Goal: Information Seeking & Learning: Learn about a topic

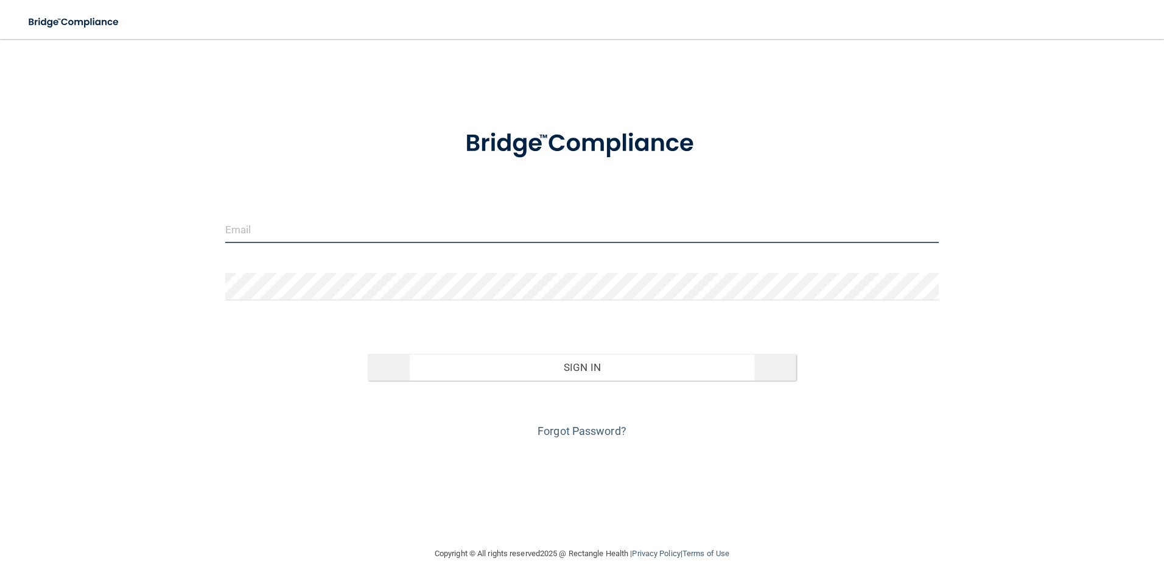
type input "[EMAIL_ADDRESS][DOMAIN_NAME]"
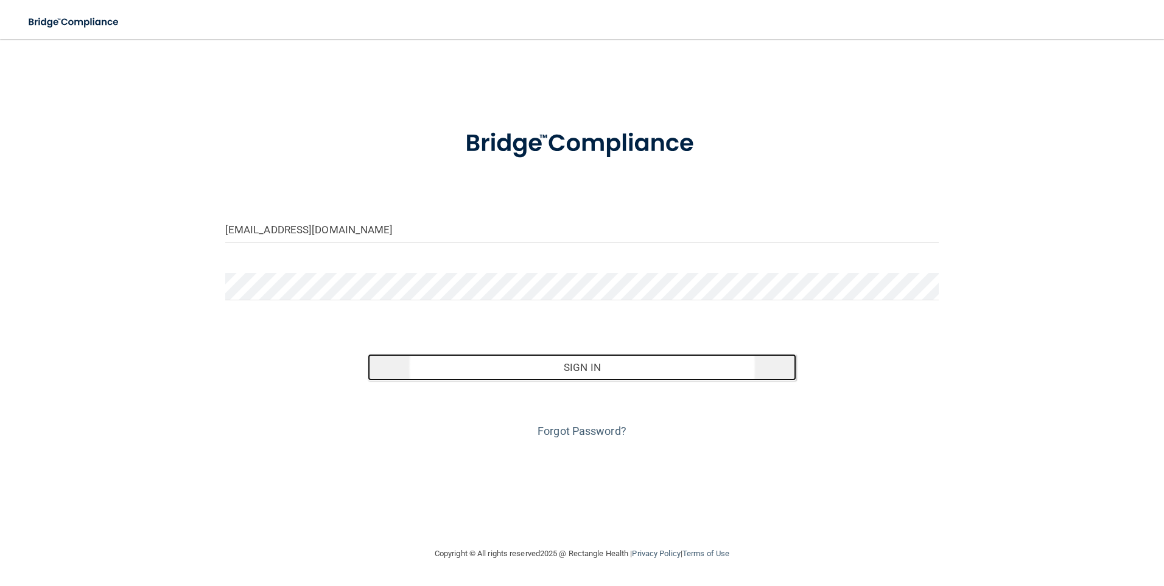
click at [616, 363] on button "Sign In" at bounding box center [582, 367] width 429 height 27
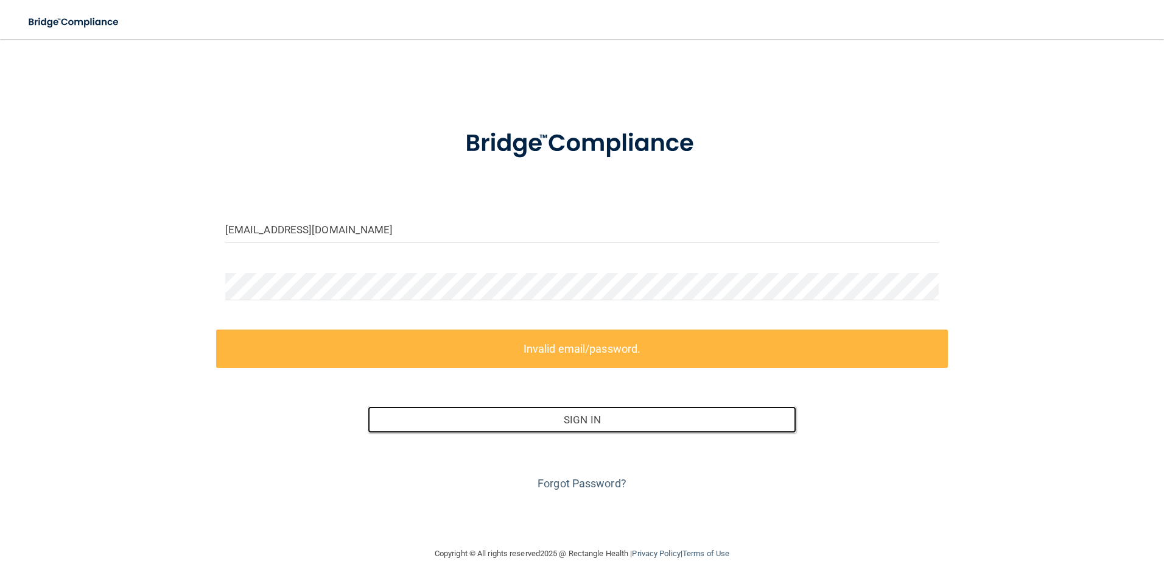
click at [368, 406] on button "Sign In" at bounding box center [582, 419] width 429 height 27
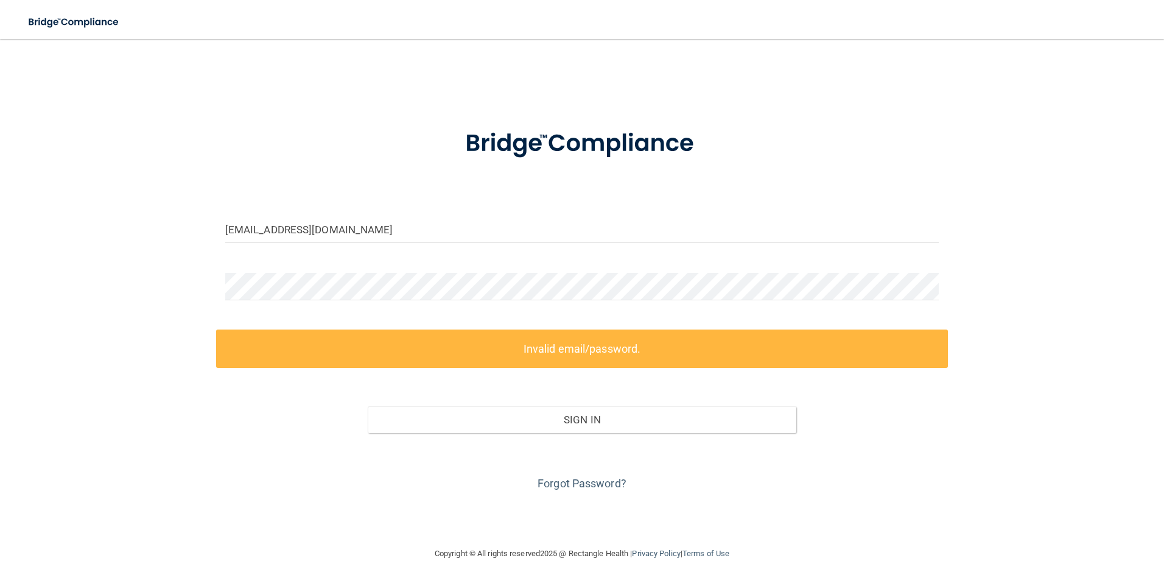
click at [537, 356] on label "Invalid email/password." at bounding box center [582, 348] width 732 height 38
click at [533, 342] on label "Invalid email/password." at bounding box center [582, 348] width 732 height 38
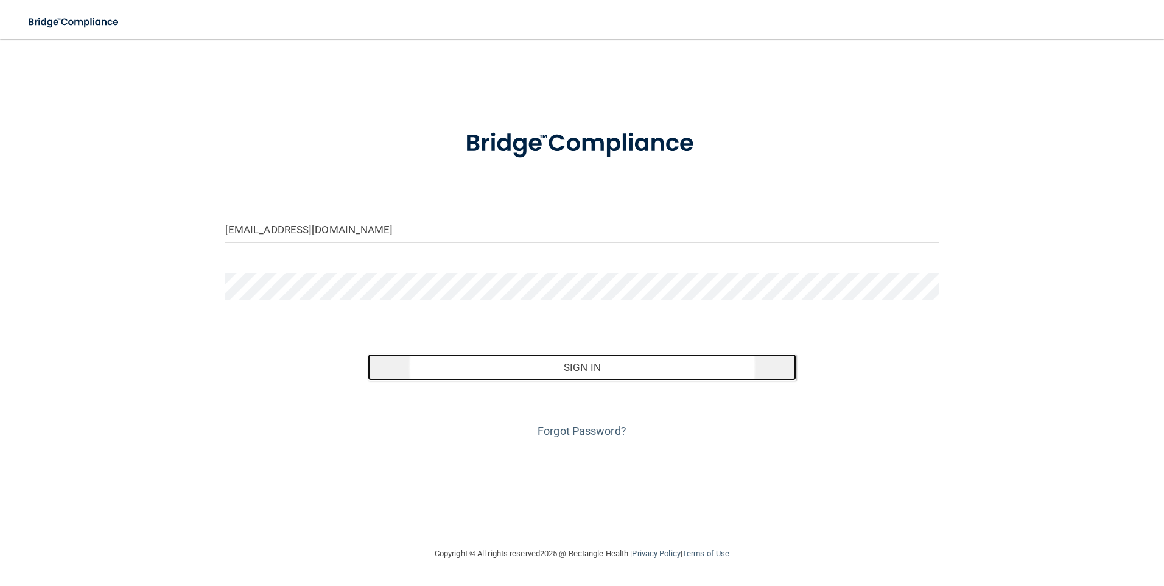
click at [606, 368] on button "Sign In" at bounding box center [582, 367] width 429 height 27
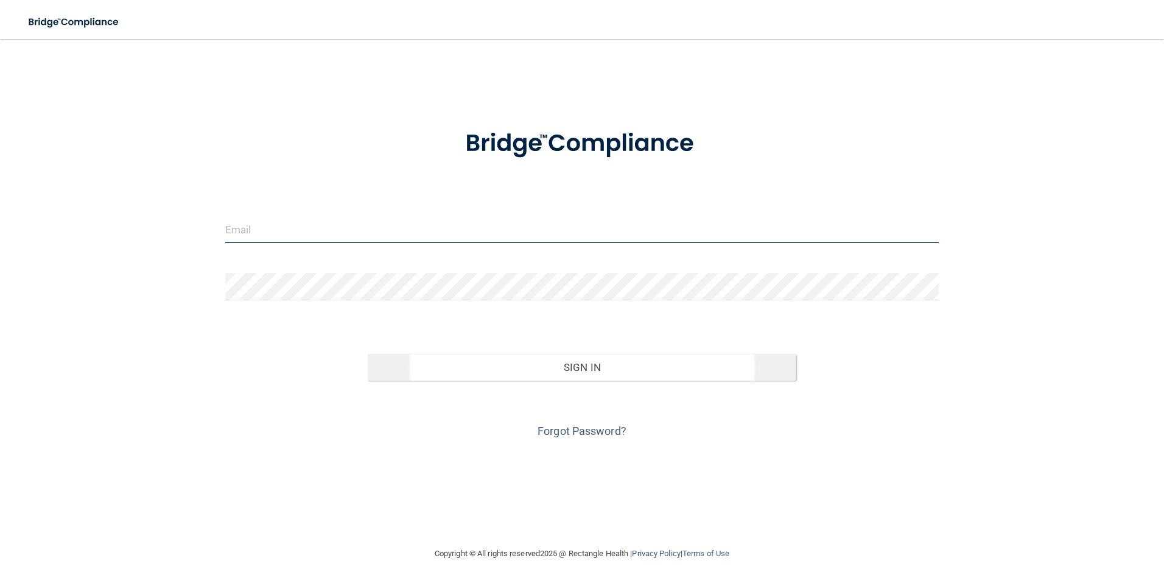
type input "[EMAIL_ADDRESS][DOMAIN_NAME]"
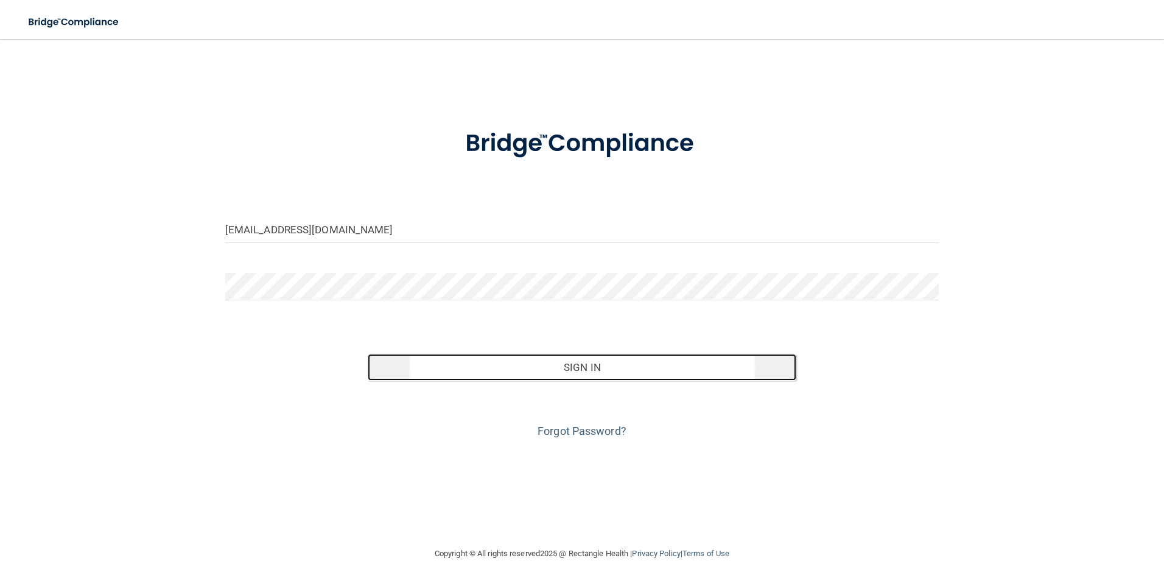
click at [411, 368] on button "Sign In" at bounding box center [582, 367] width 429 height 27
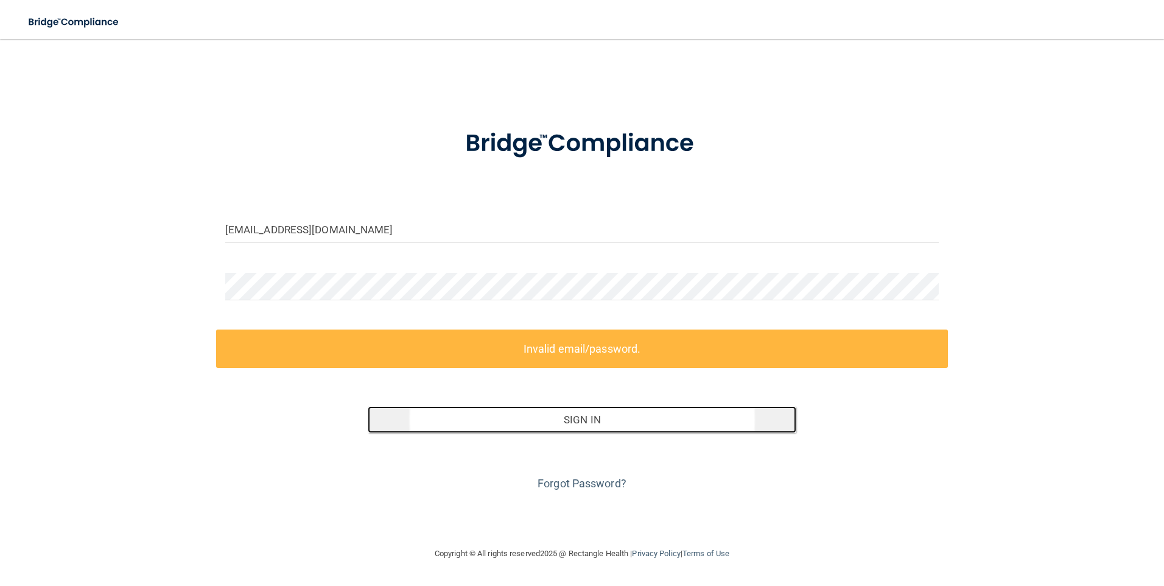
click at [413, 422] on button "Sign In" at bounding box center [582, 419] width 429 height 27
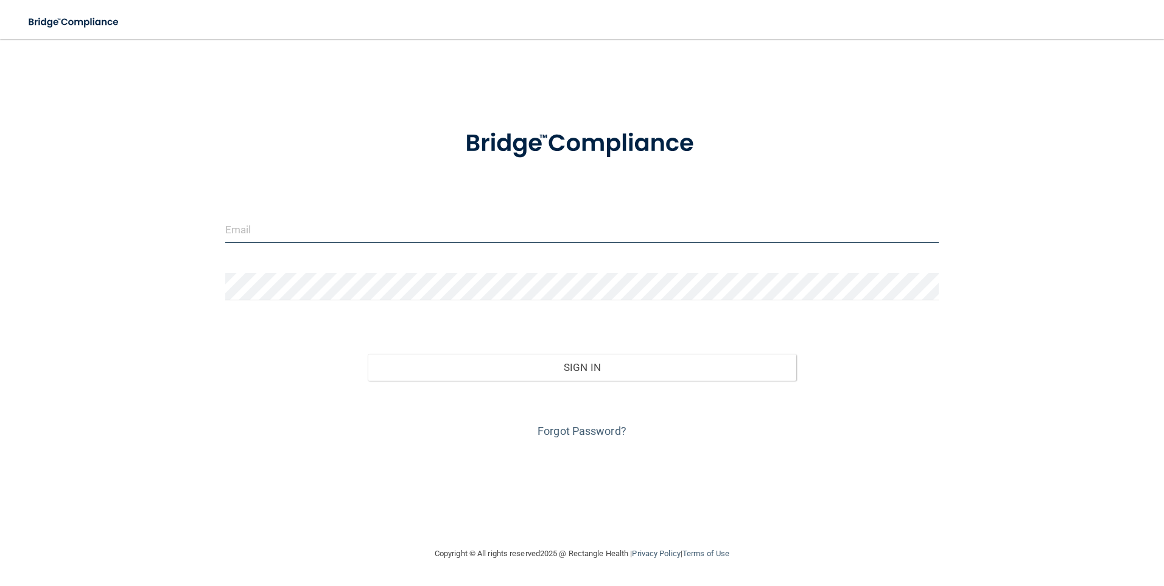
type input "[EMAIL_ADDRESS][DOMAIN_NAME]"
click at [268, 346] on div "Sign In" at bounding box center [582, 354] width 732 height 51
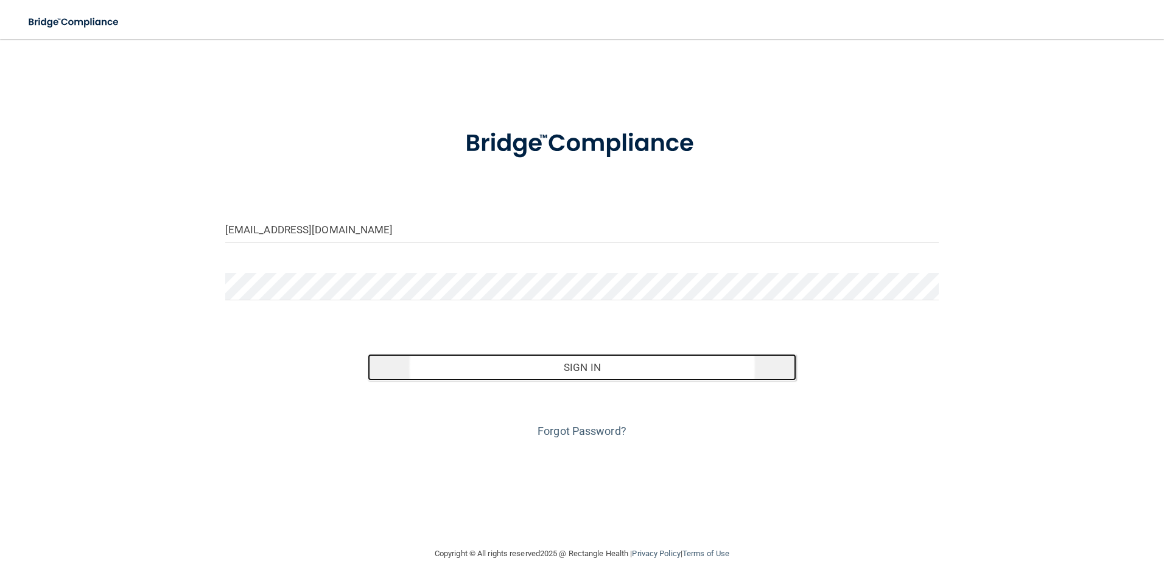
click at [569, 371] on button "Sign In" at bounding box center [582, 367] width 429 height 27
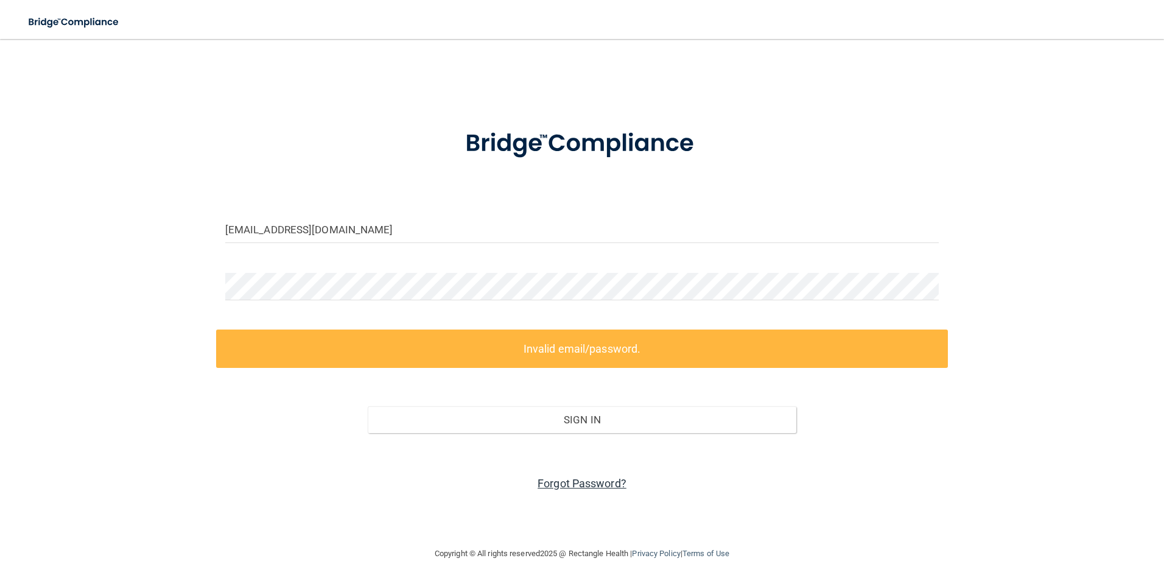
click at [555, 483] on link "Forgot Password?" at bounding box center [581, 483] width 89 height 13
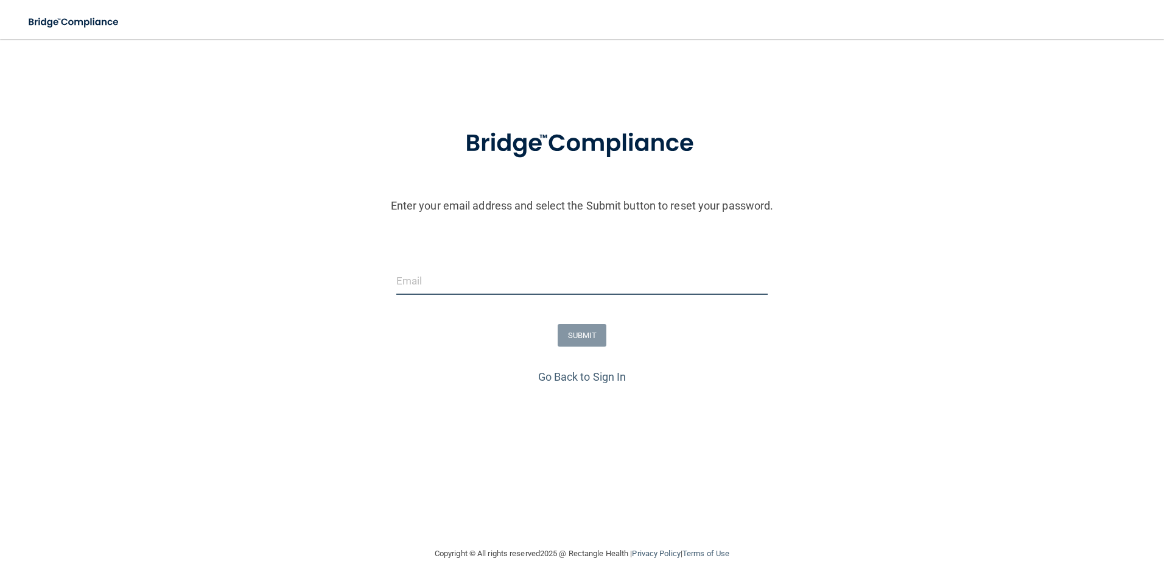
click at [477, 281] on input "email" at bounding box center [582, 280] width 372 height 27
type input "[EMAIL_ADDRESS][DOMAIN_NAME]"
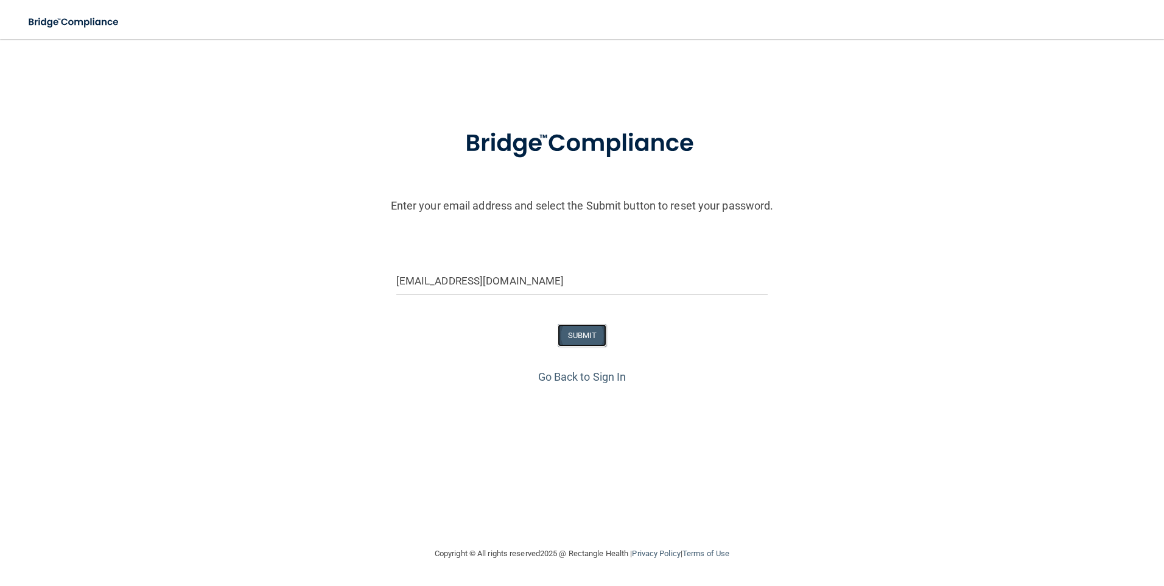
click at [582, 333] on button "SUBMIT" at bounding box center [582, 335] width 49 height 23
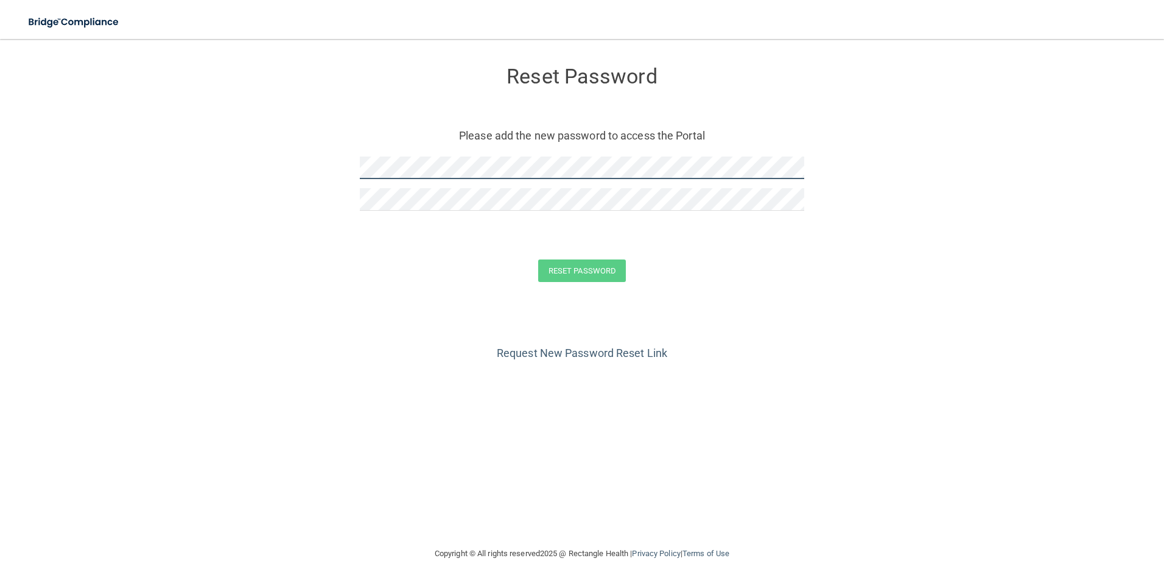
click at [465, 155] on div "Reset Password Please add the new password to access the Portal" at bounding box center [582, 140] width 444 height 178
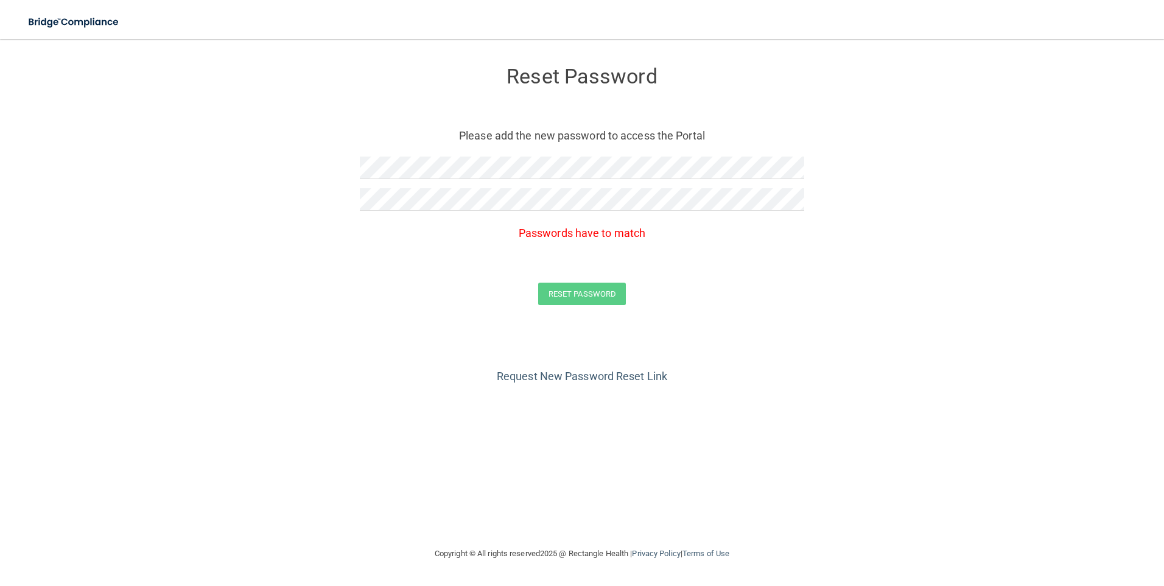
click at [420, 362] on div "Request New Password Reset Link" at bounding box center [581, 356] width 1115 height 61
click at [585, 376] on link "Request New Password Reset Link" at bounding box center [582, 375] width 170 height 13
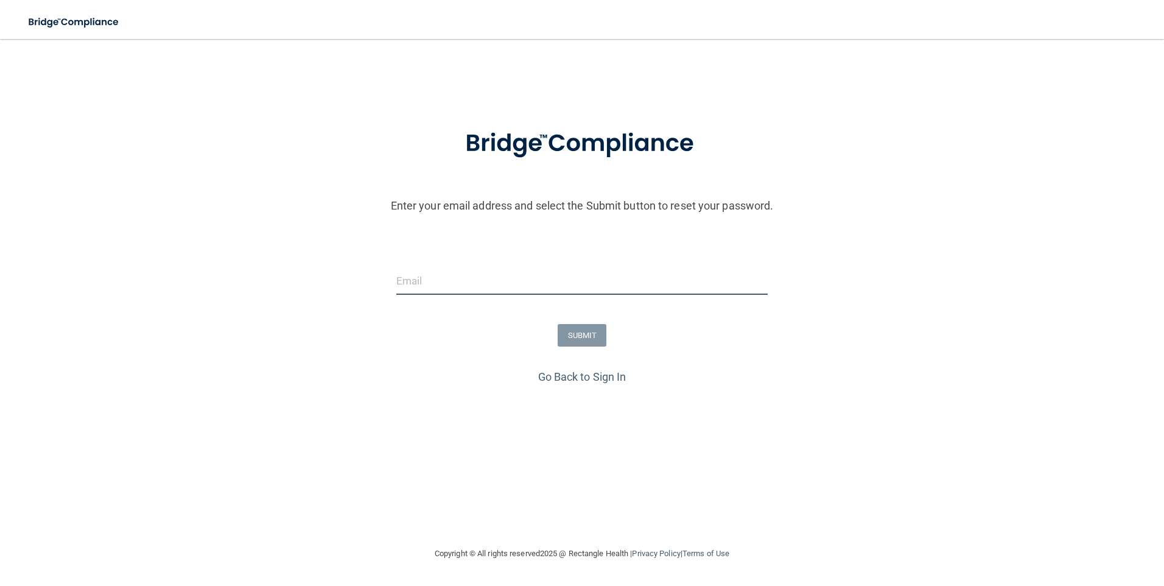
click at [483, 290] on input "email" at bounding box center [582, 280] width 372 height 27
type input "[EMAIL_ADDRESS][DOMAIN_NAME]"
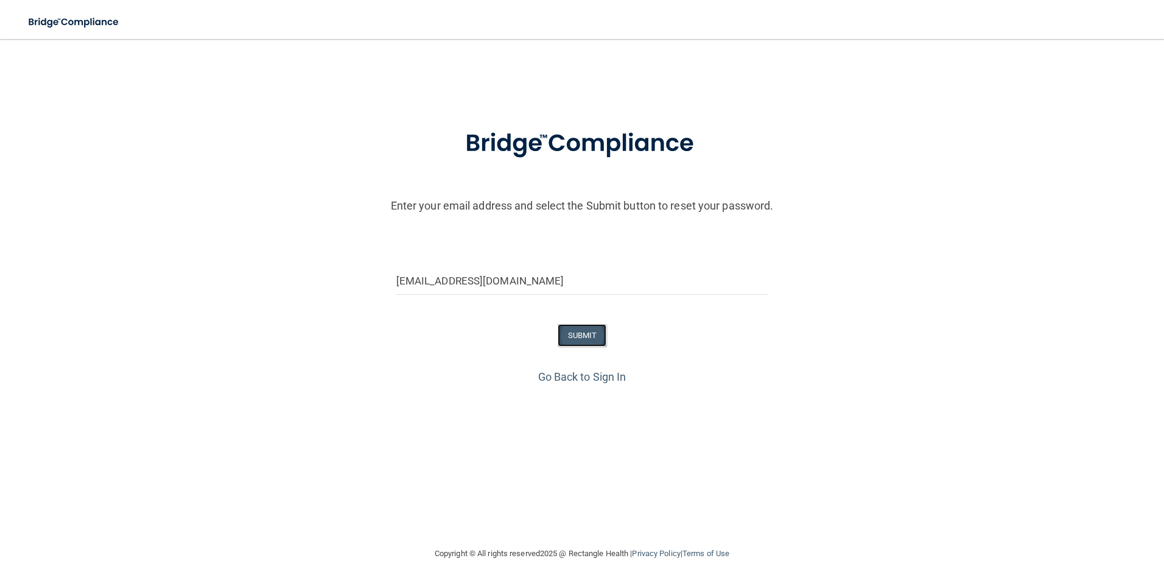
click at [593, 337] on button "SUBMIT" at bounding box center [582, 335] width 49 height 23
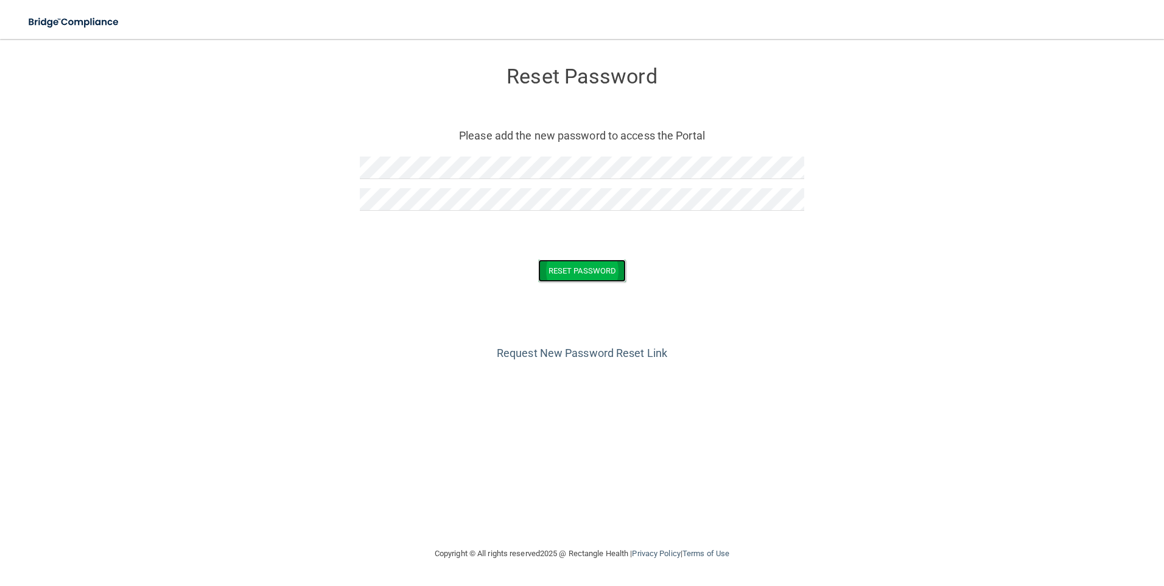
click at [597, 272] on button "Reset Password" at bounding box center [582, 270] width 88 height 23
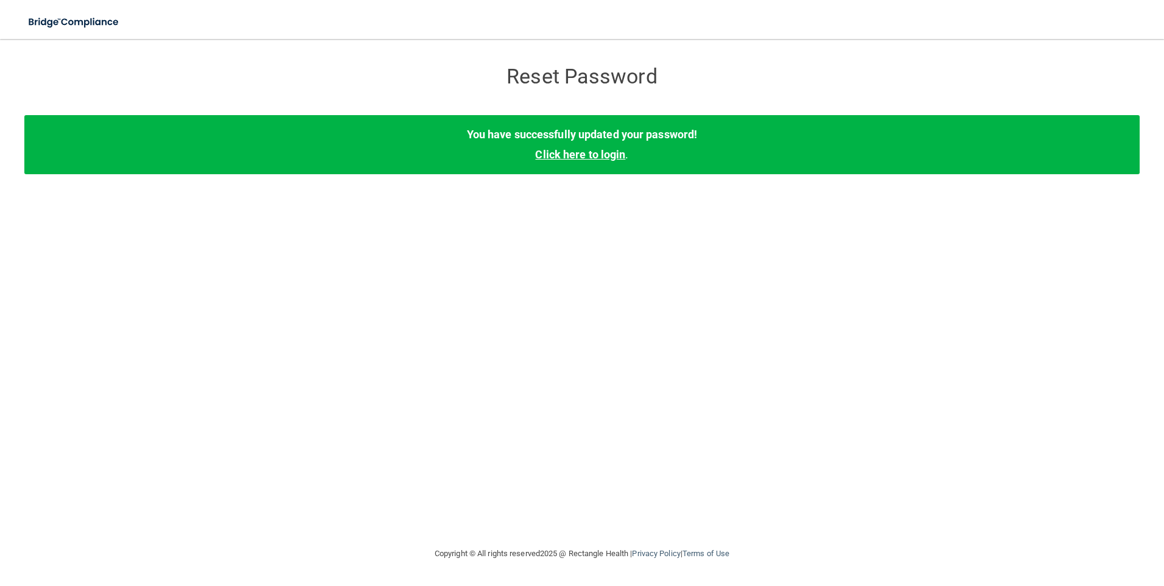
click at [565, 154] on link "Click here to login" at bounding box center [580, 154] width 90 height 13
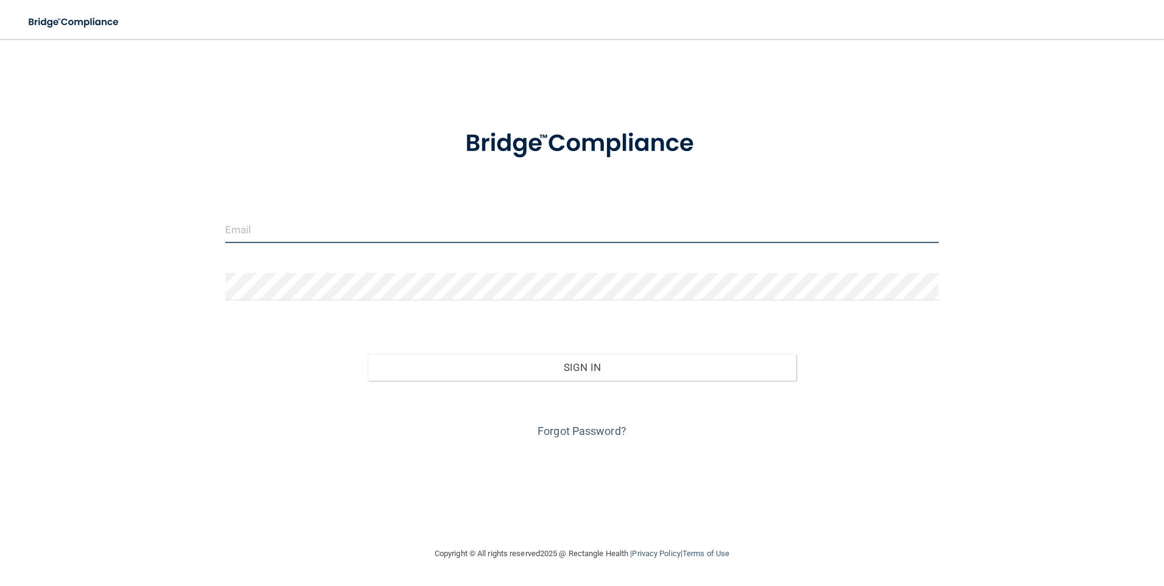
type input "[EMAIL_ADDRESS][DOMAIN_NAME]"
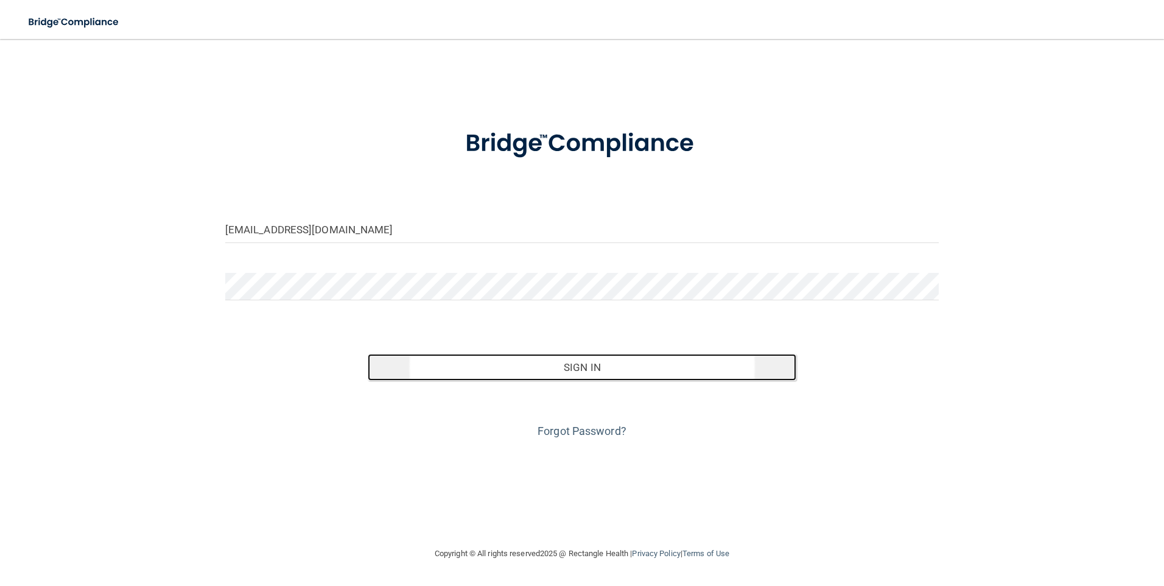
click at [581, 368] on button "Sign In" at bounding box center [582, 367] width 429 height 27
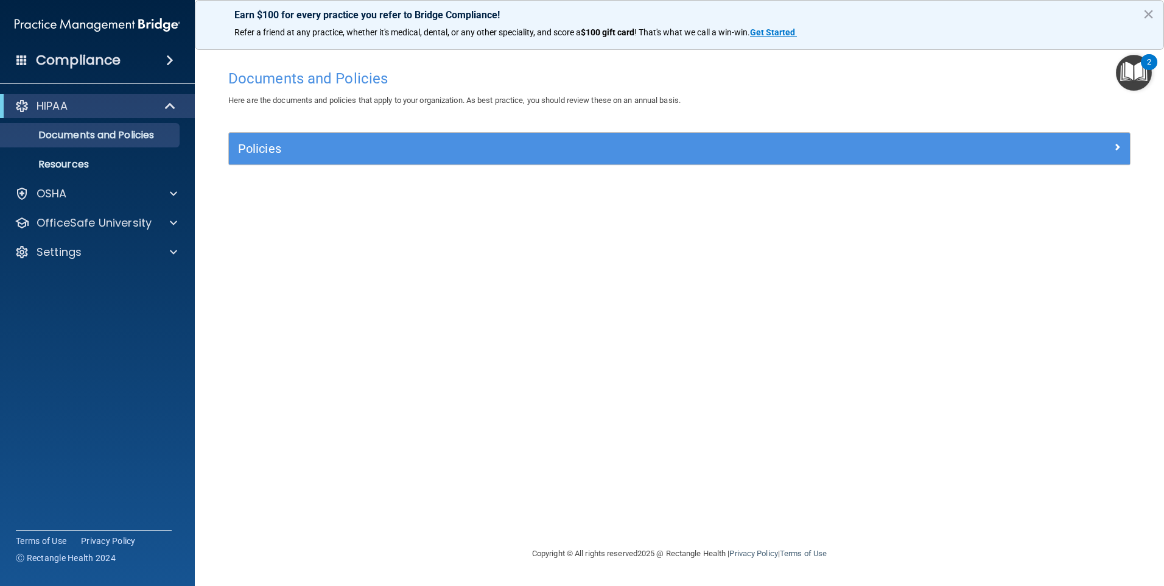
click at [1127, 72] on img "Open Resource Center, 2 new notifications" at bounding box center [1134, 73] width 36 height 36
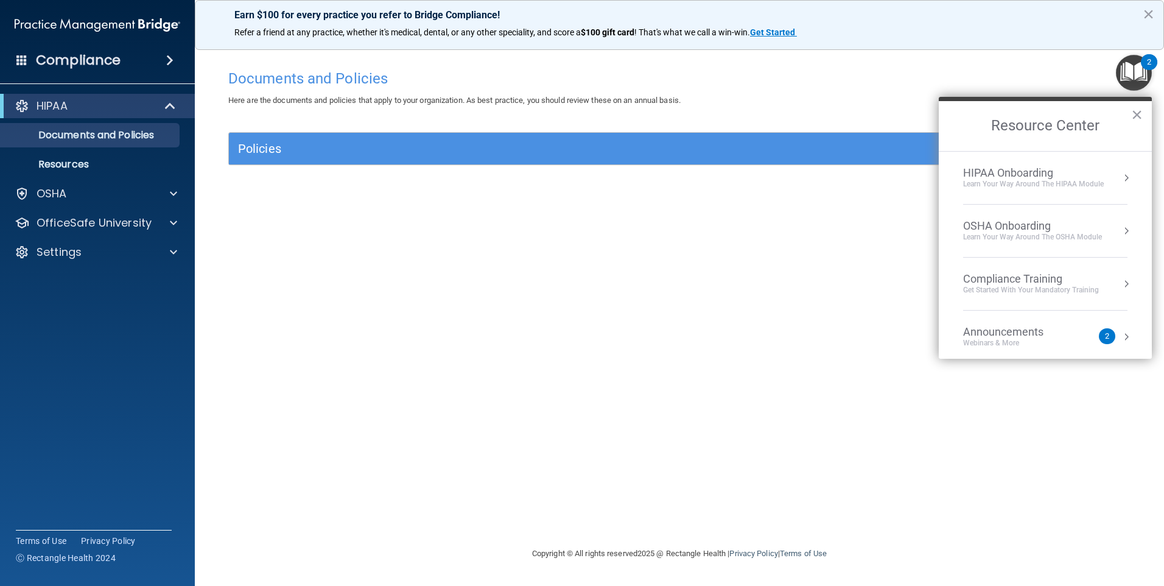
click at [170, 65] on span at bounding box center [169, 60] width 7 height 15
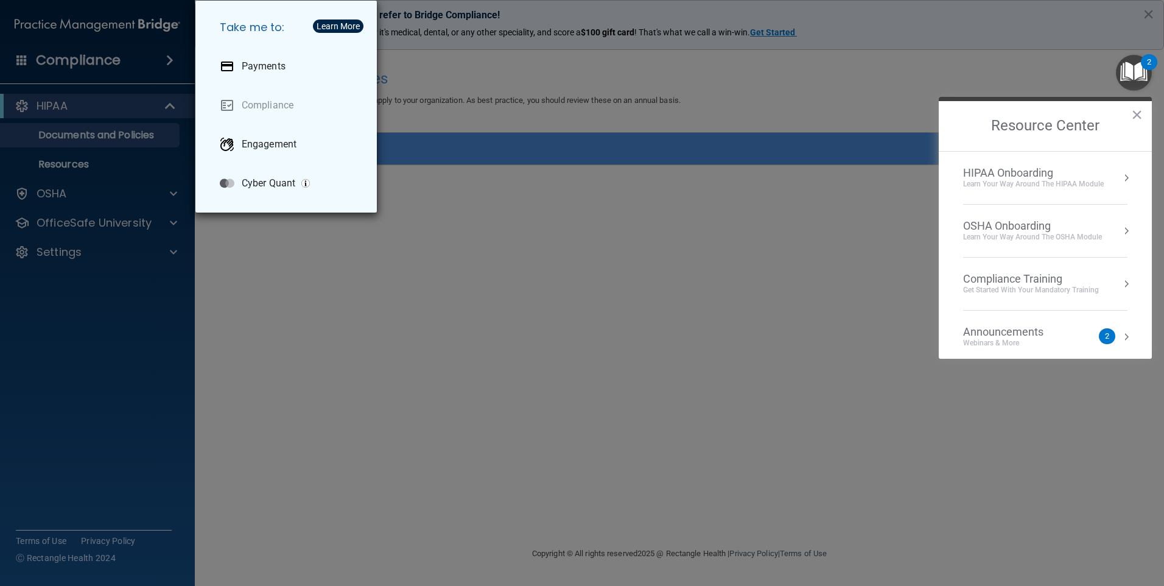
drag, startPoint x: 315, startPoint y: 340, endPoint x: 324, endPoint y: 328, distance: 14.7
click at [322, 334] on div "Take me to: Payments Compliance Engagement Cyber Quant" at bounding box center [582, 293] width 1164 height 586
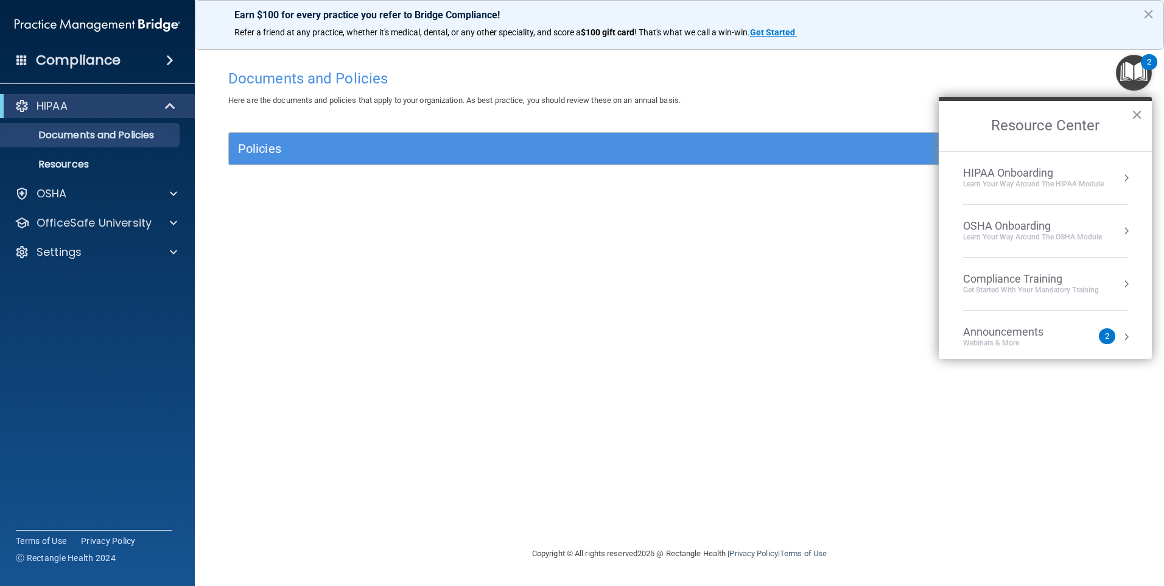
click at [1138, 112] on button "×" at bounding box center [1137, 114] width 12 height 19
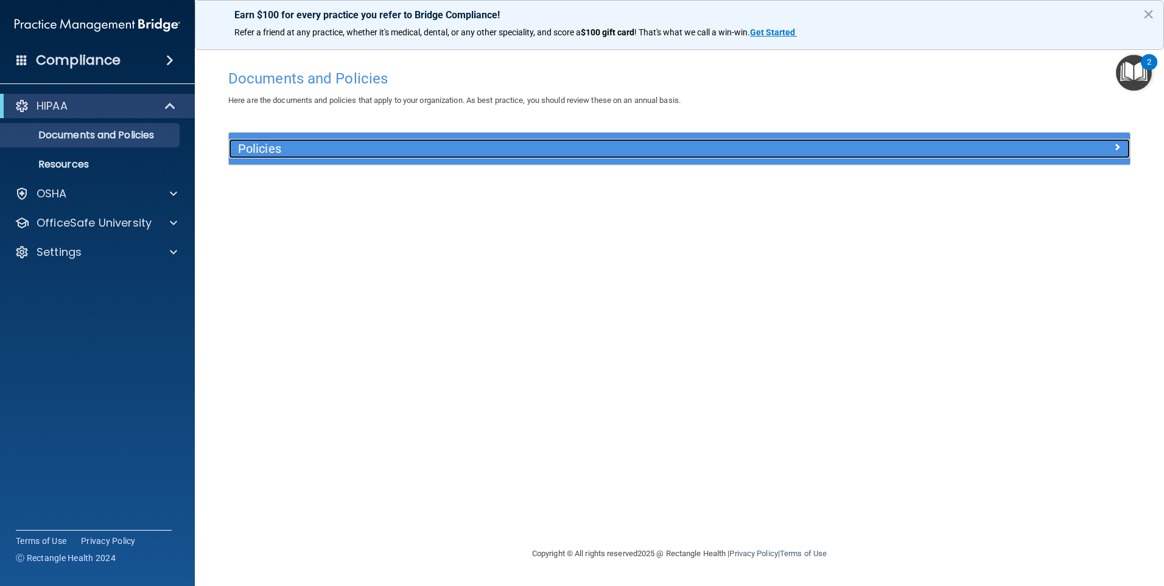
click at [301, 152] on h5 "Policies" at bounding box center [566, 148] width 657 height 13
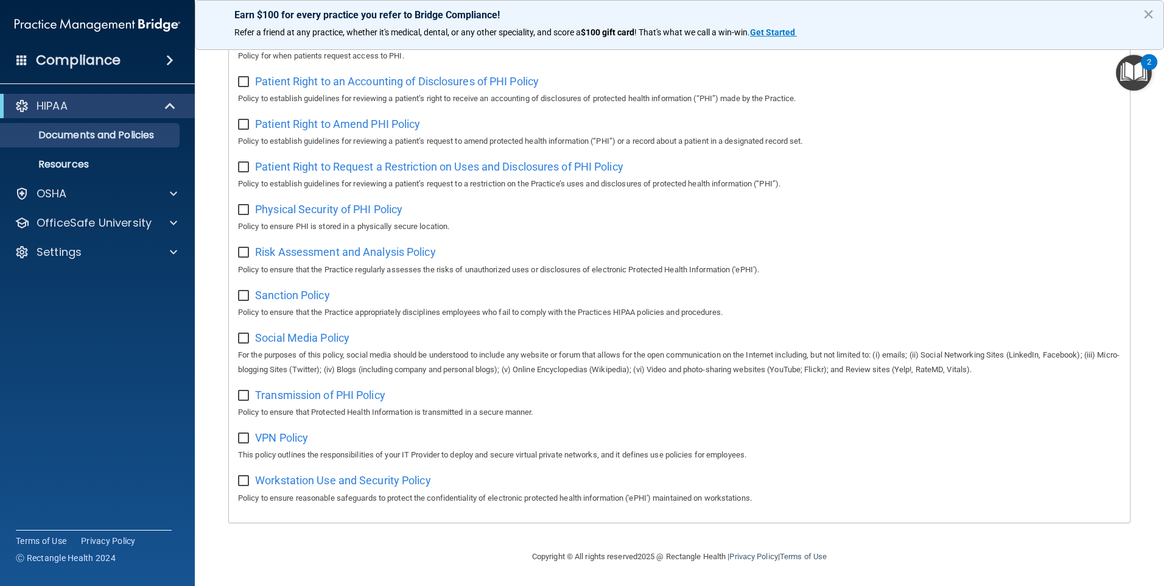
scroll to position [331, 0]
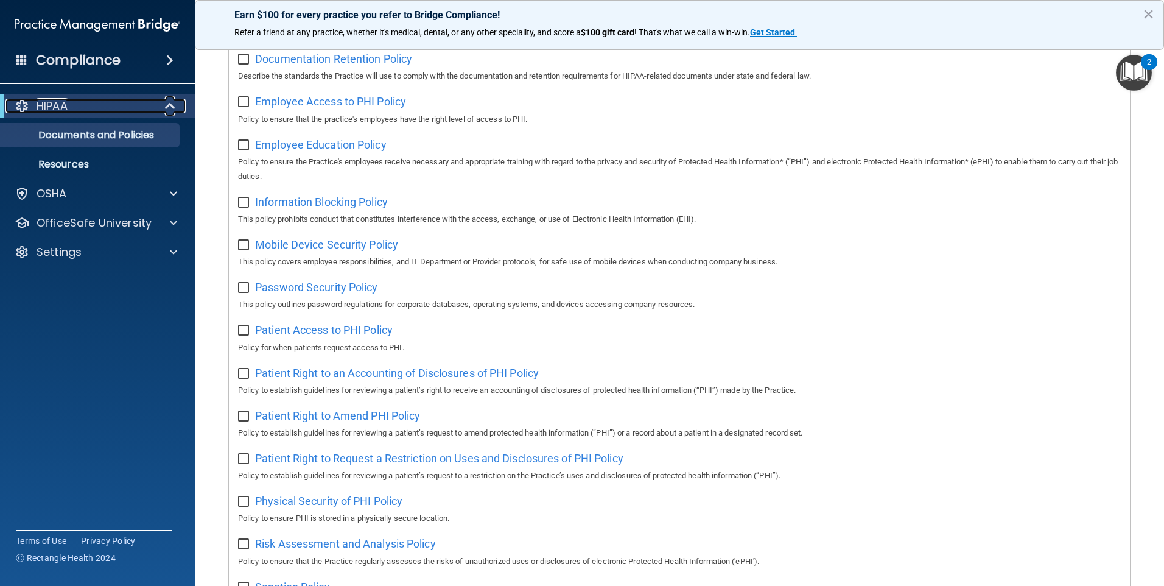
click at [166, 102] on span at bounding box center [171, 106] width 10 height 15
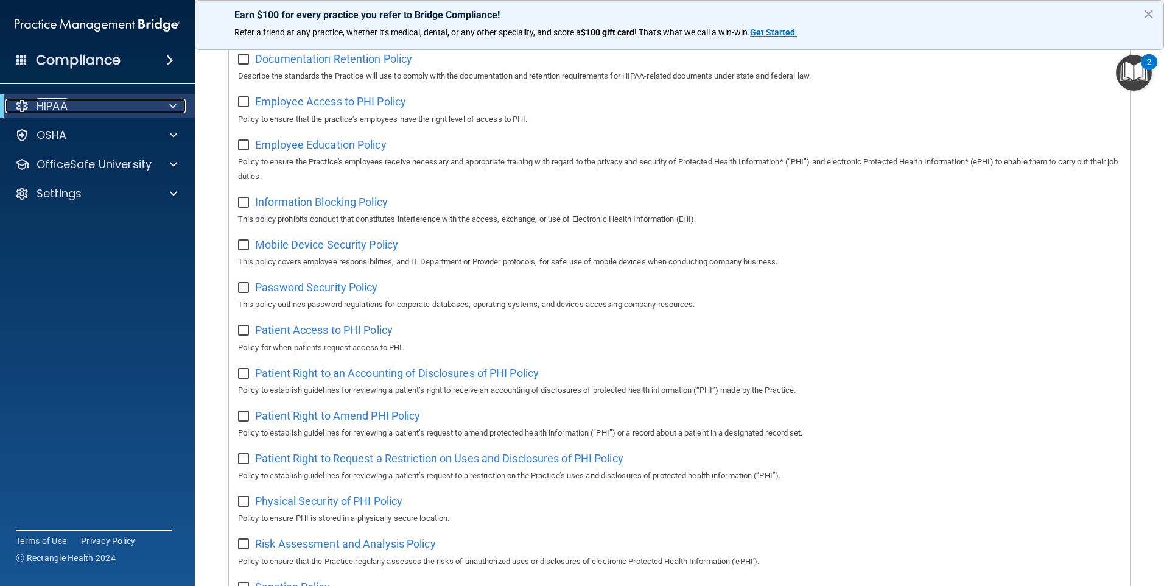
click at [169, 105] on span at bounding box center [172, 106] width 7 height 15
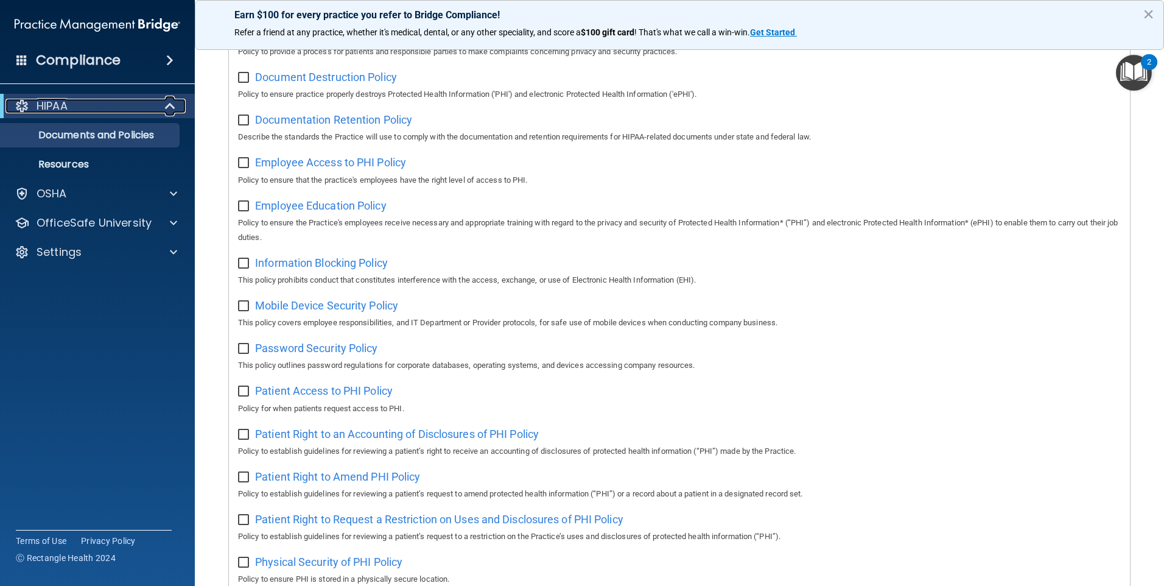
scroll to position [0, 0]
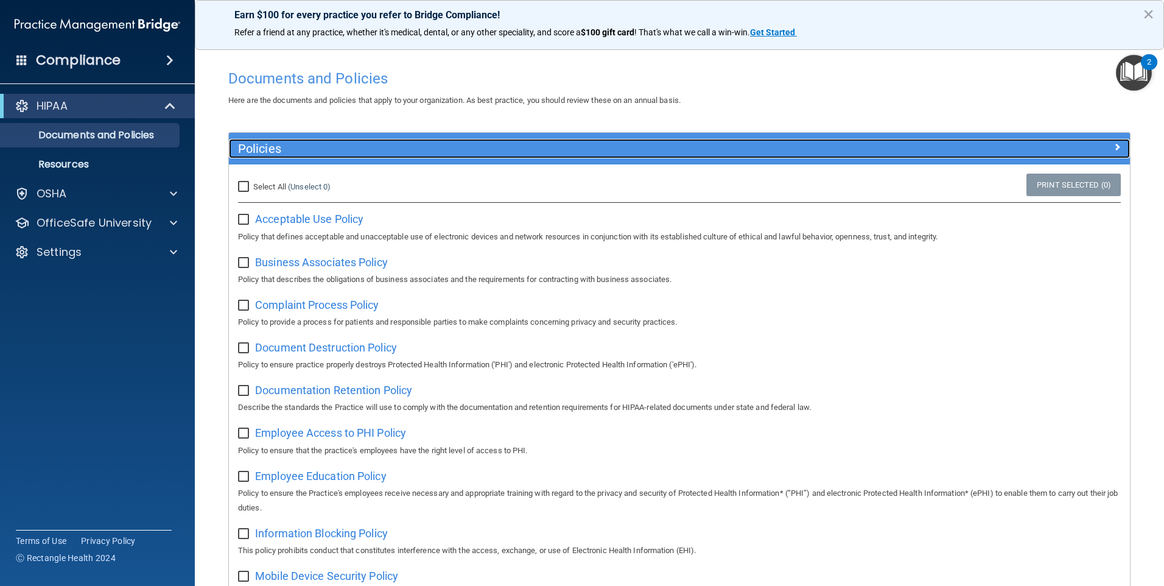
click at [1113, 147] on span at bounding box center [1116, 146] width 7 height 15
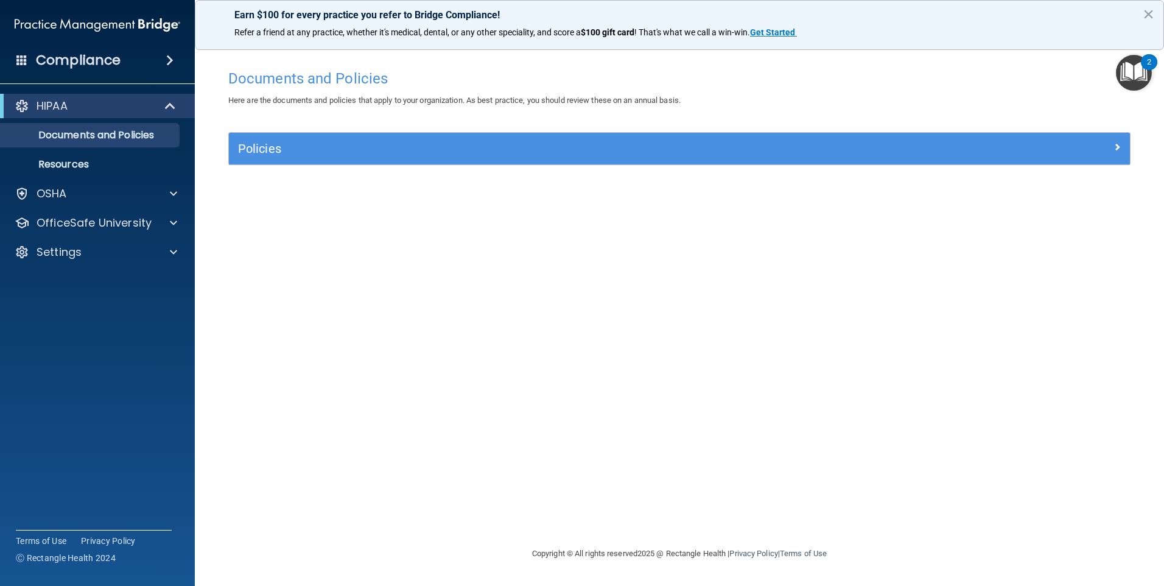
click at [171, 58] on span at bounding box center [169, 60] width 7 height 15
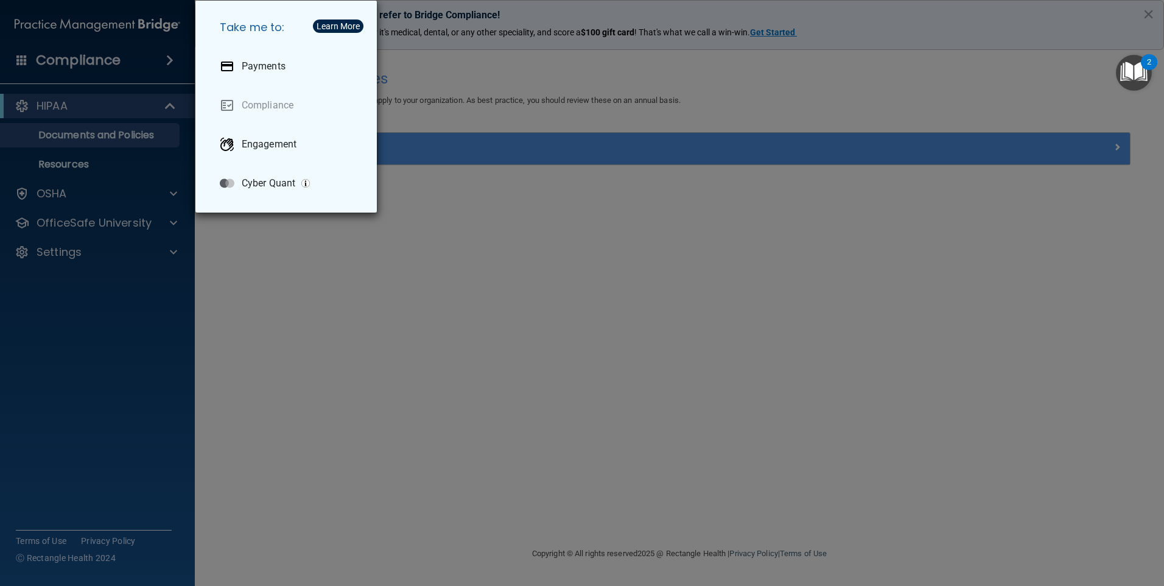
click at [340, 368] on div "Take me to: Payments Compliance Engagement Cyber Quant" at bounding box center [582, 293] width 1164 height 586
drag, startPoint x: 340, startPoint y: 368, endPoint x: 345, endPoint y: 377, distance: 10.1
click at [345, 377] on div "Take me to: Payments Compliance Engagement Cyber Quant" at bounding box center [582, 293] width 1164 height 586
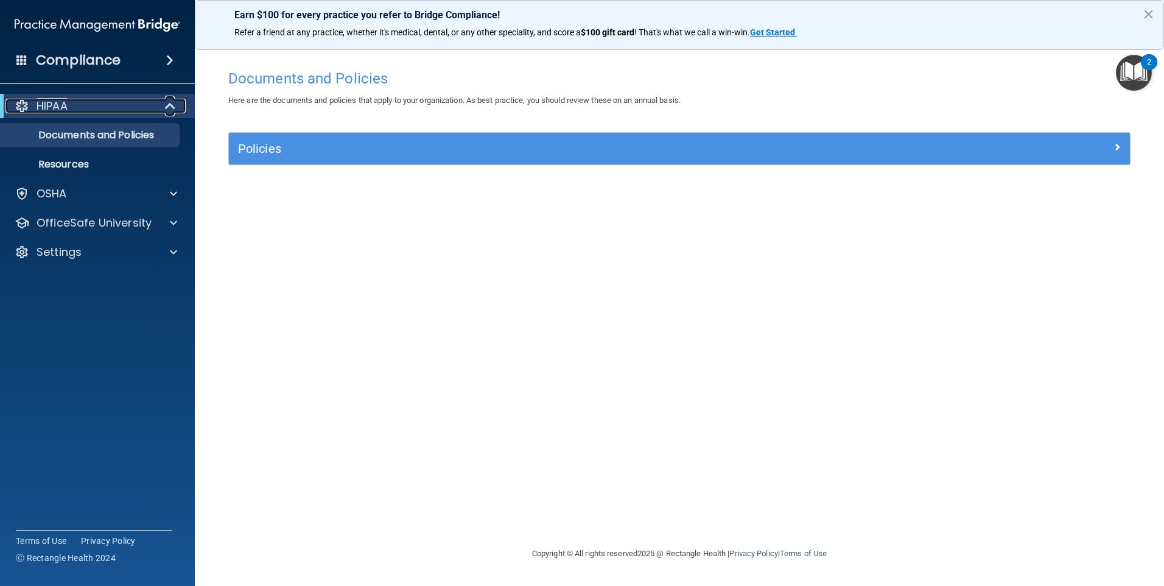
click at [58, 110] on p "HIPAA" at bounding box center [52, 106] width 31 height 15
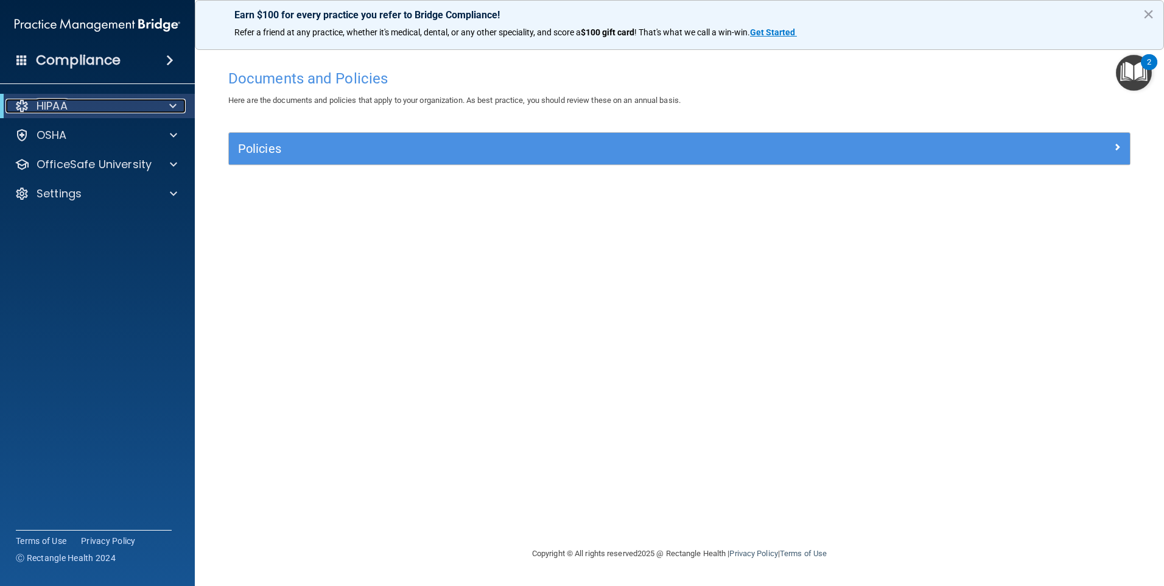
click at [172, 102] on span at bounding box center [172, 106] width 7 height 15
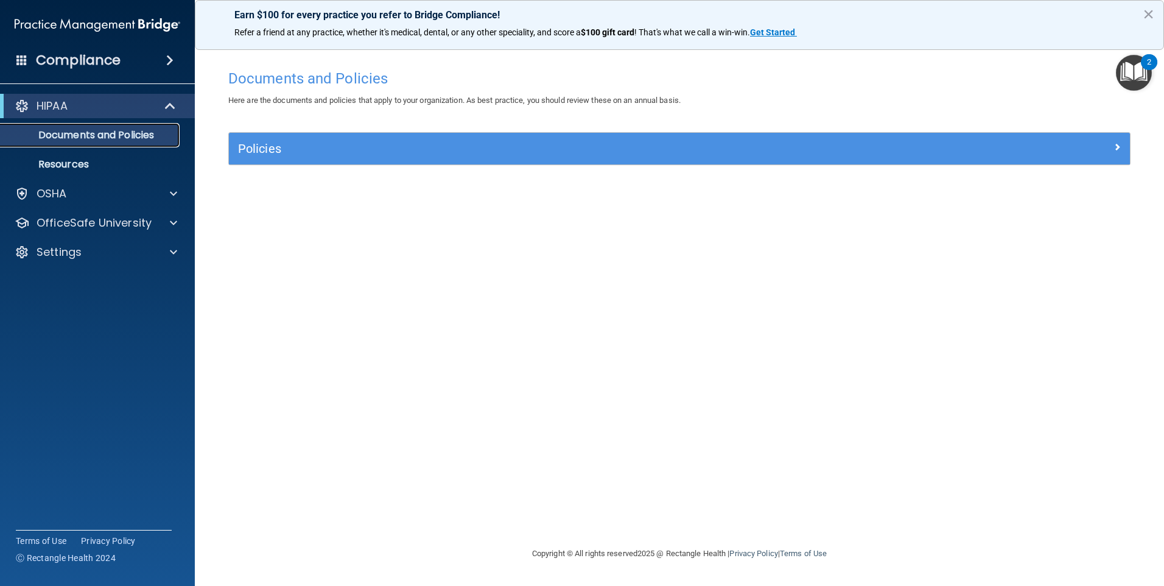
click at [155, 134] on p "Documents and Policies" at bounding box center [91, 135] width 166 height 12
click at [94, 160] on p "Resources" at bounding box center [91, 164] width 166 height 12
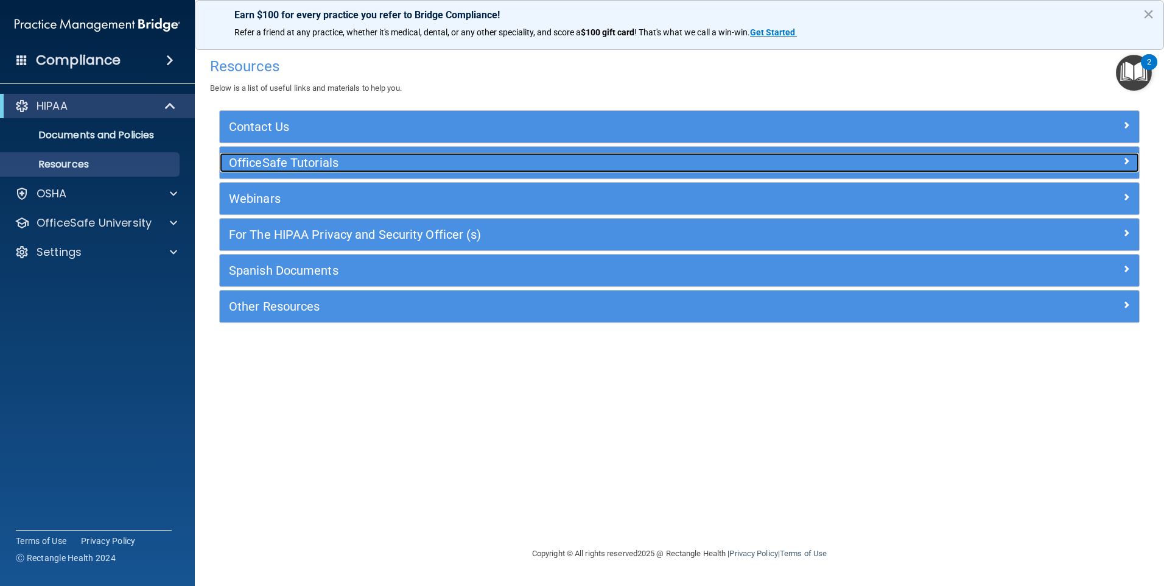
click at [331, 161] on h5 "OfficeSafe Tutorials" at bounding box center [564, 162] width 671 height 13
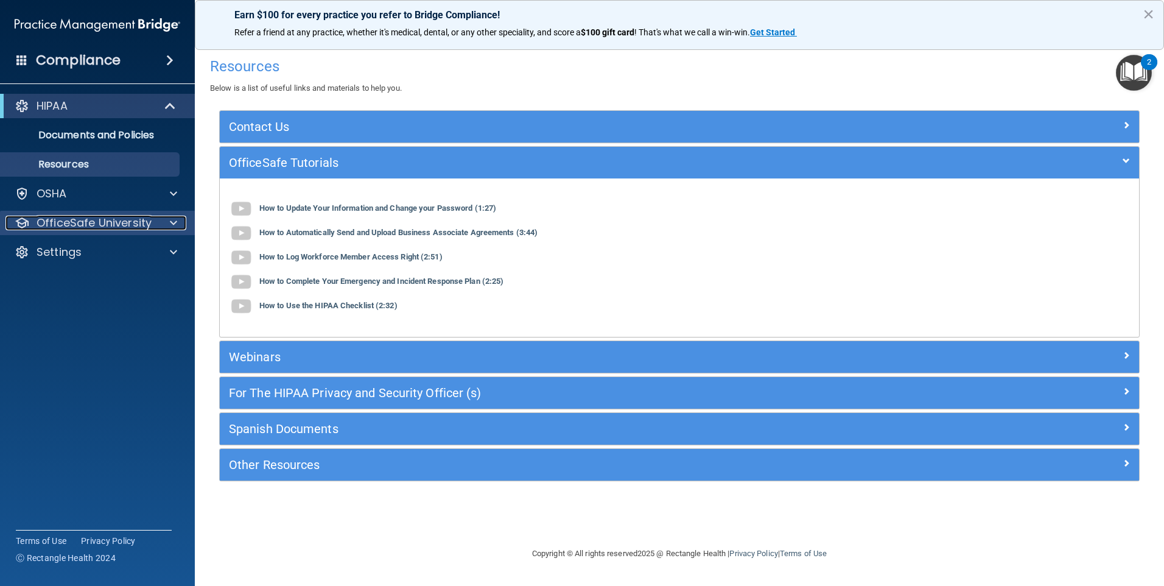
click at [68, 219] on p "OfficeSafe University" at bounding box center [94, 222] width 115 height 15
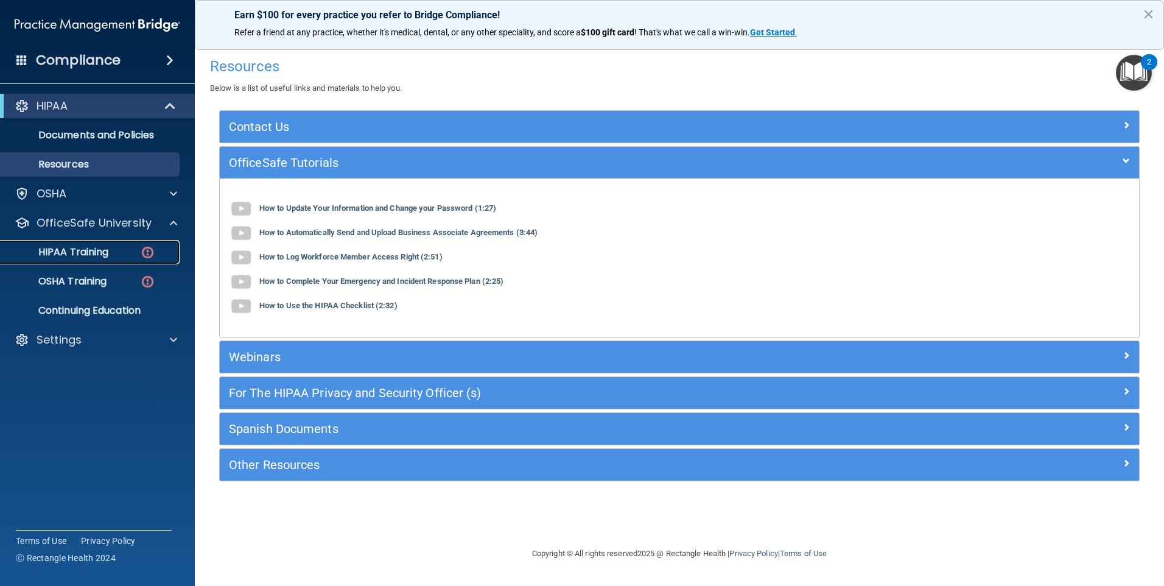
click at [89, 246] on p "HIPAA Training" at bounding box center [58, 252] width 100 height 12
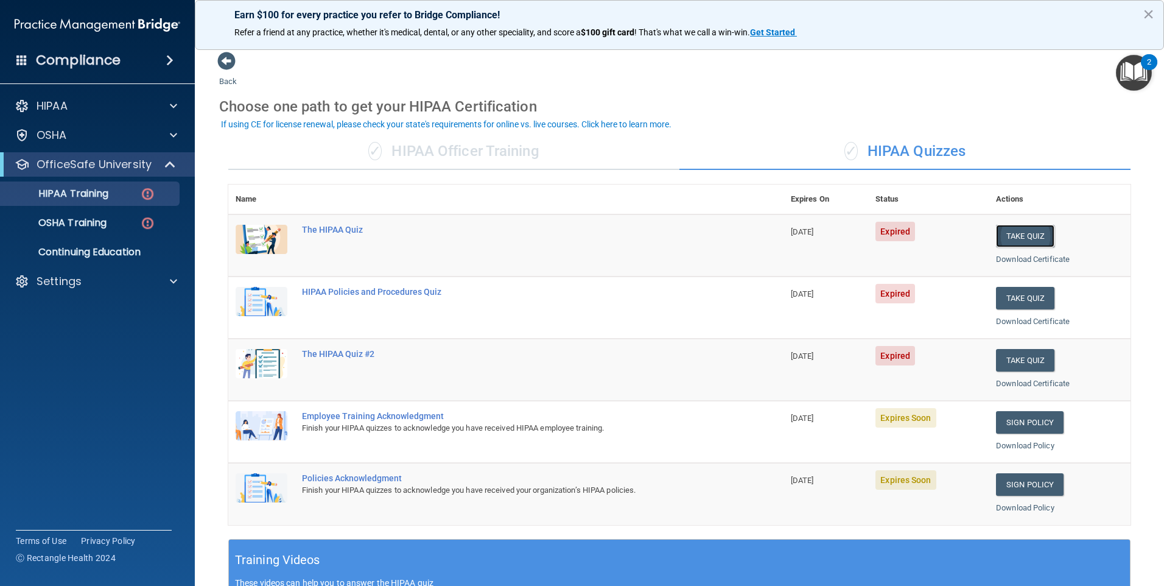
click at [1020, 235] on button "Take Quiz" at bounding box center [1025, 236] width 58 height 23
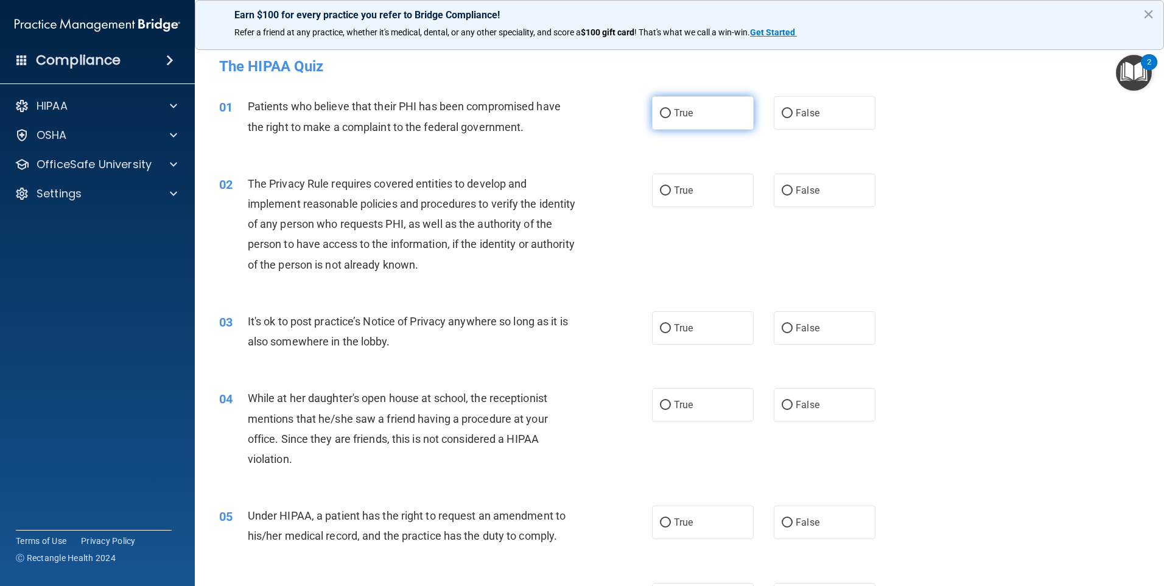
click at [660, 112] on input "True" at bounding box center [665, 113] width 11 height 9
radio input "true"
click at [667, 184] on label "True" at bounding box center [703, 189] width 102 height 33
click at [667, 186] on input "True" at bounding box center [665, 190] width 11 height 9
radio input "true"
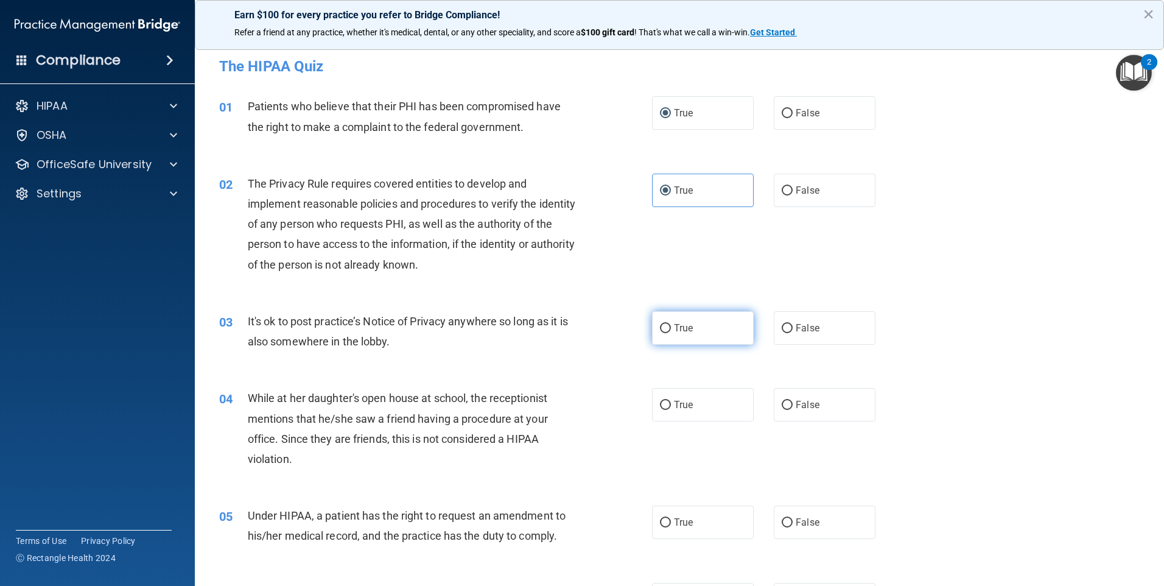
drag, startPoint x: 657, startPoint y: 327, endPoint x: 664, endPoint y: 328, distance: 6.8
click at [660, 327] on input "True" at bounding box center [665, 328] width 11 height 9
radio input "true"
drag, startPoint x: 784, startPoint y: 403, endPoint x: 804, endPoint y: 401, distance: 19.6
click at [785, 403] on input "False" at bounding box center [787, 405] width 11 height 9
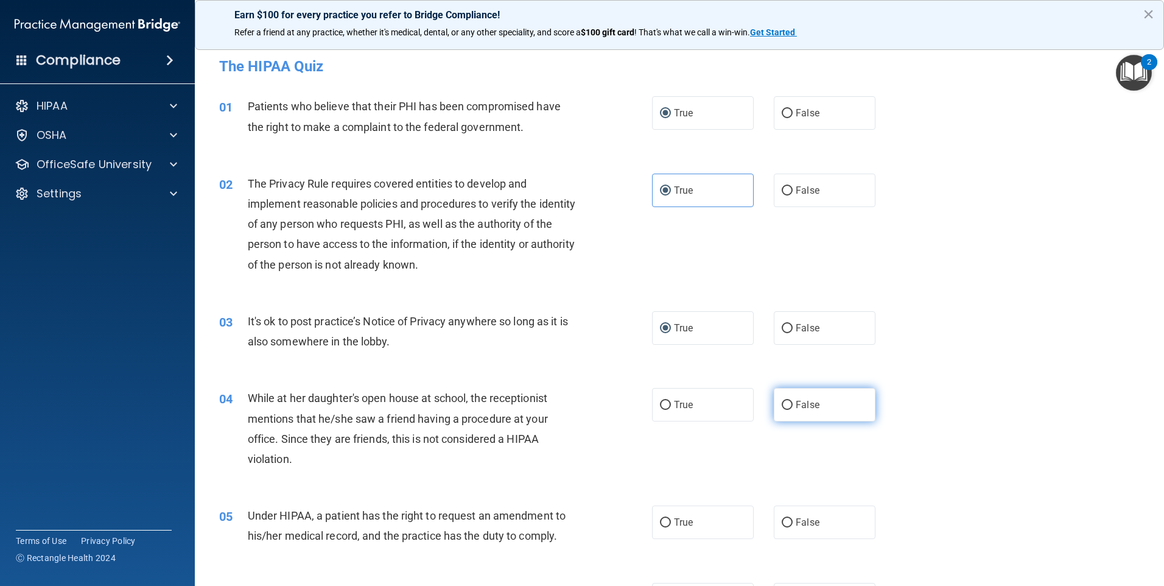
radio input "true"
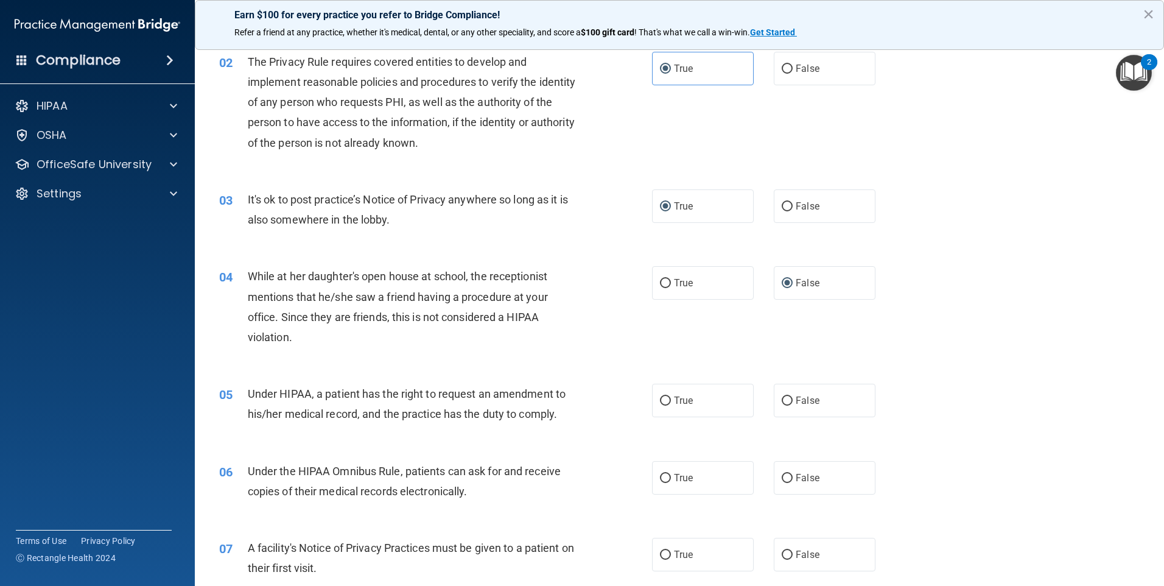
scroll to position [183, 0]
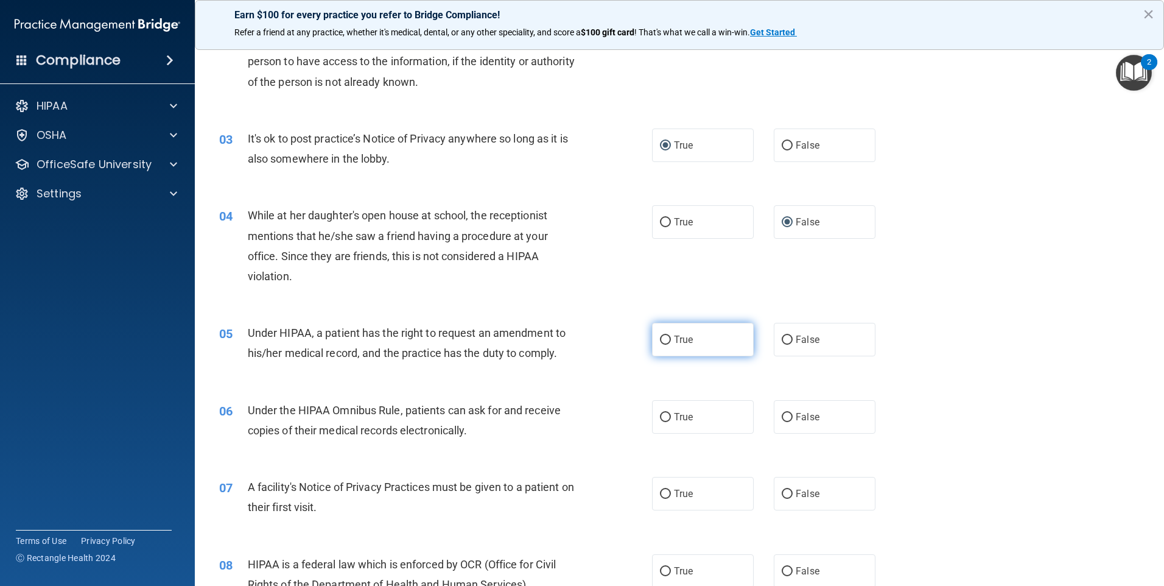
click at [660, 341] on input "True" at bounding box center [665, 339] width 11 height 9
radio input "true"
click at [660, 421] on input "True" at bounding box center [665, 417] width 11 height 9
radio input "true"
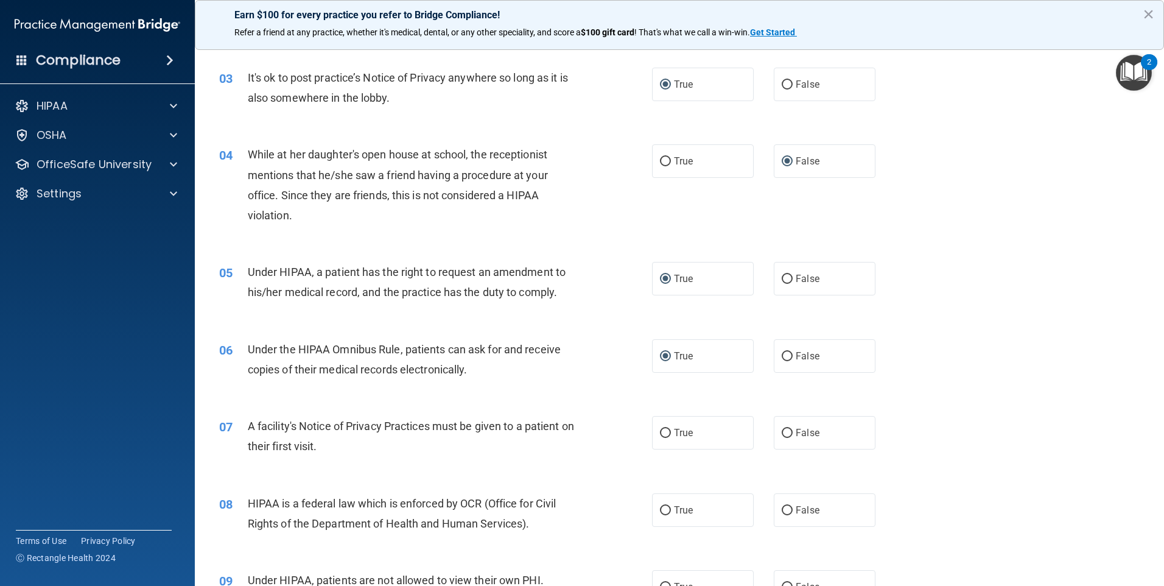
scroll to position [304, 0]
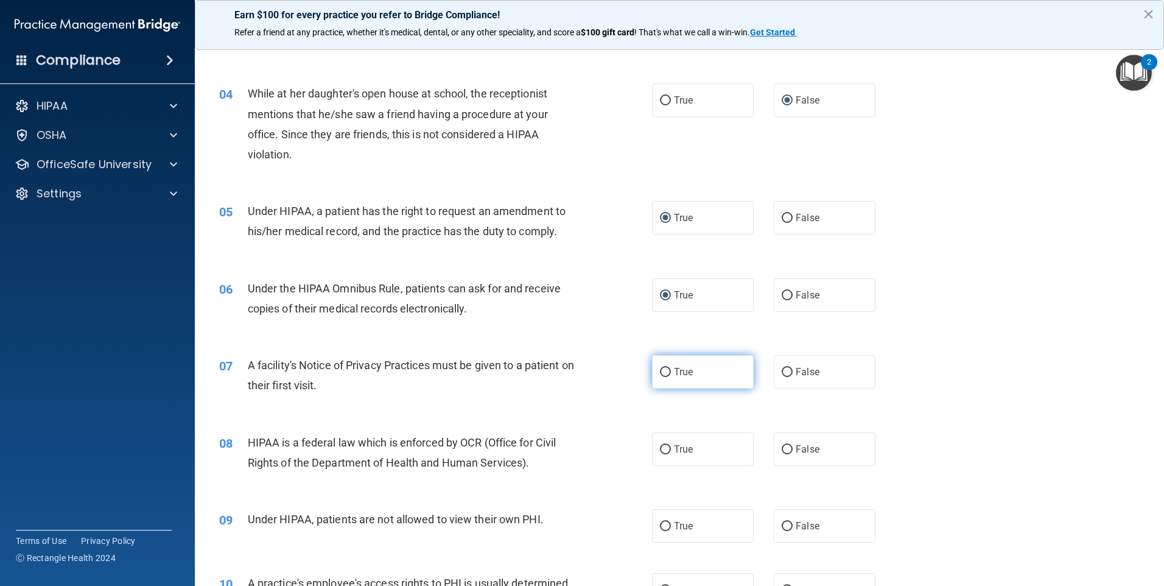
drag, startPoint x: 662, startPoint y: 370, endPoint x: 718, endPoint y: 382, distance: 57.2
click at [662, 370] on input "True" at bounding box center [665, 372] width 11 height 9
radio input "true"
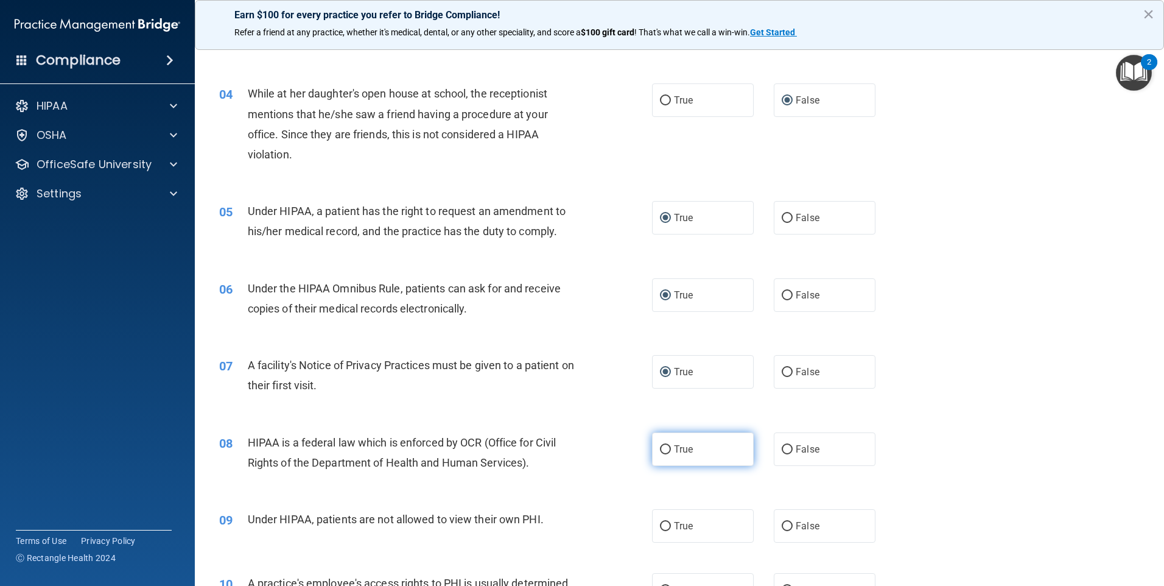
click at [665, 446] on input "True" at bounding box center [665, 449] width 11 height 9
radio input "true"
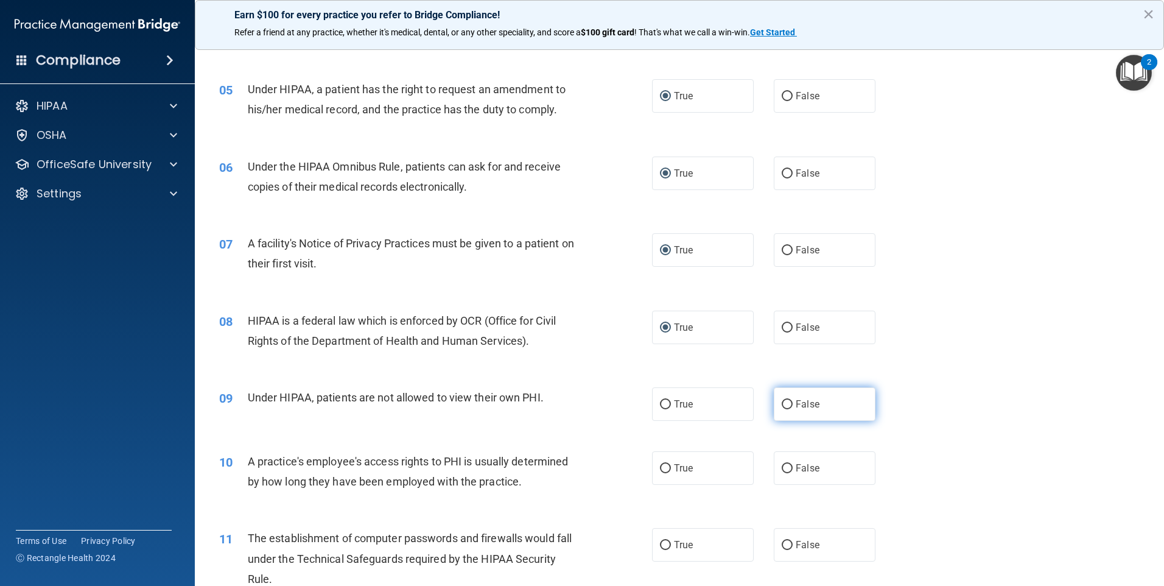
click at [784, 402] on input "False" at bounding box center [787, 404] width 11 height 9
radio input "true"
click at [782, 466] on input "False" at bounding box center [787, 468] width 11 height 9
radio input "true"
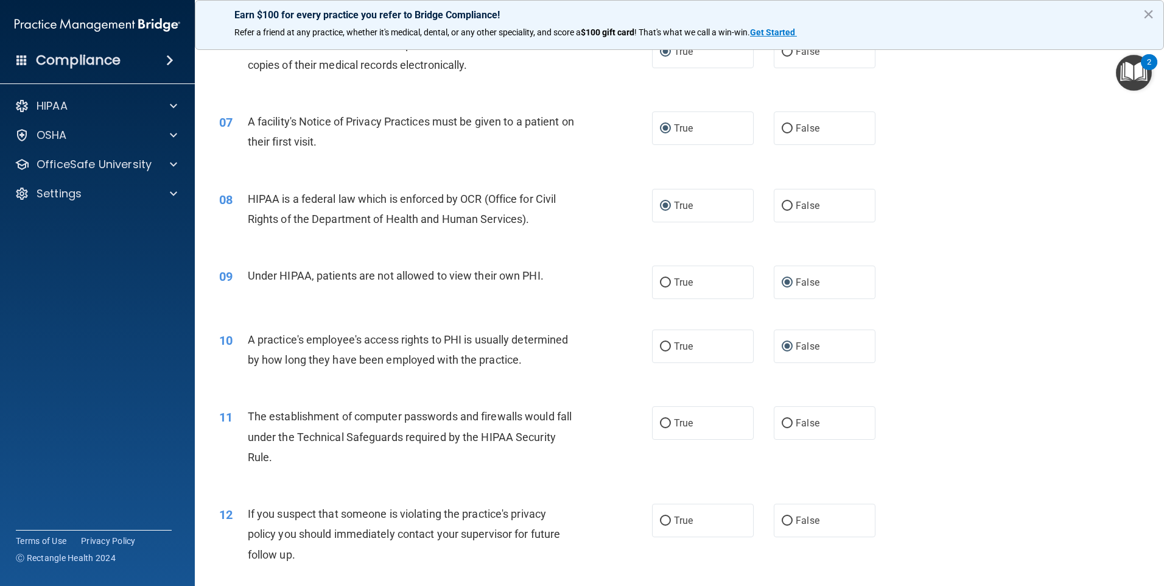
scroll to position [609, 0]
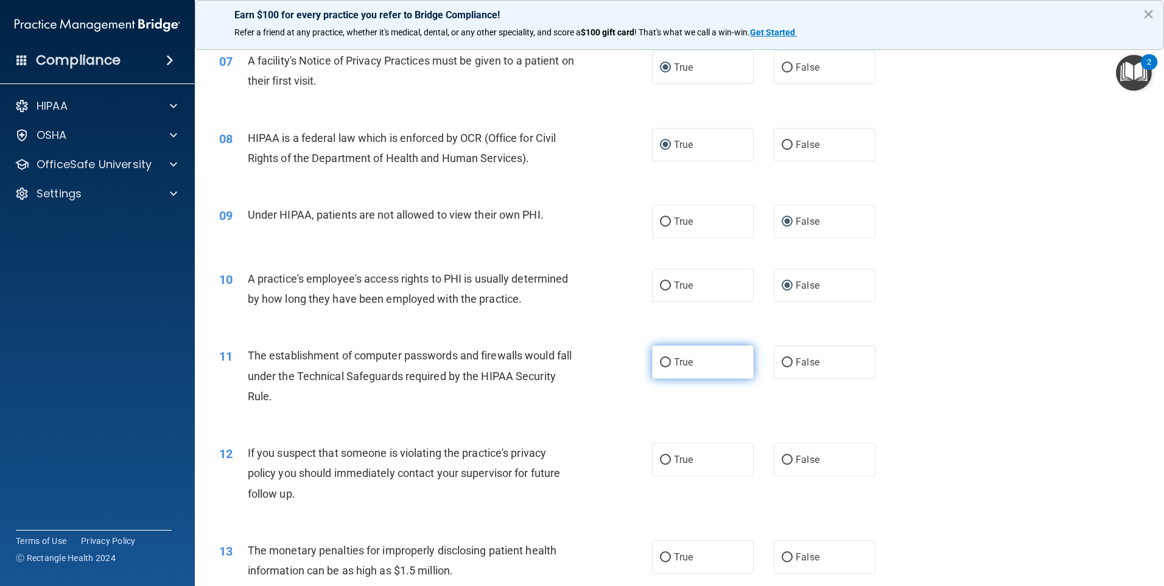
click at [660, 360] on input "True" at bounding box center [665, 362] width 11 height 9
radio input "true"
drag, startPoint x: 656, startPoint y: 460, endPoint x: 668, endPoint y: 463, distance: 12.5
click at [660, 460] on input "True" at bounding box center [665, 459] width 11 height 9
radio input "true"
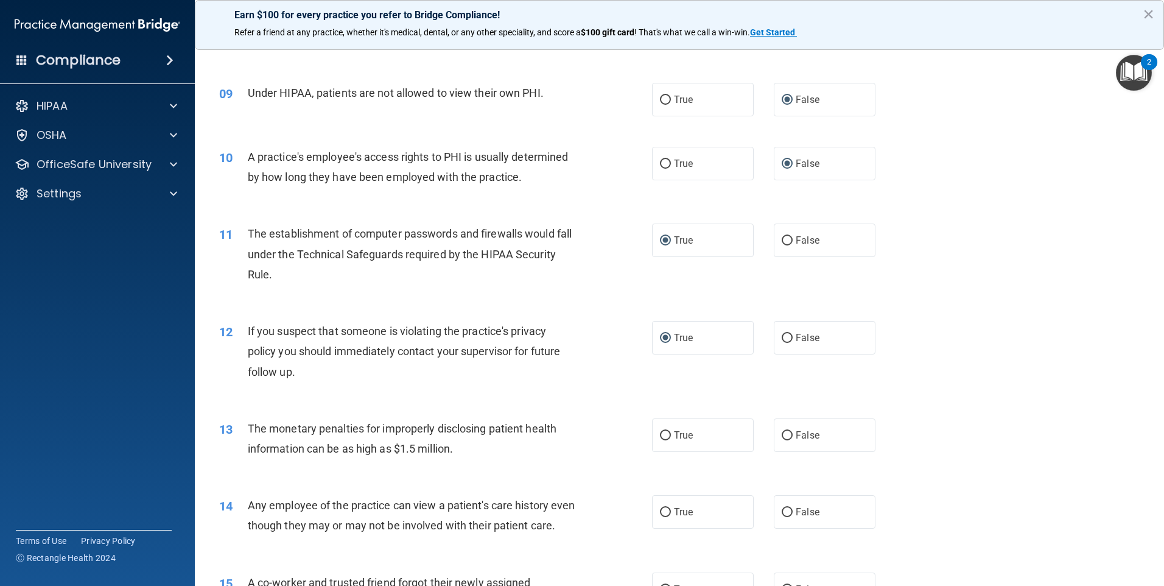
scroll to position [791, 0]
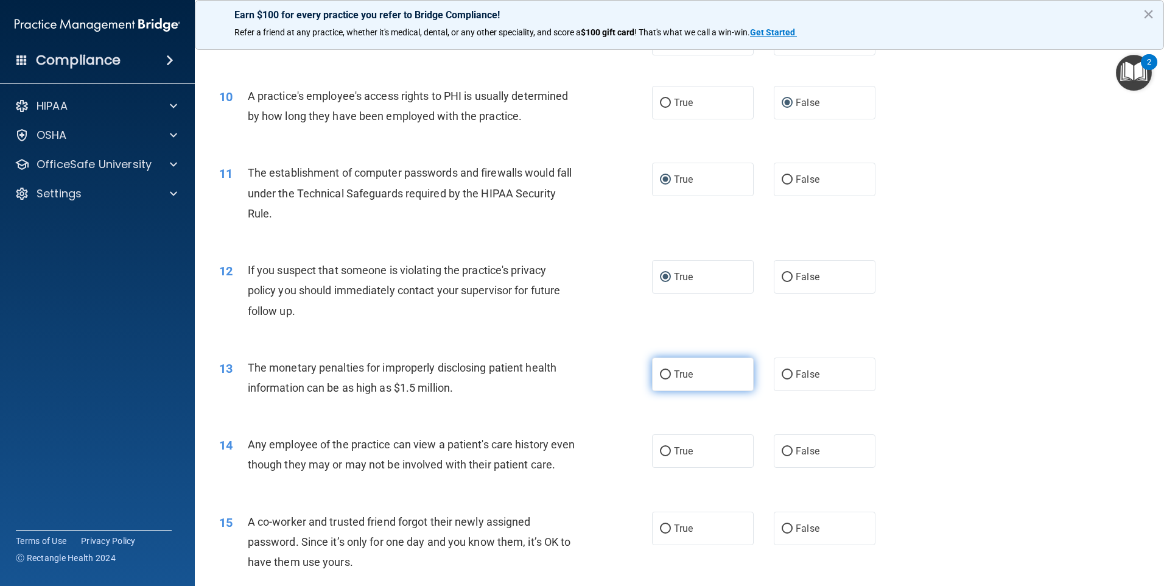
click at [660, 373] on input "True" at bounding box center [665, 374] width 11 height 9
radio input "true"
click at [782, 451] on input "False" at bounding box center [787, 451] width 11 height 9
radio input "true"
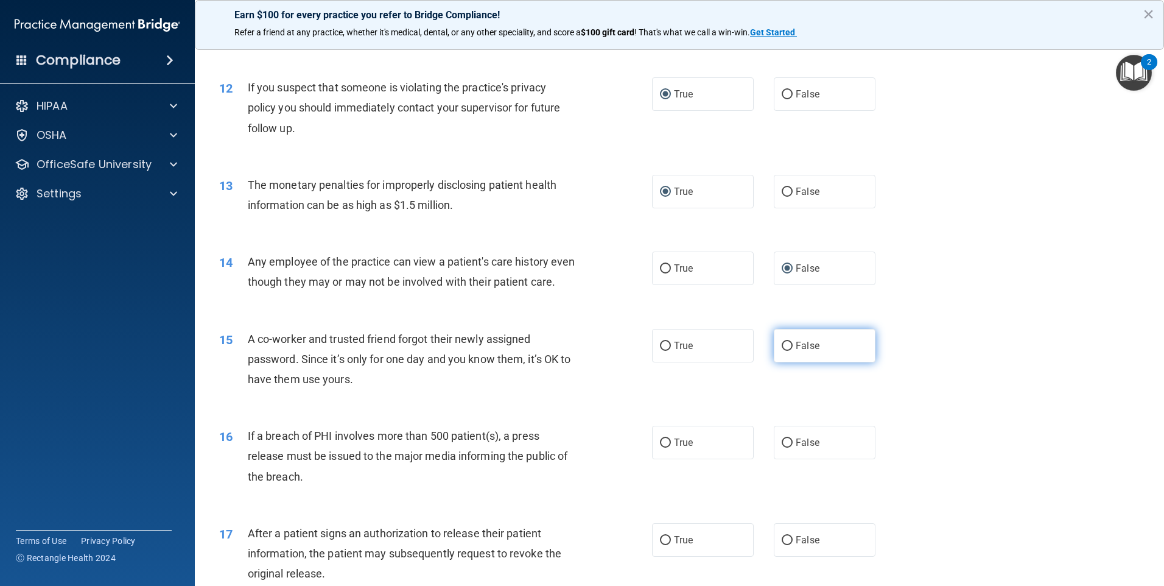
click at [782, 351] on input "False" at bounding box center [787, 345] width 11 height 9
radio input "true"
click at [655, 459] on label "True" at bounding box center [703, 441] width 102 height 33
click at [660, 447] on input "True" at bounding box center [665, 442] width 11 height 9
radio input "true"
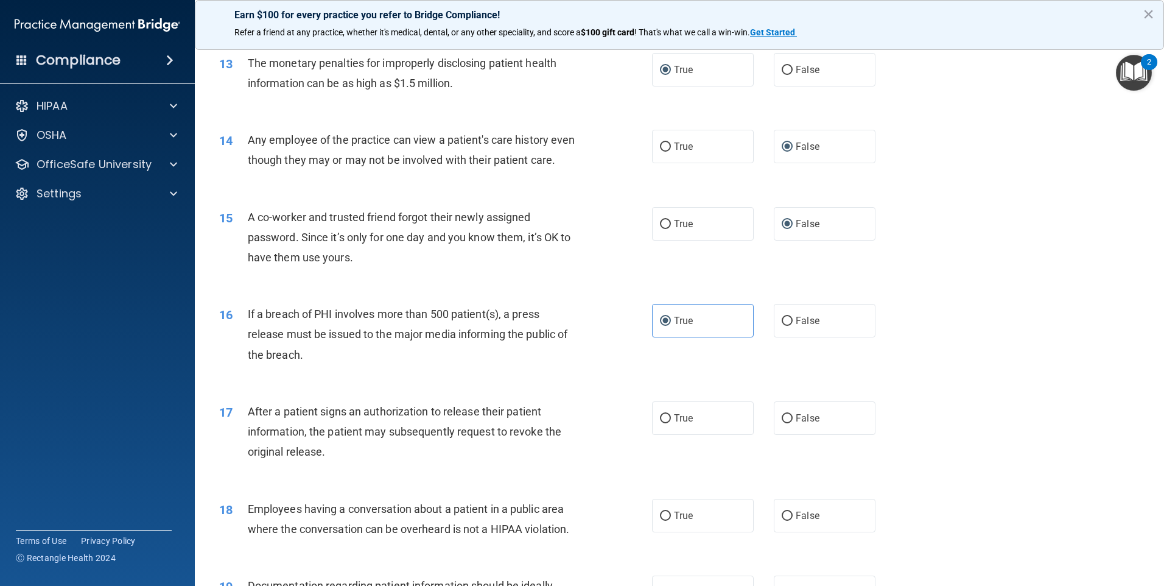
scroll to position [1157, 0]
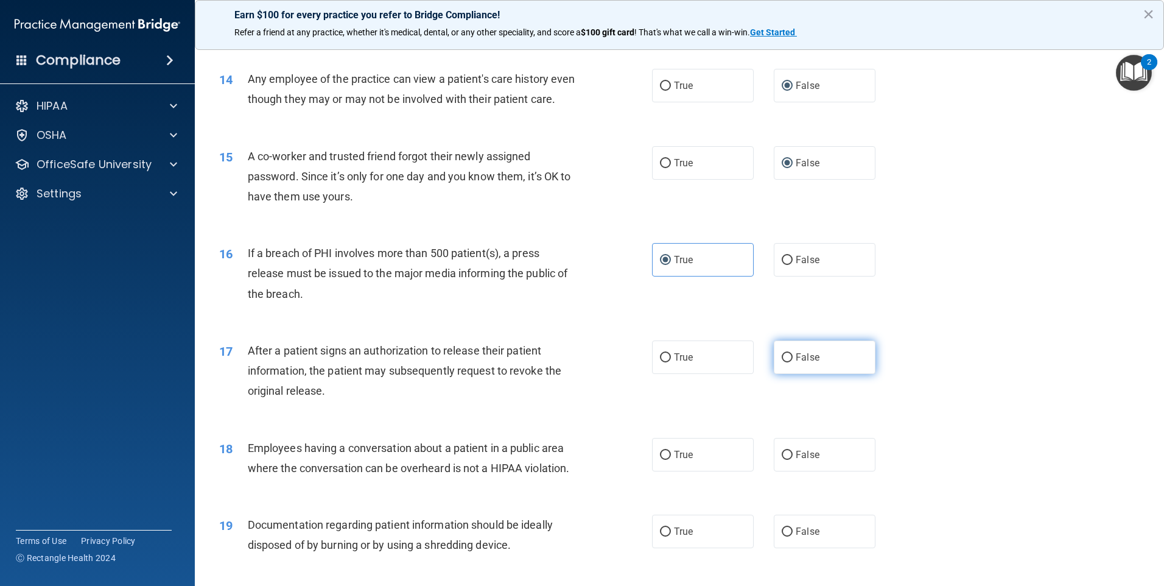
click at [782, 362] on input "False" at bounding box center [787, 357] width 11 height 9
radio input "true"
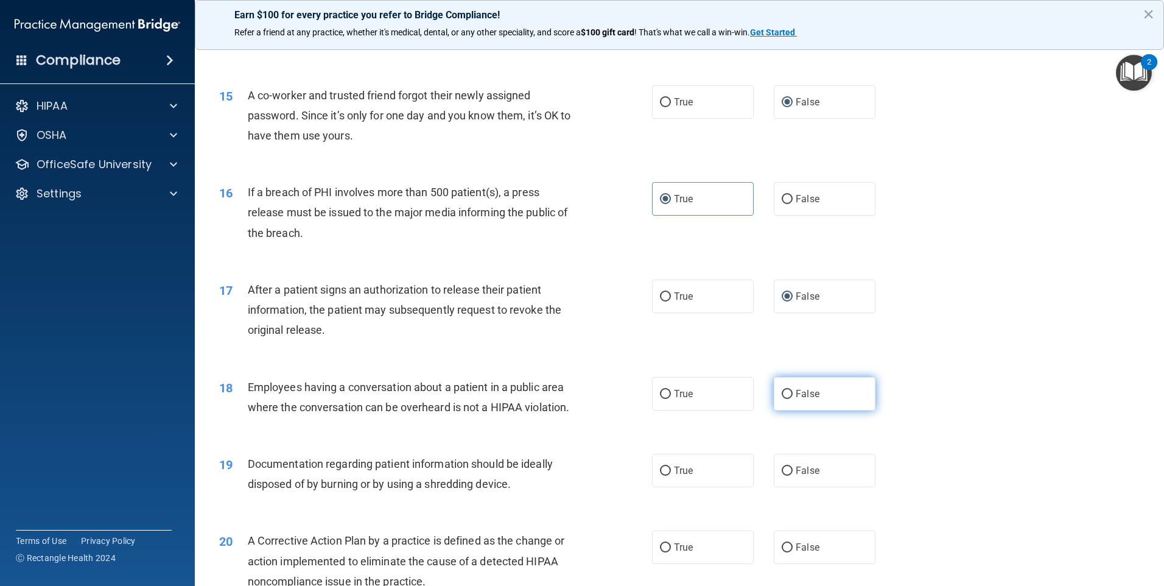
click at [782, 399] on input "False" at bounding box center [787, 394] width 11 height 9
radio input "true"
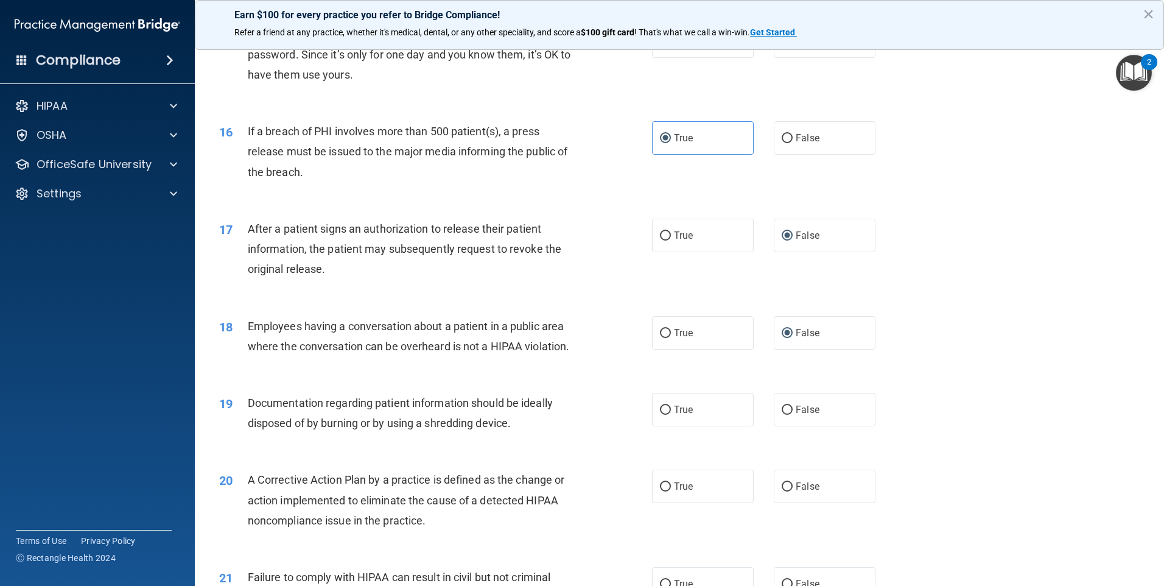
scroll to position [1339, 0]
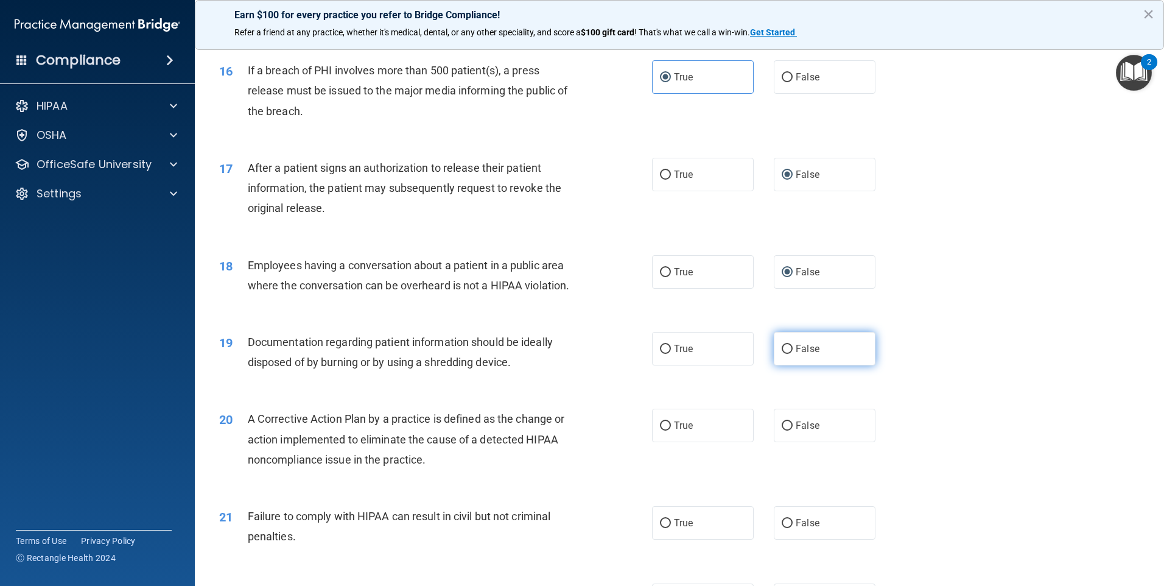
click at [787, 365] on label "False" at bounding box center [825, 348] width 102 height 33
click at [782, 354] on input "False" at bounding box center [787, 349] width 11 height 9
radio input "true"
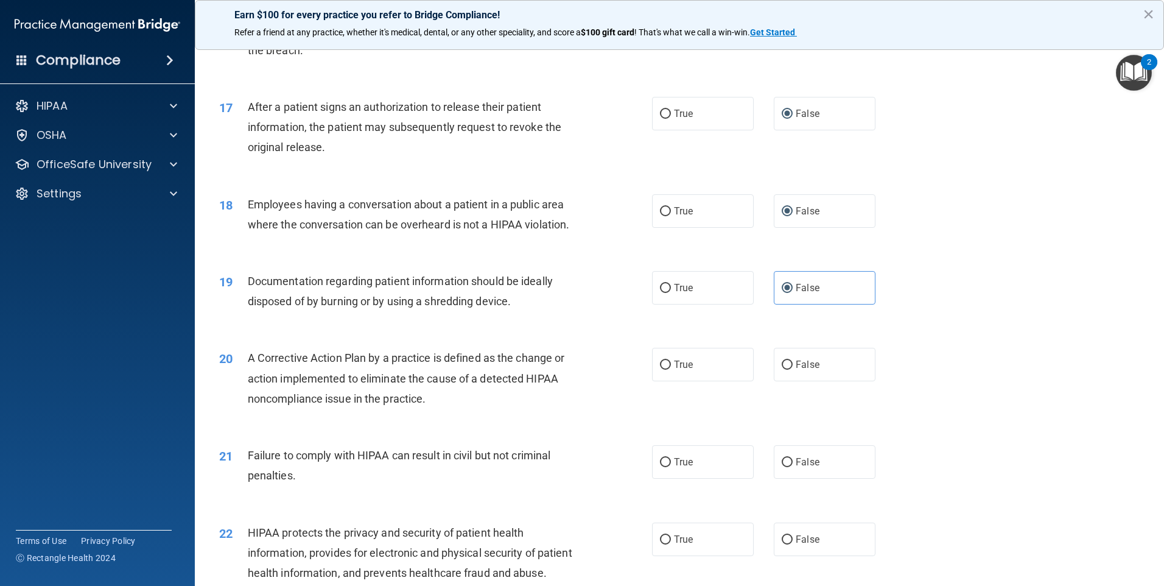
scroll to position [1461, 0]
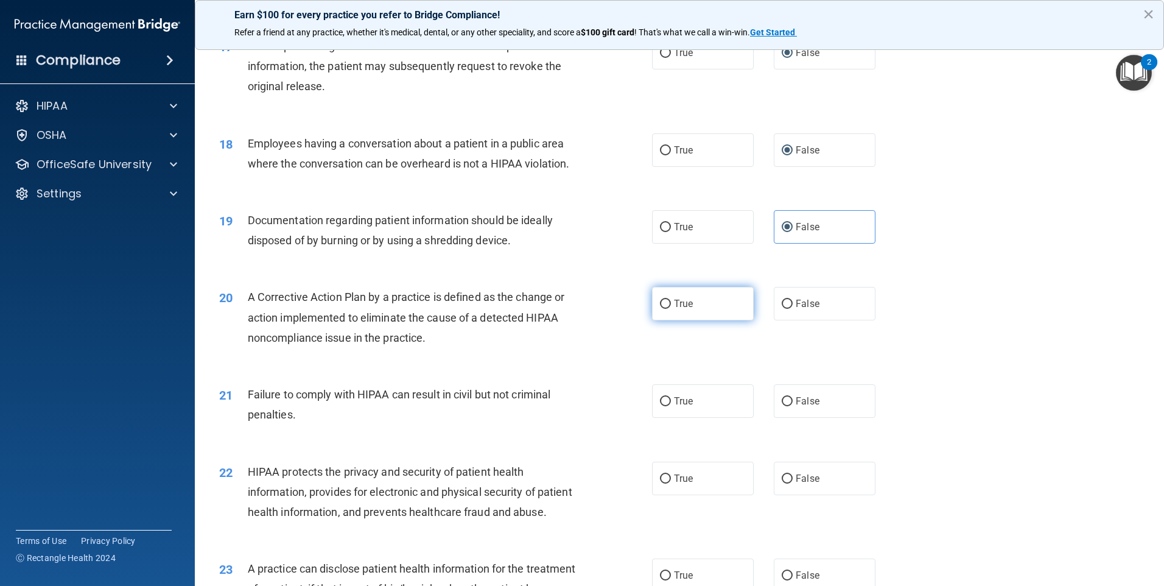
click at [662, 309] on input "True" at bounding box center [665, 303] width 11 height 9
radio input "true"
click at [782, 406] on input "False" at bounding box center [787, 401] width 11 height 9
radio input "true"
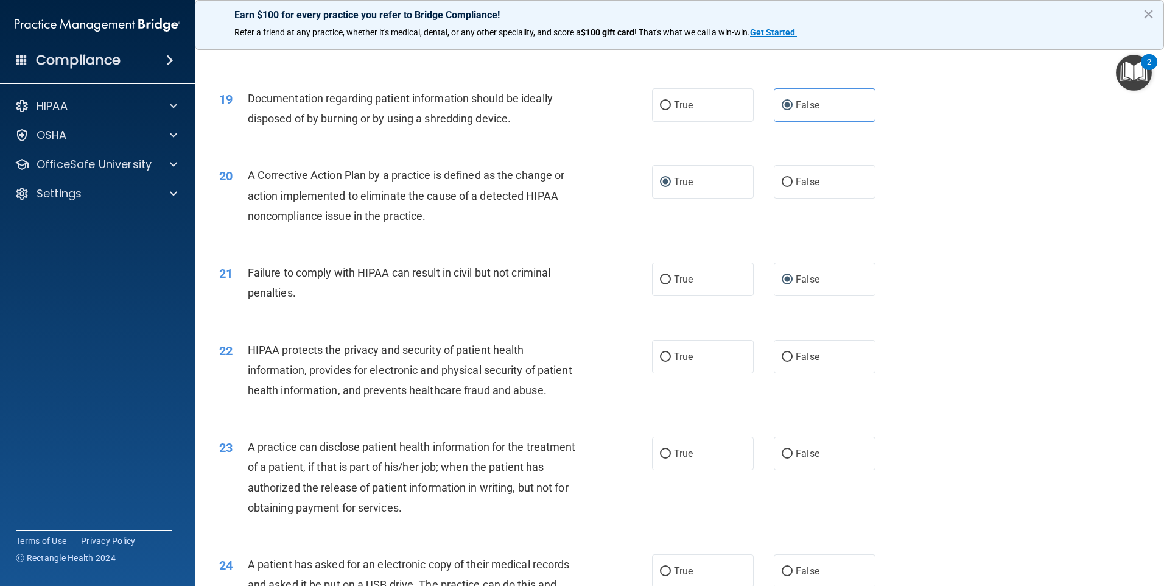
scroll to position [1644, 0]
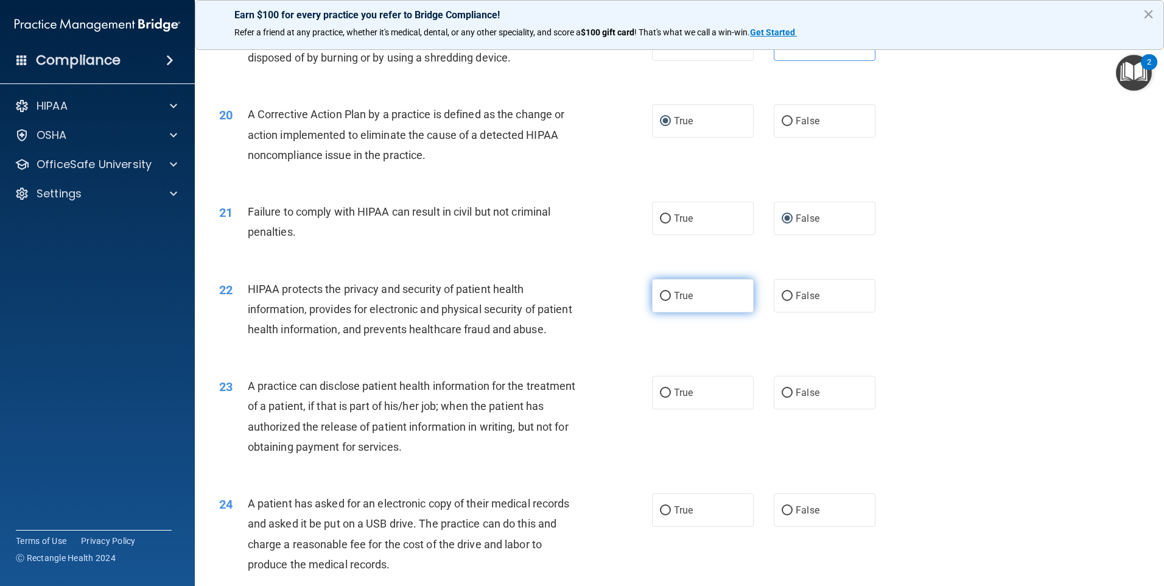
drag, startPoint x: 661, startPoint y: 313, endPoint x: 674, endPoint y: 318, distance: 14.1
click at [662, 301] on input "True" at bounding box center [665, 296] width 11 height 9
radio input "true"
click at [660, 397] on input "True" at bounding box center [665, 392] width 11 height 9
radio input "true"
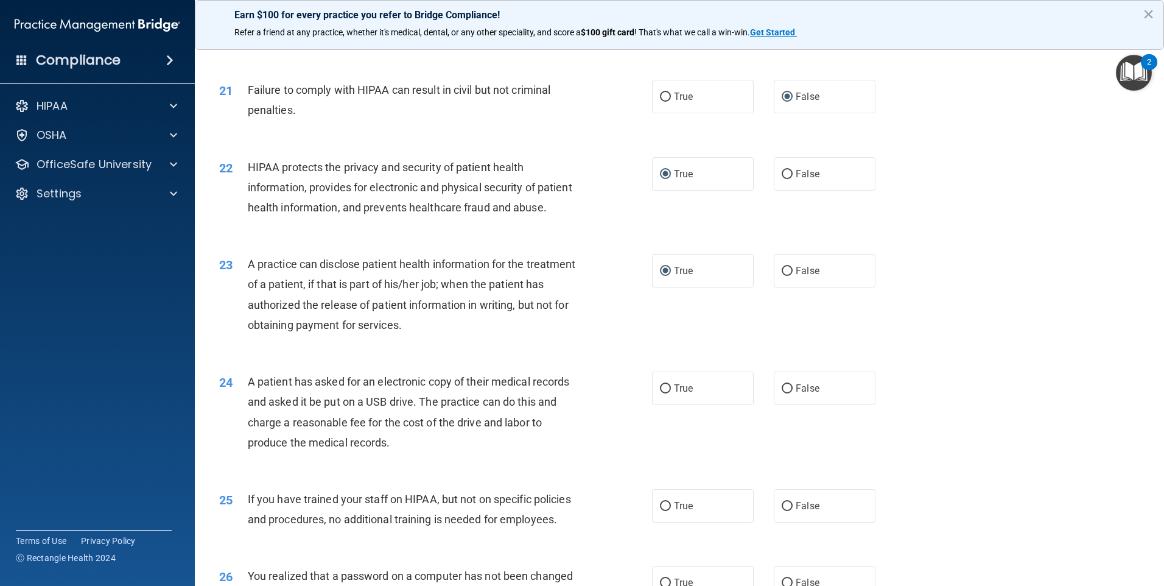
scroll to position [1826, 0]
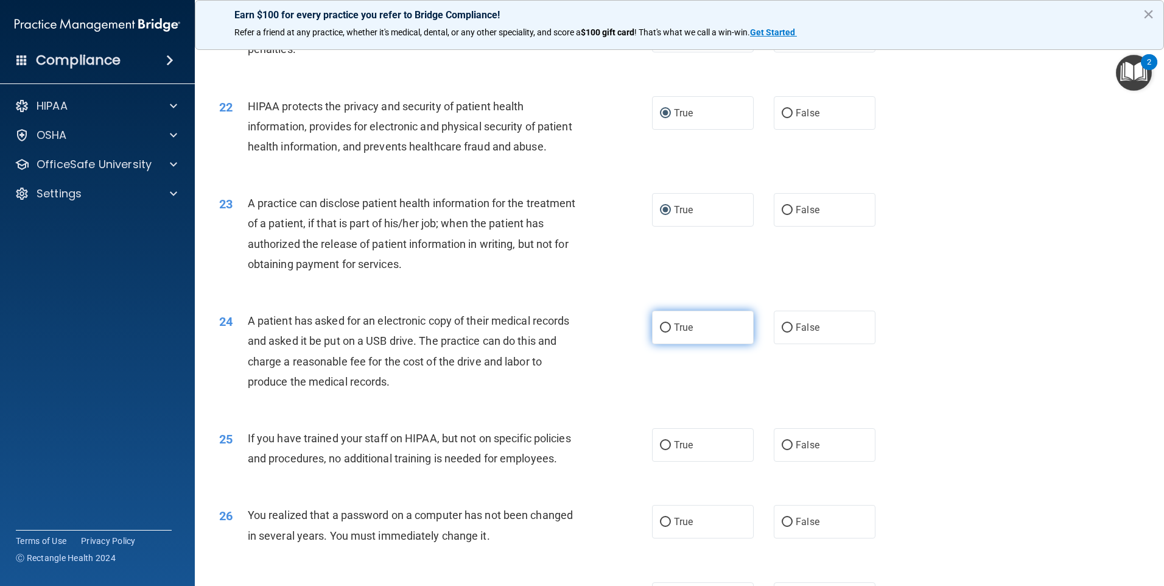
drag, startPoint x: 667, startPoint y: 368, endPoint x: 699, endPoint y: 368, distance: 32.3
click at [667, 344] on label "True" at bounding box center [703, 326] width 102 height 33
click at [667, 332] on input "True" at bounding box center [665, 327] width 11 height 9
radio input "true"
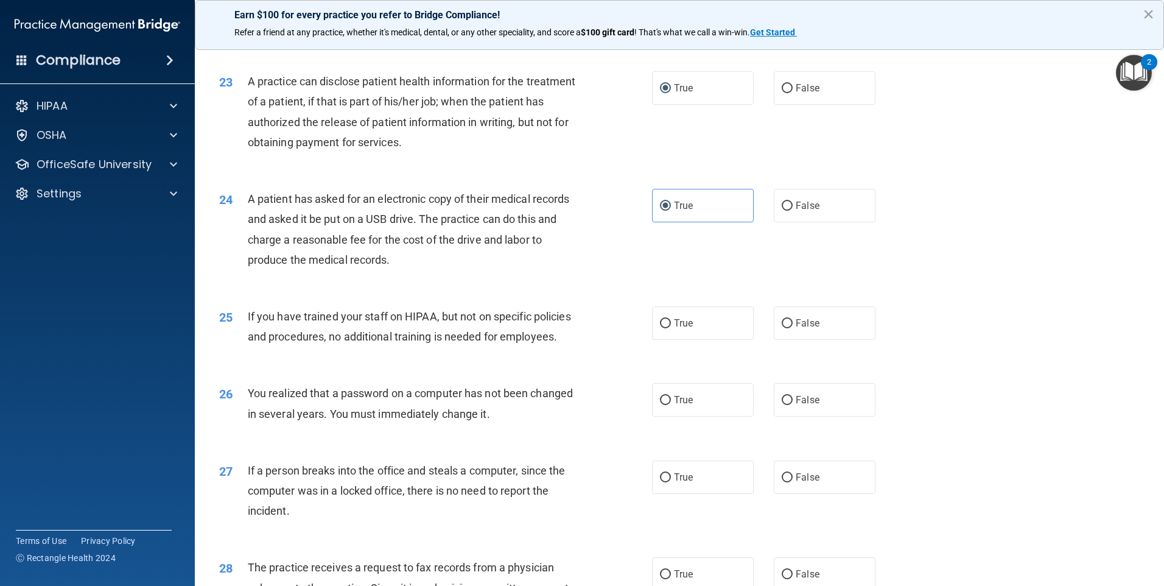
scroll to position [2009, 0]
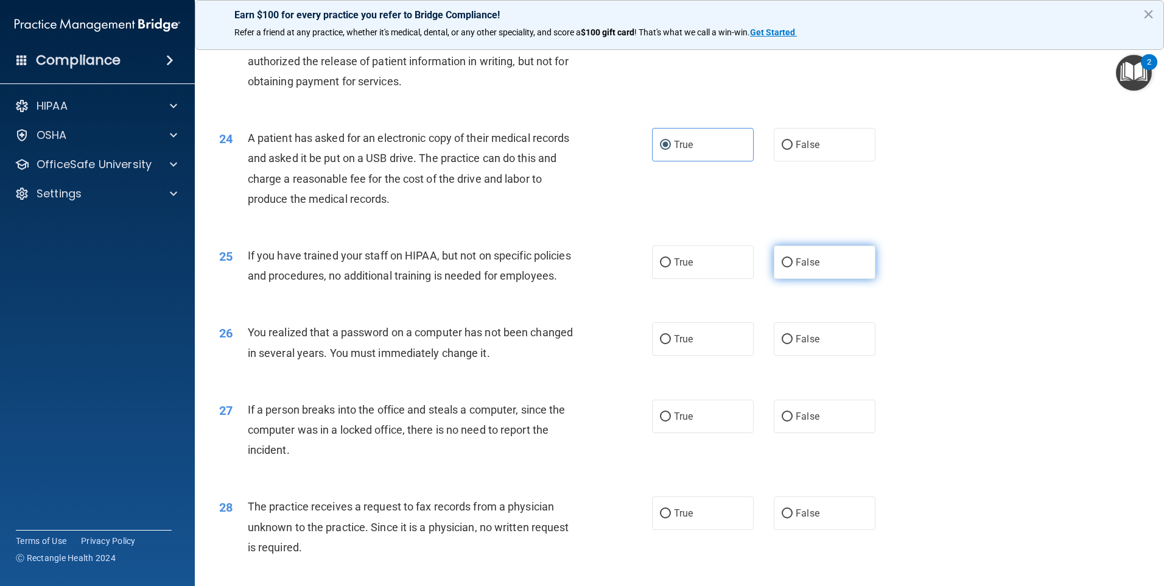
click at [782, 267] on input "False" at bounding box center [787, 262] width 11 height 9
radio input "true"
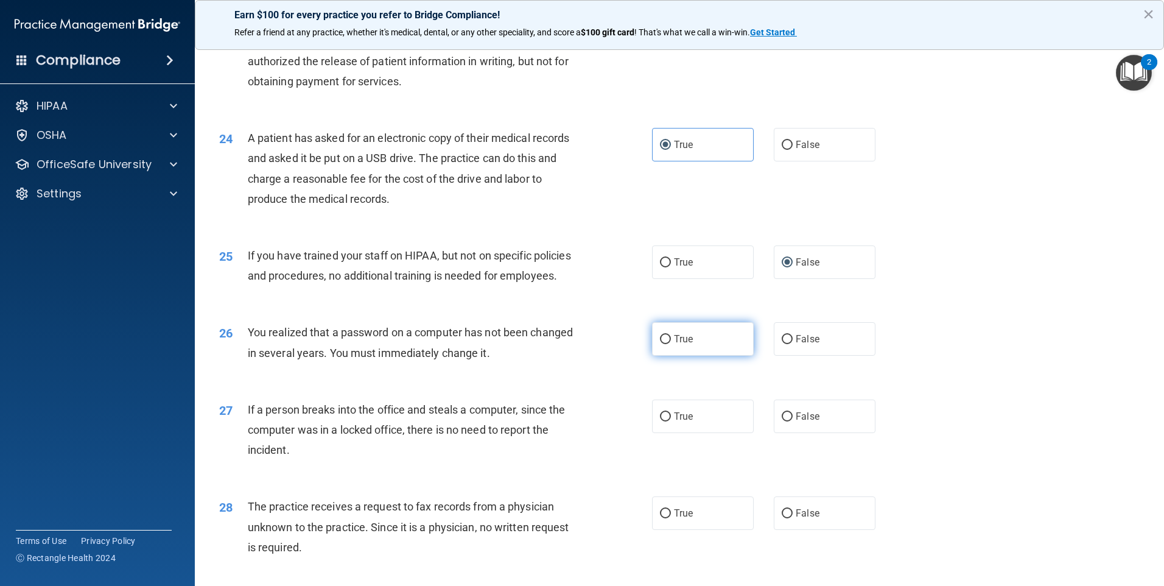
drag, startPoint x: 664, startPoint y: 401, endPoint x: 668, endPoint y: 411, distance: 11.4
click at [664, 344] on input "True" at bounding box center [665, 339] width 11 height 9
radio input "true"
drag, startPoint x: 783, startPoint y: 478, endPoint x: 802, endPoint y: 462, distance: 24.2
click at [784, 421] on input "False" at bounding box center [787, 416] width 11 height 9
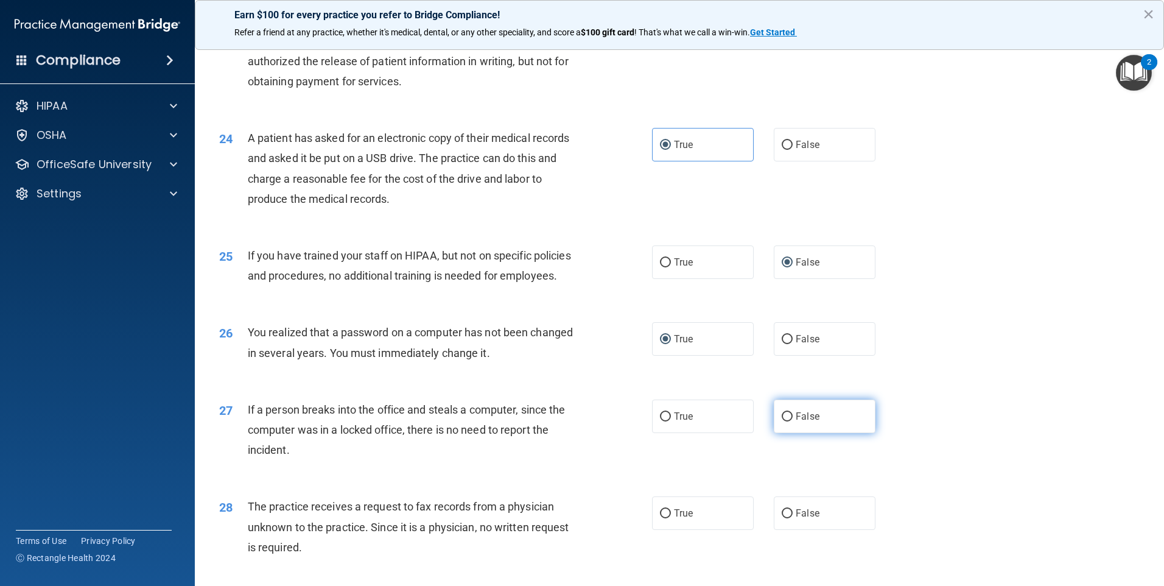
radio input "true"
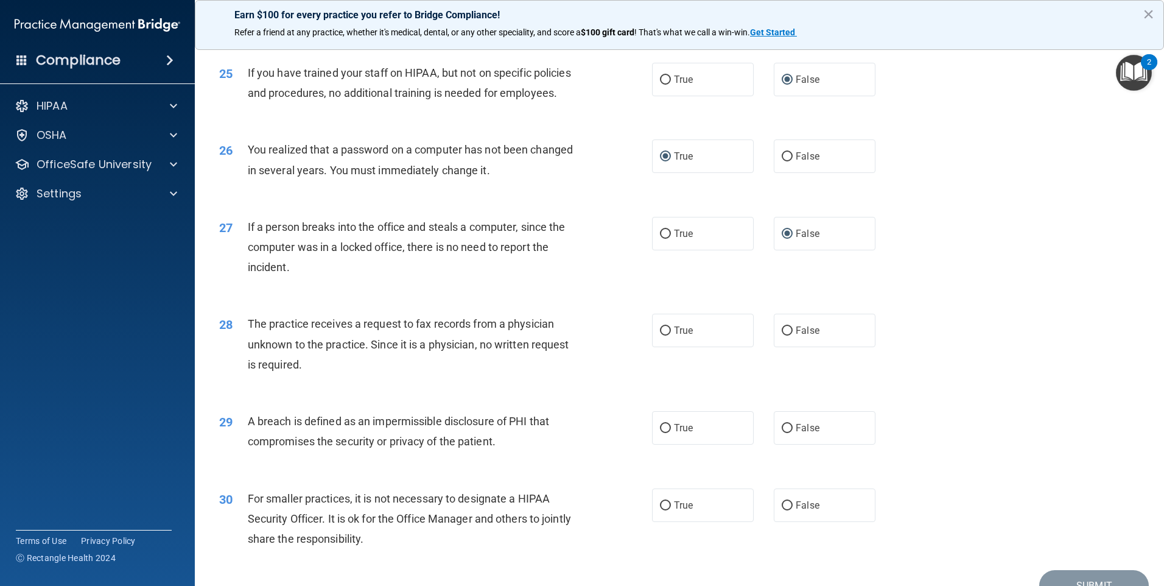
scroll to position [2252, 0]
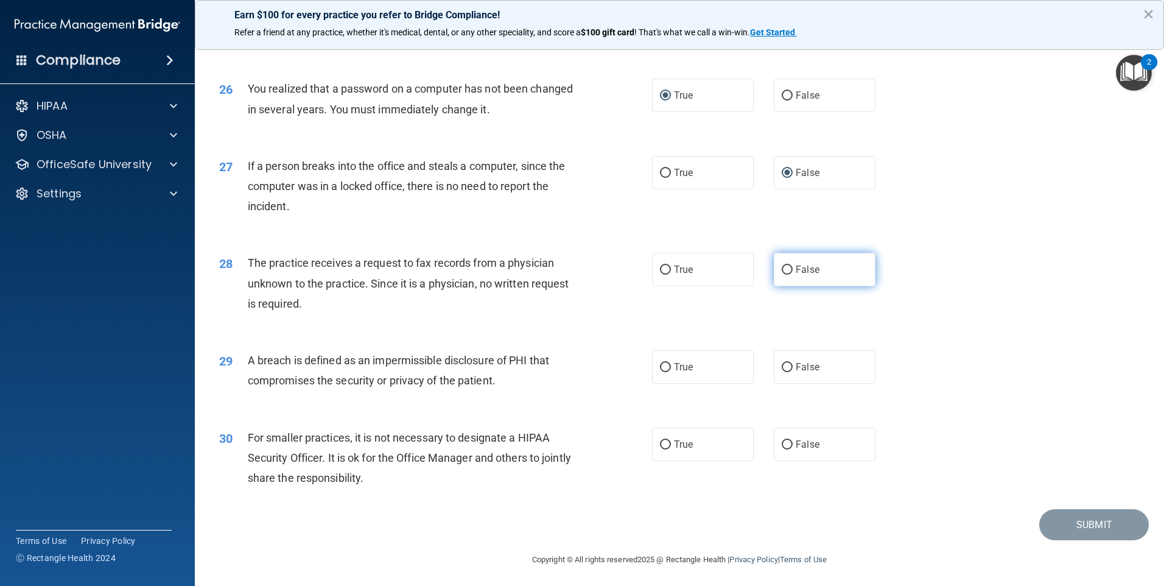
click at [783, 275] on input "False" at bounding box center [787, 269] width 11 height 9
radio input "true"
drag, startPoint x: 661, startPoint y: 425, endPoint x: 709, endPoint y: 424, distance: 48.1
click at [661, 372] on input "True" at bounding box center [665, 367] width 11 height 9
radio input "true"
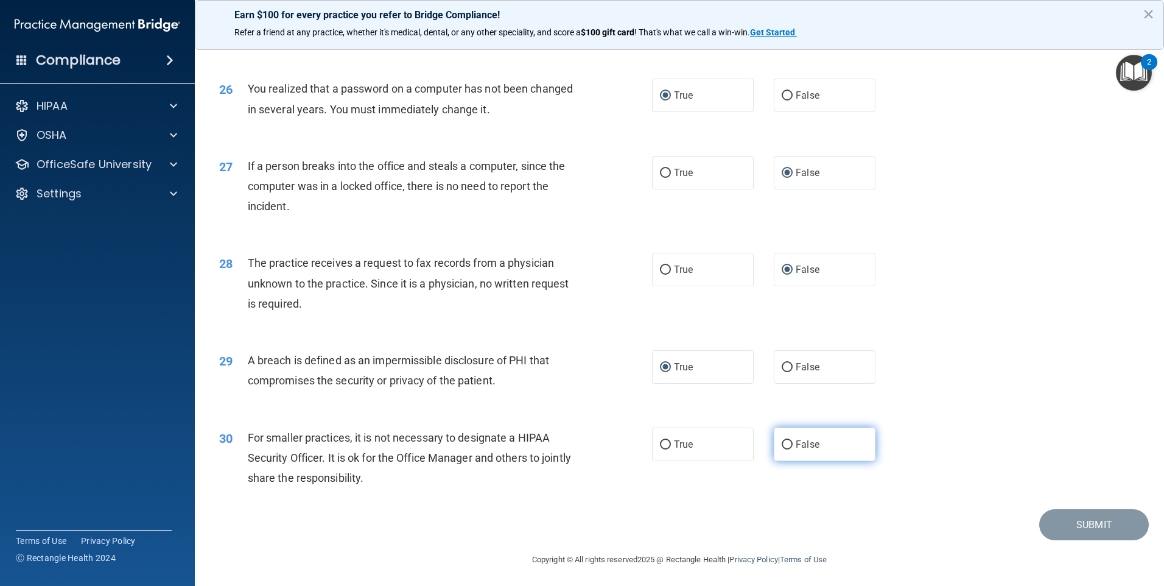
click at [783, 449] on input "False" at bounding box center [787, 444] width 11 height 9
radio input "true"
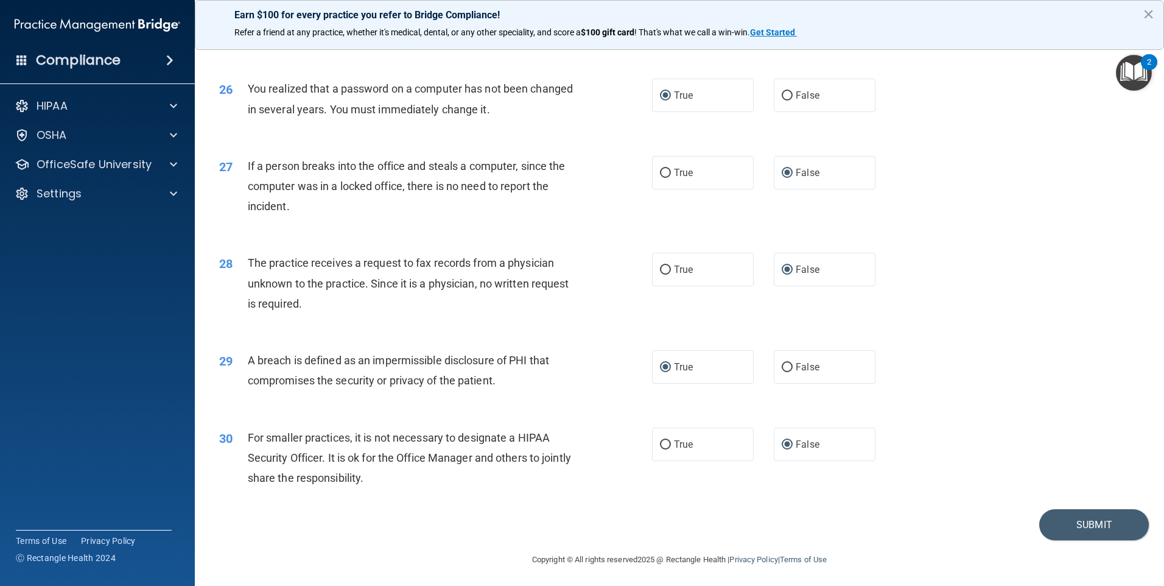
scroll to position [2316, 0]
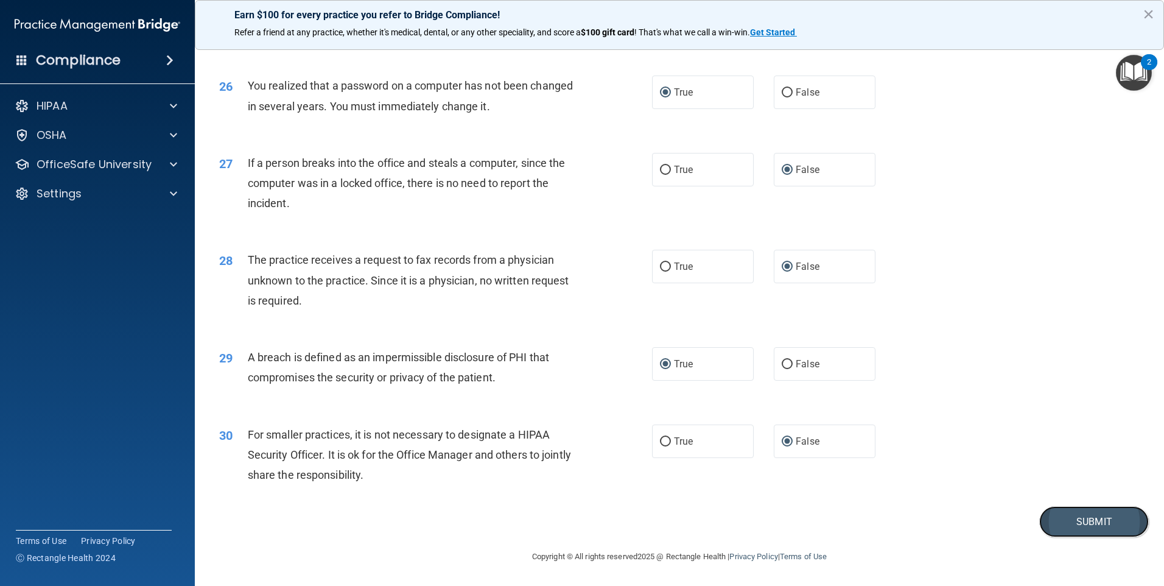
click at [1054, 520] on button "Submit" at bounding box center [1094, 521] width 110 height 31
click at [1056, 520] on button "Submit" at bounding box center [1094, 521] width 110 height 31
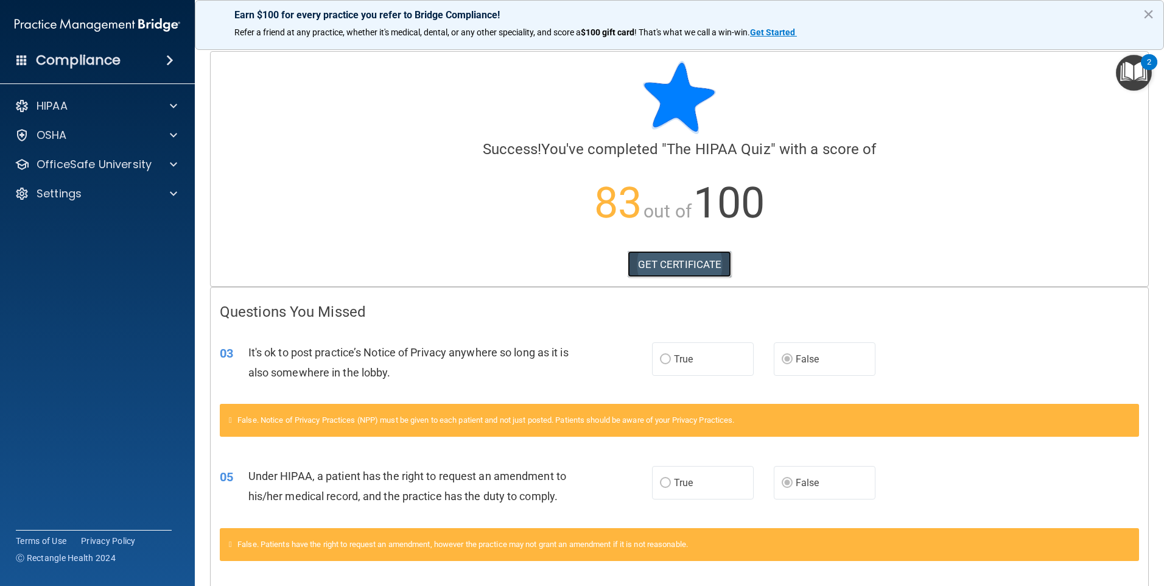
click at [650, 261] on link "GET CERTIFICATE" at bounding box center [680, 264] width 104 height 27
click at [158, 105] on div at bounding box center [171, 106] width 30 height 15
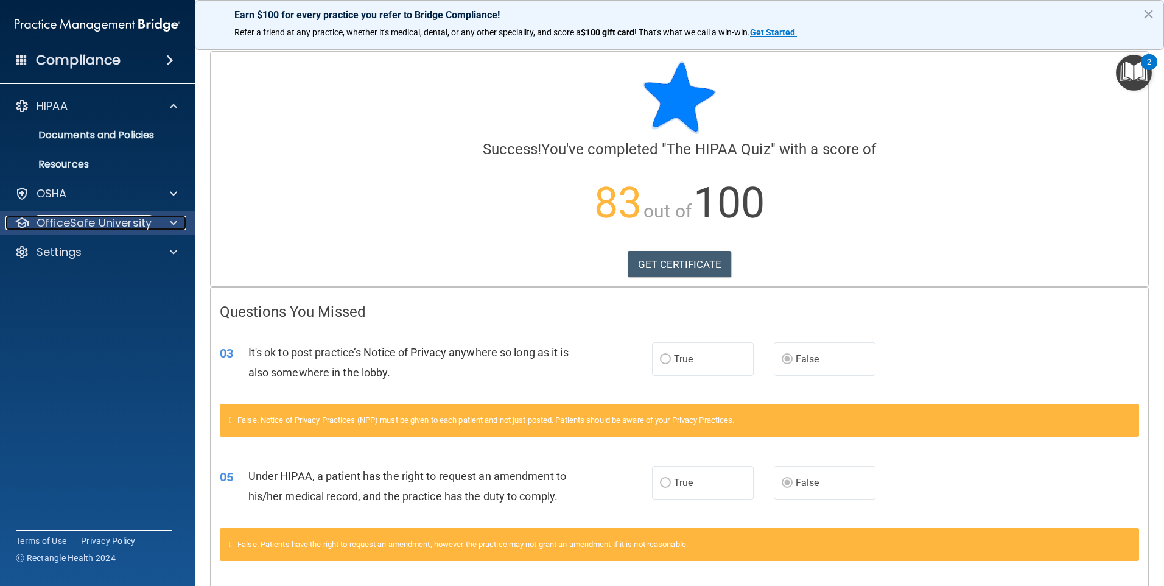
click at [128, 219] on p "OfficeSafe University" at bounding box center [94, 222] width 115 height 15
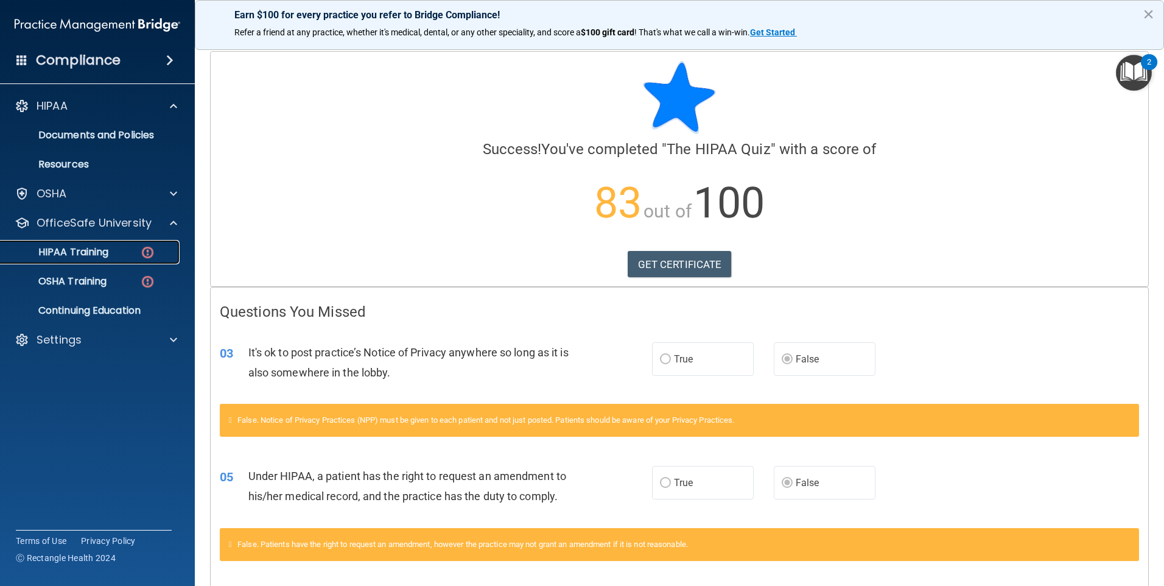
click at [128, 250] on div "HIPAA Training" at bounding box center [91, 252] width 166 height 12
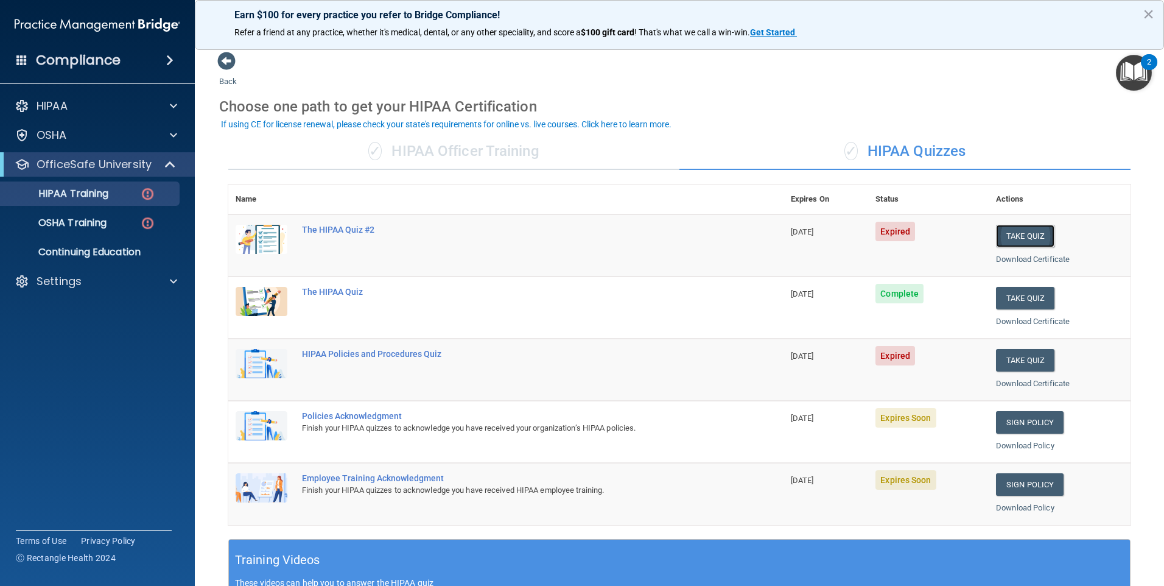
click at [1017, 235] on button "Take Quiz" at bounding box center [1025, 236] width 58 height 23
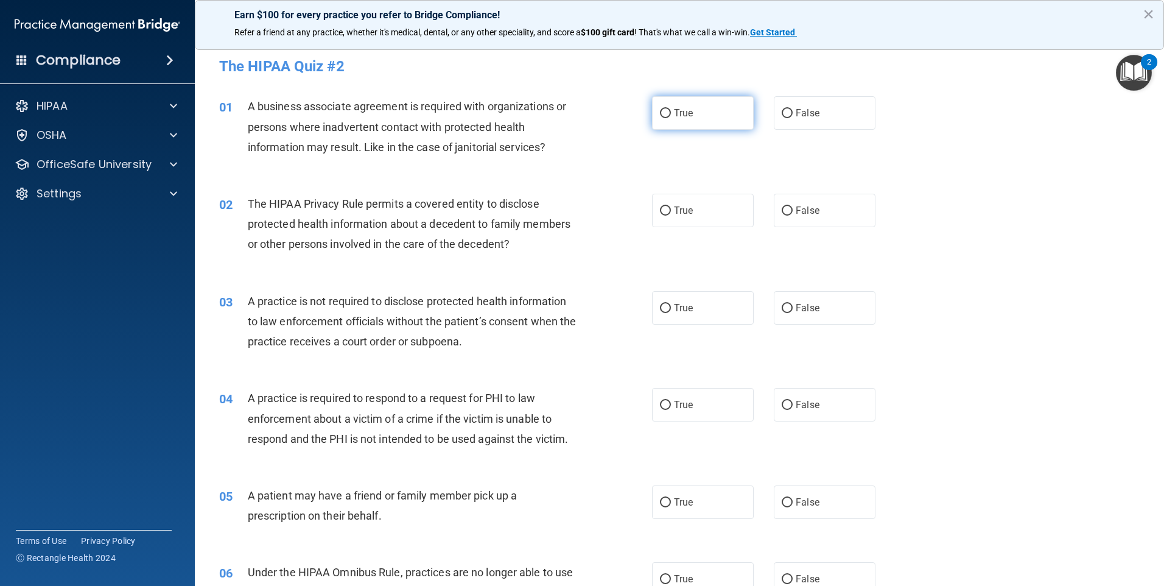
click at [660, 112] on input "True" at bounding box center [665, 113] width 11 height 9
radio input "true"
click at [660, 210] on input "True" at bounding box center [665, 210] width 11 height 9
radio input "true"
click at [662, 305] on input "True" at bounding box center [665, 308] width 11 height 9
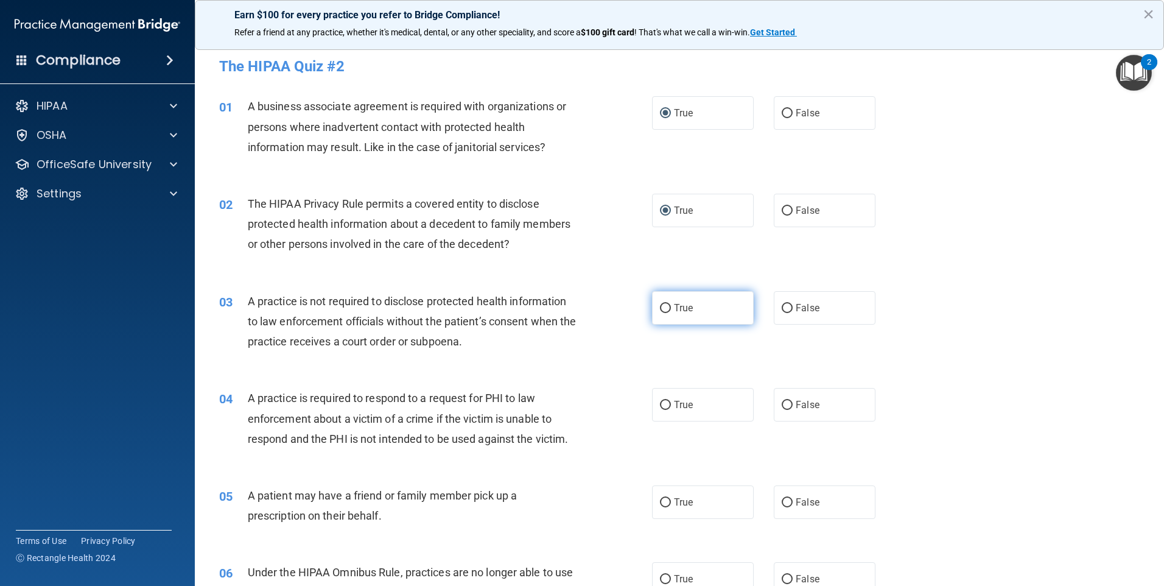
radio input "true"
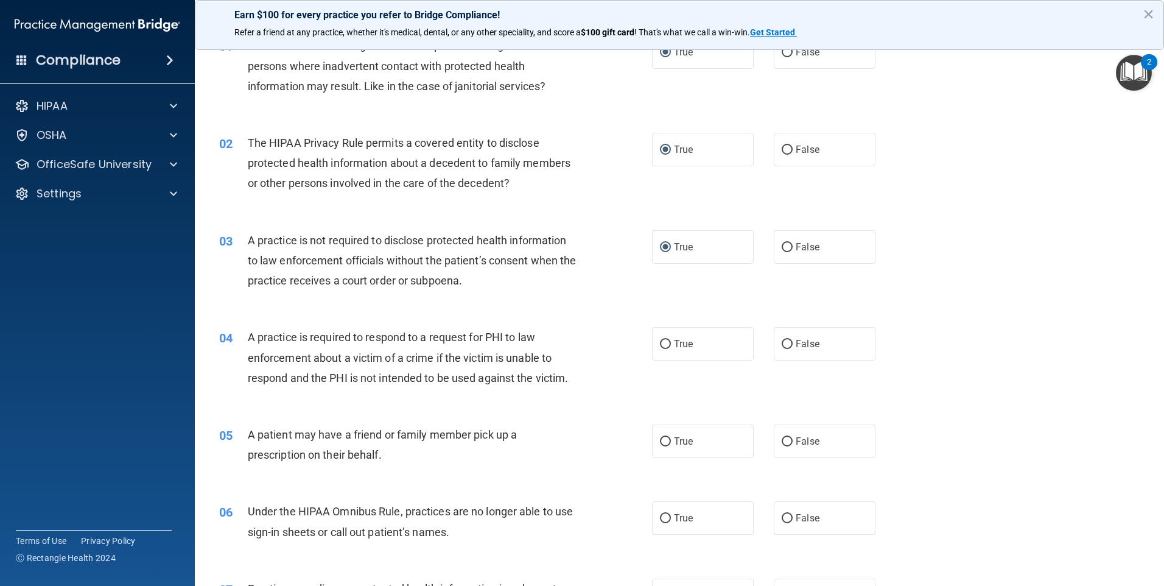
scroll to position [122, 0]
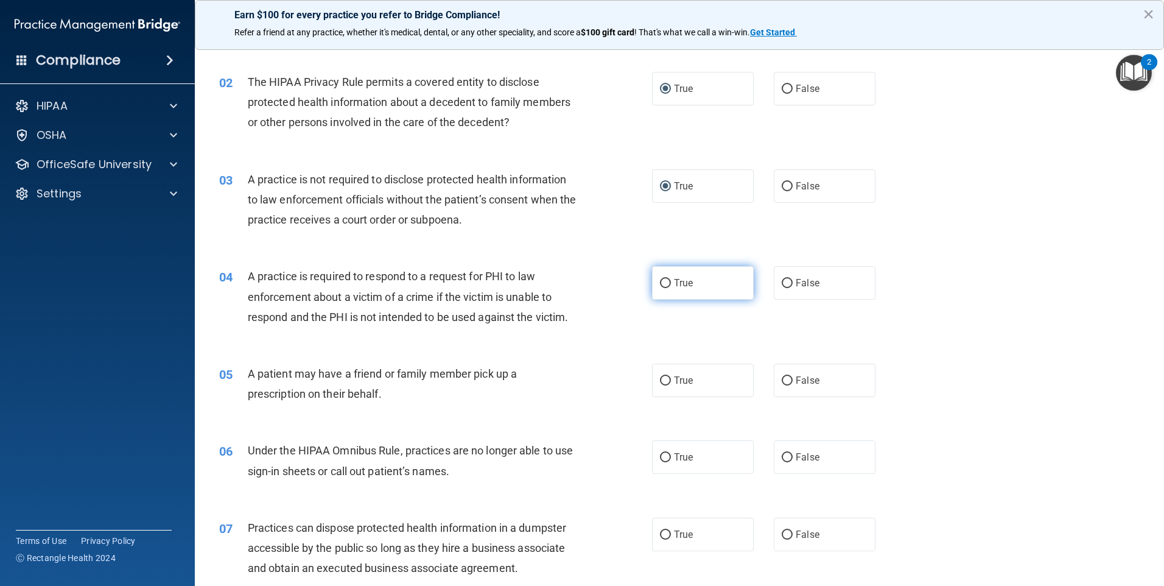
drag, startPoint x: 656, startPoint y: 281, endPoint x: 657, endPoint y: 293, distance: 11.6
click at [660, 282] on input "True" at bounding box center [665, 283] width 11 height 9
radio input "true"
drag, startPoint x: 662, startPoint y: 379, endPoint x: 652, endPoint y: 388, distance: 14.2
click at [659, 387] on label "True" at bounding box center [703, 379] width 102 height 33
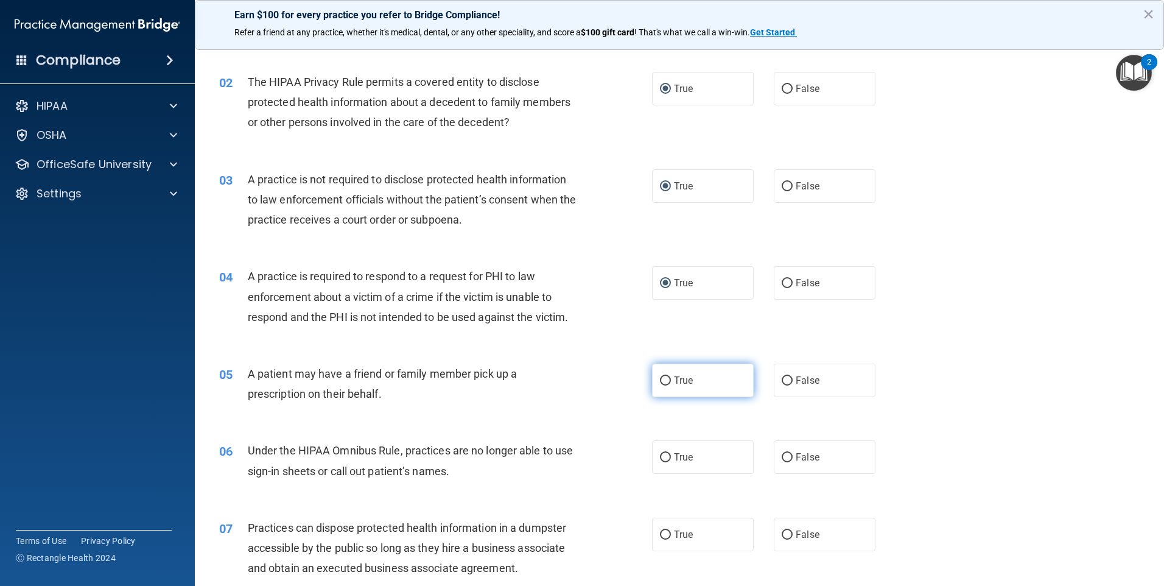
click at [660, 385] on input "True" at bounding box center [665, 380] width 11 height 9
radio input "true"
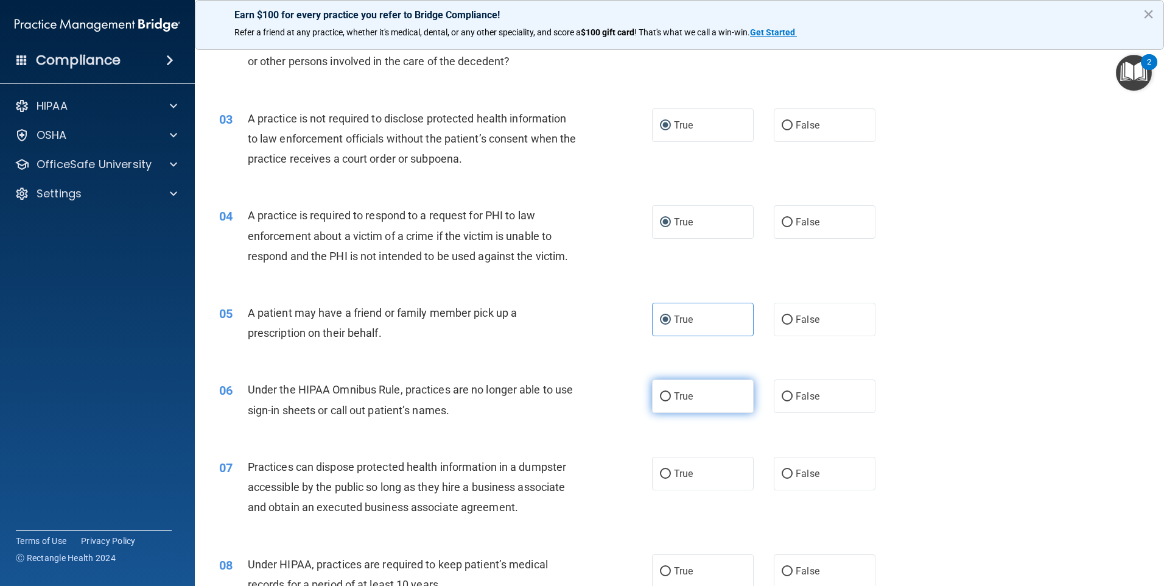
click at [660, 394] on input "True" at bounding box center [665, 396] width 11 height 9
radio input "true"
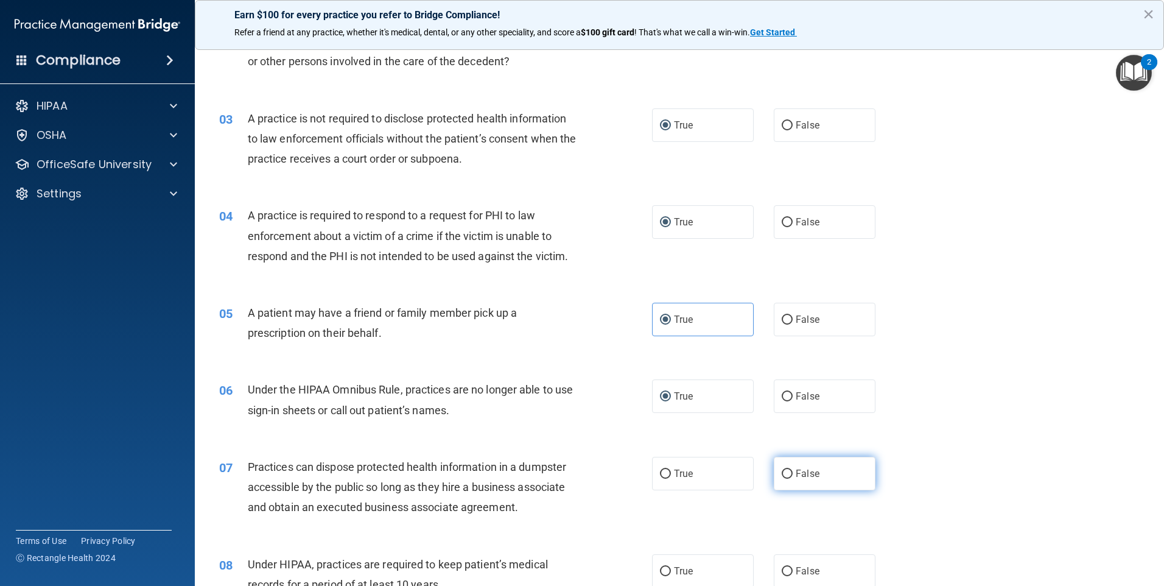
drag, startPoint x: 778, startPoint y: 474, endPoint x: 803, endPoint y: 474, distance: 25.0
click at [782, 474] on input "False" at bounding box center [787, 473] width 11 height 9
radio input "true"
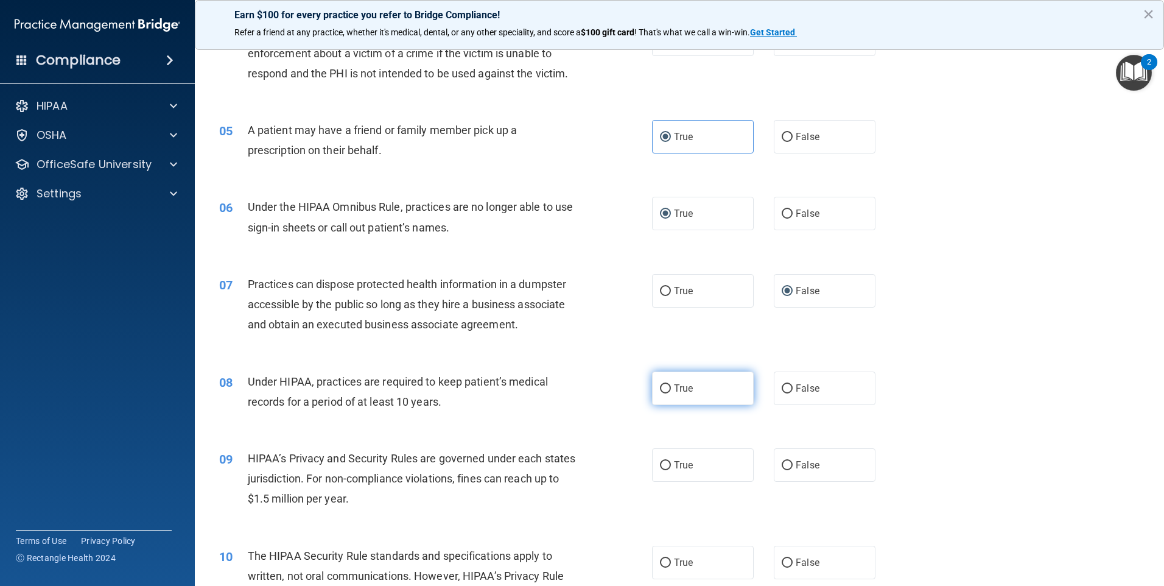
click at [662, 387] on input "True" at bounding box center [665, 388] width 11 height 9
radio input "true"
click at [663, 461] on input "True" at bounding box center [665, 465] width 11 height 9
radio input "true"
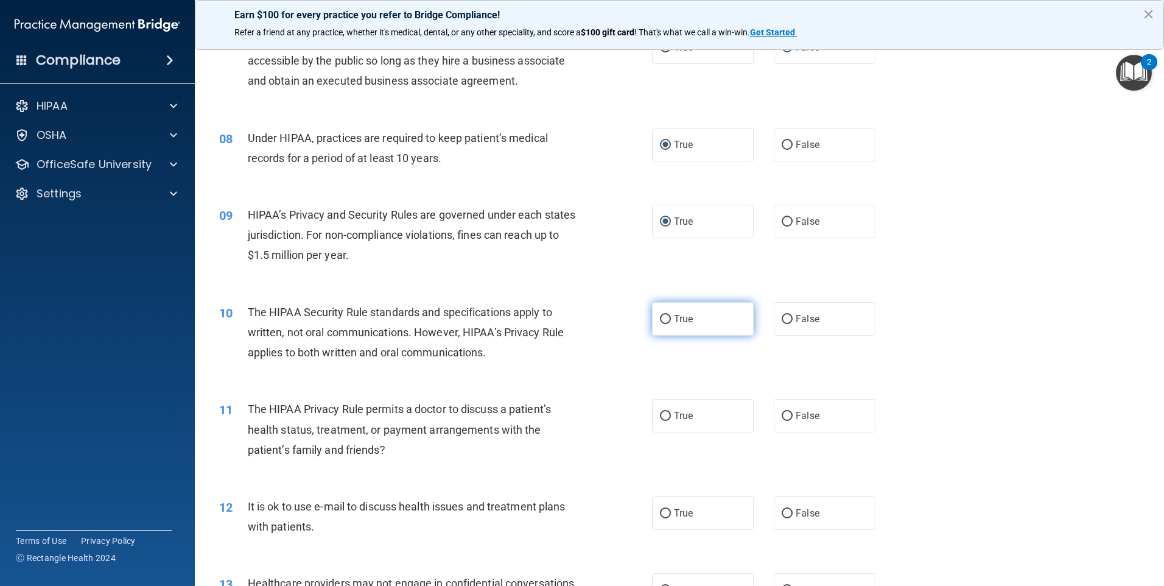
click at [662, 319] on input "True" at bounding box center [665, 319] width 11 height 9
radio input "true"
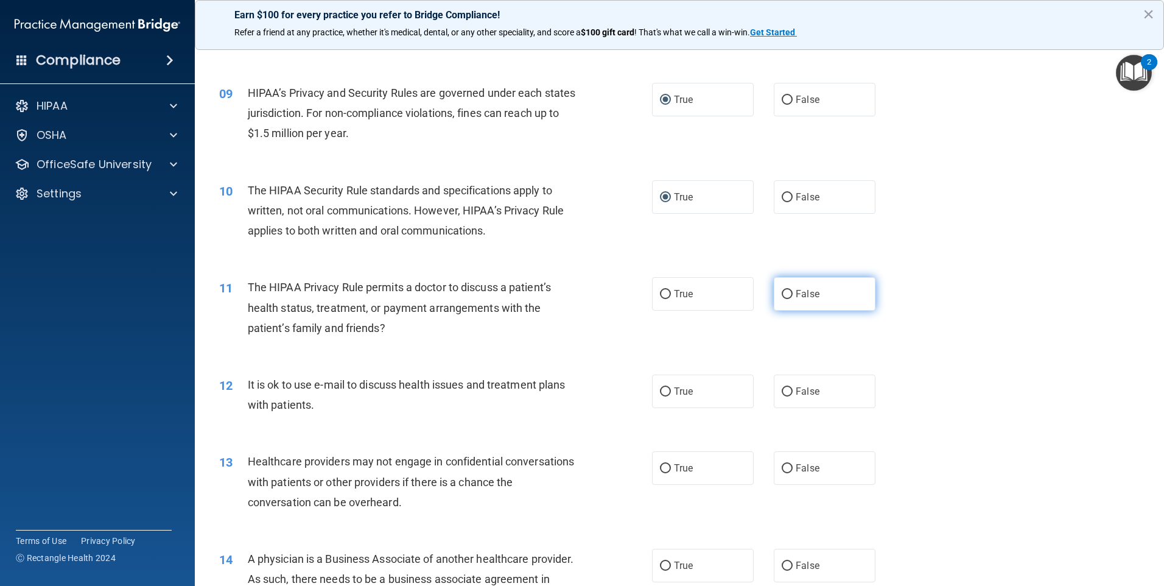
click at [785, 296] on input "False" at bounding box center [787, 294] width 11 height 9
radio input "true"
drag, startPoint x: 784, startPoint y: 391, endPoint x: 791, endPoint y: 396, distance: 8.8
click at [784, 390] on input "False" at bounding box center [787, 391] width 11 height 9
radio input "true"
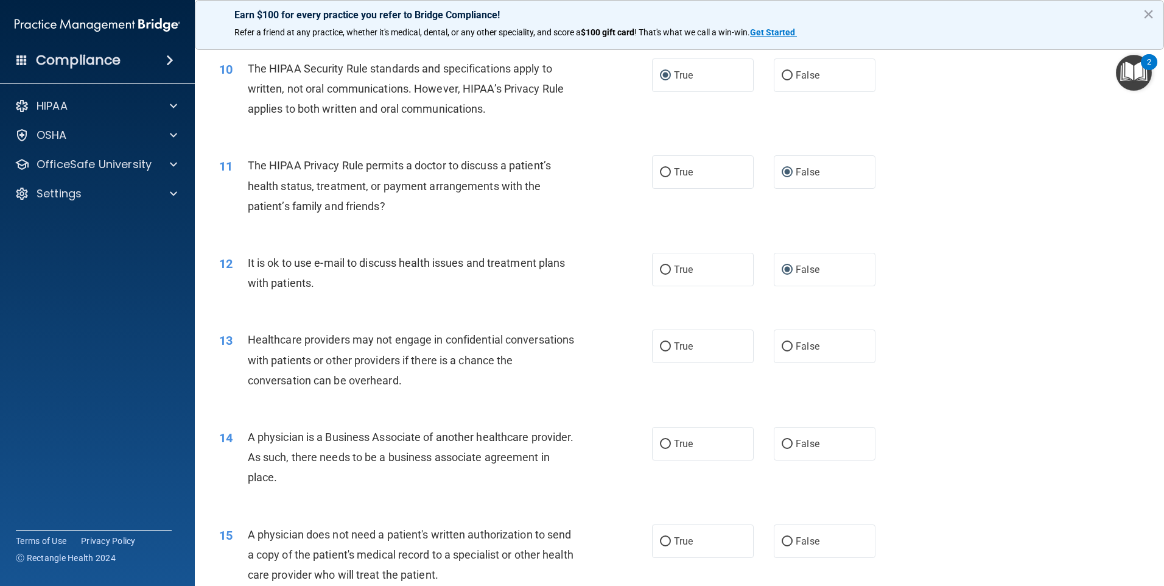
scroll to position [913, 0]
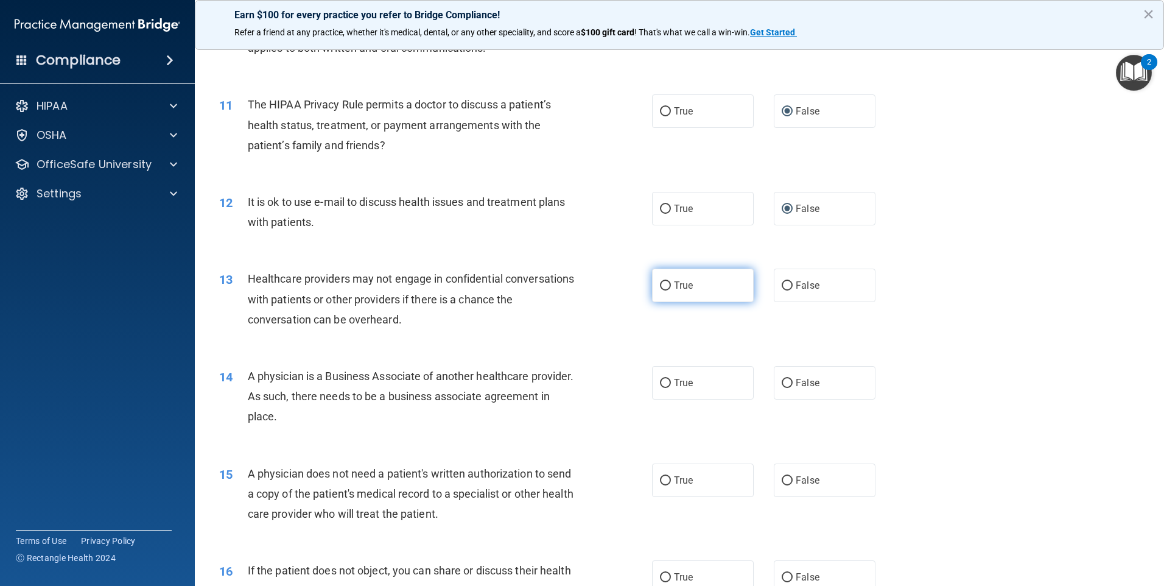
click at [664, 281] on input "True" at bounding box center [665, 285] width 11 height 9
radio input "true"
click at [660, 384] on input "True" at bounding box center [665, 383] width 11 height 9
radio input "true"
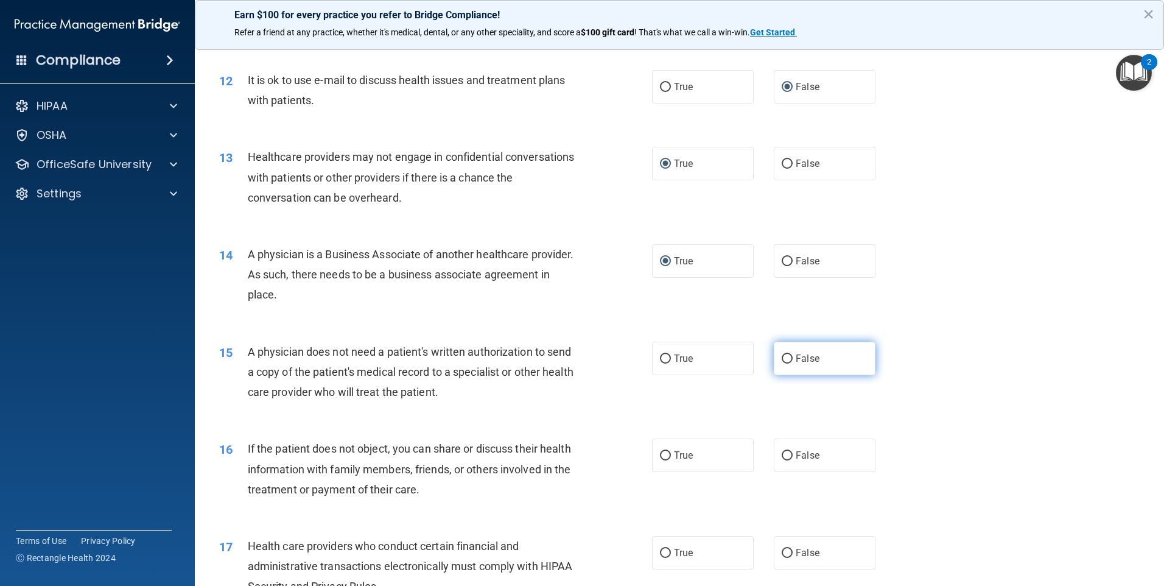
click at [782, 359] on input "False" at bounding box center [787, 358] width 11 height 9
radio input "true"
click at [784, 453] on input "False" at bounding box center [787, 455] width 11 height 9
radio input "true"
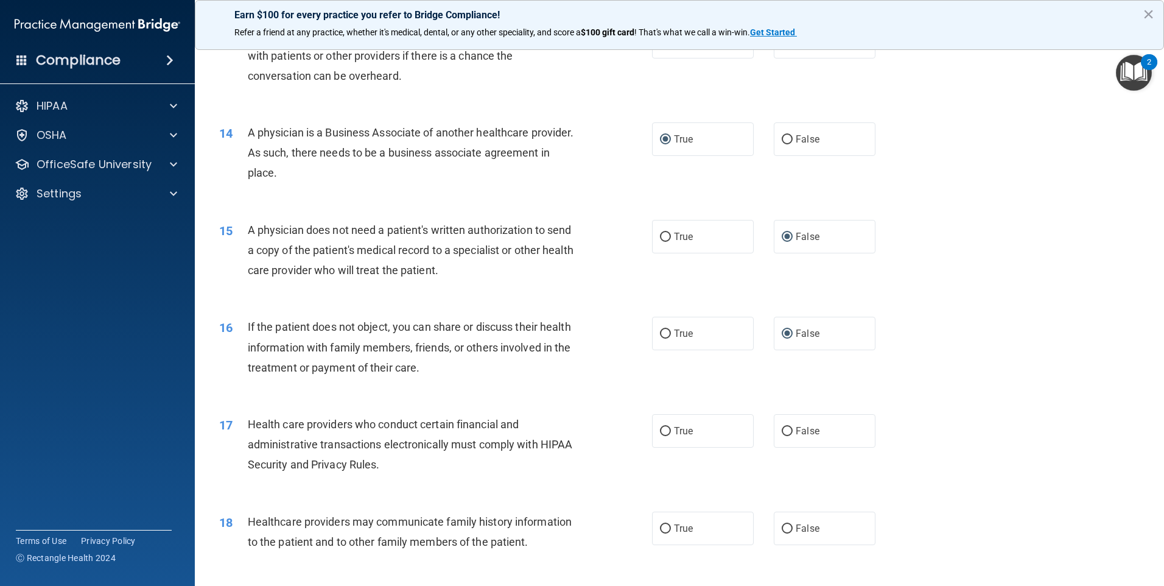
scroll to position [1217, 0]
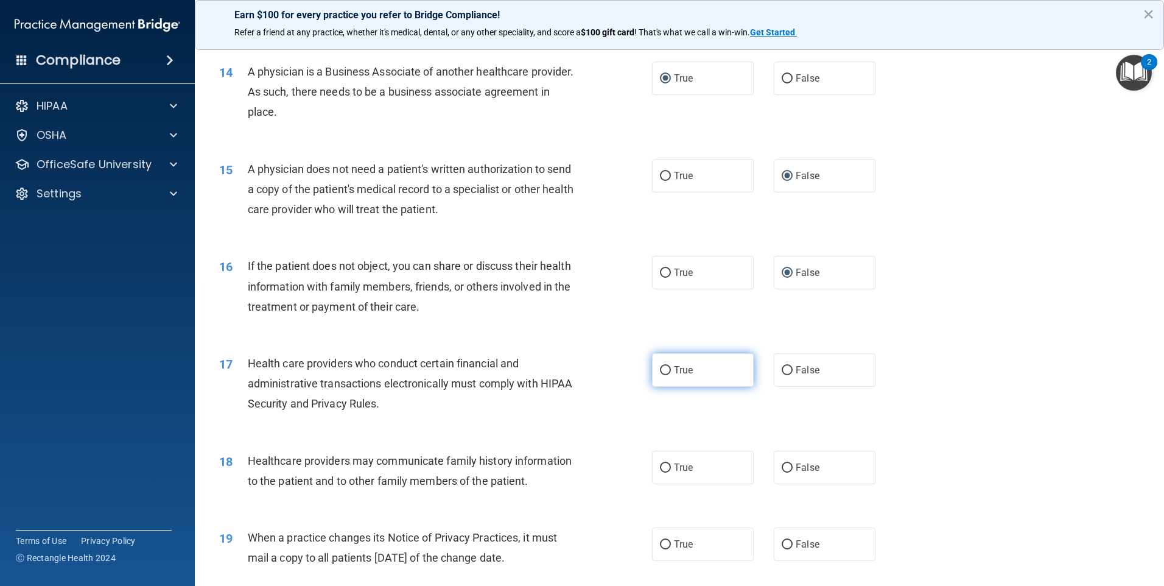
click at [662, 369] on input "True" at bounding box center [665, 370] width 11 height 9
radio input "true"
click at [782, 464] on input "False" at bounding box center [787, 467] width 11 height 9
radio input "true"
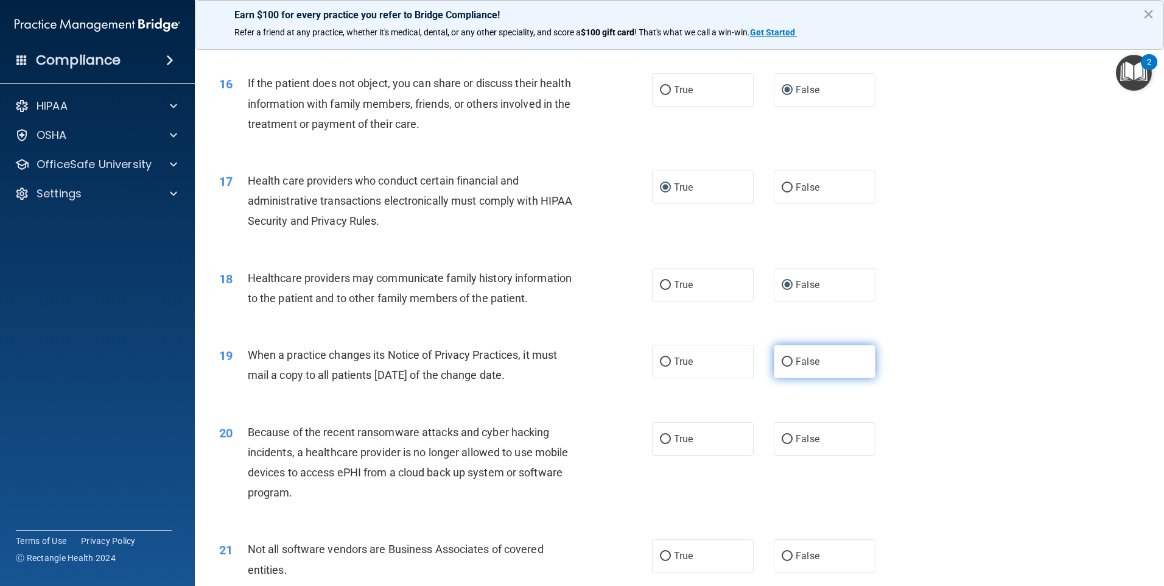
click at [782, 362] on input "False" at bounding box center [787, 361] width 11 height 9
radio input "true"
click at [664, 436] on input "True" at bounding box center [665, 439] width 11 height 9
radio input "true"
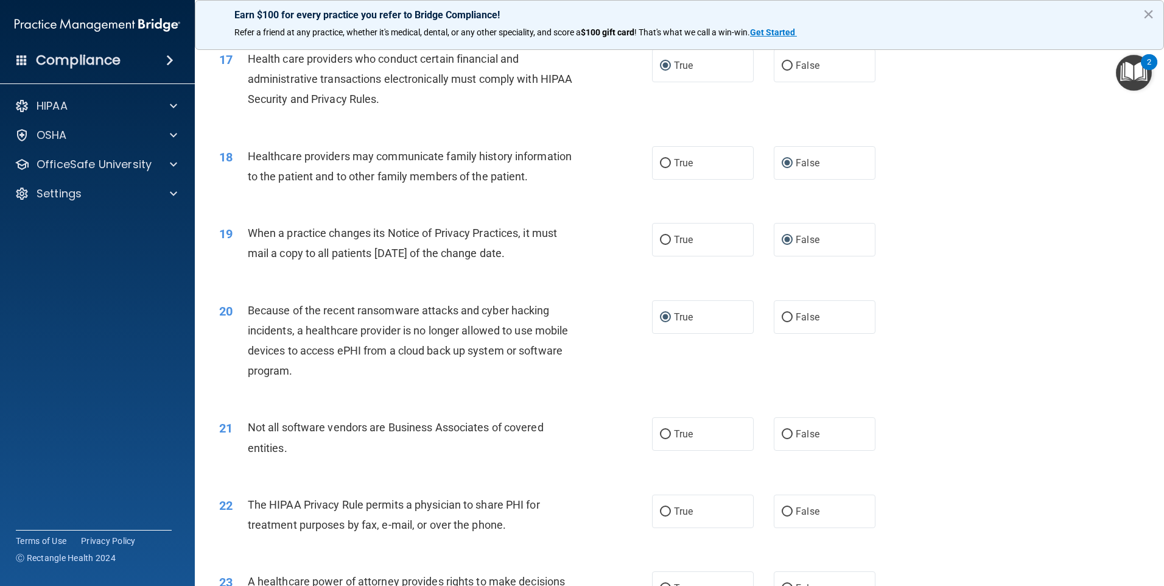
scroll to position [1583, 0]
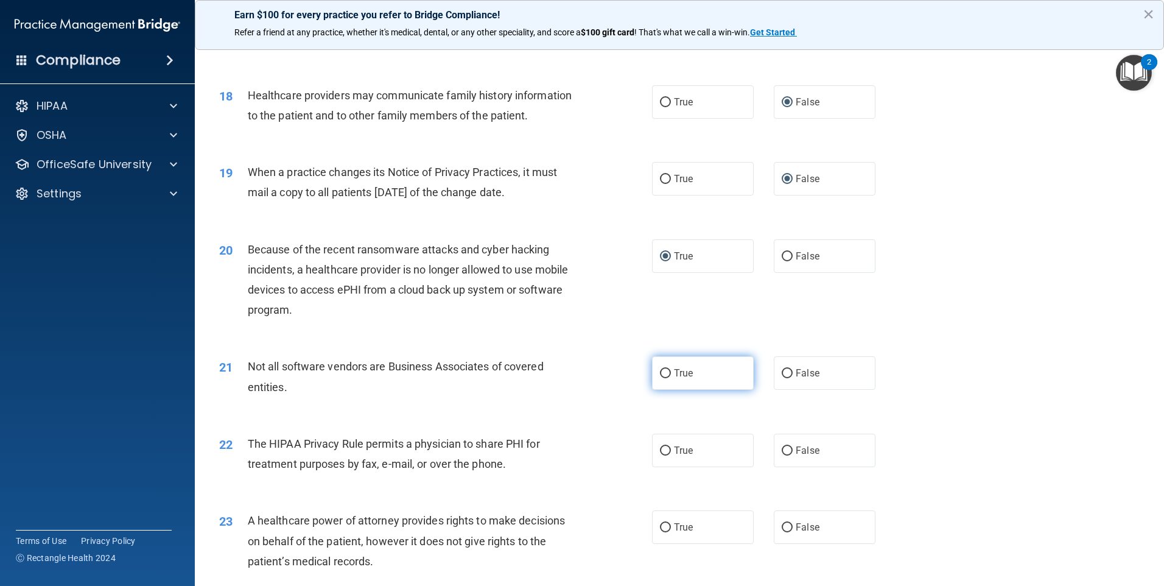
click at [663, 371] on input "True" at bounding box center [665, 373] width 11 height 9
radio input "true"
drag, startPoint x: 663, startPoint y: 450, endPoint x: 741, endPoint y: 469, distance: 80.2
click at [664, 450] on input "True" at bounding box center [665, 450] width 11 height 9
radio input "true"
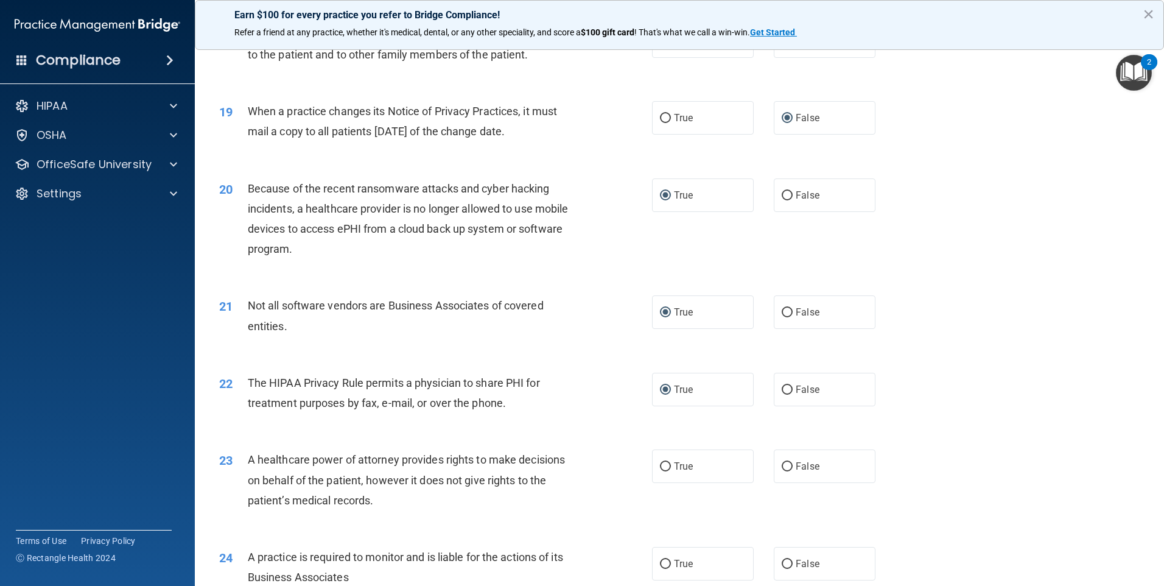
scroll to position [1704, 0]
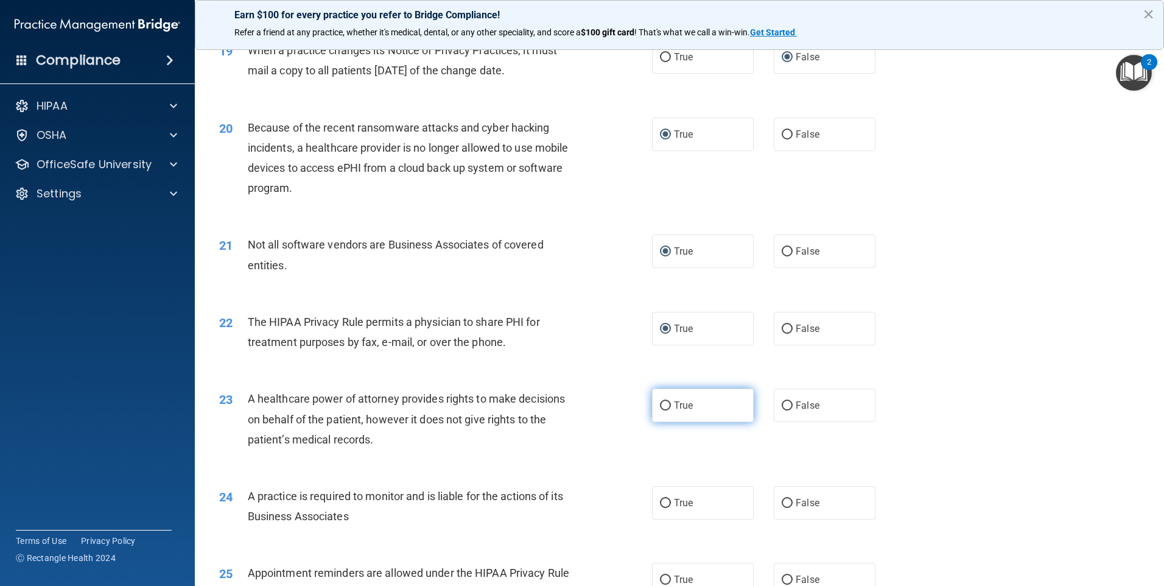
click at [660, 404] on input "True" at bounding box center [665, 405] width 11 height 9
radio input "true"
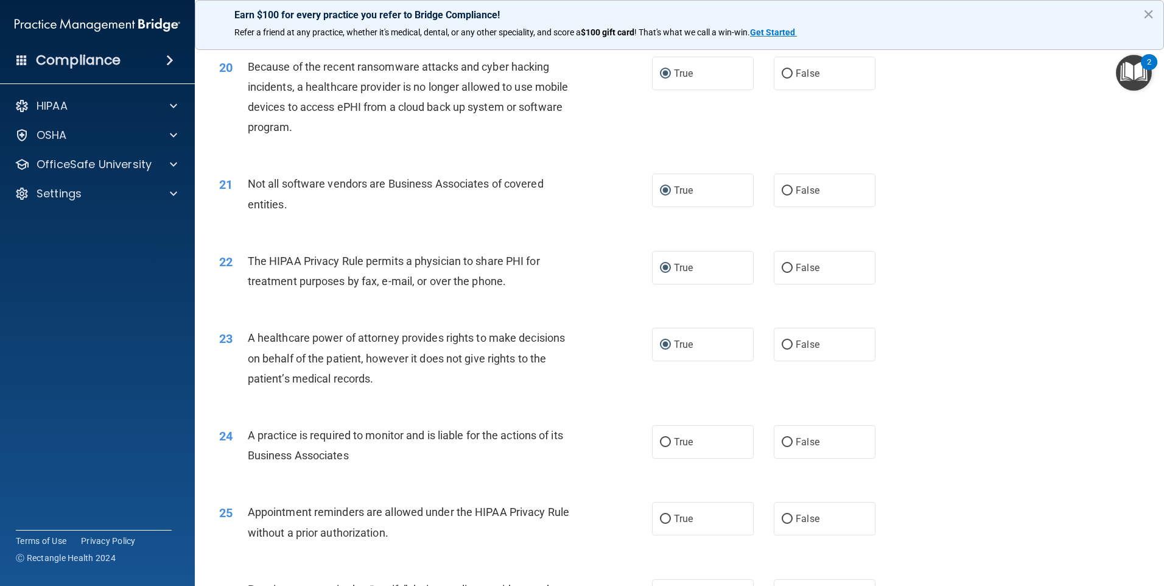
scroll to position [1826, 0]
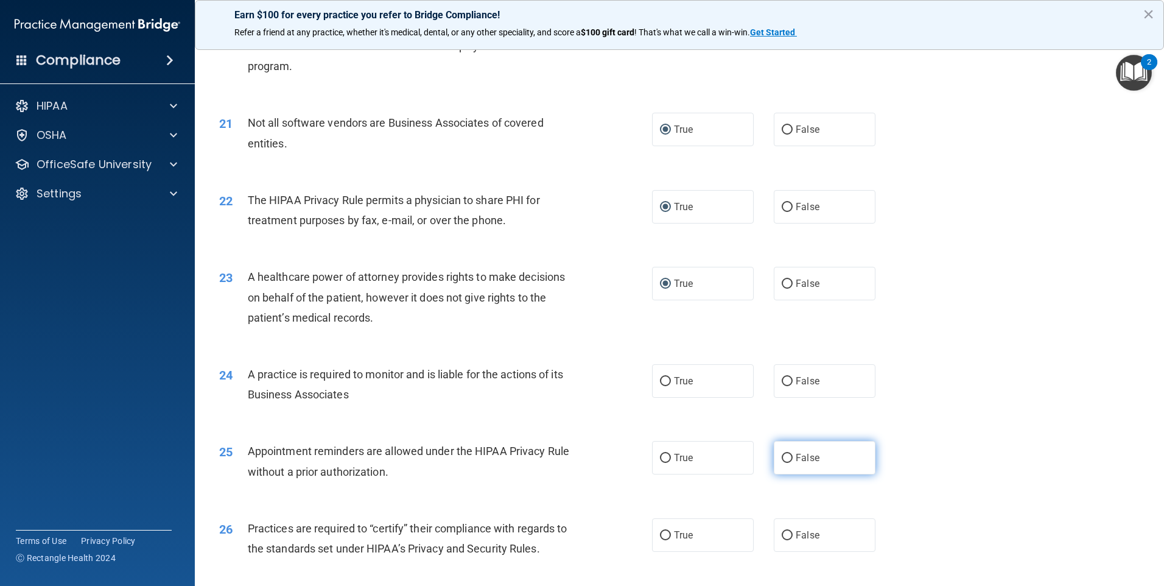
drag, startPoint x: 780, startPoint y: 457, endPoint x: 785, endPoint y: 447, distance: 11.2
click at [786, 456] on input "False" at bounding box center [787, 457] width 11 height 9
radio input "true"
click at [660, 377] on input "True" at bounding box center [665, 381] width 11 height 9
radio input "true"
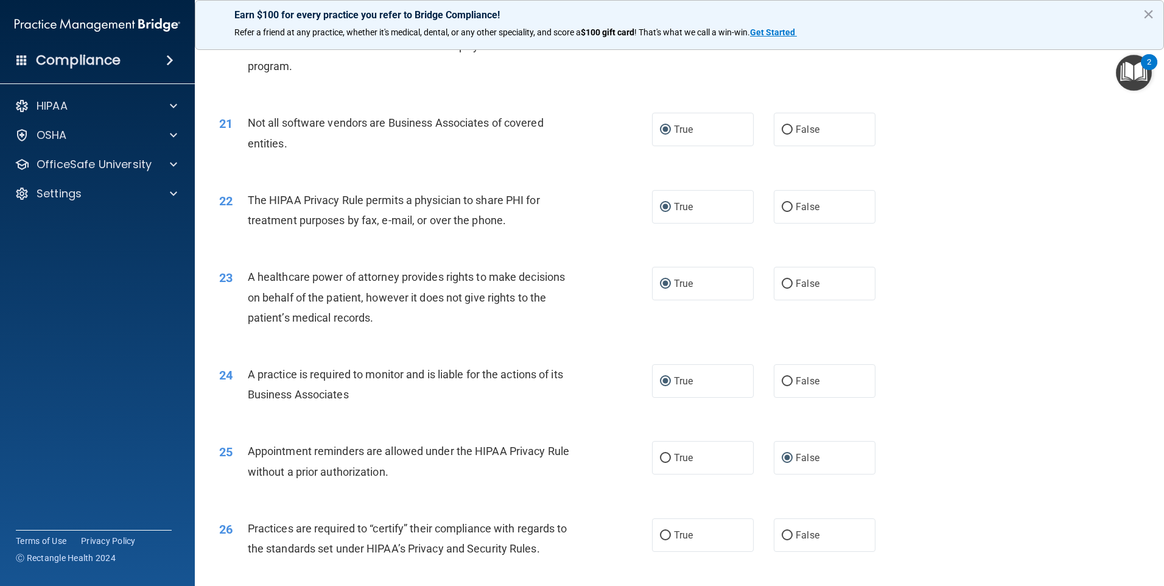
scroll to position [2009, 0]
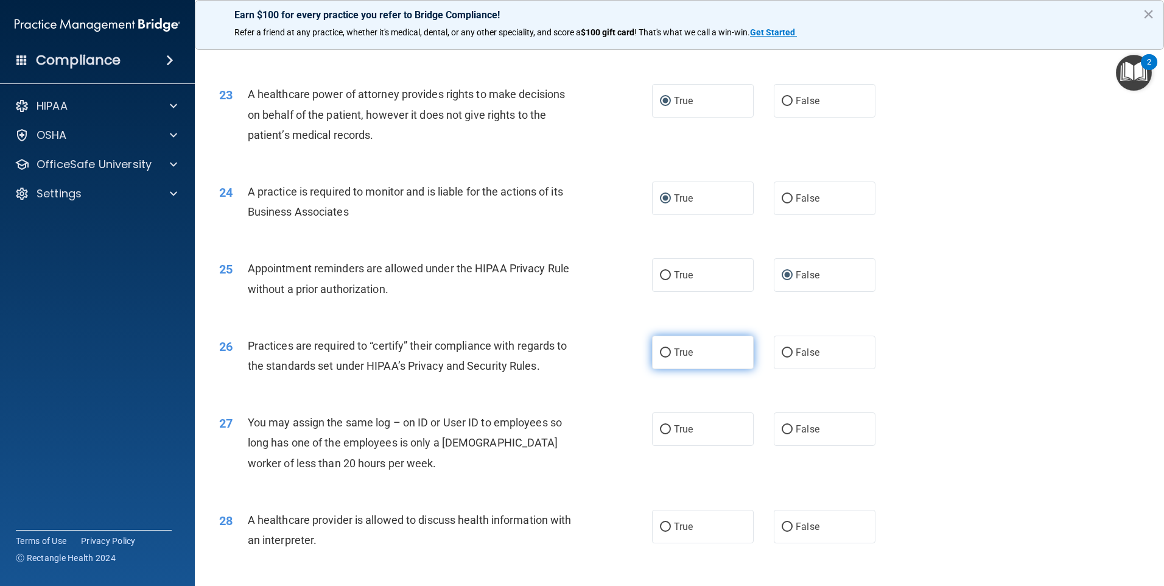
click at [665, 352] on input "True" at bounding box center [665, 352] width 11 height 9
radio input "true"
click at [785, 425] on input "False" at bounding box center [787, 429] width 11 height 9
radio input "true"
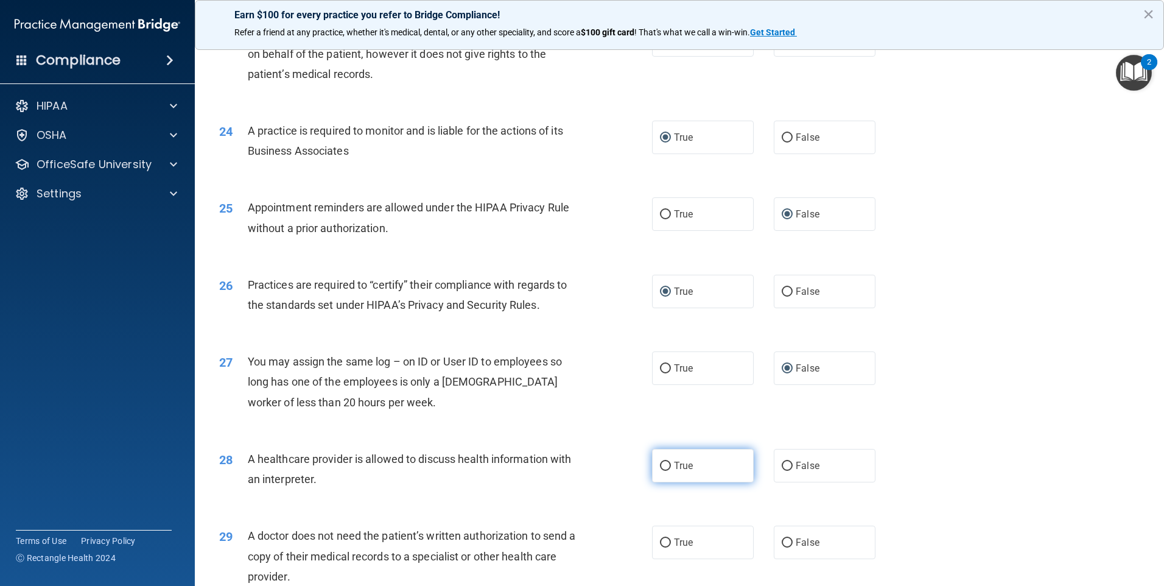
click at [662, 463] on input "True" at bounding box center [665, 465] width 11 height 9
radio input "true"
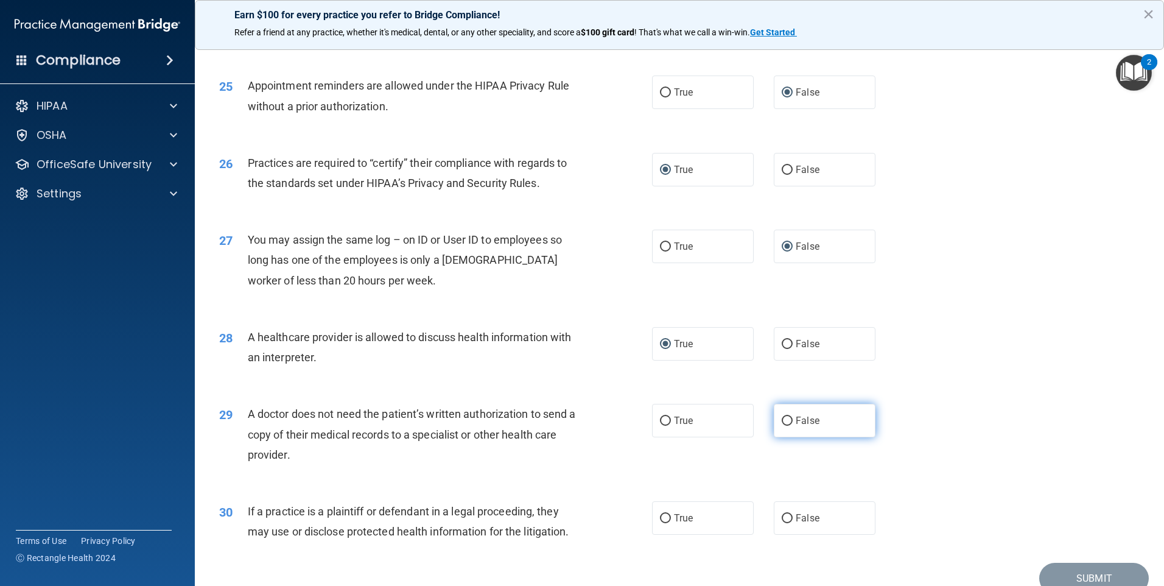
click at [782, 422] on input "False" at bounding box center [787, 420] width 11 height 9
radio input "true"
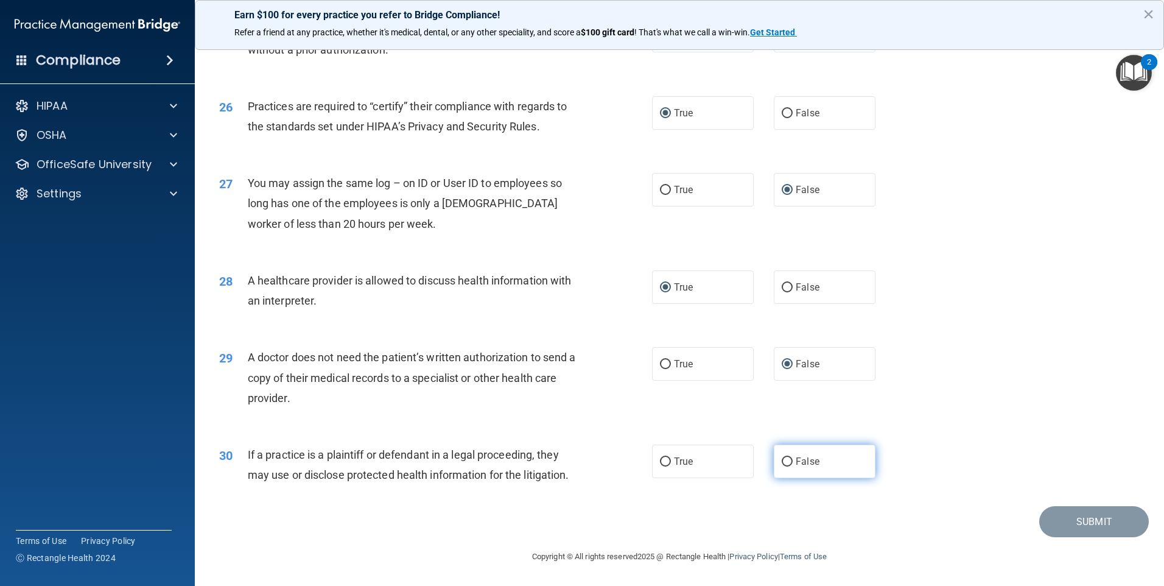
click at [782, 457] on input "False" at bounding box center [787, 461] width 11 height 9
radio input "true"
click at [1049, 525] on button "Submit" at bounding box center [1094, 521] width 110 height 31
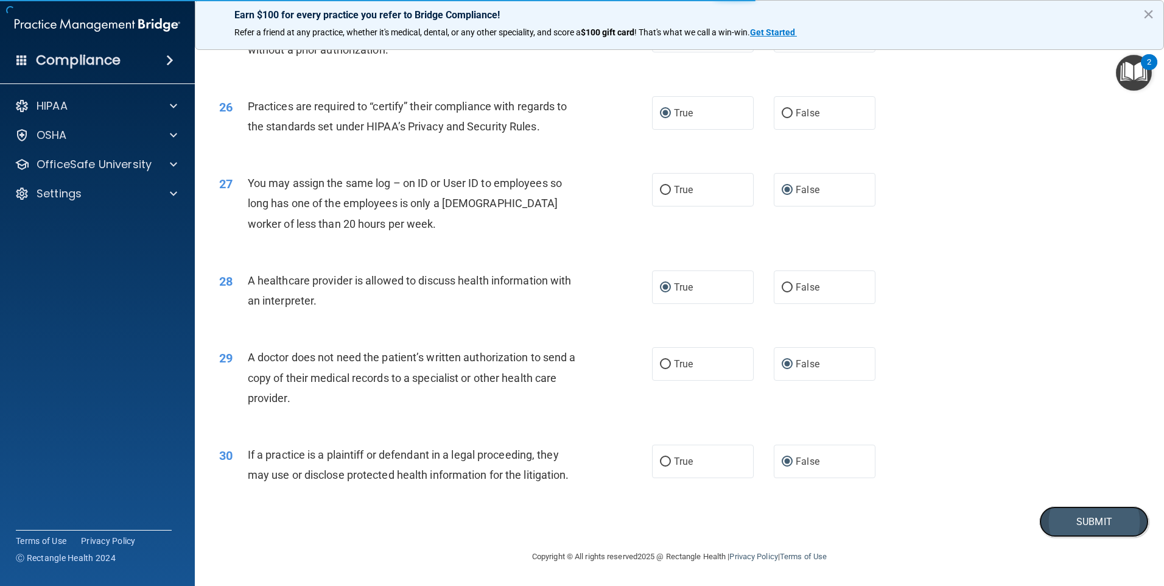
click at [1067, 507] on button "Submit" at bounding box center [1094, 521] width 110 height 31
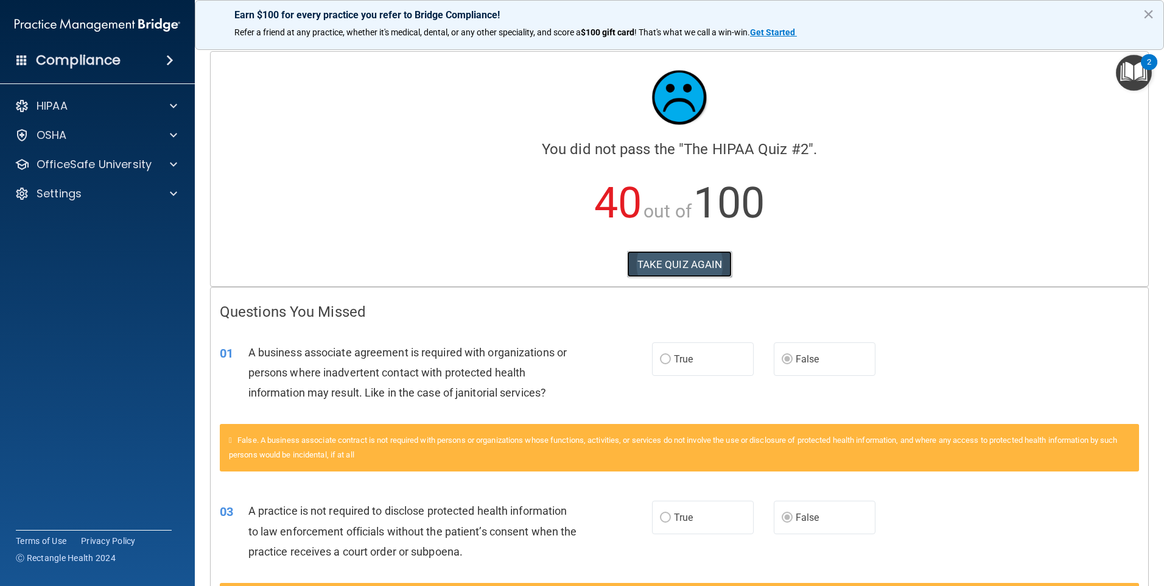
click at [687, 263] on button "TAKE QUIZ AGAIN" at bounding box center [679, 264] width 105 height 27
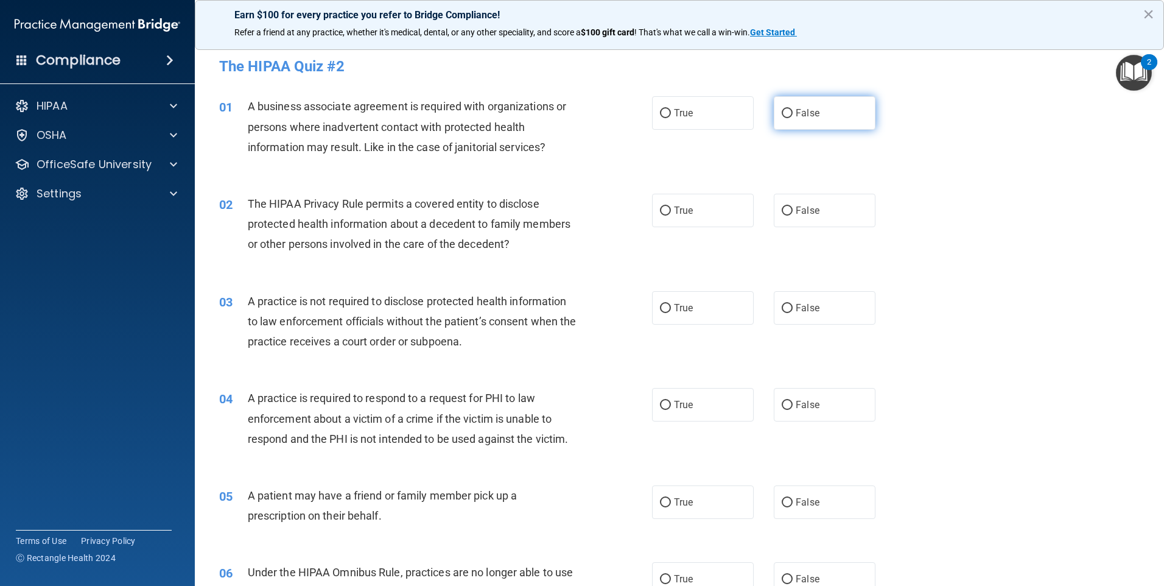
click at [784, 112] on input "False" at bounding box center [787, 113] width 11 height 9
radio input "true"
drag, startPoint x: 664, startPoint y: 206, endPoint x: 704, endPoint y: 215, distance: 41.2
click at [664, 206] on input "True" at bounding box center [665, 210] width 11 height 9
radio input "true"
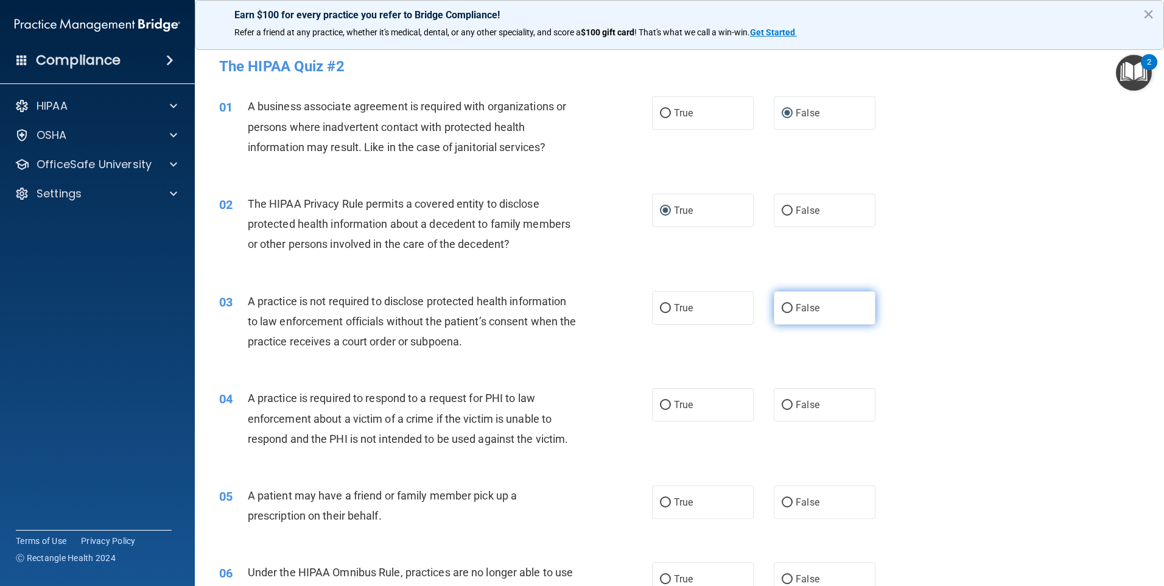
click at [784, 308] on input "False" at bounding box center [787, 308] width 11 height 9
radio input "true"
drag, startPoint x: 659, startPoint y: 404, endPoint x: 715, endPoint y: 402, distance: 56.6
click at [663, 404] on input "True" at bounding box center [665, 405] width 11 height 9
radio input "true"
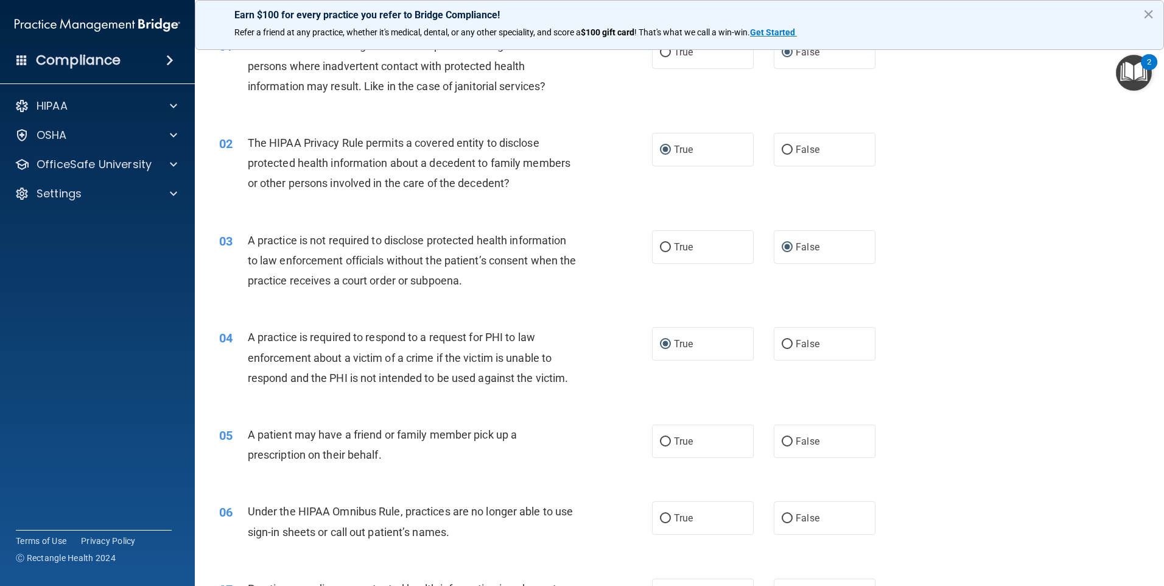
scroll to position [122, 0]
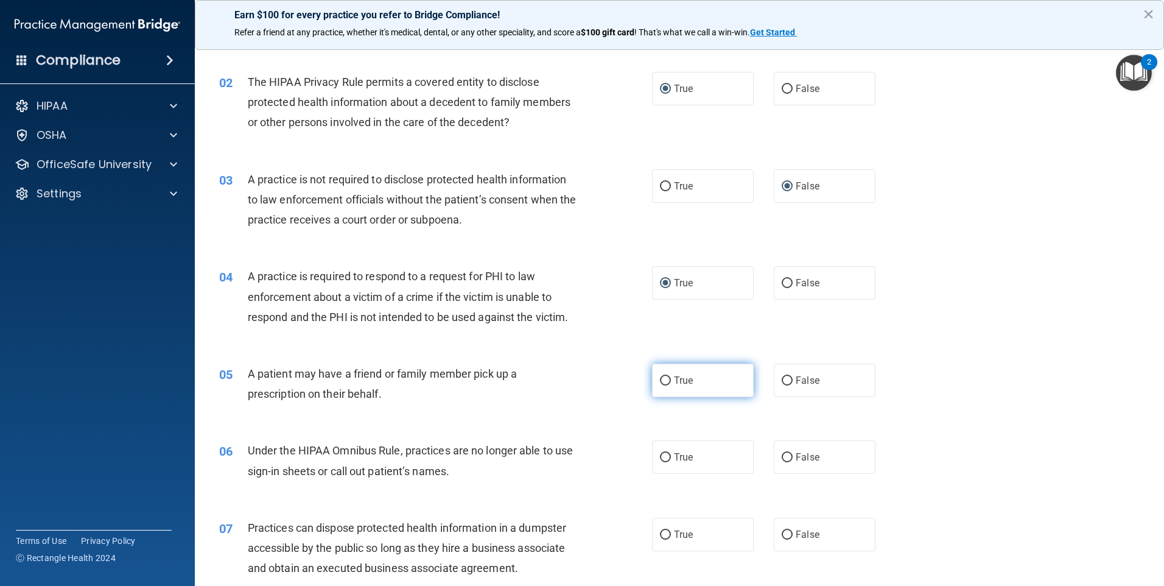
click at [660, 382] on input "True" at bounding box center [665, 380] width 11 height 9
radio input "true"
click at [782, 457] on input "False" at bounding box center [787, 457] width 11 height 9
radio input "true"
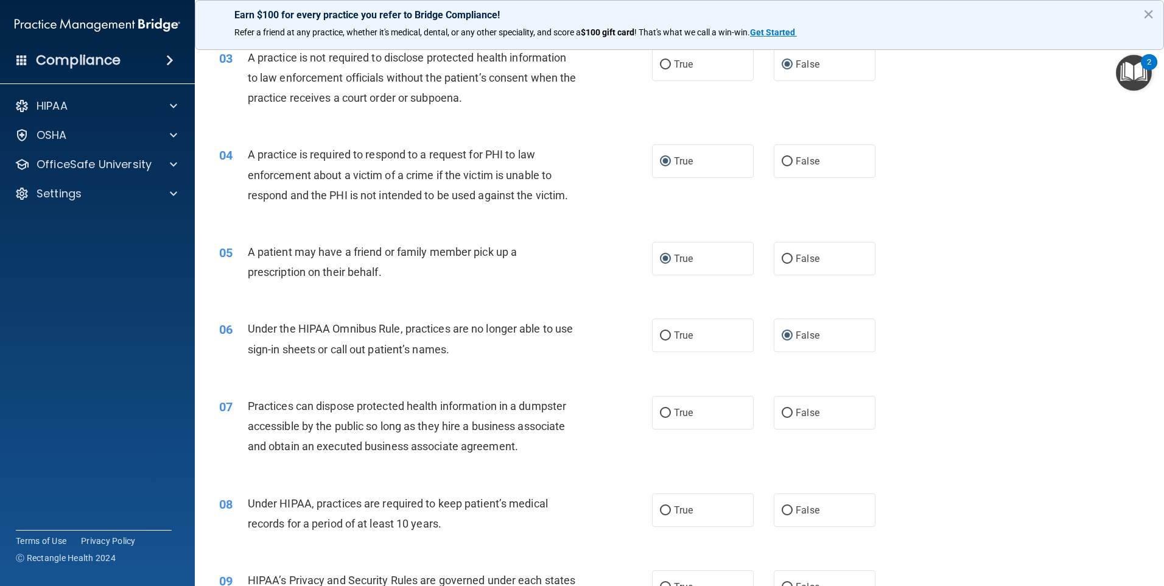
scroll to position [304, 0]
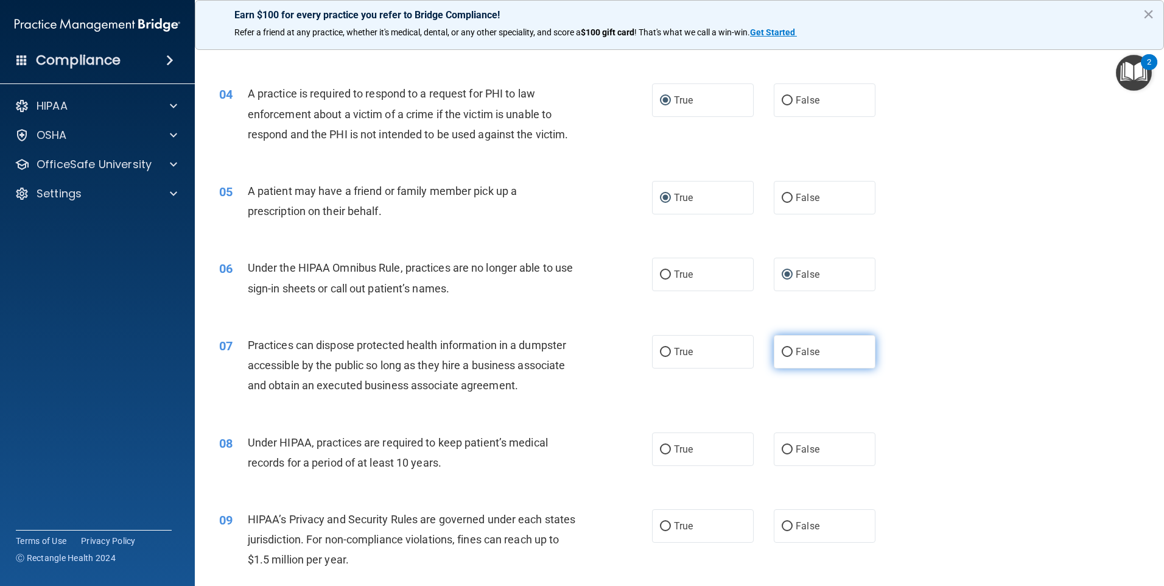
click at [788, 352] on label "False" at bounding box center [825, 351] width 102 height 33
click at [788, 352] on input "False" at bounding box center [787, 352] width 11 height 9
radio input "true"
click at [783, 450] on input "False" at bounding box center [787, 449] width 11 height 9
radio input "true"
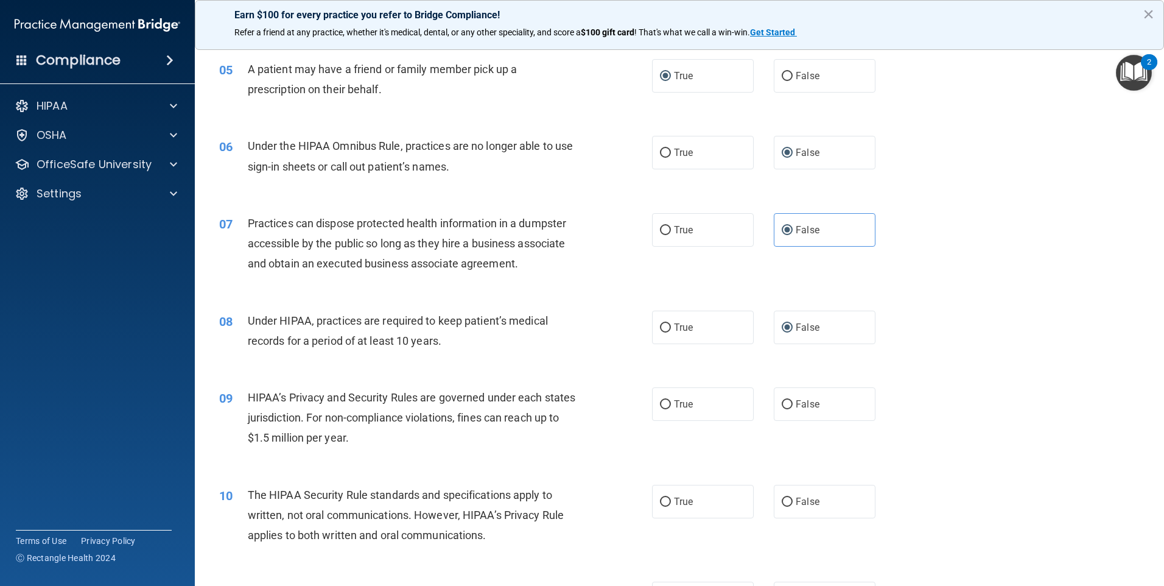
scroll to position [487, 0]
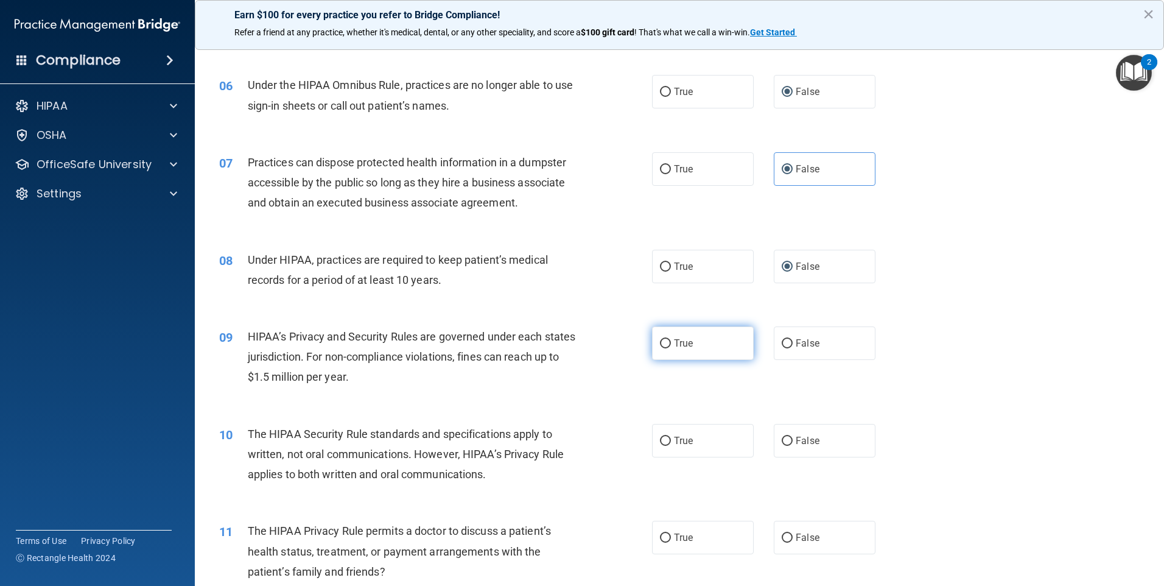
drag, startPoint x: 655, startPoint y: 338, endPoint x: 721, endPoint y: 353, distance: 67.5
click at [657, 338] on label "True" at bounding box center [703, 342] width 102 height 33
click at [660, 339] on input "True" at bounding box center [665, 343] width 11 height 9
radio input "true"
click at [665, 441] on input "True" at bounding box center [665, 440] width 11 height 9
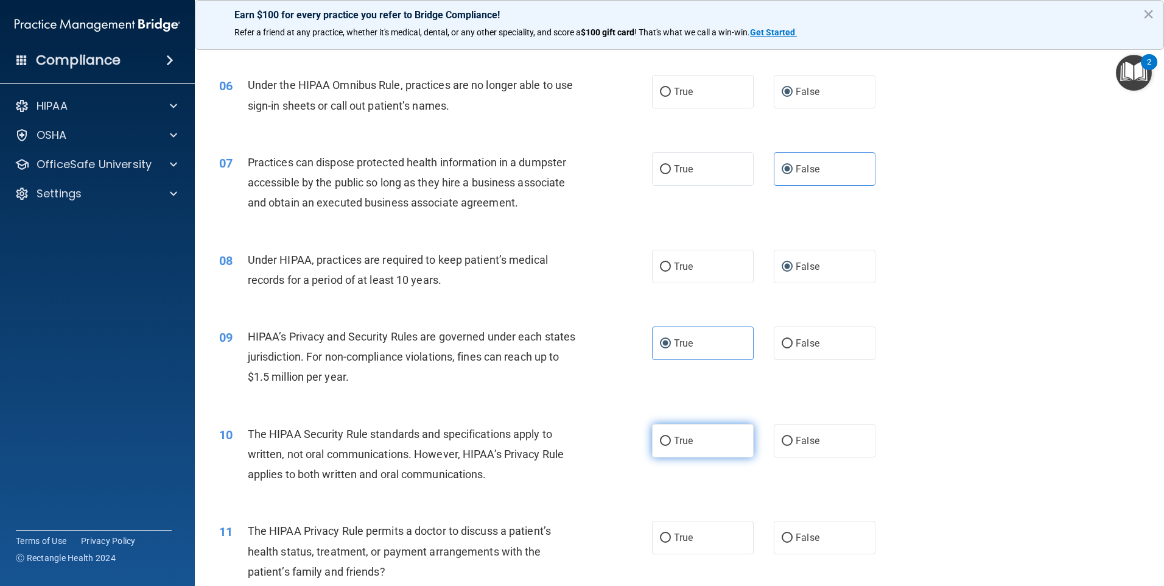
radio input "true"
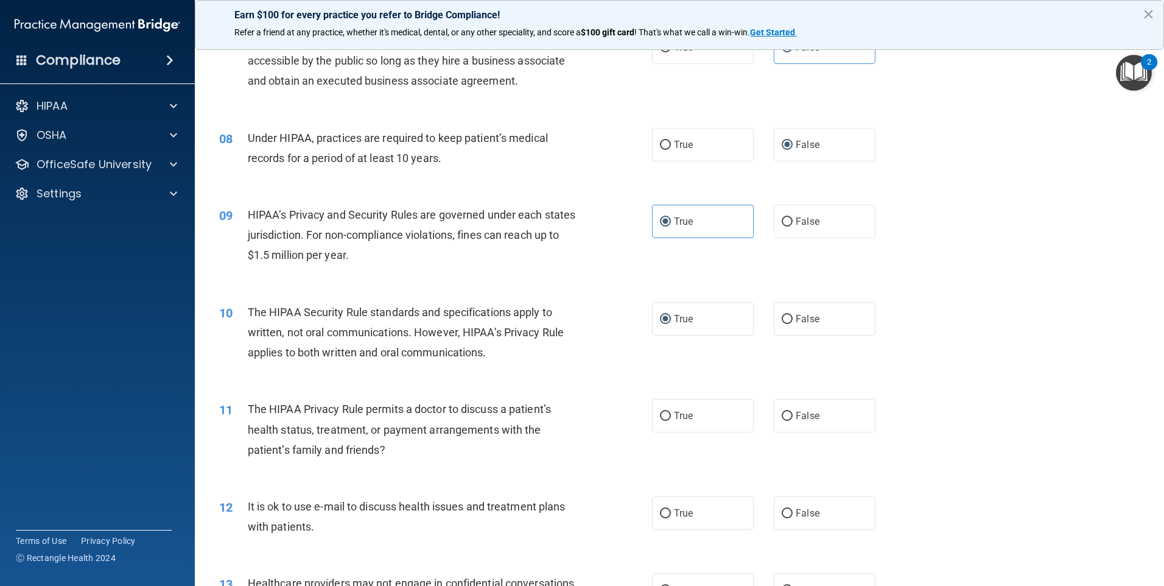
scroll to position [670, 0]
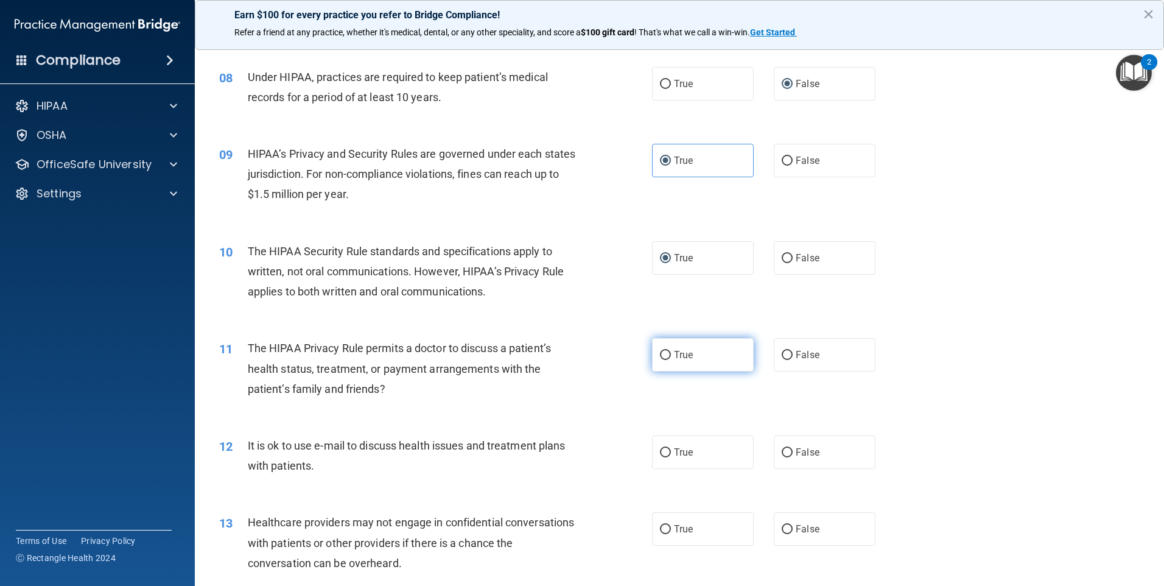
click at [662, 352] on input "True" at bounding box center [665, 355] width 11 height 9
radio input "true"
click at [785, 453] on input "False" at bounding box center [787, 452] width 11 height 9
radio input "true"
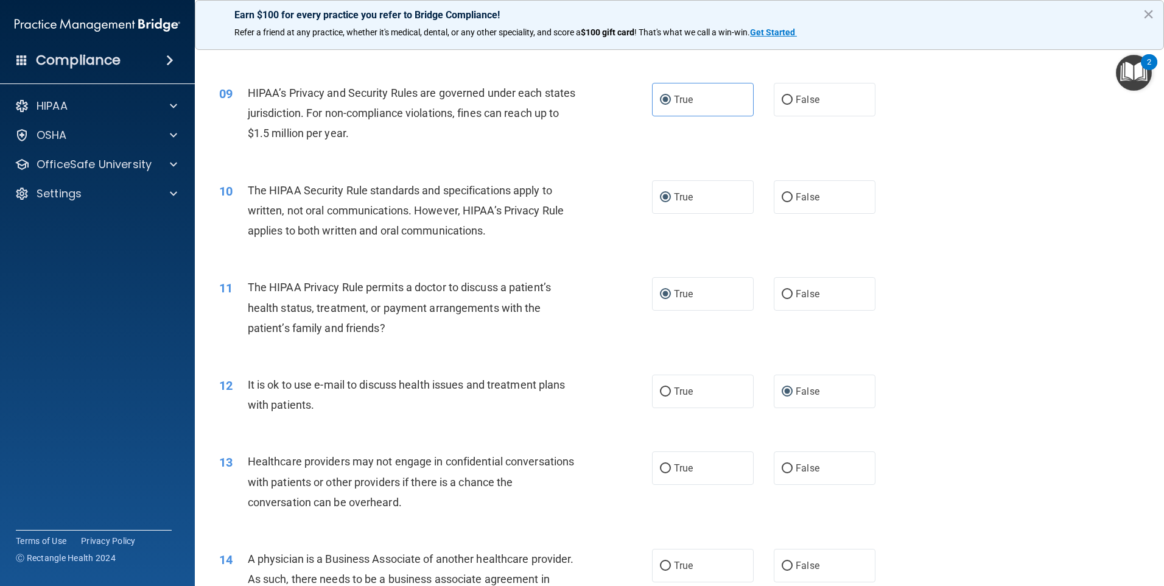
scroll to position [791, 0]
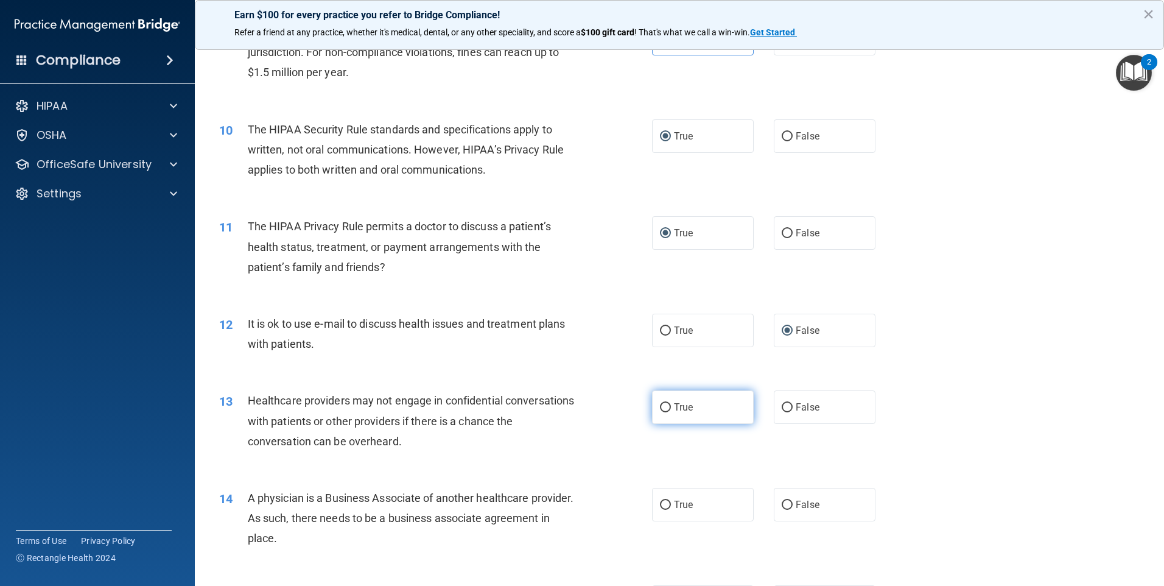
drag, startPoint x: 659, startPoint y: 405, endPoint x: 688, endPoint y: 401, distance: 29.6
click at [679, 402] on label "True" at bounding box center [703, 406] width 102 height 33
click at [671, 403] on input "True" at bounding box center [665, 407] width 11 height 9
radio input "true"
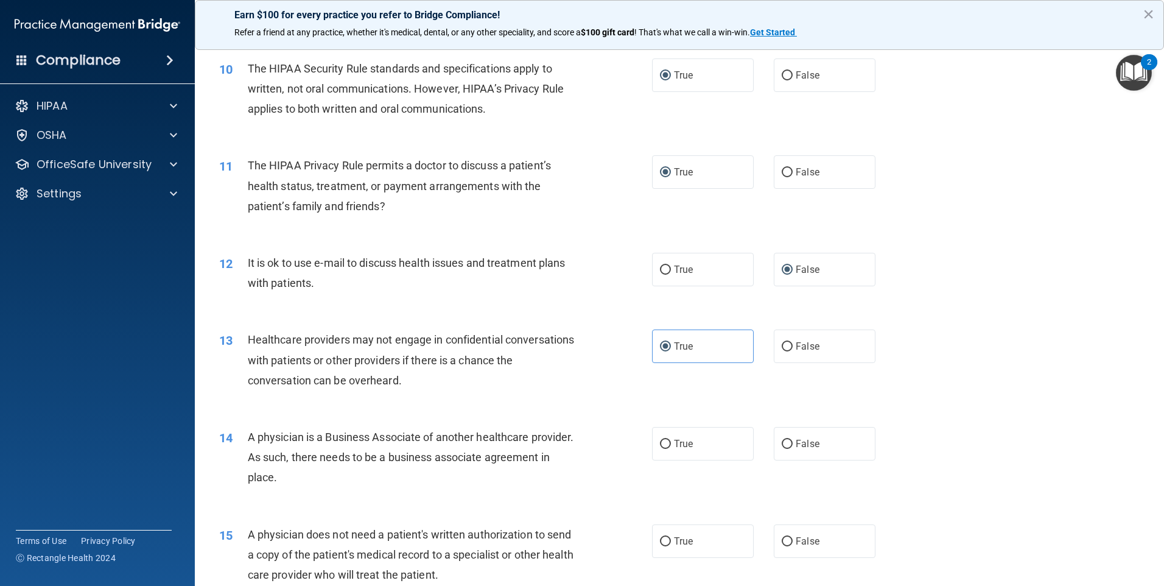
scroll to position [913, 0]
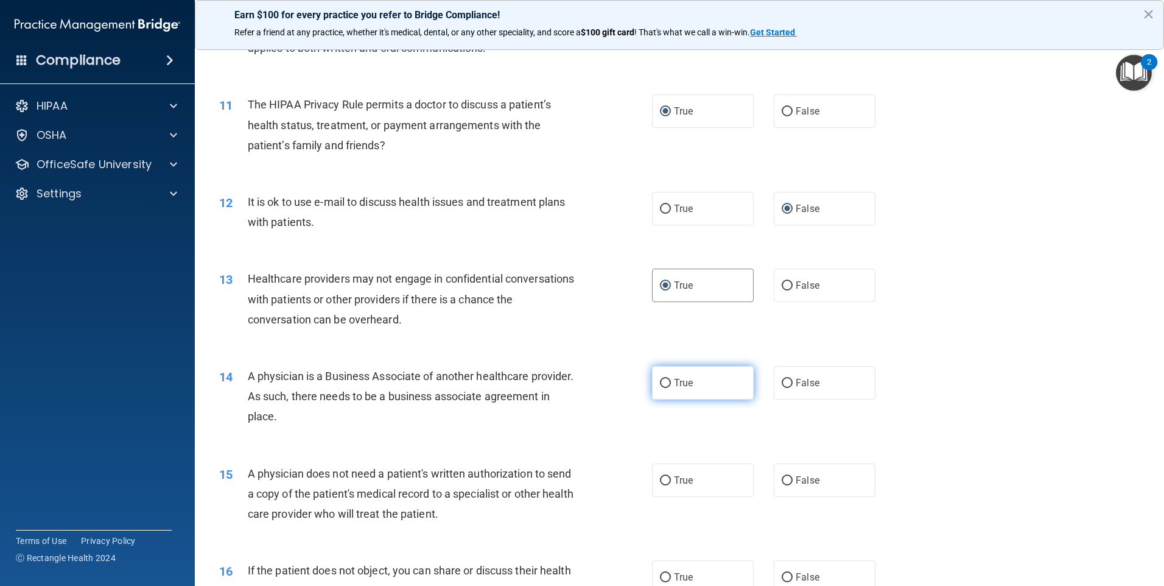
click at [664, 381] on input "True" at bounding box center [665, 383] width 11 height 9
radio input "true"
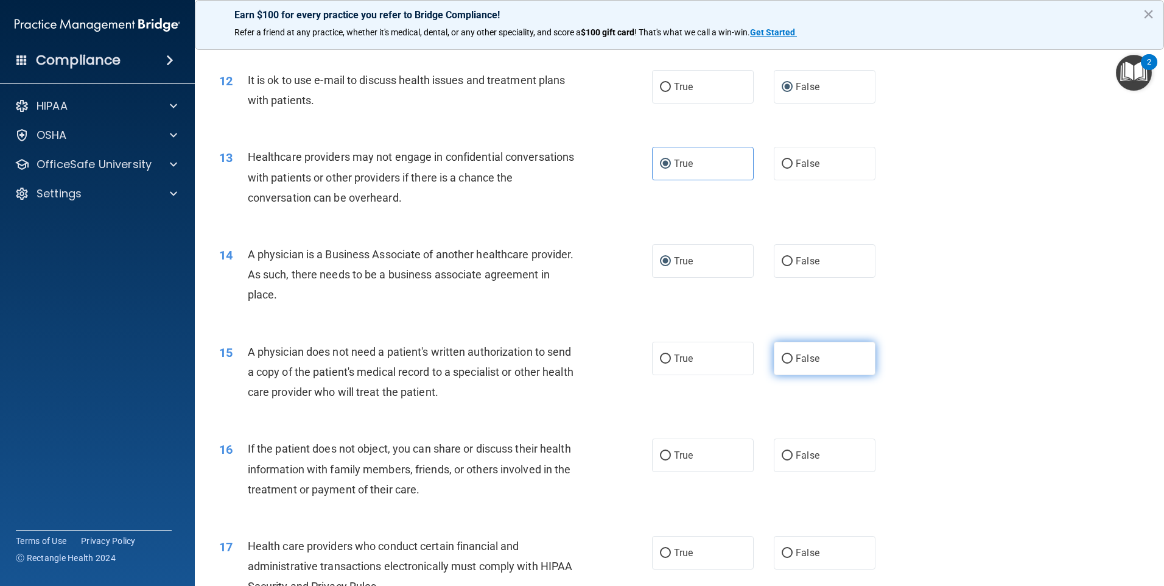
click at [782, 357] on input "False" at bounding box center [787, 358] width 11 height 9
radio input "true"
click at [660, 457] on input "True" at bounding box center [665, 455] width 11 height 9
radio input "true"
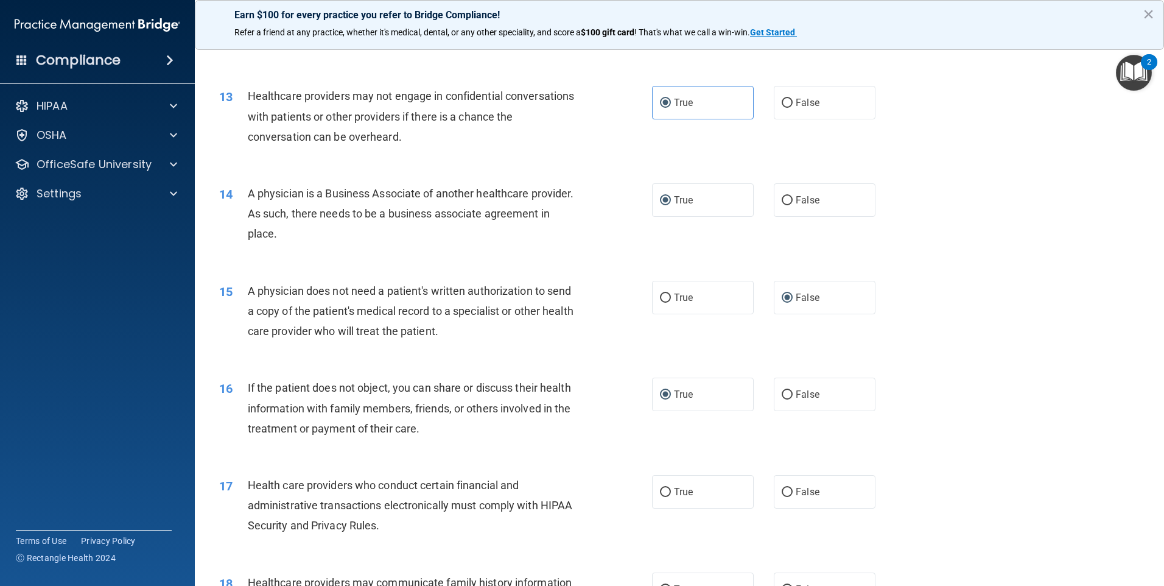
scroll to position [1157, 0]
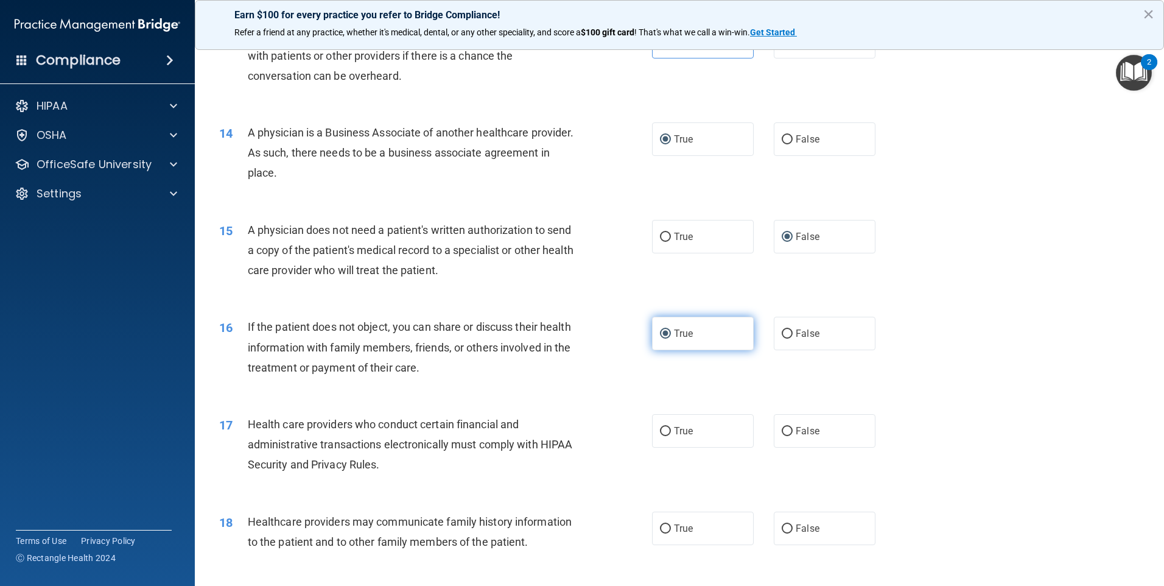
click at [661, 332] on input "True" at bounding box center [665, 333] width 11 height 9
click at [782, 337] on input "False" at bounding box center [787, 333] width 11 height 9
radio input "true"
radio input "false"
click at [660, 432] on input "True" at bounding box center [665, 431] width 11 height 9
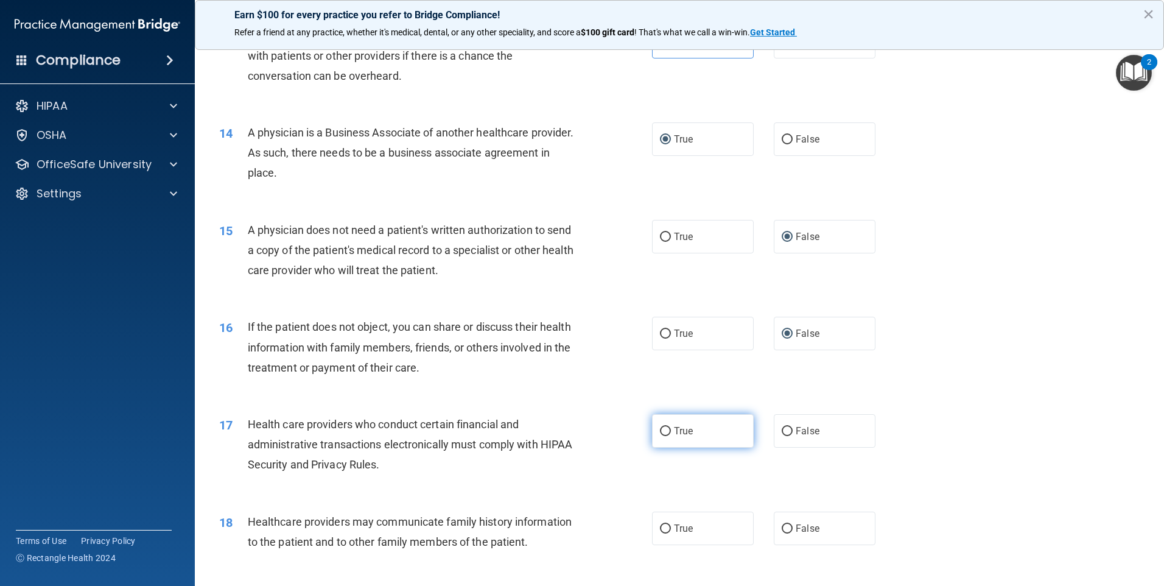
radio input "true"
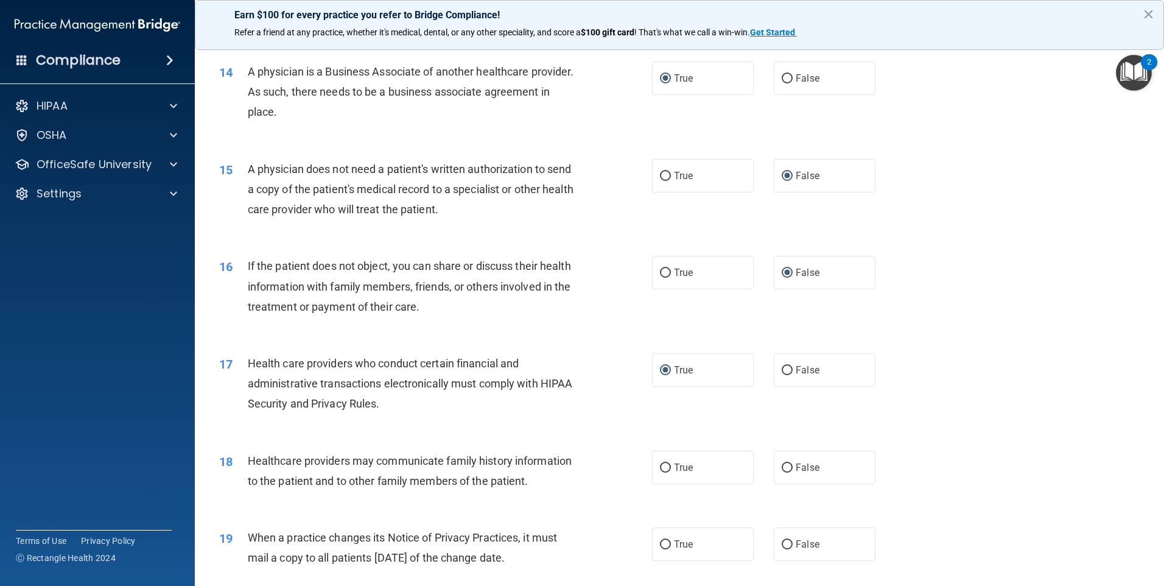
scroll to position [1278, 0]
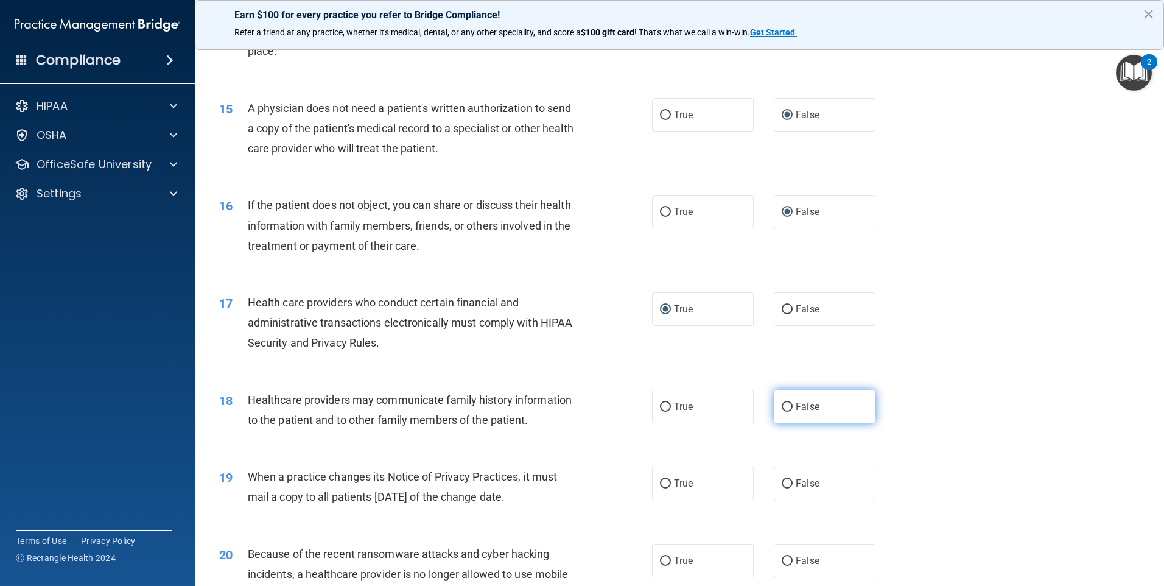
drag, startPoint x: 783, startPoint y: 407, endPoint x: 832, endPoint y: 411, distance: 49.4
click at [783, 407] on input "False" at bounding box center [787, 406] width 11 height 9
radio input "true"
click at [786, 481] on input "False" at bounding box center [787, 483] width 11 height 9
radio input "true"
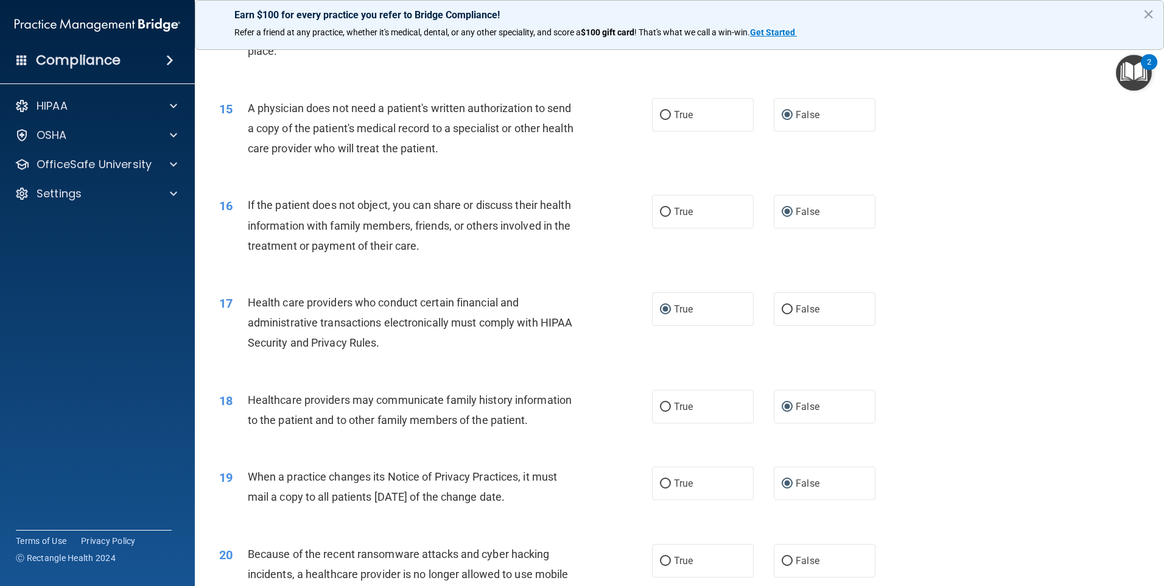
scroll to position [1522, 0]
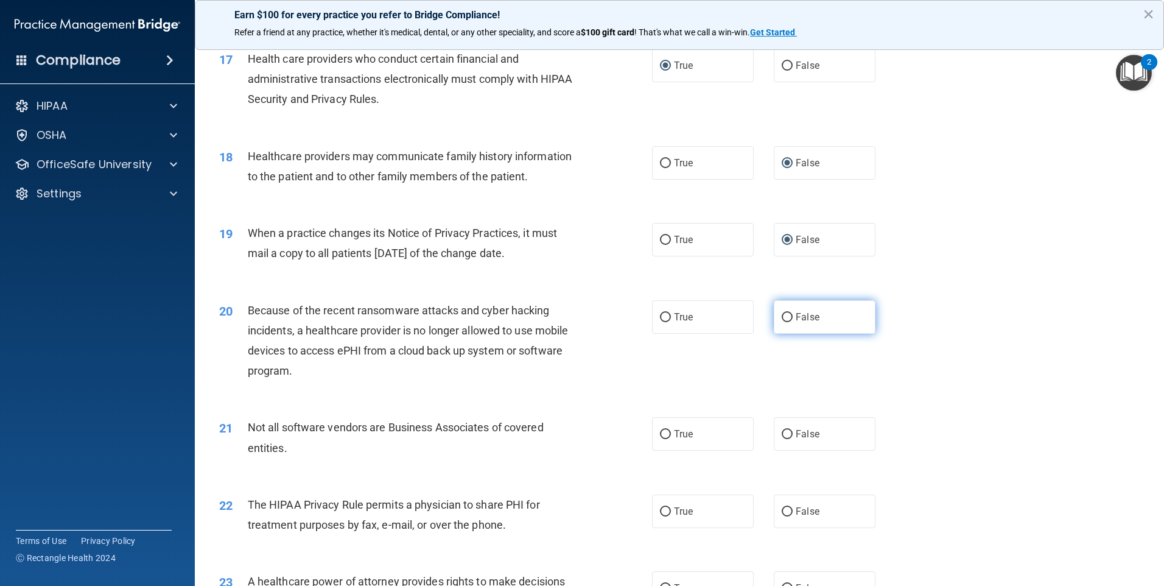
click at [783, 313] on input "False" at bounding box center [787, 317] width 11 height 9
radio input "true"
click at [664, 433] on input "True" at bounding box center [665, 434] width 11 height 9
radio input "true"
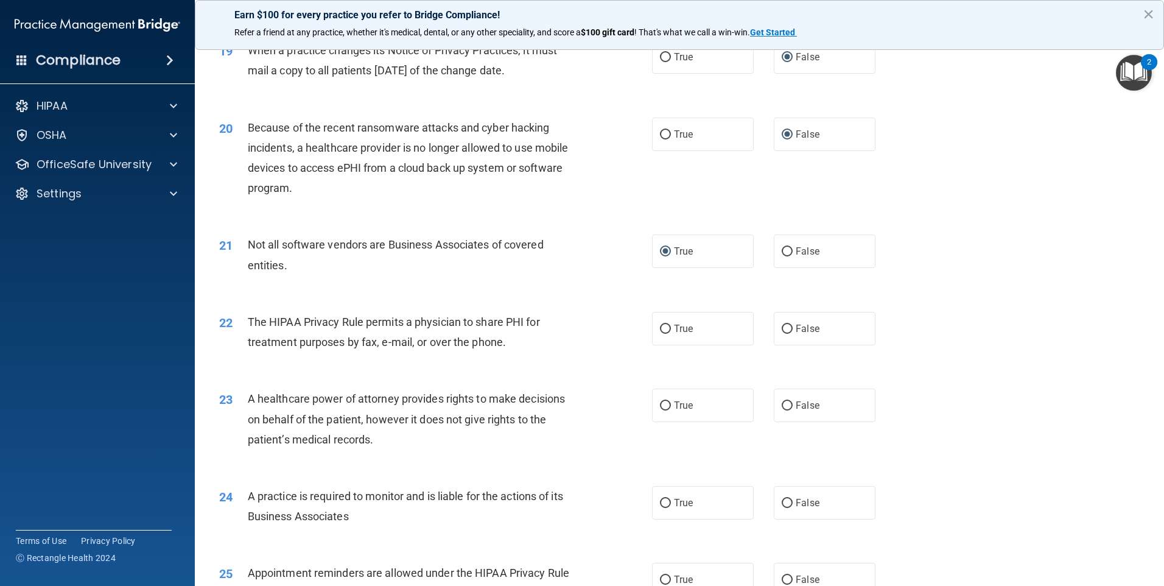
scroll to position [1765, 0]
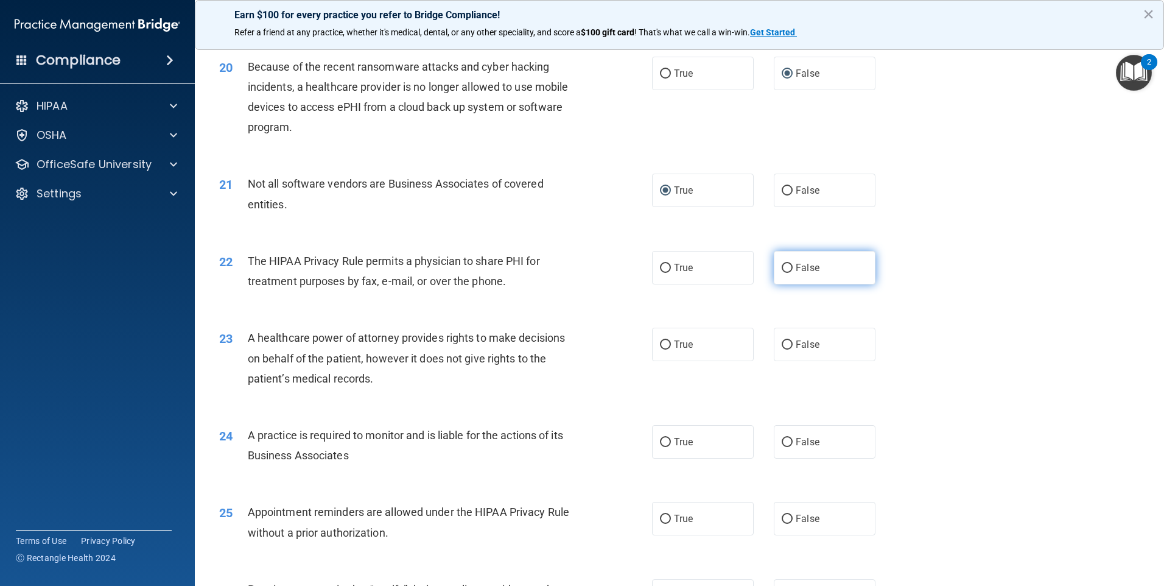
click at [782, 268] on input "False" at bounding box center [787, 268] width 11 height 9
radio input "true"
drag, startPoint x: 782, startPoint y: 343, endPoint x: 783, endPoint y: 350, distance: 6.9
click at [782, 343] on input "False" at bounding box center [787, 344] width 11 height 9
radio input "true"
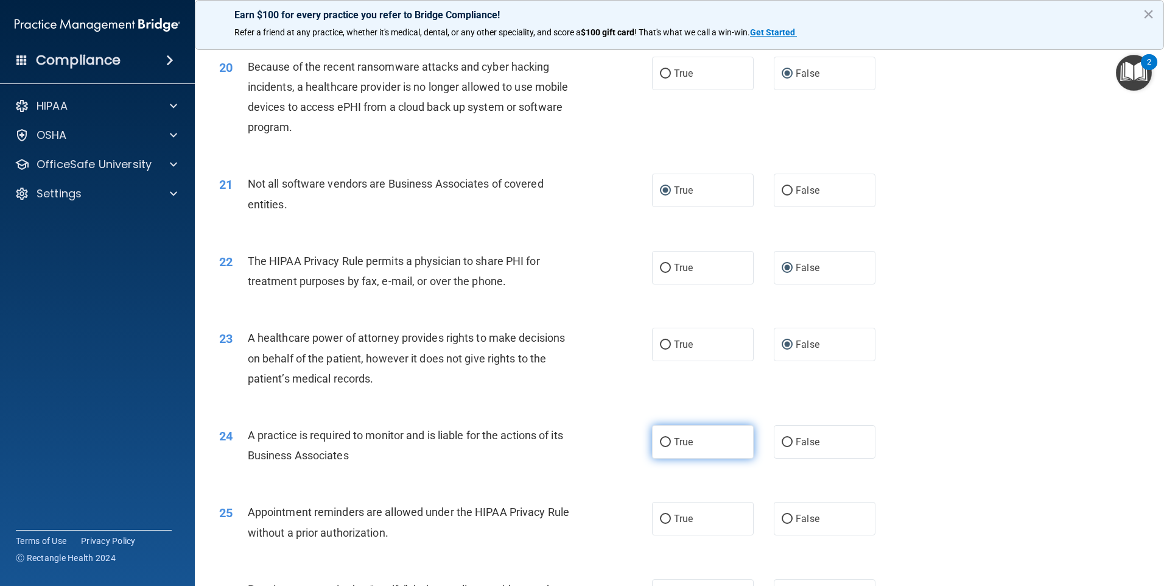
click at [664, 436] on label "True" at bounding box center [703, 441] width 102 height 33
click at [664, 438] on input "True" at bounding box center [665, 442] width 11 height 9
radio input "true"
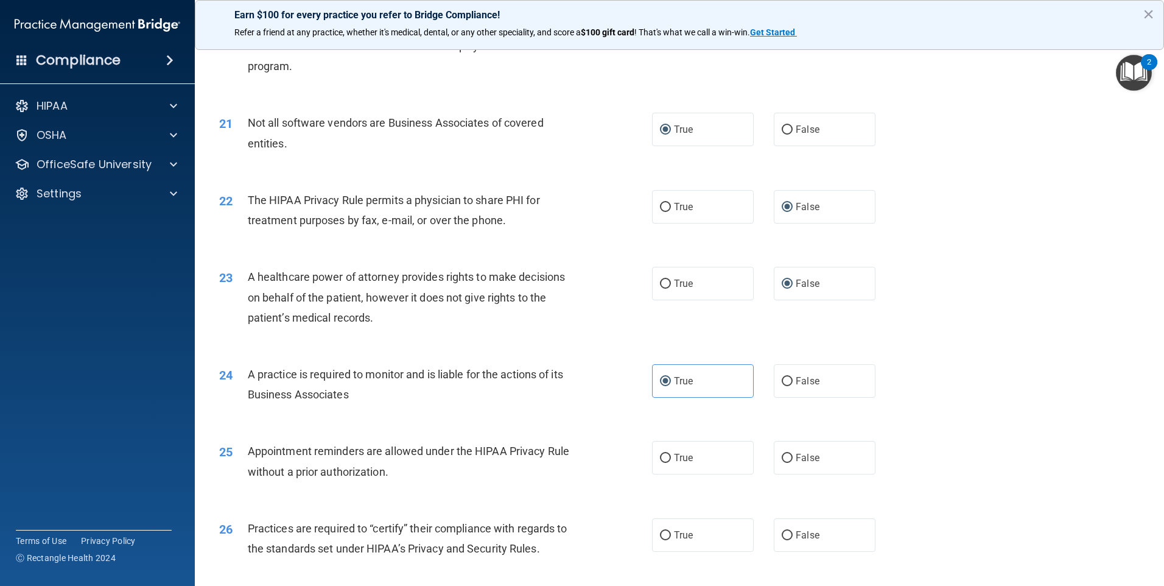
scroll to position [1887, 0]
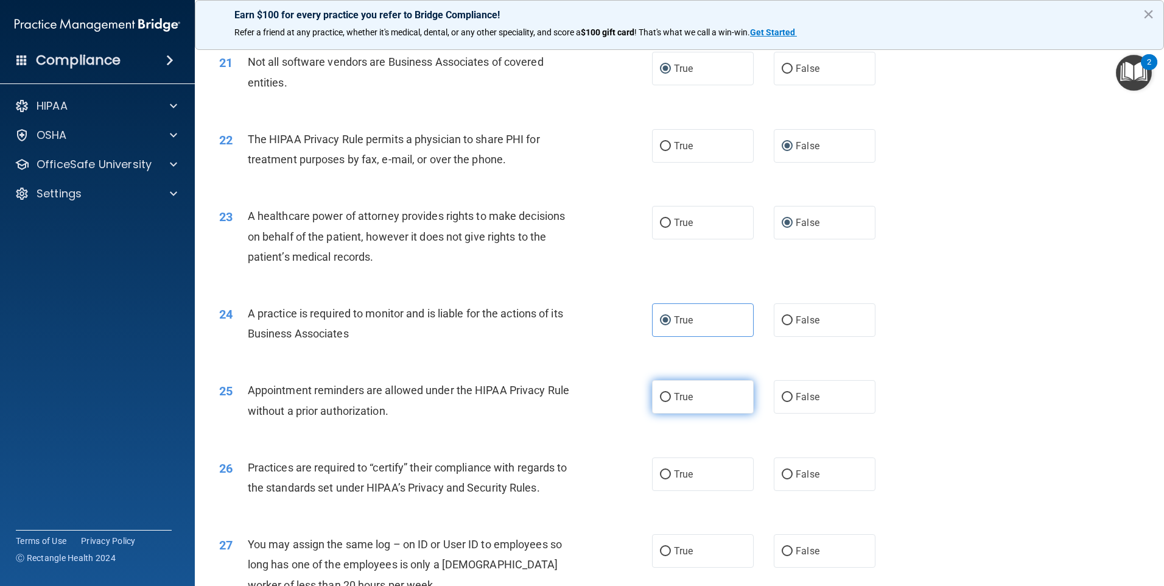
drag, startPoint x: 659, startPoint y: 395, endPoint x: 674, endPoint y: 397, distance: 16.0
click at [660, 395] on input "True" at bounding box center [665, 397] width 11 height 9
radio input "true"
drag, startPoint x: 662, startPoint y: 473, endPoint x: 734, endPoint y: 460, distance: 72.5
click at [662, 473] on input "True" at bounding box center [665, 474] width 11 height 9
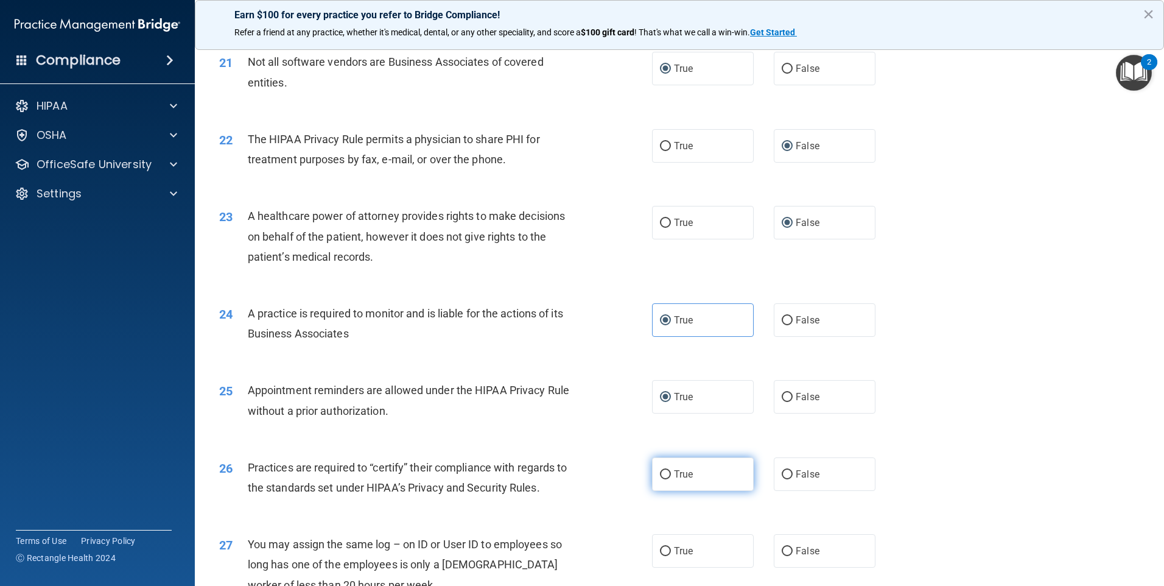
radio input "true"
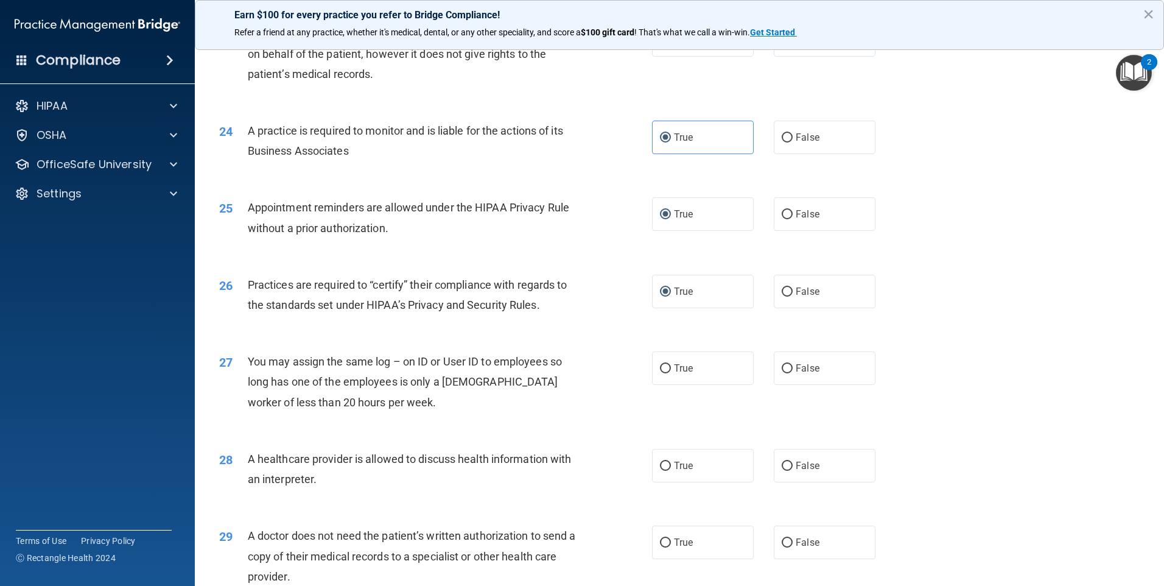
scroll to position [2131, 0]
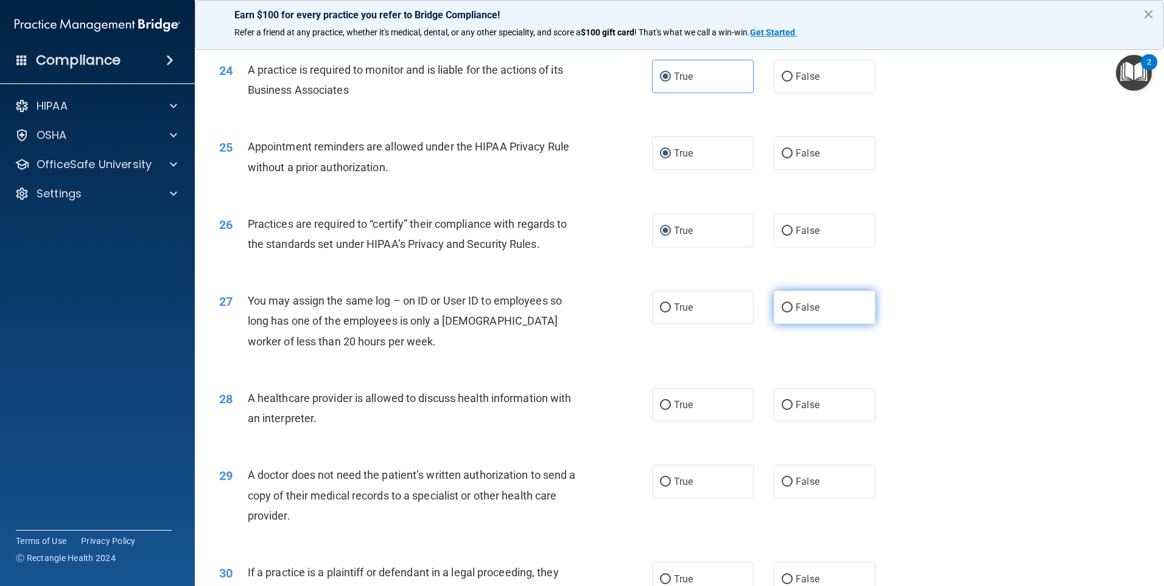
click at [788, 307] on label "False" at bounding box center [825, 306] width 102 height 33
click at [788, 307] on input "False" at bounding box center [787, 307] width 11 height 9
radio input "true"
click at [782, 405] on input "False" at bounding box center [787, 405] width 11 height 9
radio input "true"
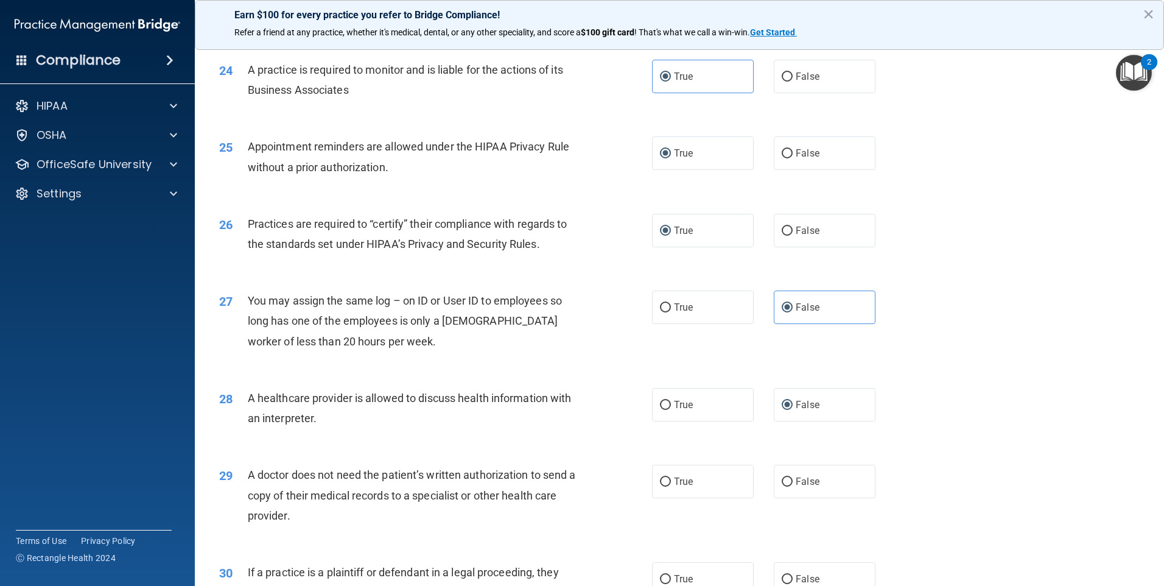
scroll to position [2191, 0]
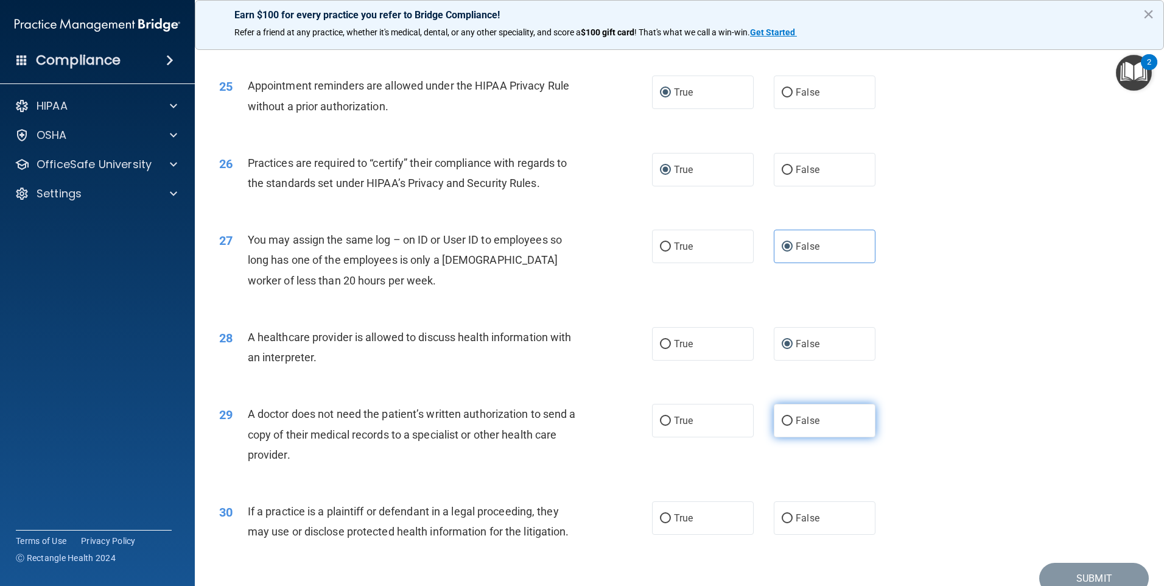
click at [782, 421] on input "False" at bounding box center [787, 420] width 11 height 9
radio input "true"
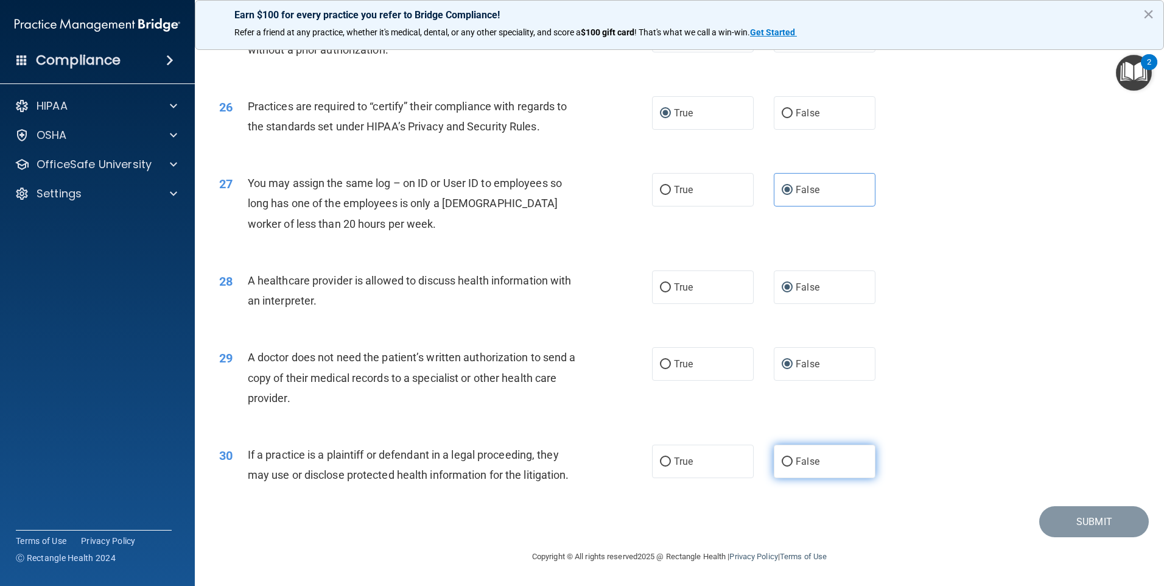
click at [782, 458] on input "False" at bounding box center [787, 461] width 11 height 9
radio input "true"
click at [1054, 522] on button "Submit" at bounding box center [1094, 521] width 110 height 31
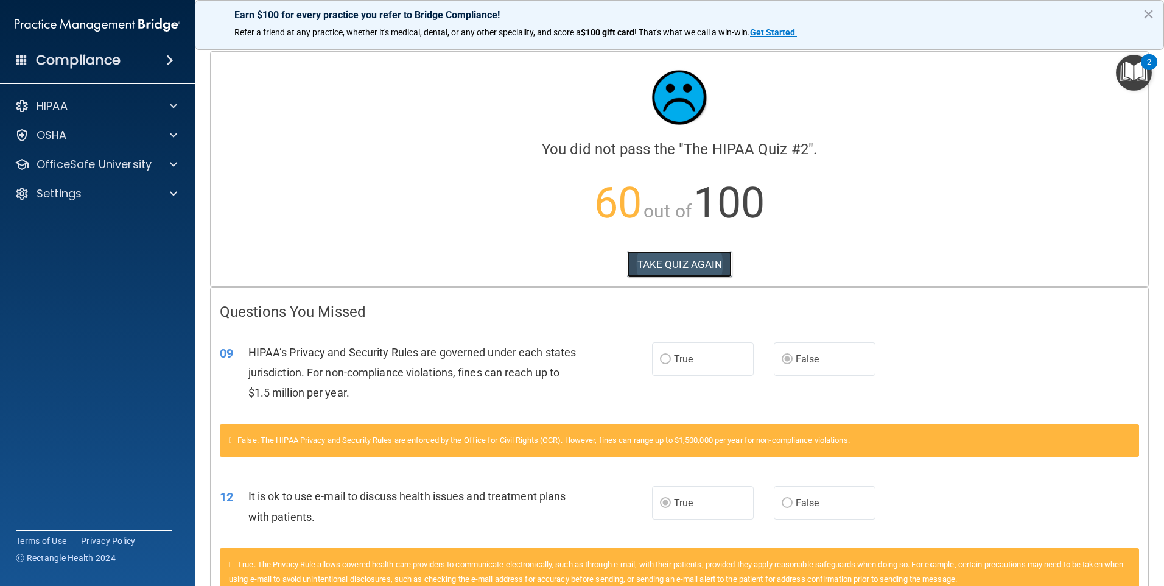
click at [666, 257] on button "TAKE QUIZ AGAIN" at bounding box center [679, 264] width 105 height 27
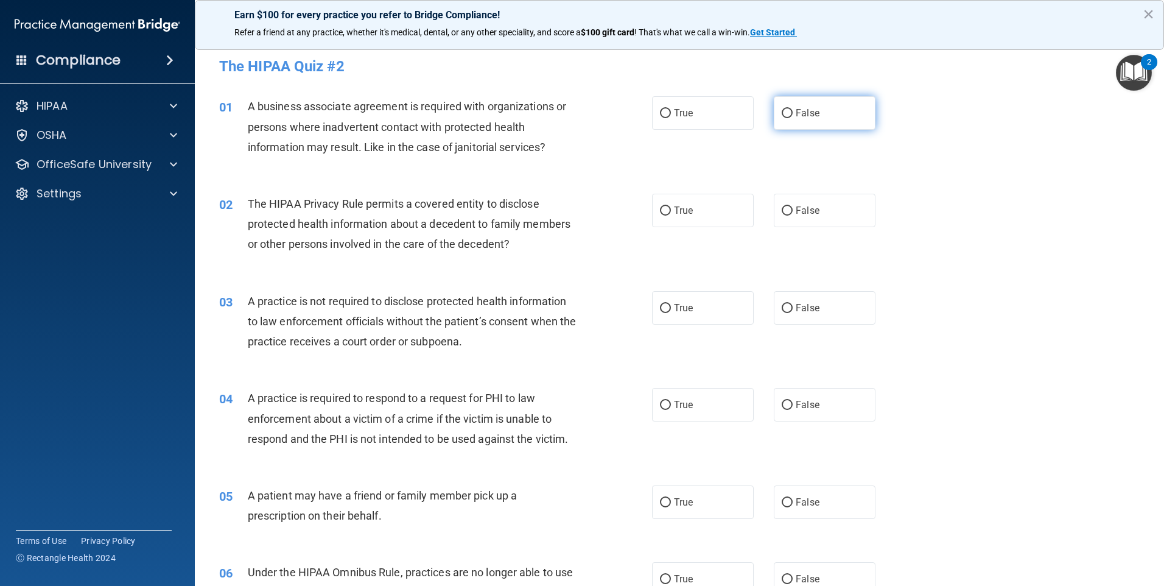
drag, startPoint x: 784, startPoint y: 111, endPoint x: 774, endPoint y: 125, distance: 16.9
click at [786, 130] on label "False" at bounding box center [825, 112] width 102 height 33
click at [786, 118] on input "False" at bounding box center [787, 113] width 11 height 9
radio input "true"
click at [662, 212] on input "True" at bounding box center [665, 210] width 11 height 9
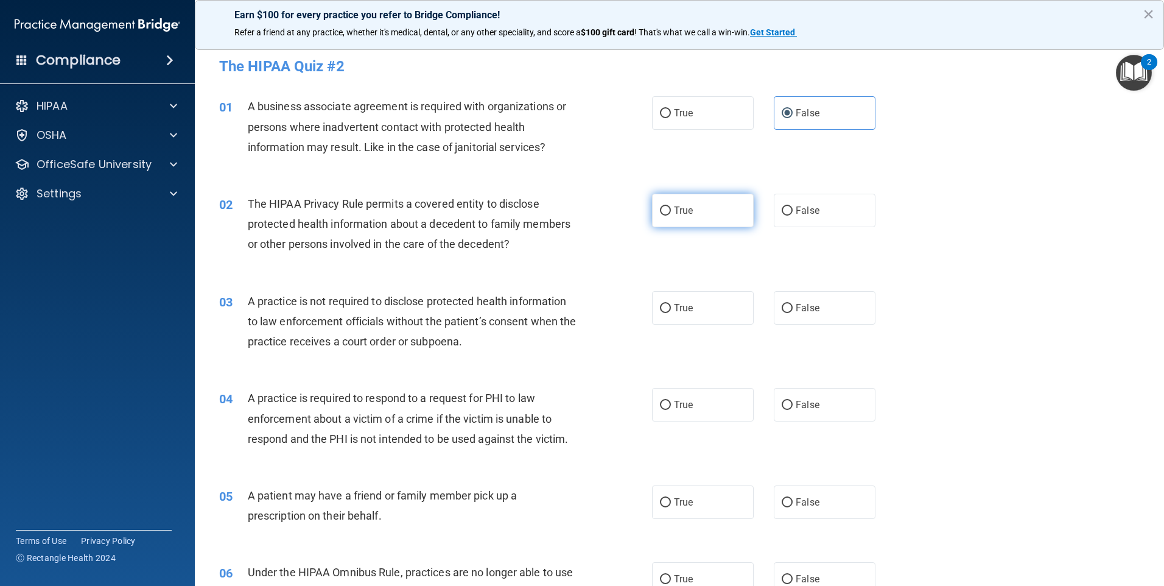
radio input "true"
click at [782, 308] on input "False" at bounding box center [787, 308] width 11 height 9
radio input "true"
click at [660, 401] on input "True" at bounding box center [665, 405] width 11 height 9
radio input "true"
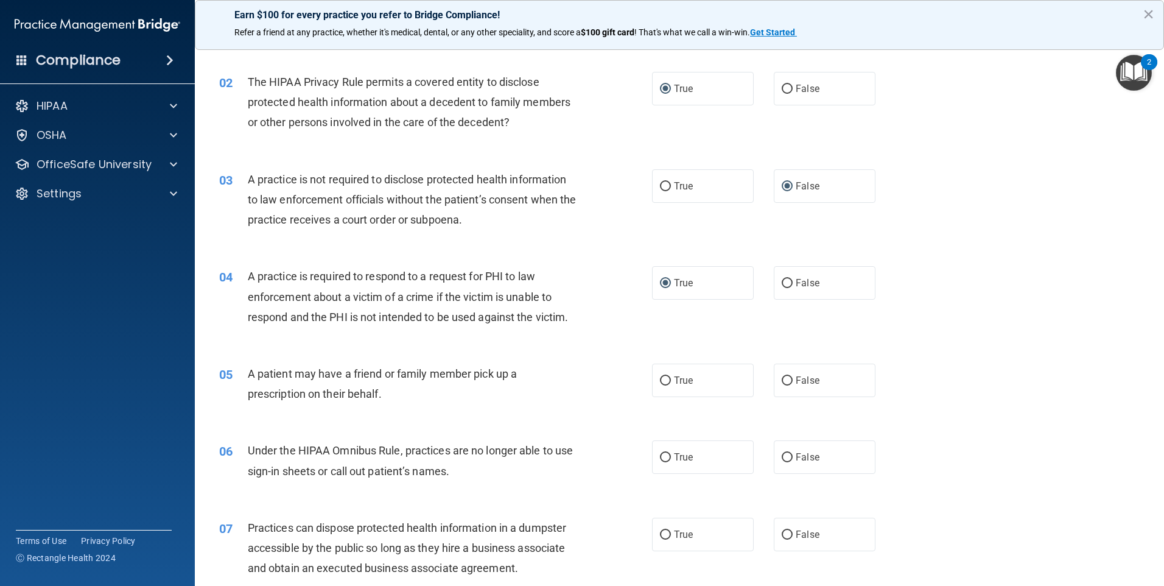
scroll to position [183, 0]
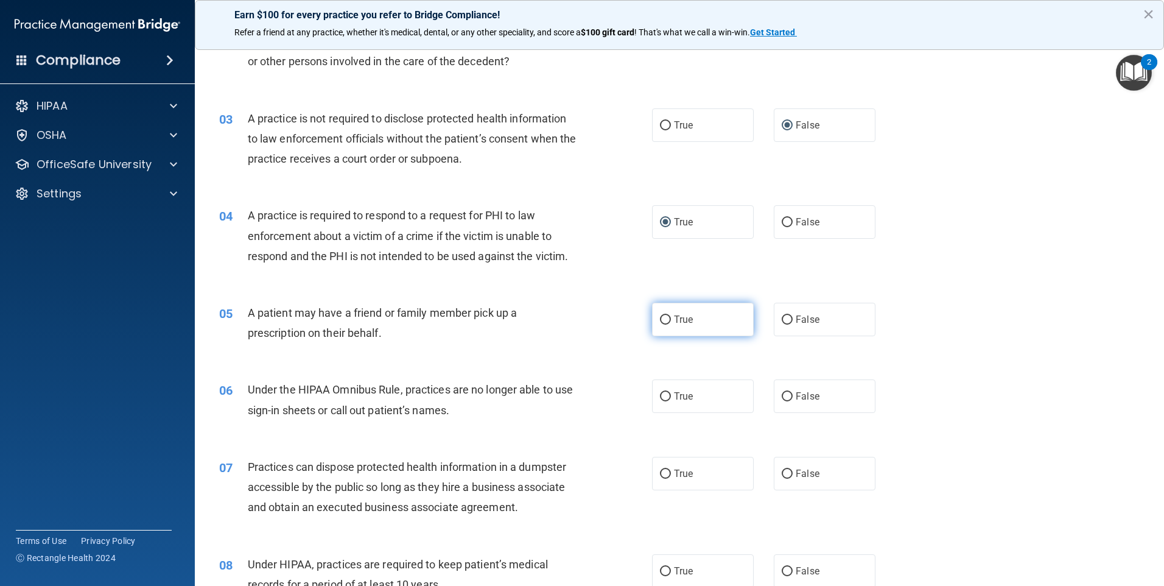
click at [661, 319] on input "True" at bounding box center [665, 319] width 11 height 9
radio input "true"
click at [782, 394] on input "False" at bounding box center [787, 396] width 11 height 9
radio input "true"
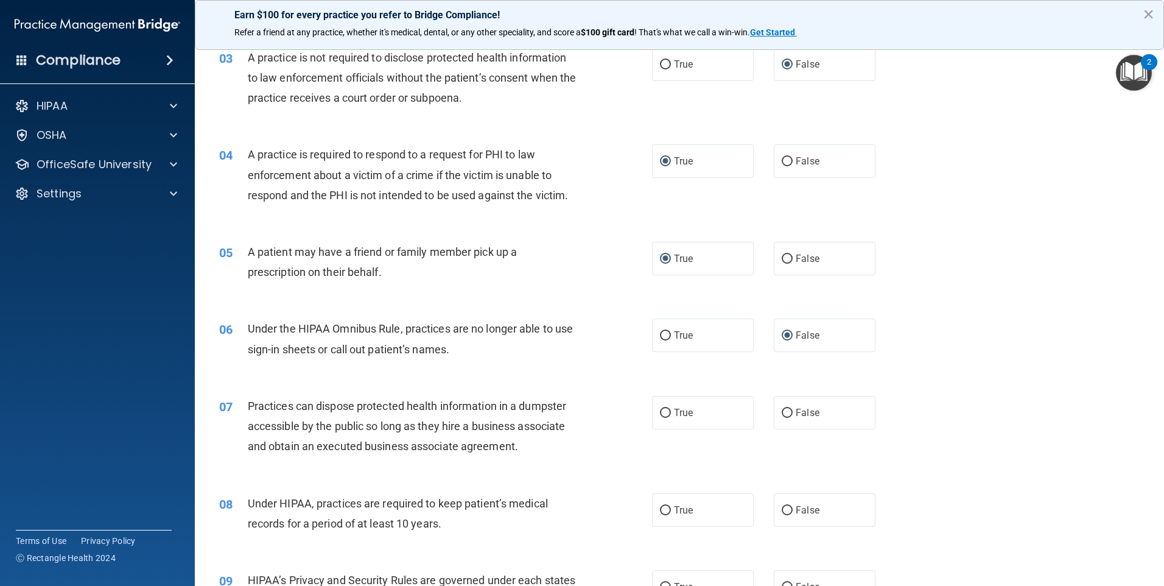
scroll to position [304, 0]
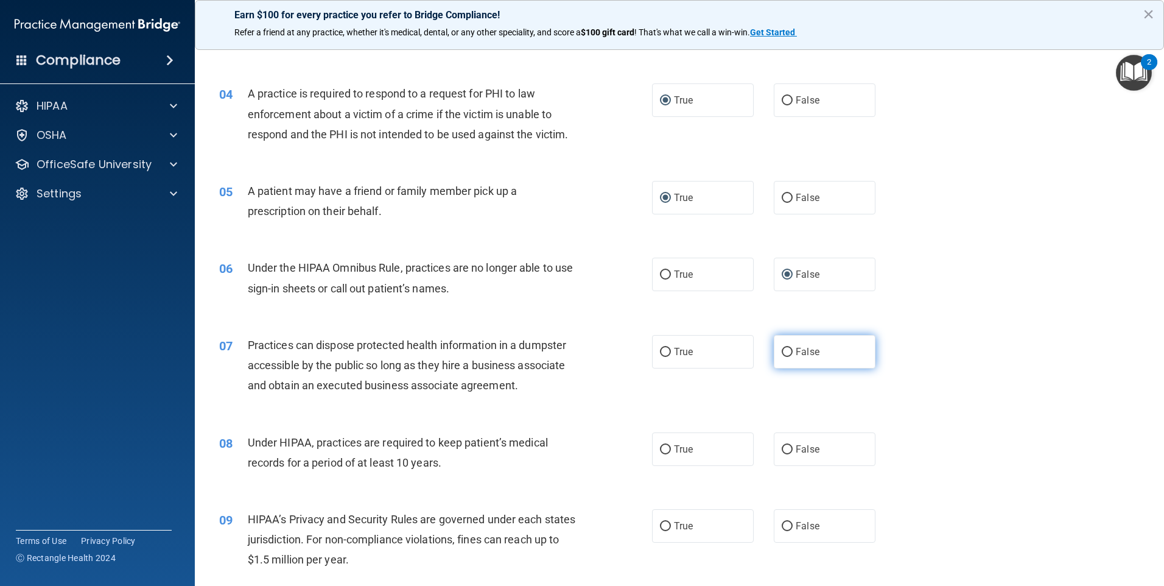
click at [785, 350] on input "False" at bounding box center [787, 352] width 11 height 9
radio input "true"
click at [782, 447] on input "False" at bounding box center [787, 449] width 11 height 9
radio input "true"
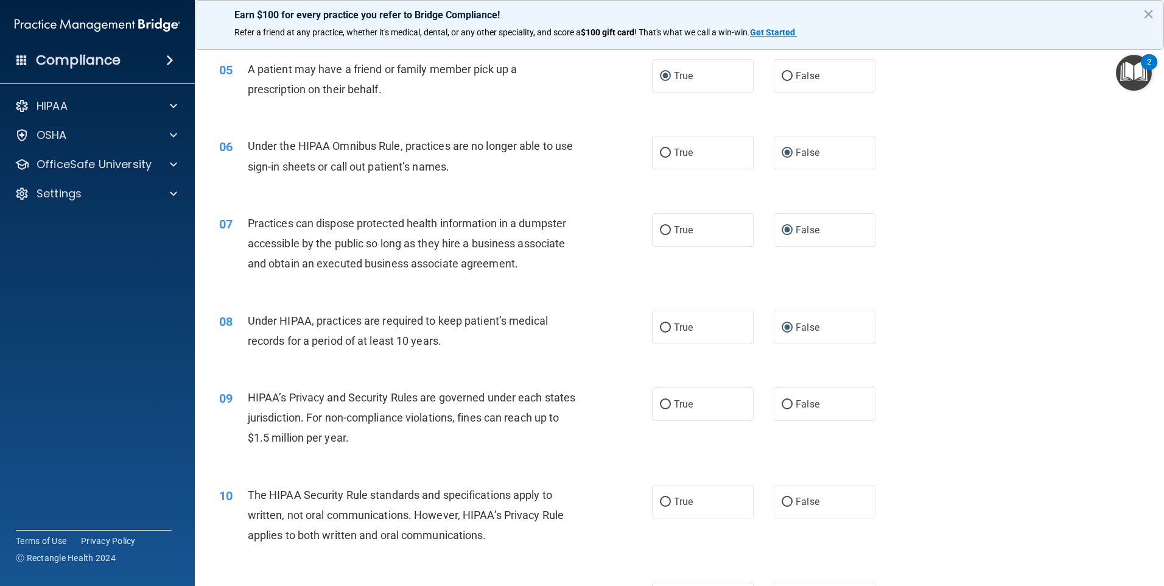
scroll to position [487, 0]
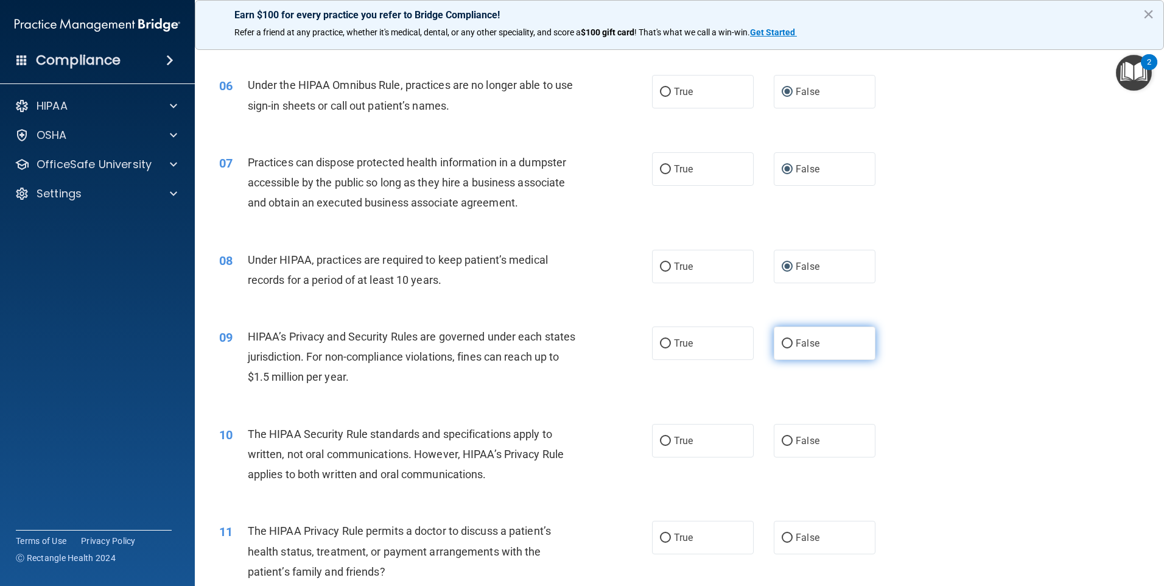
click at [784, 342] on input "False" at bounding box center [787, 343] width 11 height 9
radio input "true"
drag, startPoint x: 780, startPoint y: 437, endPoint x: 812, endPoint y: 434, distance: 31.8
click at [783, 437] on input "False" at bounding box center [787, 440] width 11 height 9
radio input "true"
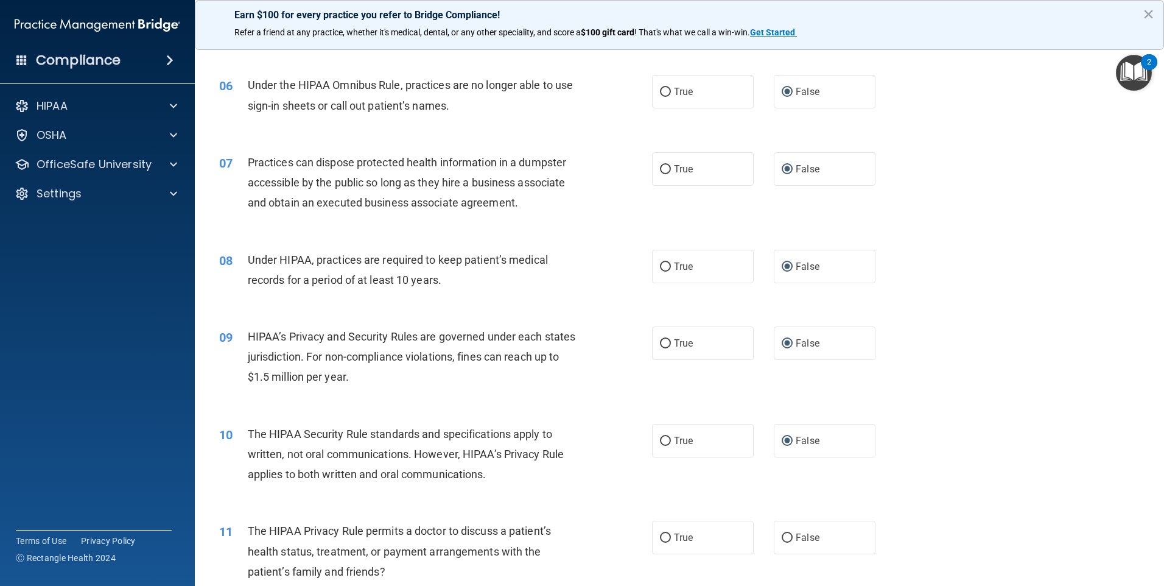
scroll to position [548, 0]
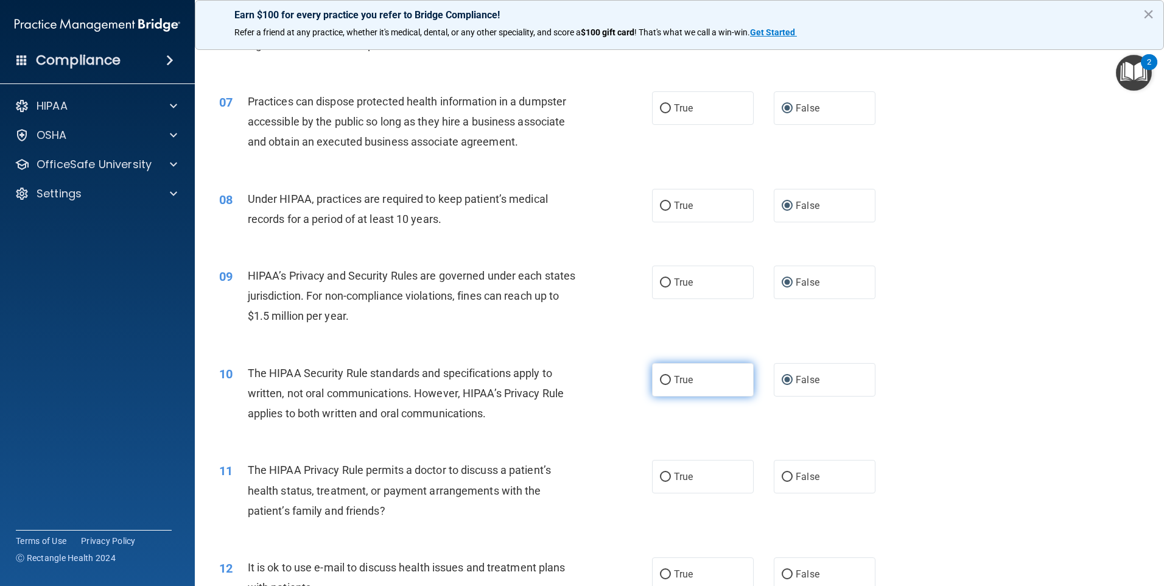
click at [664, 378] on input "True" at bounding box center [665, 380] width 11 height 9
radio input "true"
radio input "false"
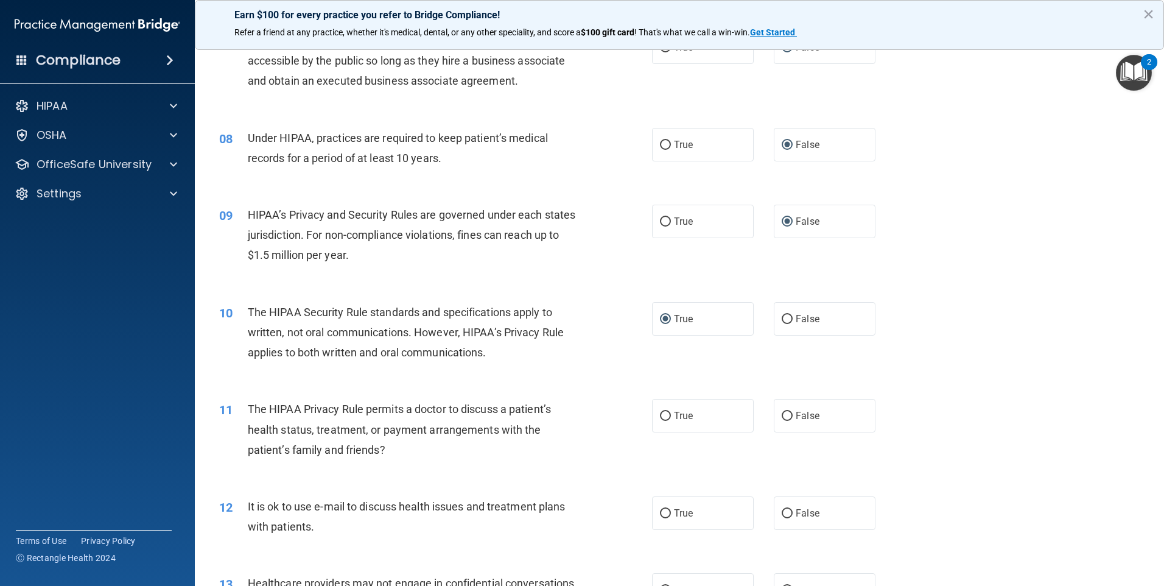
scroll to position [670, 0]
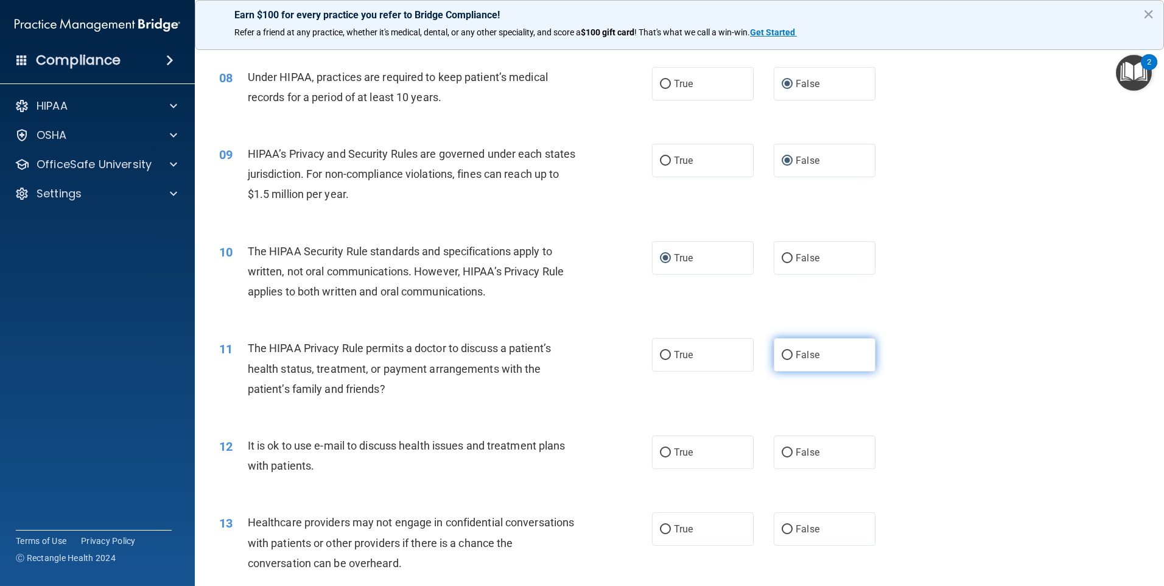
drag, startPoint x: 782, startPoint y: 355, endPoint x: 788, endPoint y: 349, distance: 9.0
click at [782, 354] on input "False" at bounding box center [787, 355] width 11 height 9
radio input "true"
drag, startPoint x: 662, startPoint y: 448, endPoint x: 670, endPoint y: 450, distance: 8.1
click at [669, 451] on label "True" at bounding box center [703, 451] width 102 height 33
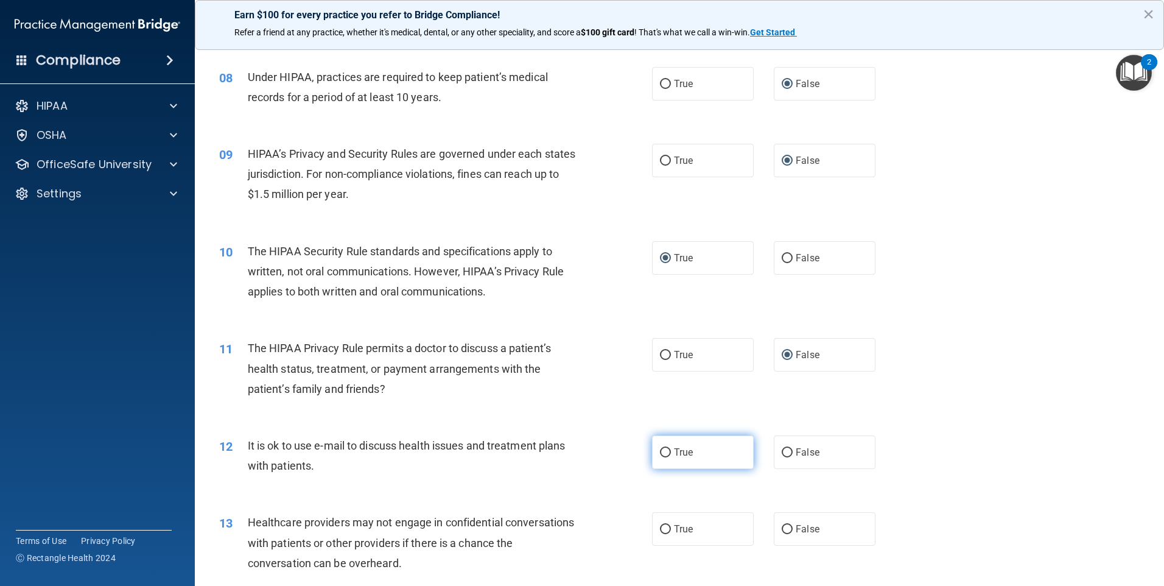
click at [669, 451] on input "True" at bounding box center [665, 452] width 11 height 9
radio input "true"
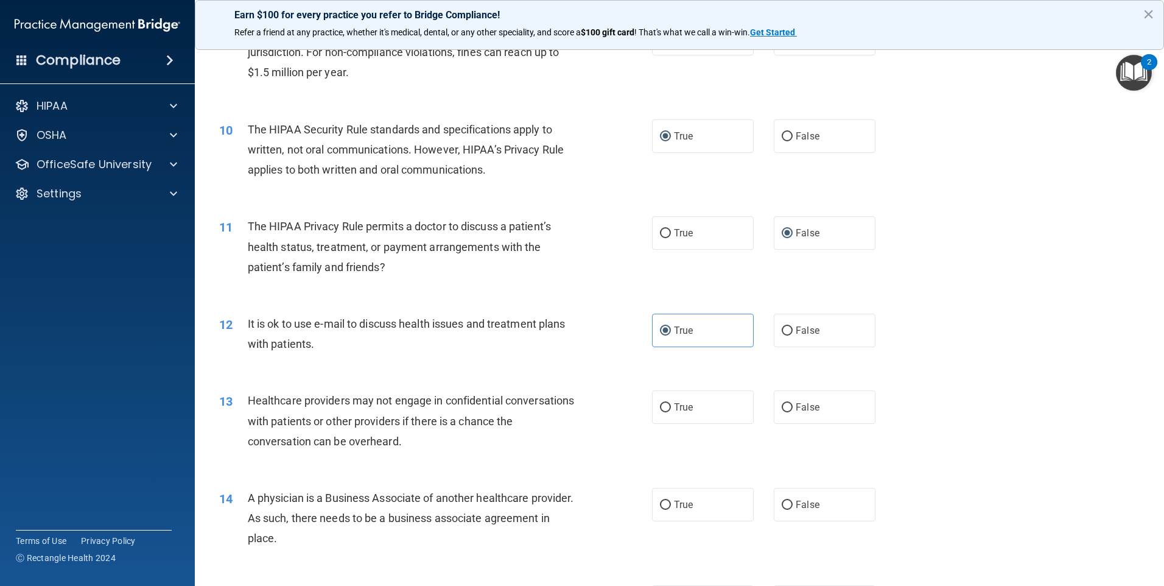
scroll to position [852, 0]
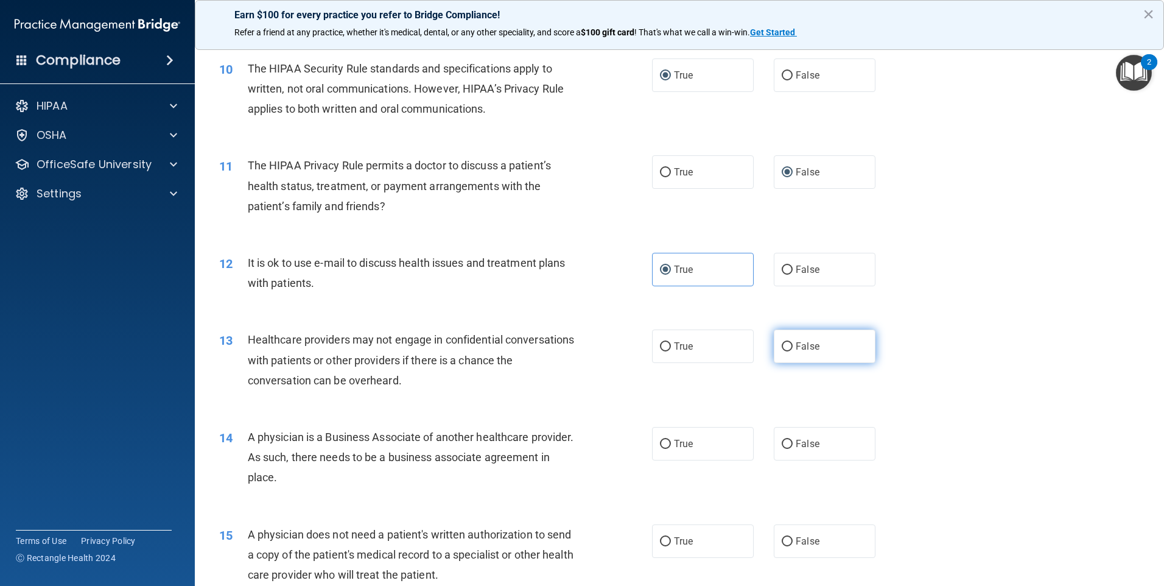
drag, startPoint x: 783, startPoint y: 345, endPoint x: 793, endPoint y: 352, distance: 12.2
click at [787, 348] on label "False" at bounding box center [825, 345] width 102 height 33
click at [787, 348] on input "False" at bounding box center [787, 346] width 11 height 9
radio input "true"
drag, startPoint x: 782, startPoint y: 443, endPoint x: 804, endPoint y: 432, distance: 24.8
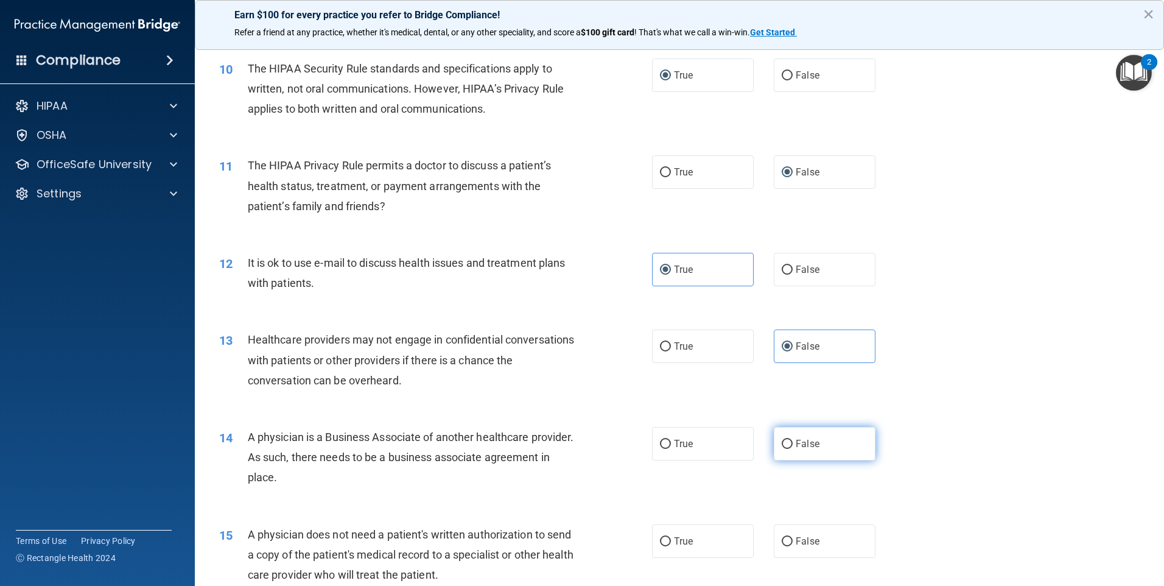
click at [785, 443] on input "False" at bounding box center [787, 443] width 11 height 9
radio input "true"
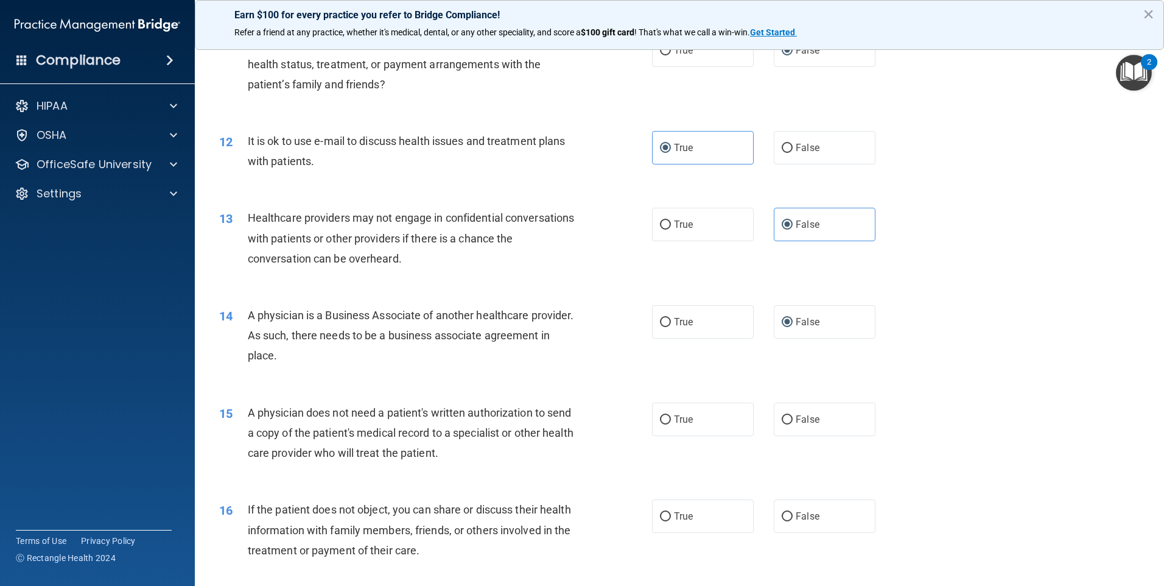
scroll to position [1035, 0]
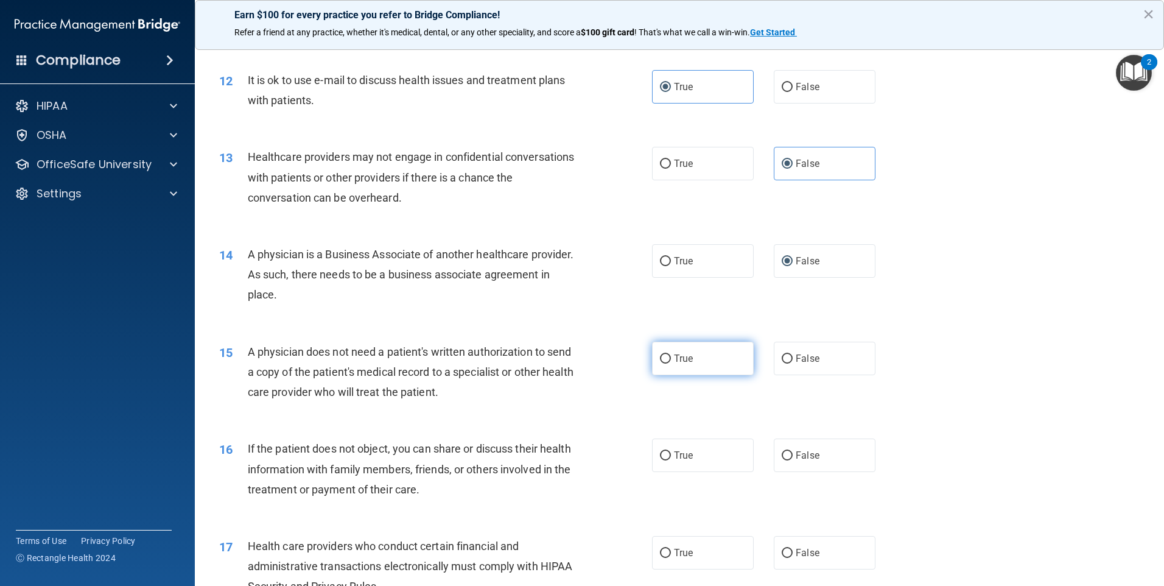
click at [664, 357] on input "True" at bounding box center [665, 358] width 11 height 9
radio input "true"
drag, startPoint x: 661, startPoint y: 451, endPoint x: 718, endPoint y: 441, distance: 57.5
click at [663, 452] on input "True" at bounding box center [665, 455] width 11 height 9
radio input "true"
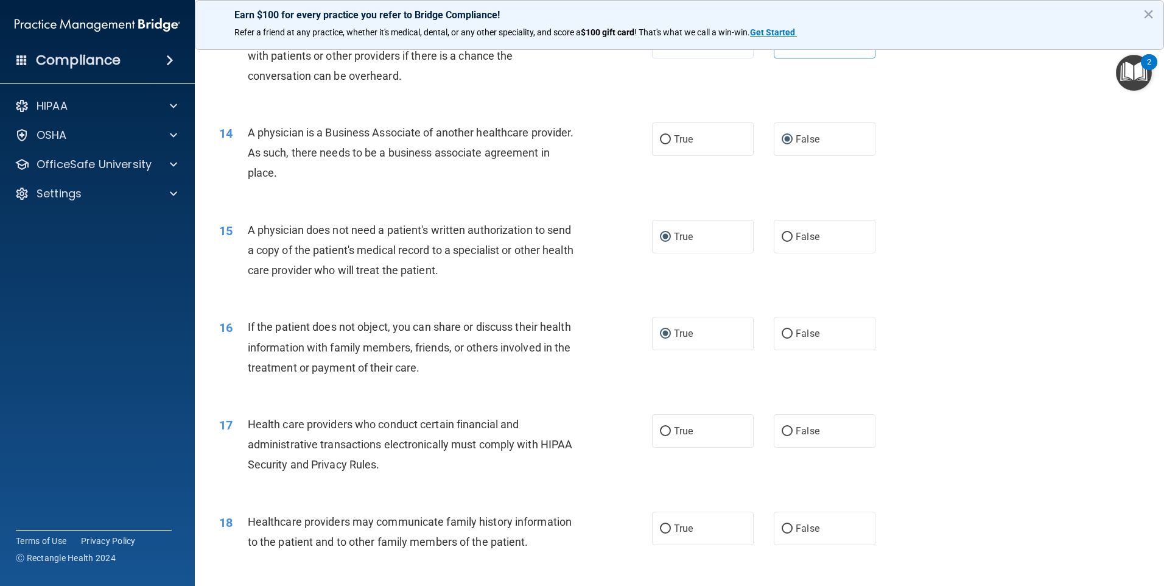
scroll to position [1217, 0]
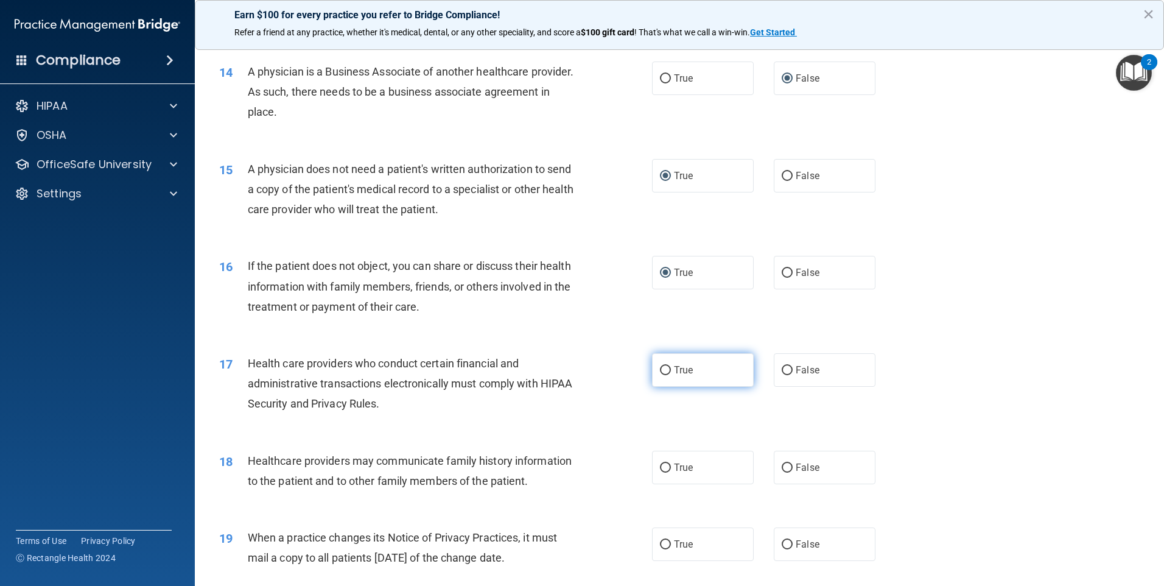
click at [660, 370] on input "True" at bounding box center [665, 370] width 11 height 9
radio input "true"
click at [785, 465] on input "False" at bounding box center [787, 467] width 11 height 9
radio input "true"
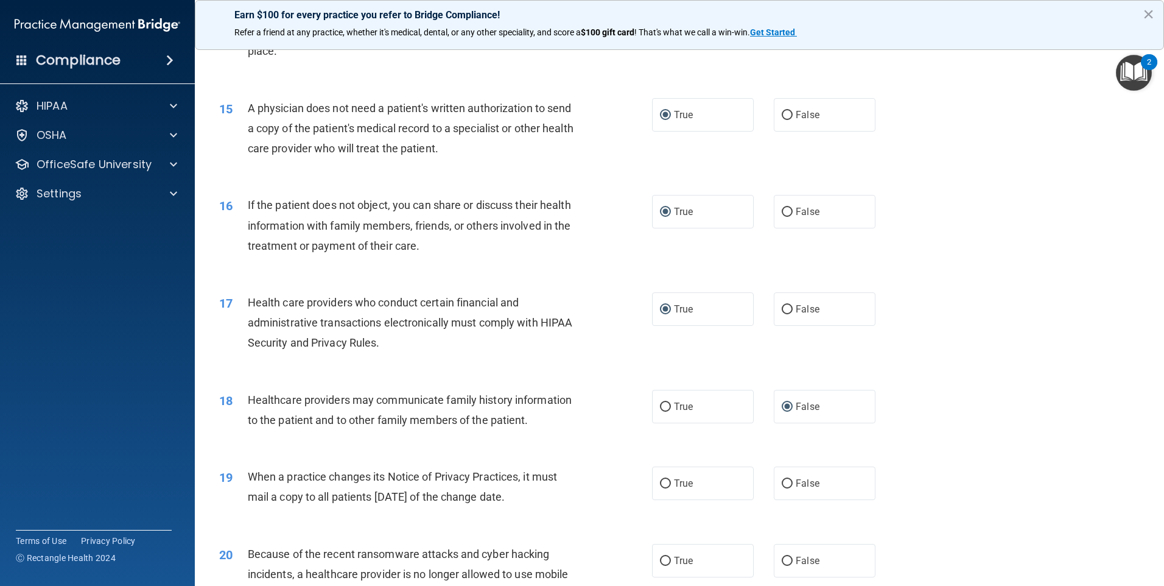
scroll to position [1339, 0]
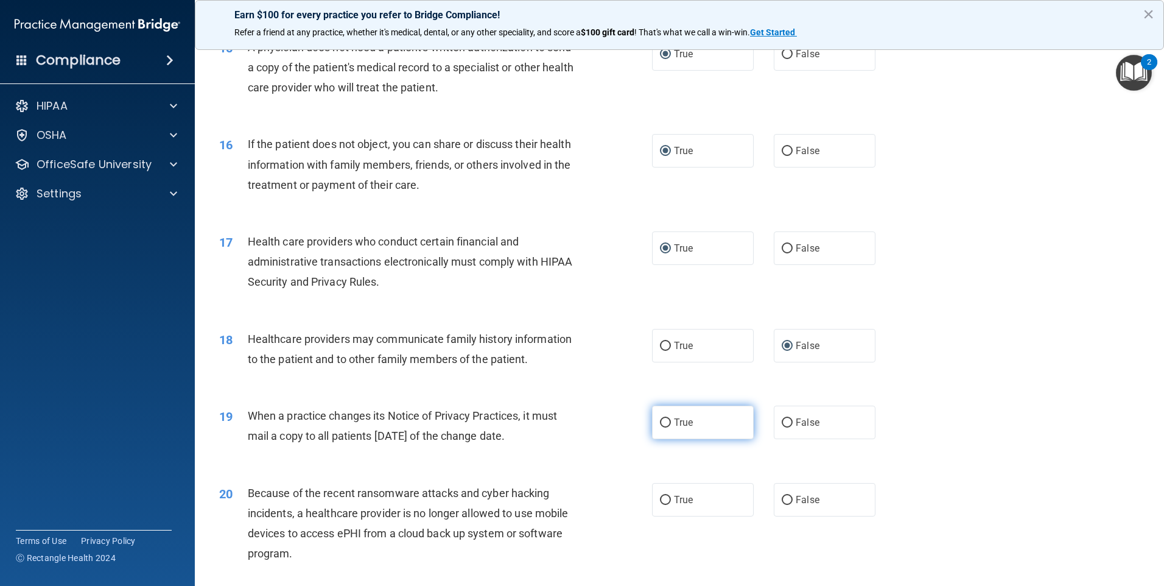
click at [661, 422] on input "True" at bounding box center [665, 422] width 11 height 9
radio input "true"
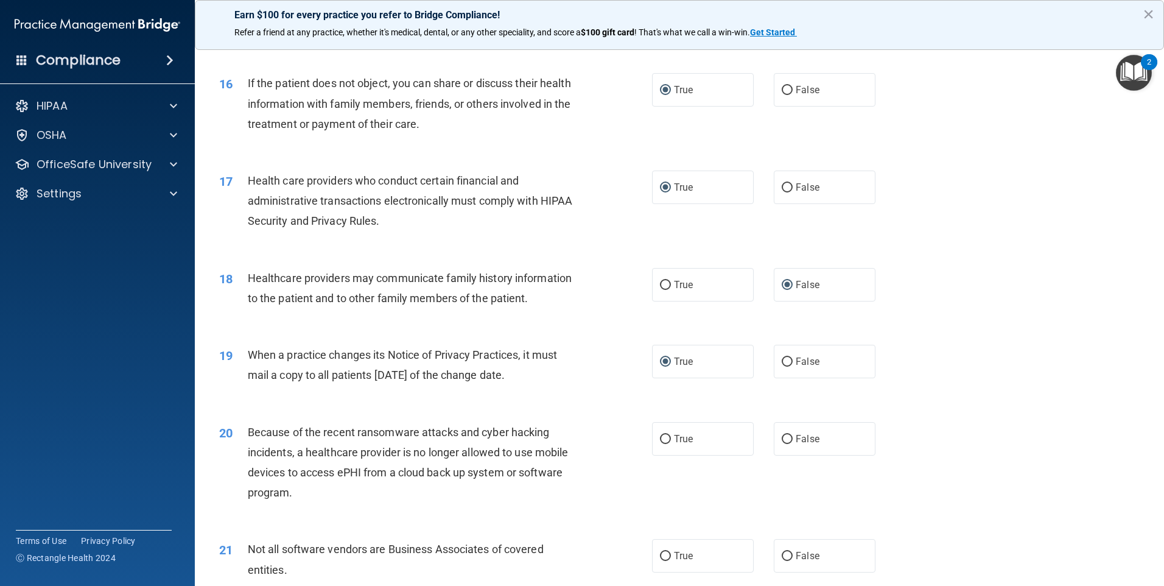
scroll to position [1461, 0]
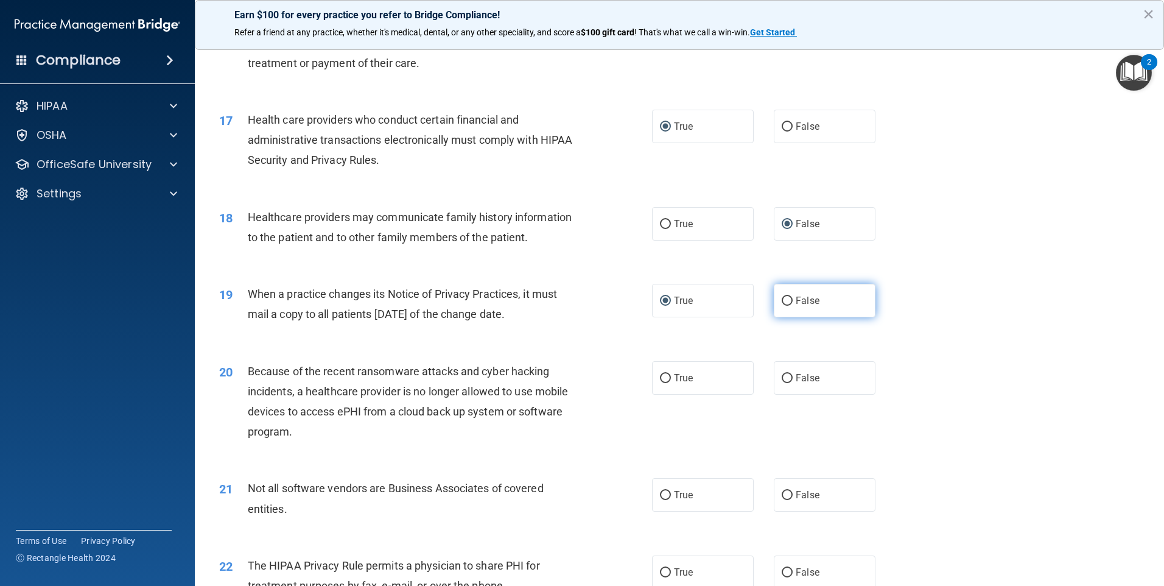
click at [782, 301] on input "False" at bounding box center [787, 300] width 11 height 9
radio input "true"
radio input "false"
click at [660, 377] on input "True" at bounding box center [665, 378] width 11 height 9
radio input "true"
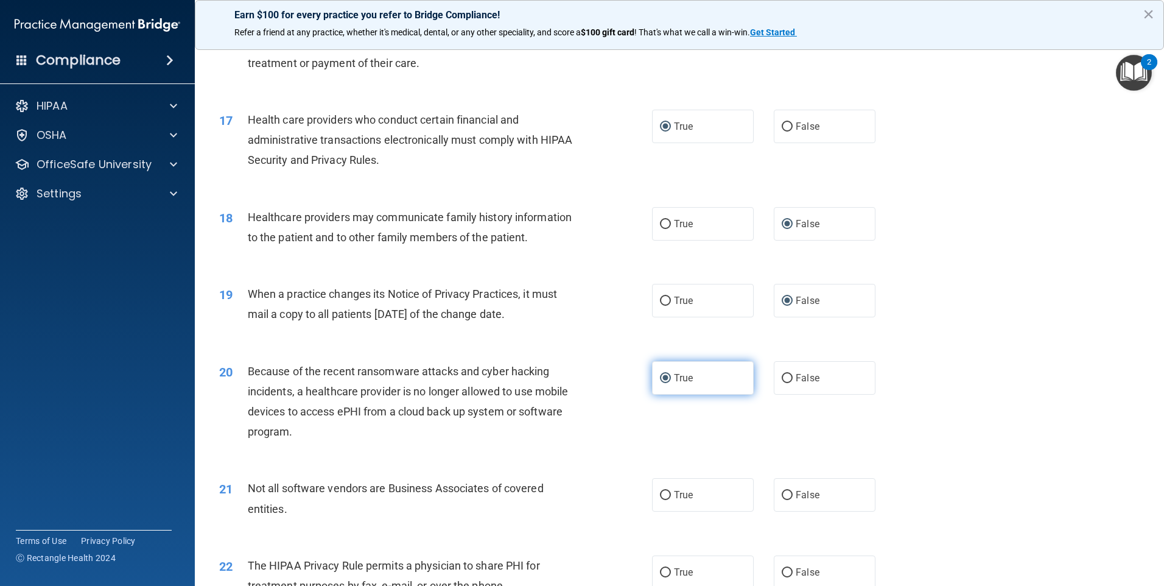
click at [662, 378] on input "True" at bounding box center [665, 378] width 11 height 9
click at [786, 376] on input "False" at bounding box center [787, 378] width 11 height 9
radio input "true"
radio input "false"
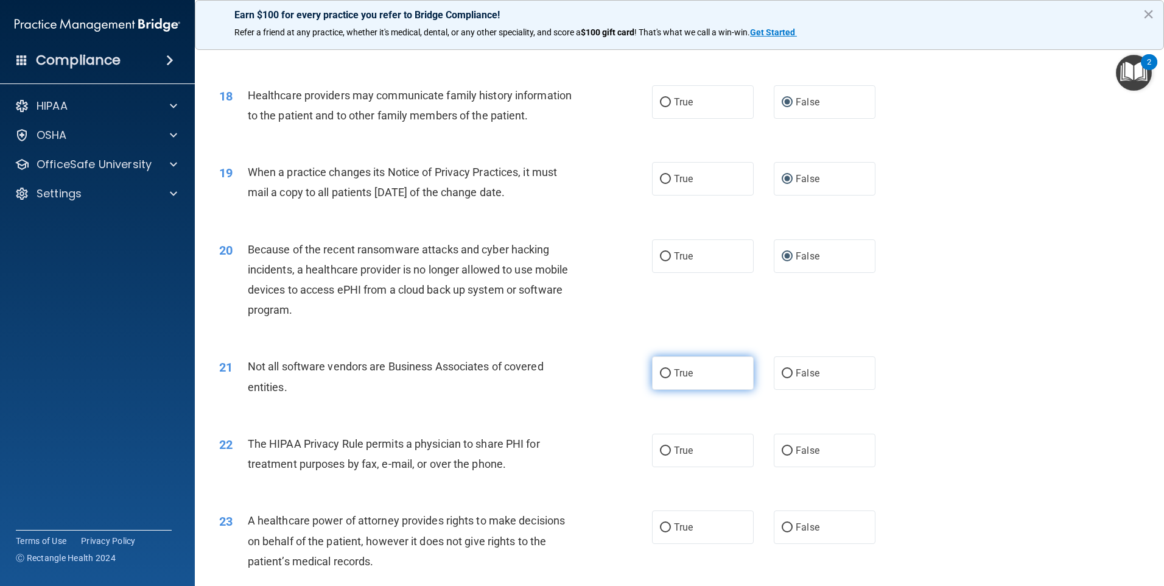
click at [660, 373] on input "True" at bounding box center [665, 373] width 11 height 9
radio input "true"
click at [661, 450] on input "True" at bounding box center [665, 450] width 11 height 9
radio input "true"
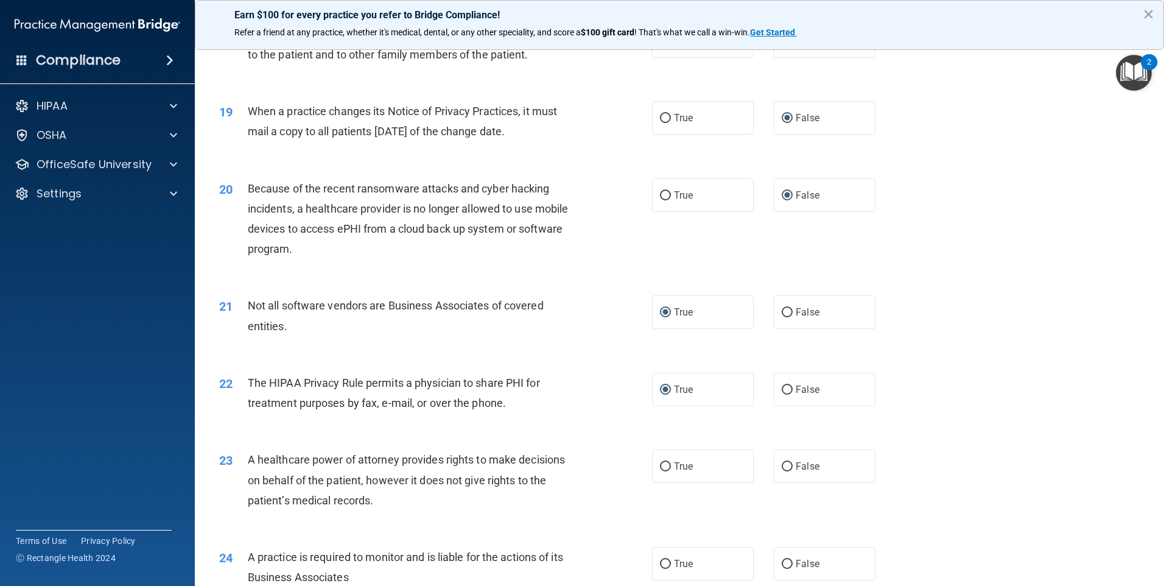
scroll to position [1704, 0]
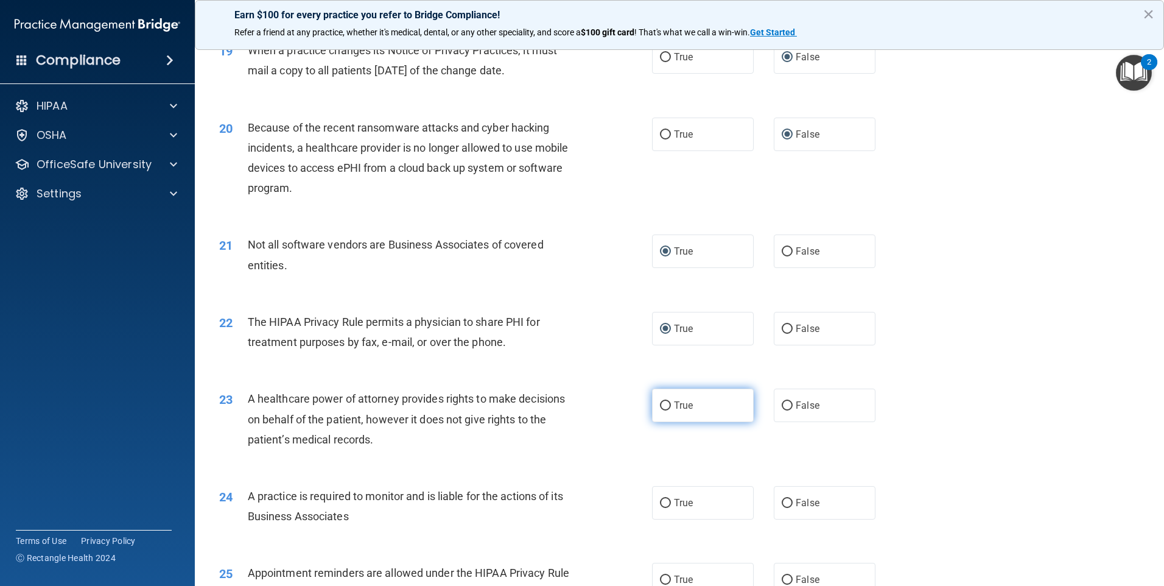
drag, startPoint x: 660, startPoint y: 403, endPoint x: 667, endPoint y: 402, distance: 6.1
click at [662, 403] on input "True" at bounding box center [665, 405] width 11 height 9
radio input "true"
click at [782, 502] on input "False" at bounding box center [787, 503] width 11 height 9
radio input "true"
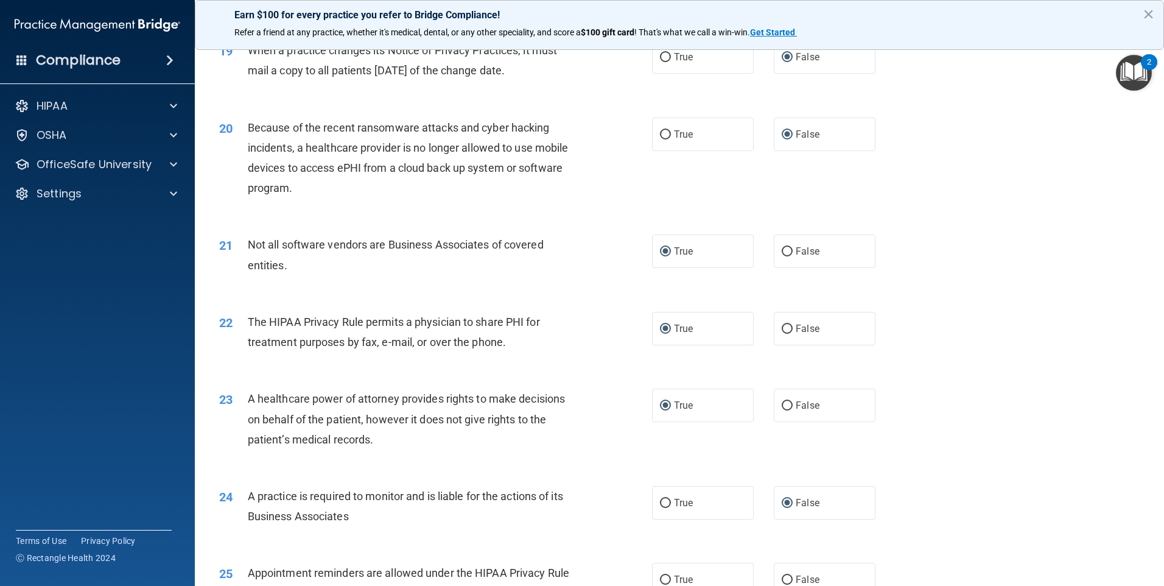
scroll to position [1887, 0]
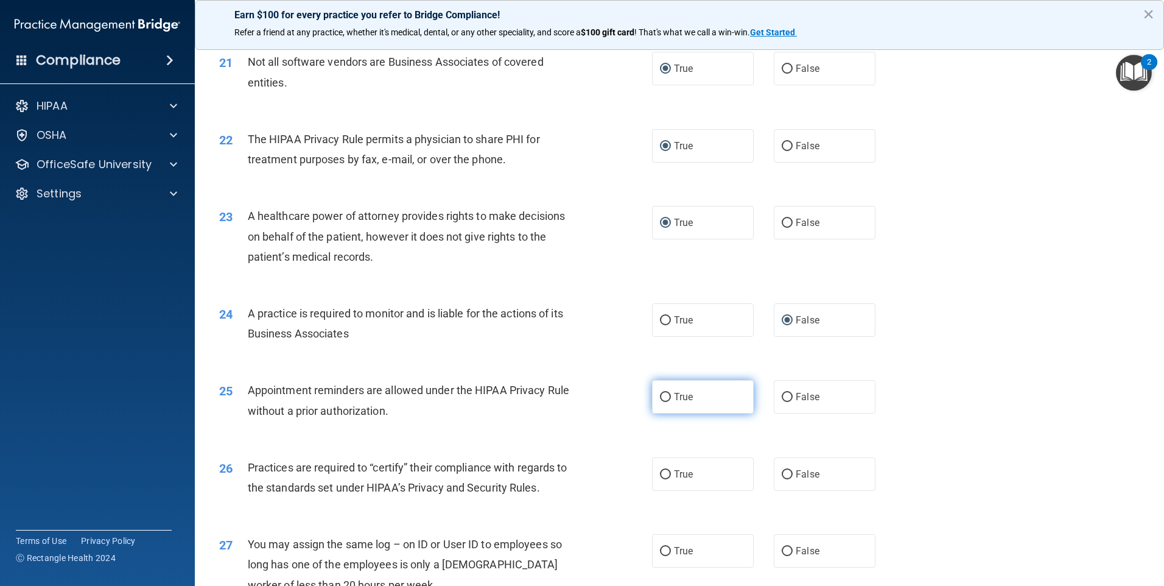
drag, startPoint x: 664, startPoint y: 396, endPoint x: 703, endPoint y: 399, distance: 39.1
click at [665, 396] on input "True" at bounding box center [665, 397] width 11 height 9
radio input "true"
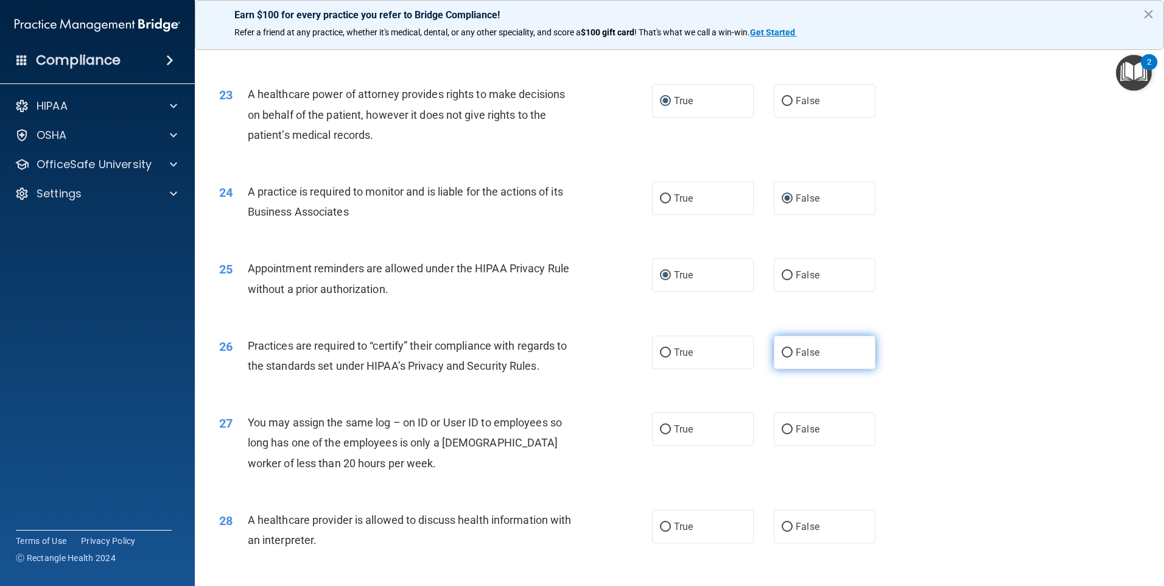
click at [782, 350] on input "False" at bounding box center [787, 352] width 11 height 9
radio input "true"
click at [785, 430] on input "False" at bounding box center [787, 429] width 11 height 9
radio input "true"
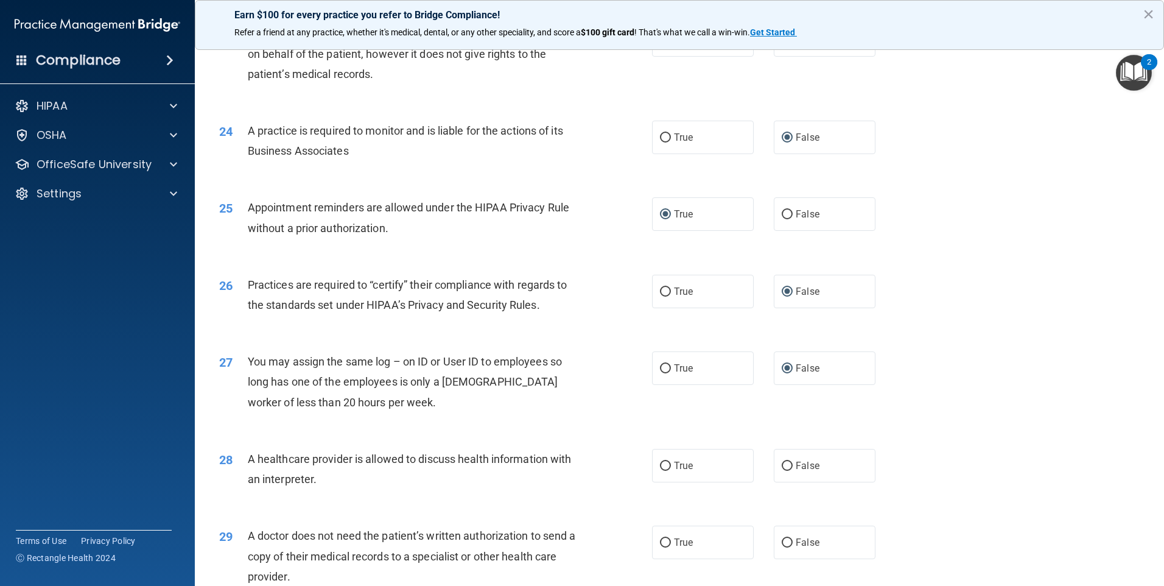
scroll to position [2131, 0]
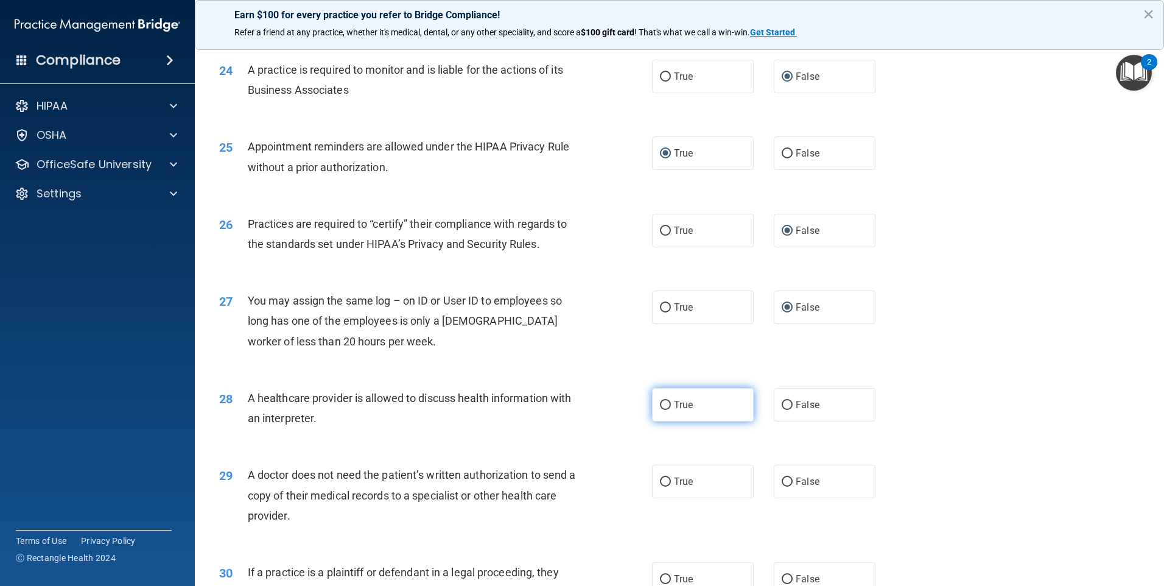
click at [660, 404] on input "True" at bounding box center [665, 405] width 11 height 9
radio input "true"
click at [664, 480] on input "True" at bounding box center [665, 481] width 11 height 9
radio input "true"
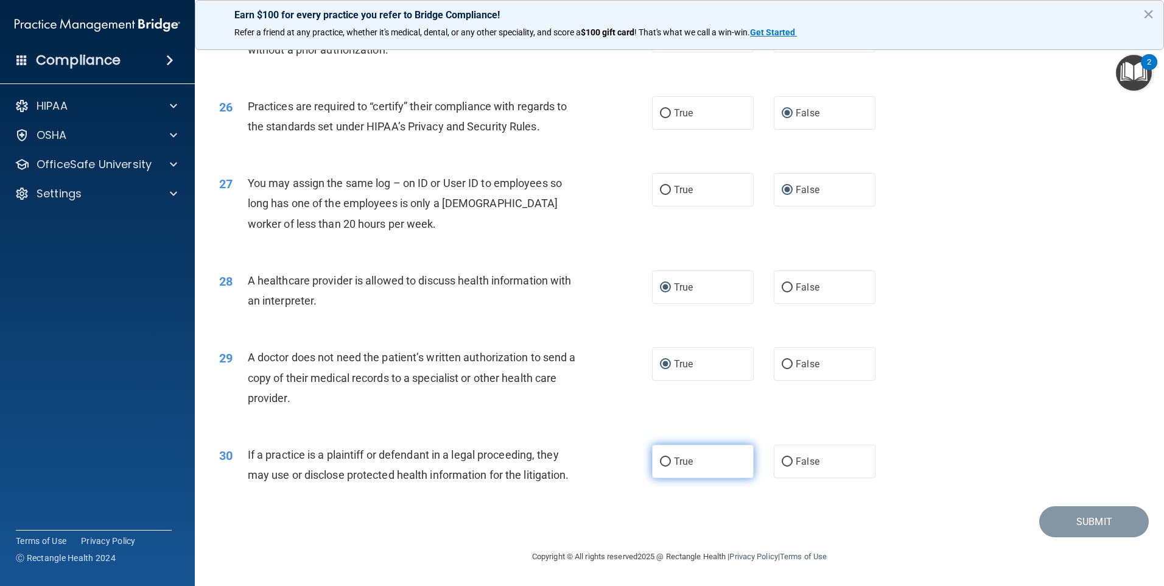
click at [660, 461] on input "True" at bounding box center [665, 461] width 11 height 9
radio input "true"
click at [1068, 520] on button "Submit" at bounding box center [1094, 521] width 110 height 31
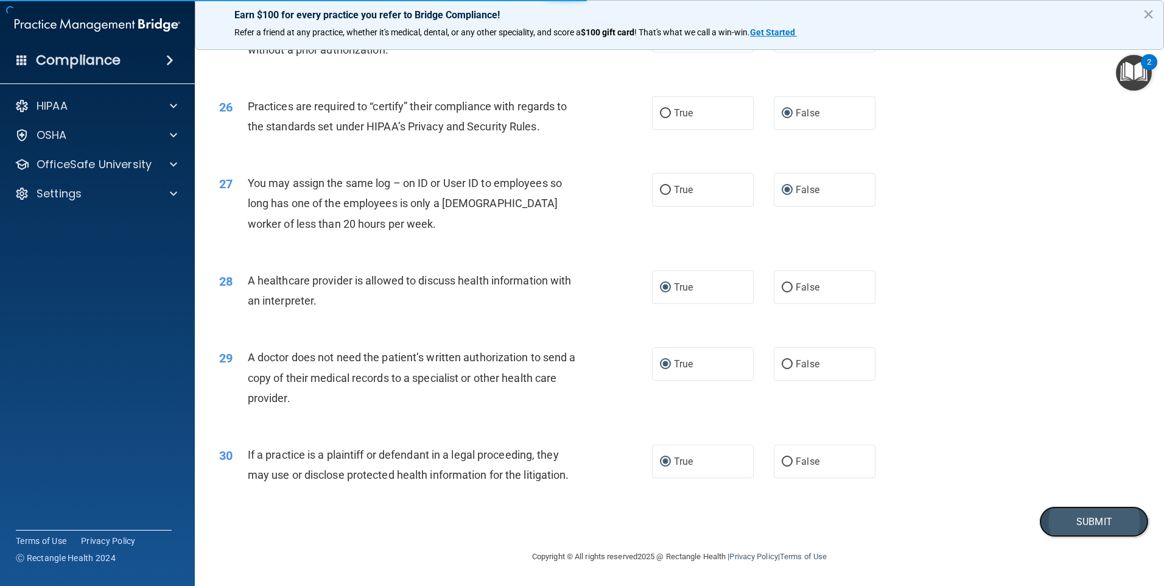
click at [1087, 523] on button "Submit" at bounding box center [1094, 521] width 110 height 31
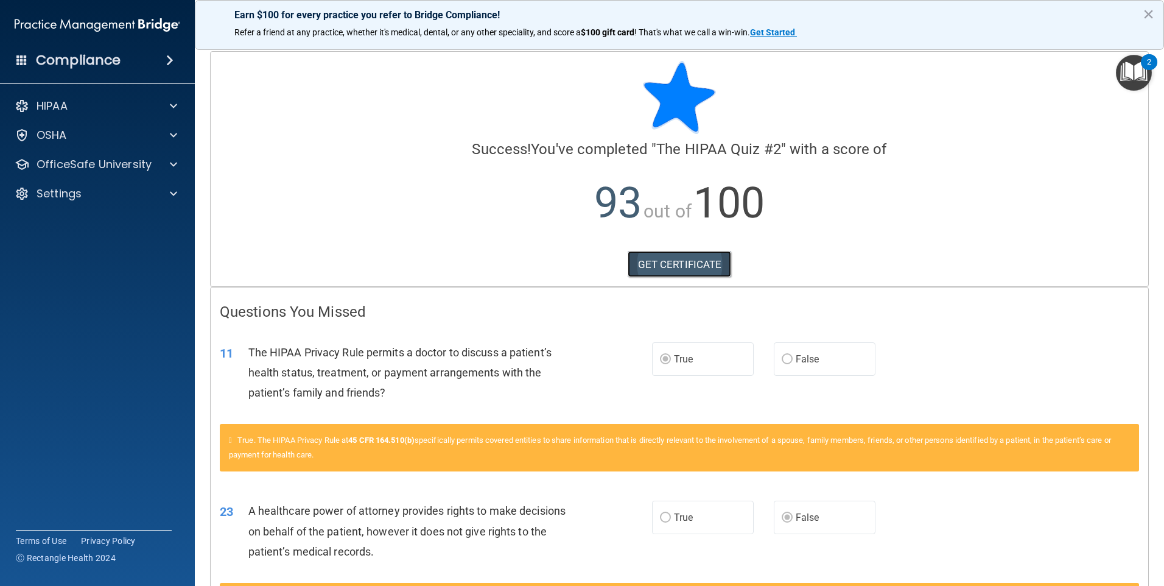
click at [649, 262] on link "GET CERTIFICATE" at bounding box center [680, 264] width 104 height 27
drag, startPoint x: 82, startPoint y: 162, endPoint x: 89, endPoint y: 161, distance: 6.7
click at [83, 162] on p "OfficeSafe University" at bounding box center [94, 164] width 115 height 15
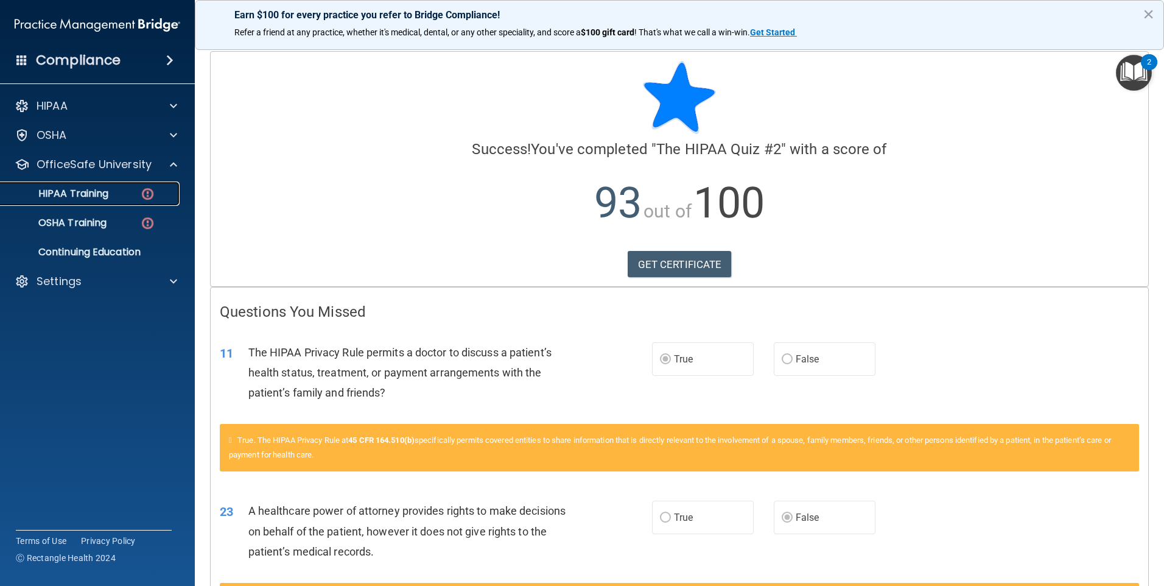
click at [97, 191] on p "HIPAA Training" at bounding box center [58, 193] width 100 height 12
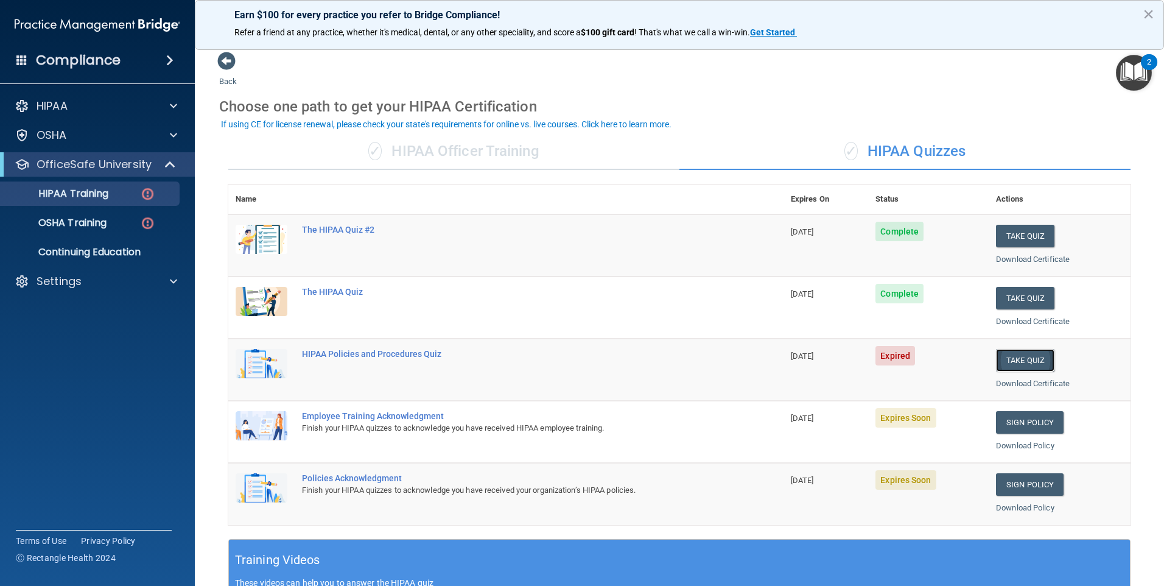
click at [1014, 357] on button "Take Quiz" at bounding box center [1025, 360] width 58 height 23
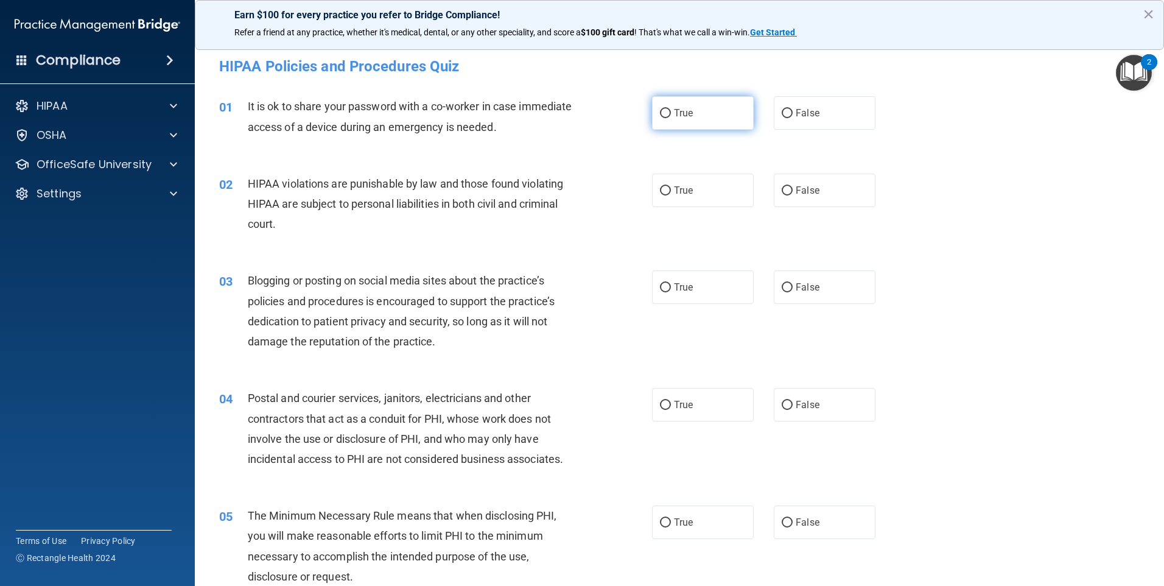
click at [662, 113] on input "True" at bounding box center [665, 113] width 11 height 9
radio input "true"
click at [782, 114] on input "False" at bounding box center [787, 113] width 11 height 9
radio input "true"
radio input "false"
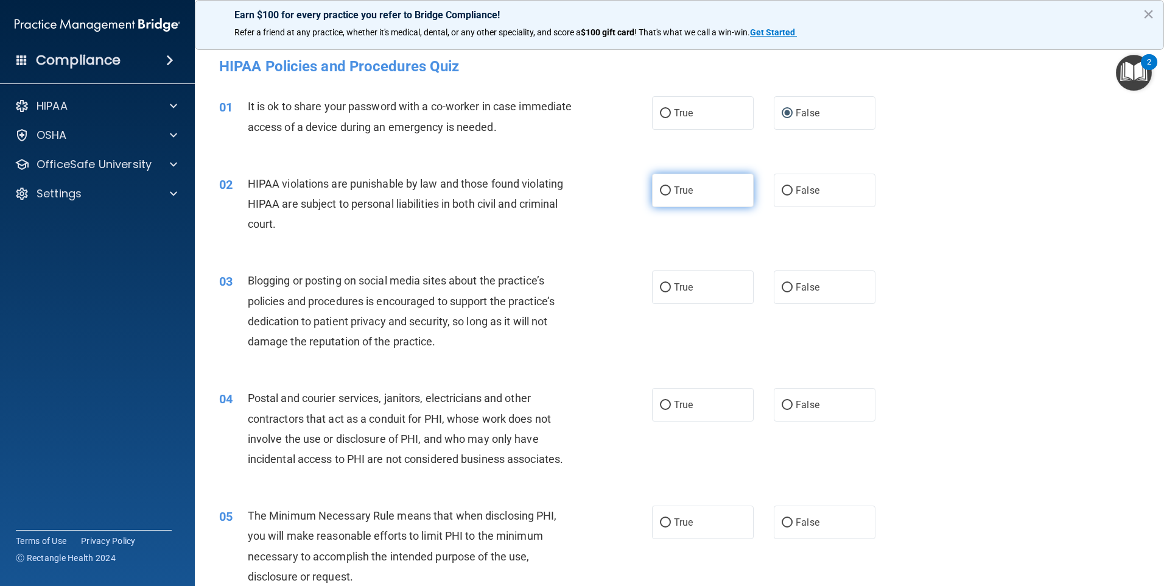
click at [662, 192] on input "True" at bounding box center [665, 190] width 11 height 9
radio input "true"
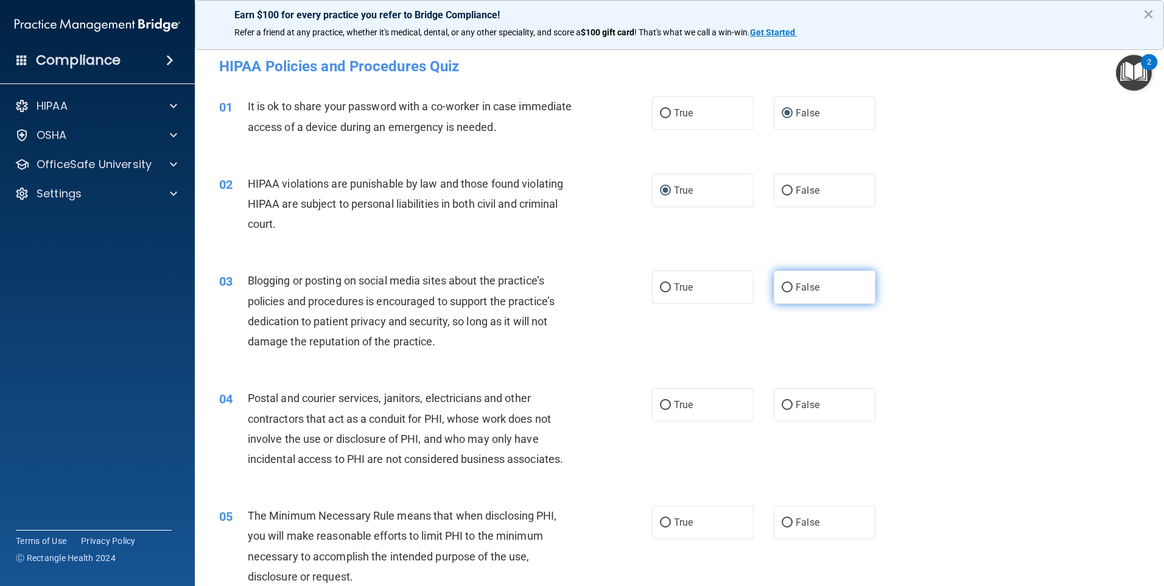
drag, startPoint x: 663, startPoint y: 284, endPoint x: 779, endPoint y: 297, distance: 116.4
click at [671, 282] on label "True" at bounding box center [703, 286] width 102 height 33
click at [671, 283] on input "True" at bounding box center [665, 287] width 11 height 9
radio input "true"
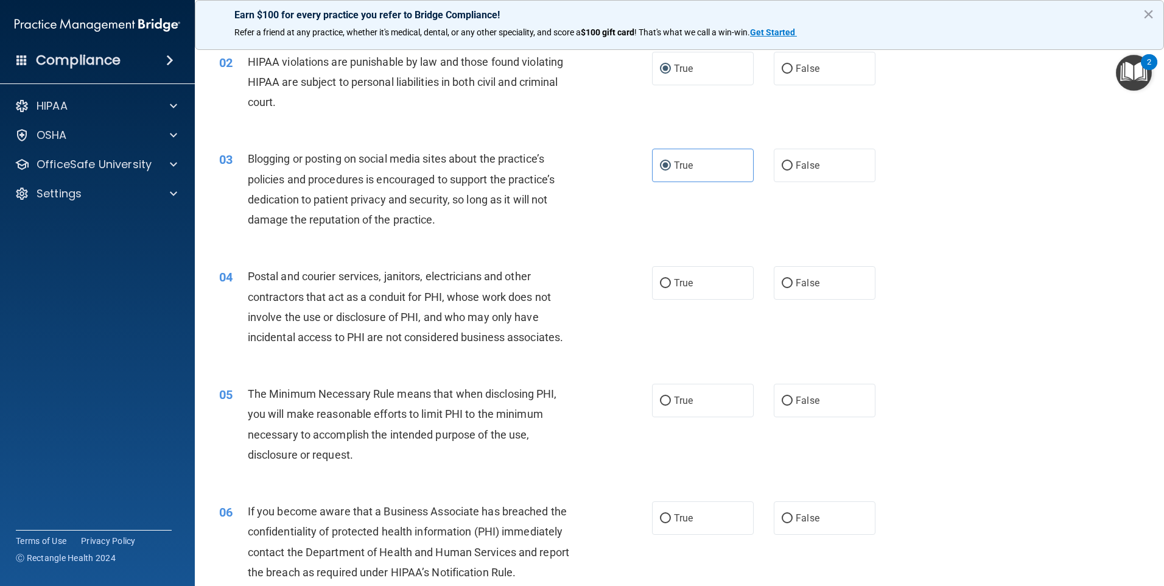
scroll to position [183, 0]
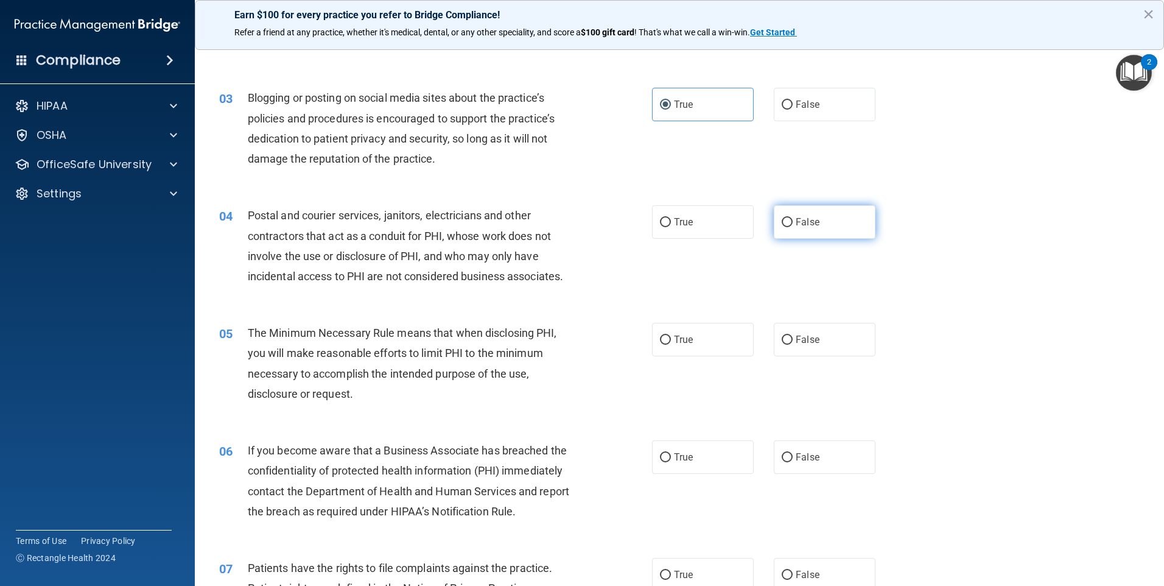
drag, startPoint x: 783, startPoint y: 219, endPoint x: 805, endPoint y: 220, distance: 22.6
click at [783, 219] on input "False" at bounding box center [787, 222] width 11 height 9
radio input "true"
drag, startPoint x: 782, startPoint y: 339, endPoint x: 843, endPoint y: 337, distance: 61.5
click at [783, 340] on input "False" at bounding box center [787, 339] width 11 height 9
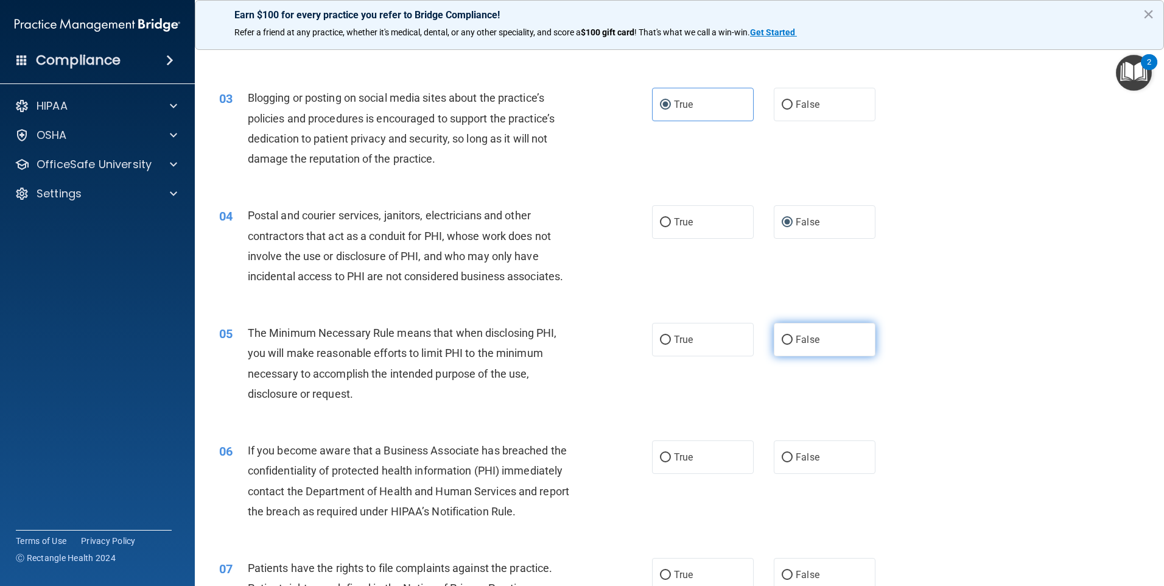
radio input "true"
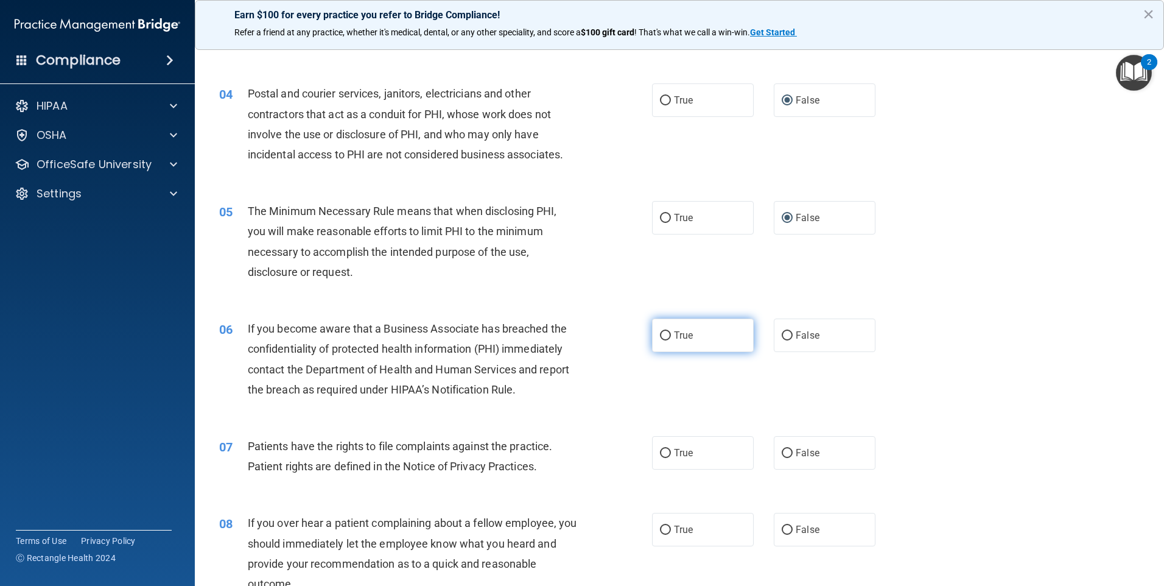
click at [661, 335] on input "True" at bounding box center [665, 335] width 11 height 9
radio input "true"
drag, startPoint x: 660, startPoint y: 450, endPoint x: 734, endPoint y: 455, distance: 74.5
click at [660, 449] on input "True" at bounding box center [665, 453] width 11 height 9
radio input "true"
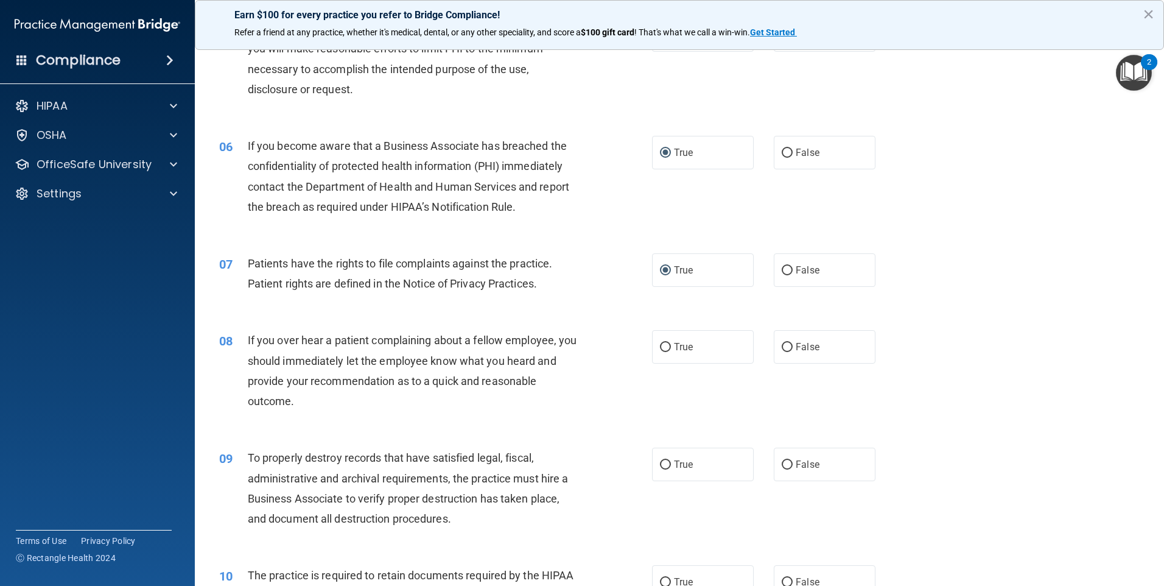
scroll to position [548, 0]
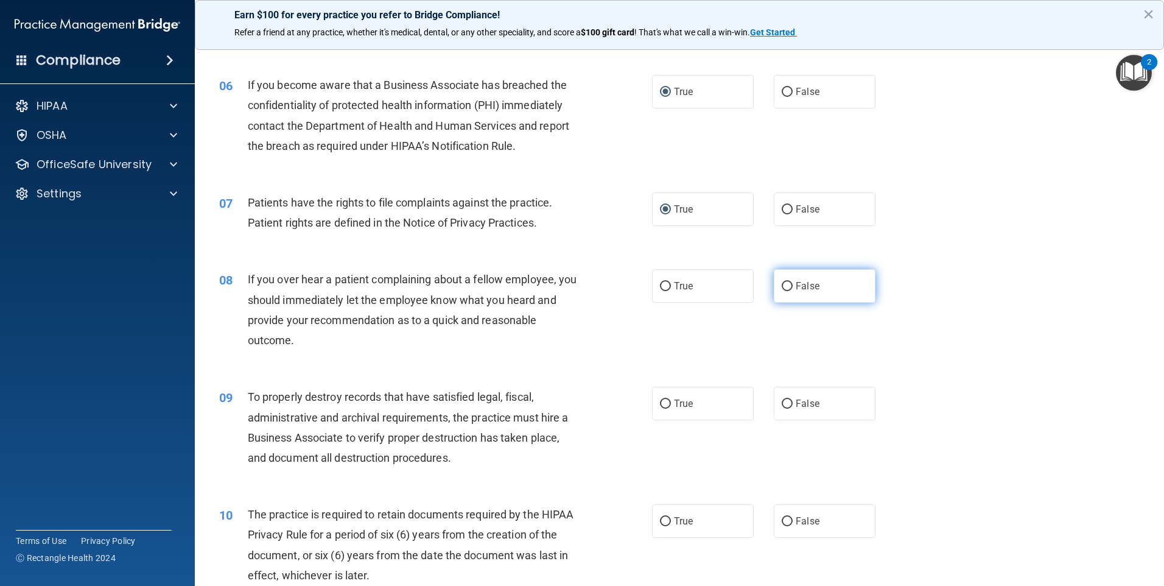
drag, startPoint x: 782, startPoint y: 285, endPoint x: 791, endPoint y: 289, distance: 9.8
click at [782, 287] on input "False" at bounding box center [787, 286] width 11 height 9
radio input "true"
click at [782, 401] on input "False" at bounding box center [787, 403] width 11 height 9
radio input "true"
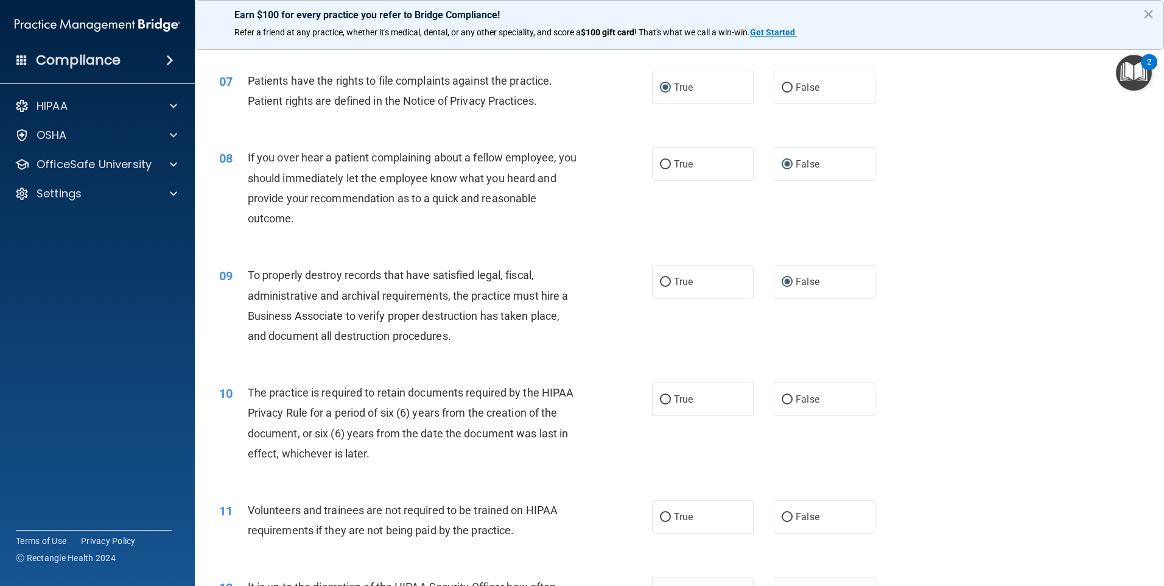
scroll to position [730, 0]
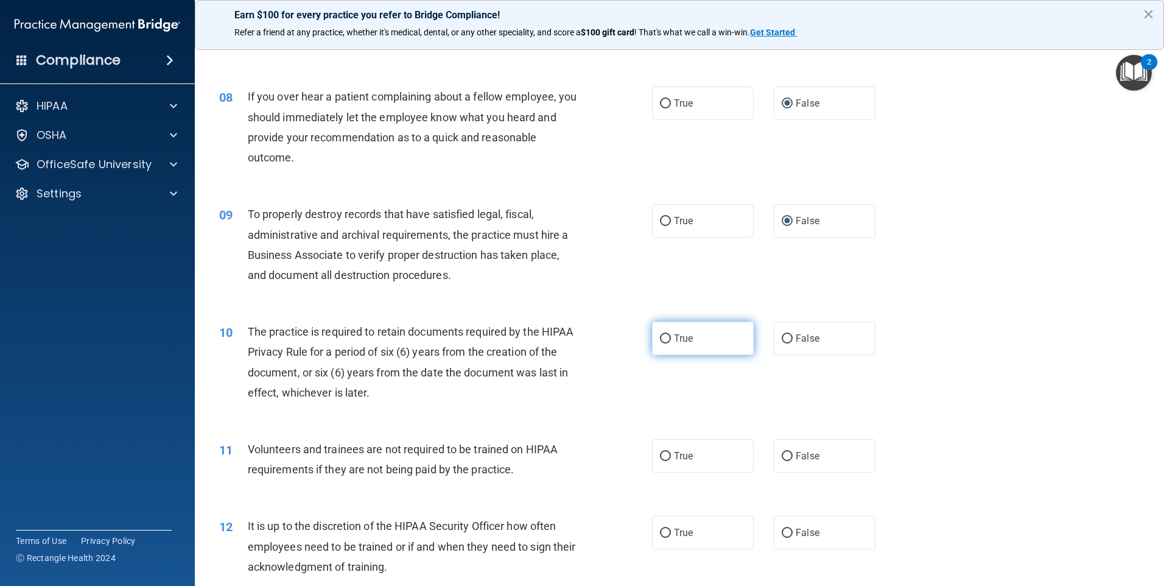
drag, startPoint x: 659, startPoint y: 337, endPoint x: 665, endPoint y: 340, distance: 6.8
click at [665, 340] on input "True" at bounding box center [665, 338] width 11 height 9
radio input "true"
click at [782, 456] on input "False" at bounding box center [787, 456] width 11 height 9
radio input "true"
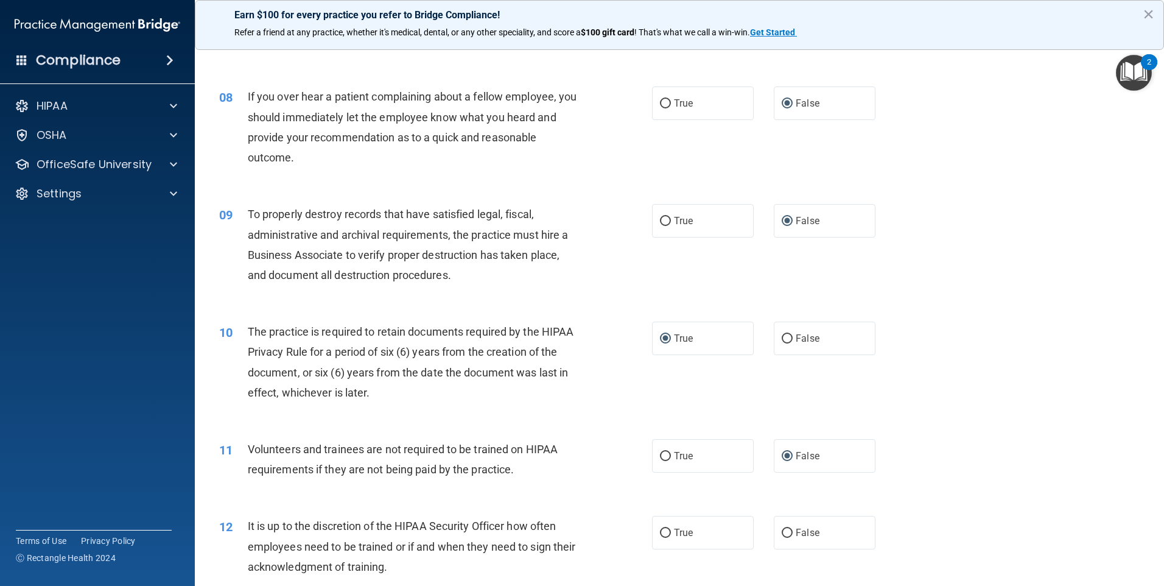
scroll to position [913, 0]
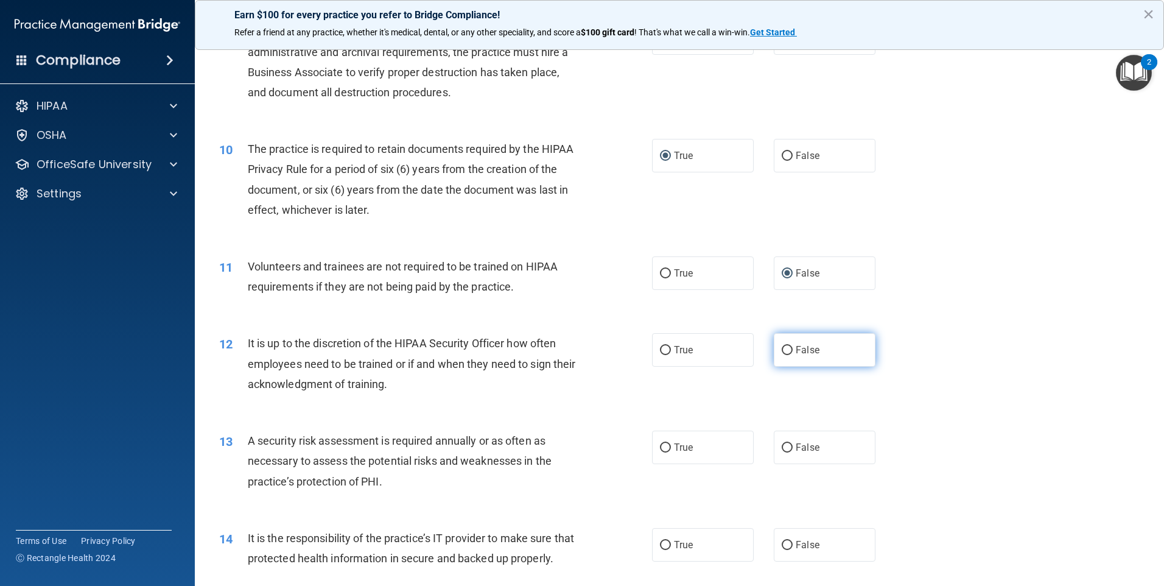
drag, startPoint x: 783, startPoint y: 348, endPoint x: 789, endPoint y: 343, distance: 7.8
click at [786, 348] on input "False" at bounding box center [787, 350] width 11 height 9
radio input "true"
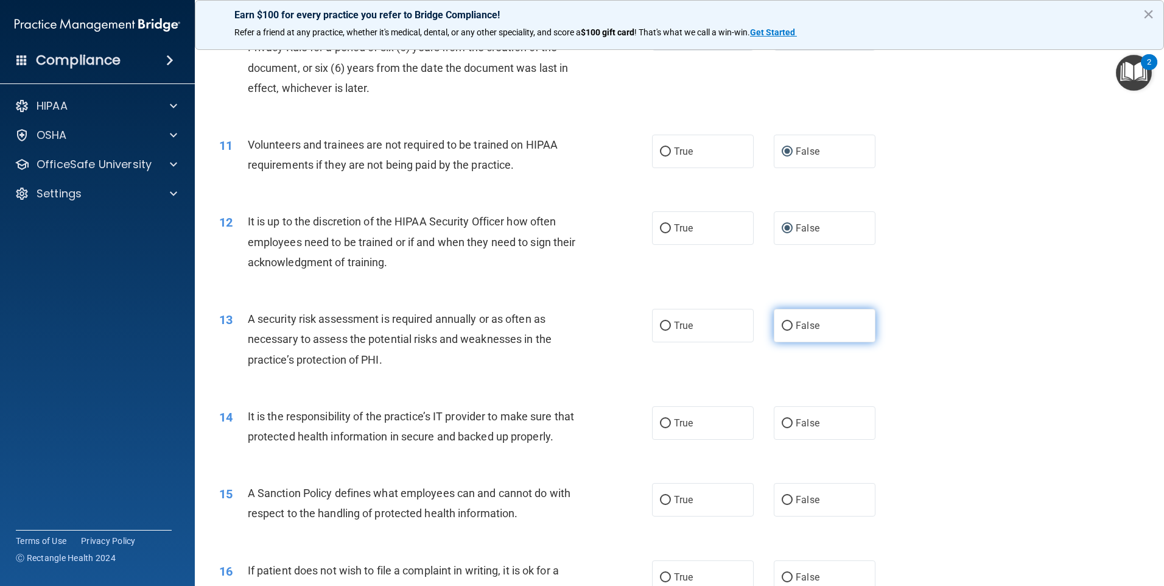
click at [785, 323] on input "False" at bounding box center [787, 325] width 11 height 9
radio input "true"
click at [667, 420] on label "True" at bounding box center [703, 422] width 102 height 33
click at [667, 420] on input "True" at bounding box center [665, 423] width 11 height 9
radio input "true"
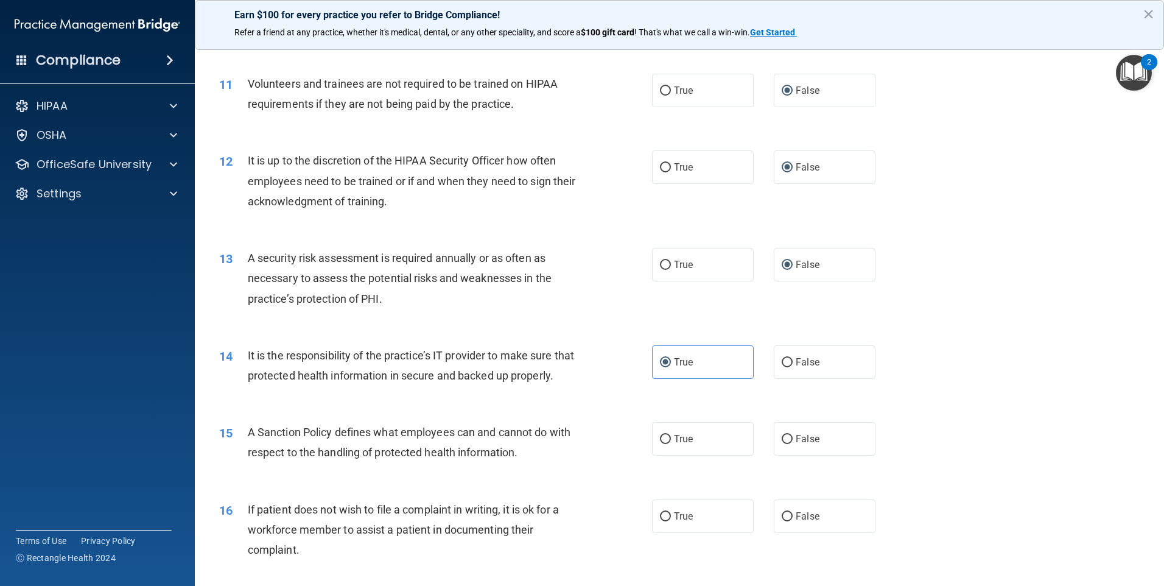
scroll to position [1157, 0]
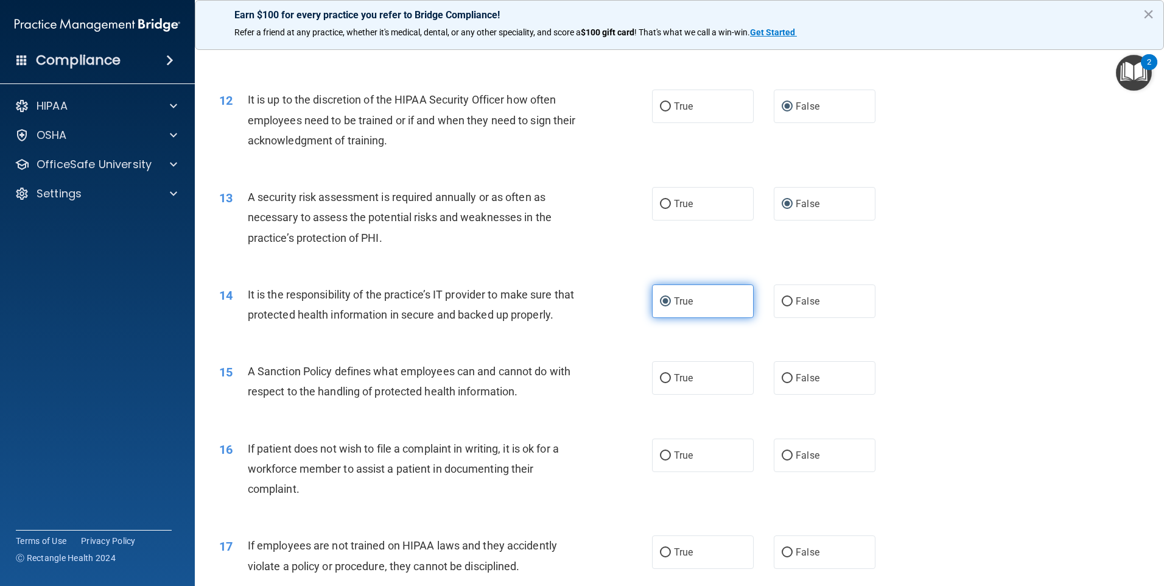
click at [661, 303] on input "True" at bounding box center [665, 301] width 11 height 9
click at [783, 301] on input "False" at bounding box center [787, 301] width 11 height 9
radio input "true"
radio input "false"
click at [663, 383] on input "True" at bounding box center [665, 378] width 11 height 9
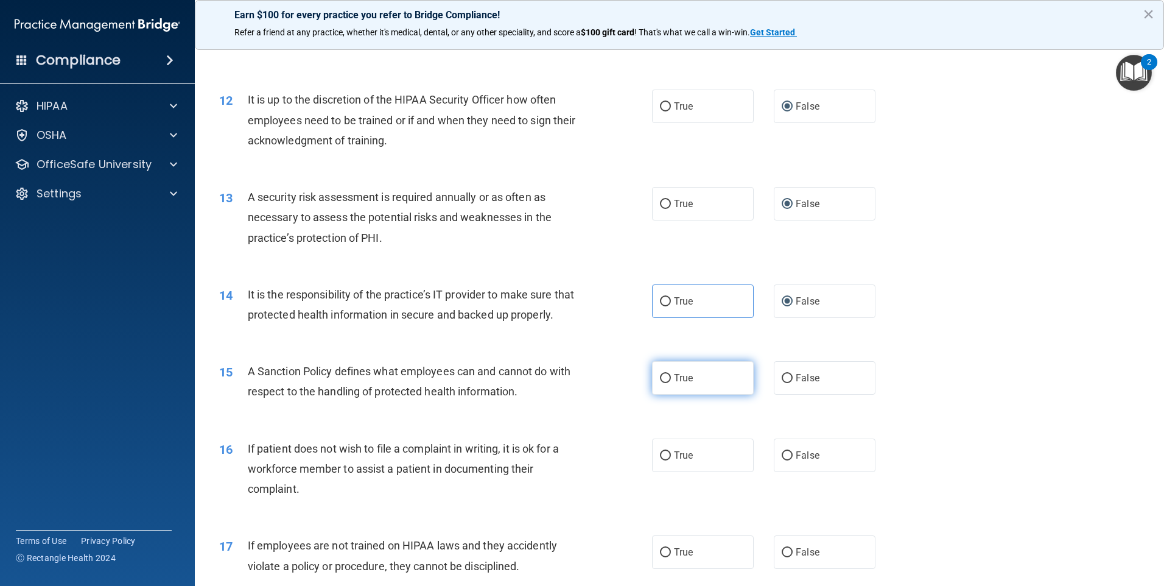
radio input "true"
click at [784, 460] on input "False" at bounding box center [787, 455] width 11 height 9
radio input "true"
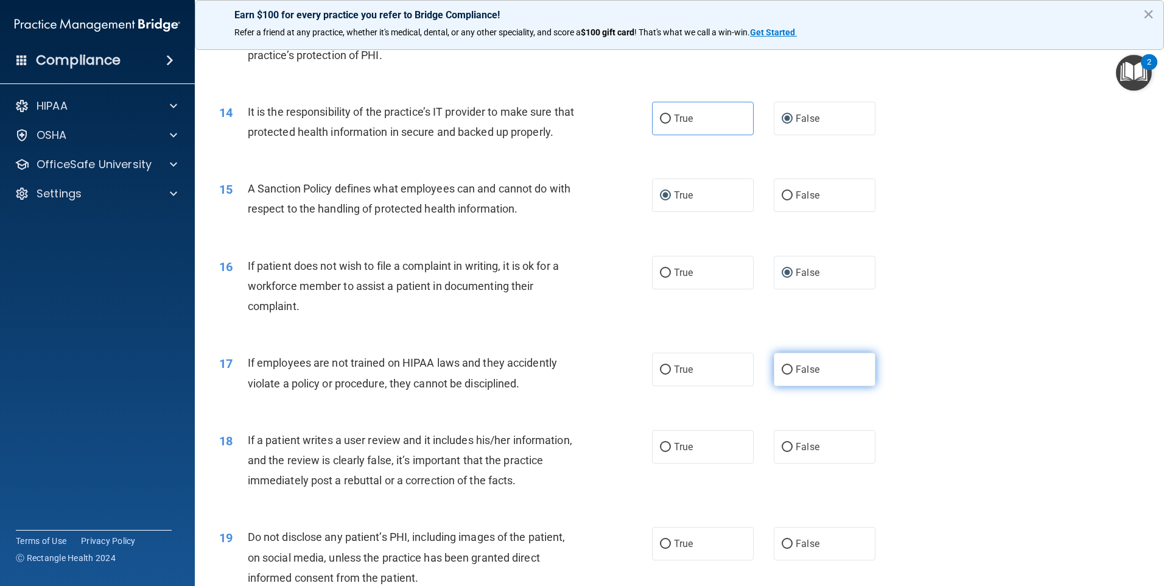
click at [786, 374] on input "False" at bounding box center [787, 369] width 11 height 9
radio input "true"
click at [662, 452] on input "True" at bounding box center [665, 447] width 11 height 9
radio input "true"
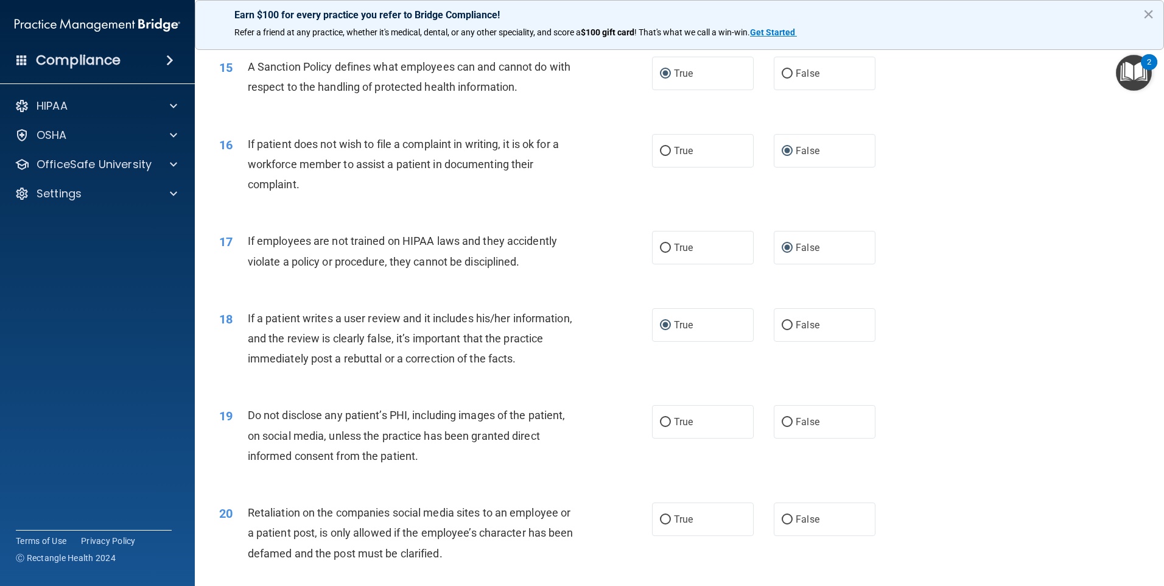
scroll to position [1522, 0]
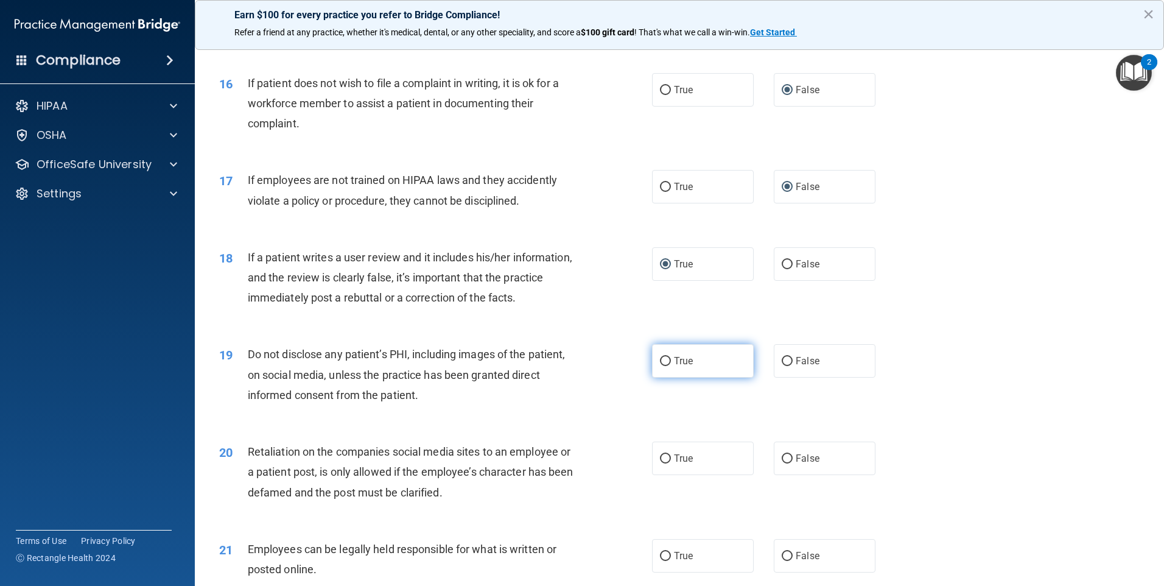
click at [664, 366] on input "True" at bounding box center [665, 361] width 11 height 9
radio input "true"
click at [784, 463] on input "False" at bounding box center [787, 458] width 11 height 9
radio input "true"
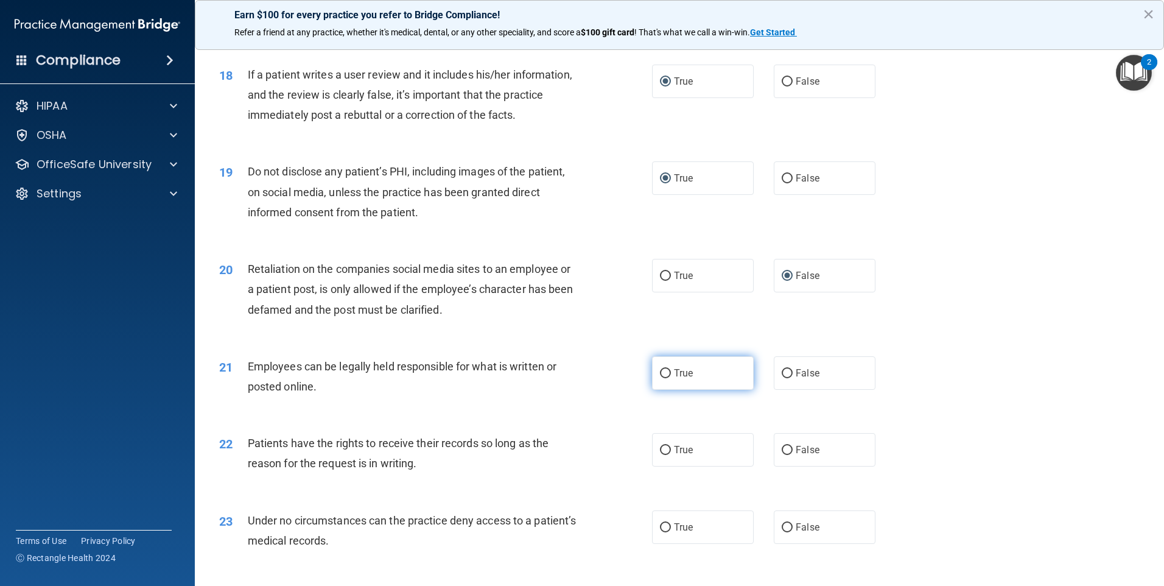
click at [662, 378] on input "True" at bounding box center [665, 373] width 11 height 9
radio input "true"
click at [660, 455] on input "True" at bounding box center [665, 450] width 11 height 9
radio input "true"
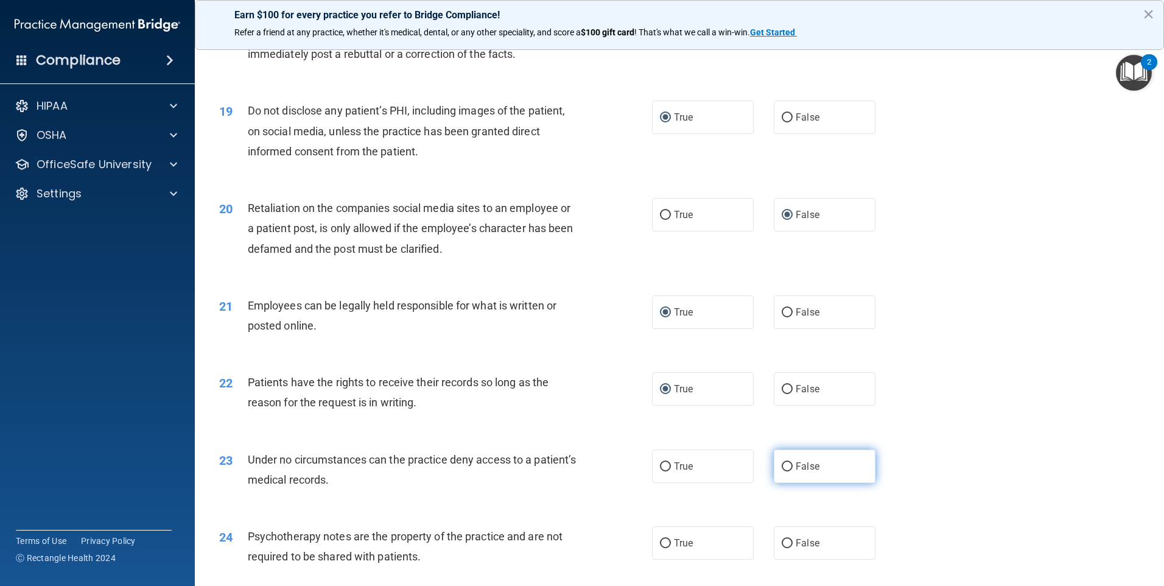
drag, startPoint x: 781, startPoint y: 486, endPoint x: 797, endPoint y: 480, distance: 17.7
click at [782, 471] on input "False" at bounding box center [787, 466] width 11 height 9
radio input "true"
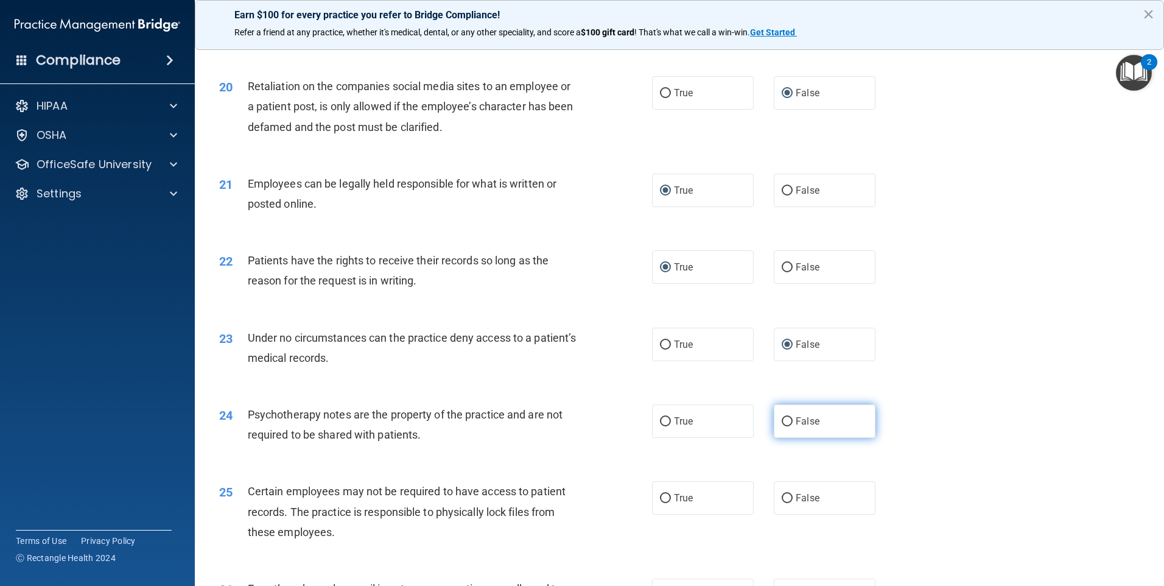
click at [784, 426] on input "False" at bounding box center [787, 421] width 11 height 9
radio input "true"
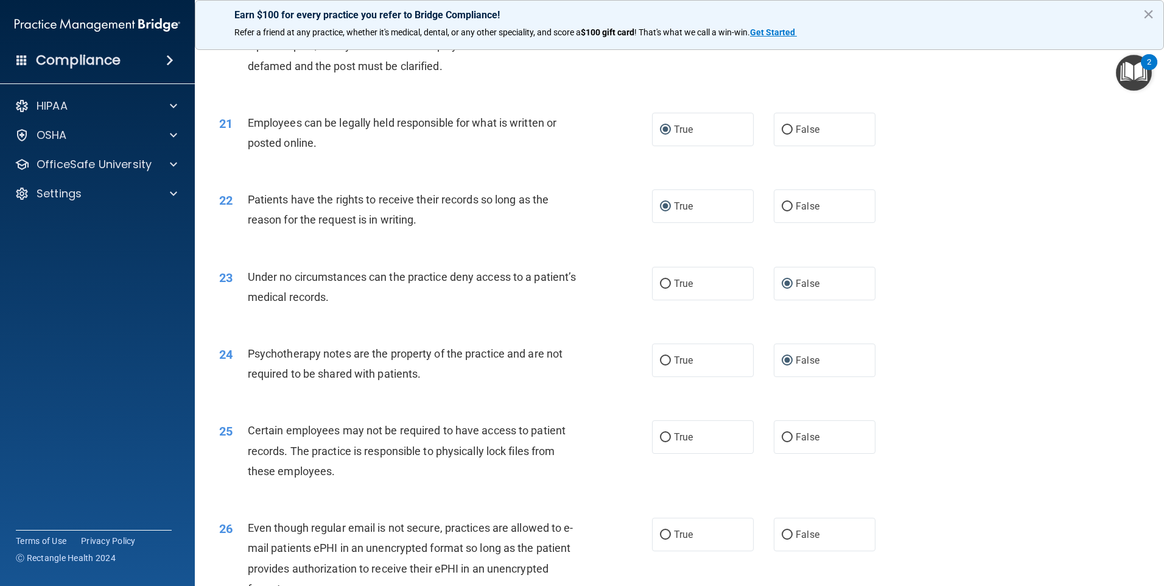
scroll to position [2009, 0]
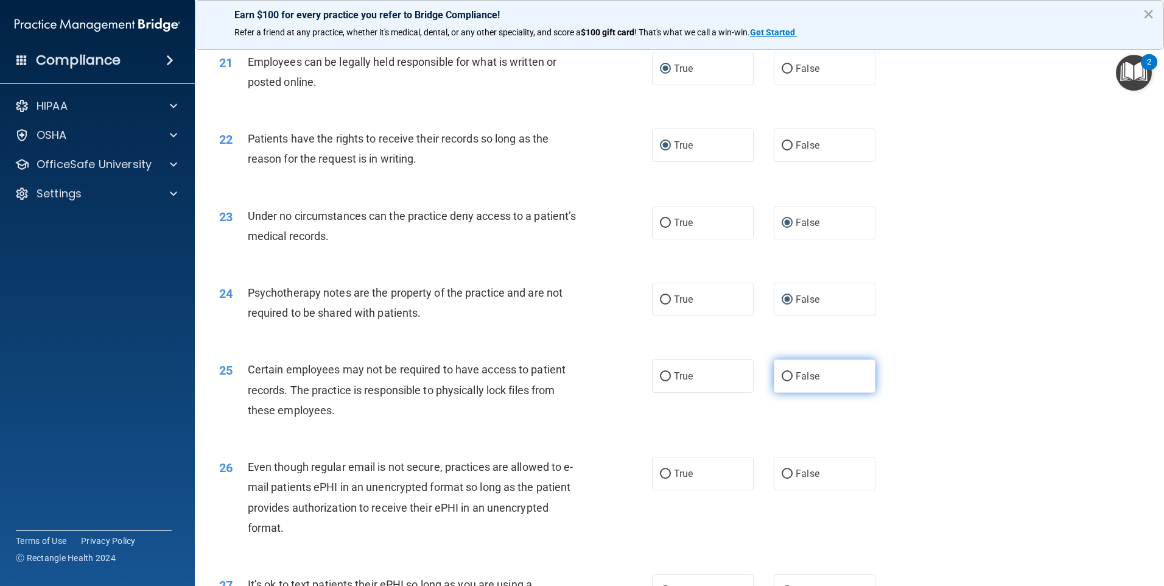
click at [783, 381] on input "False" at bounding box center [787, 376] width 11 height 9
radio input "true"
click at [665, 381] on input "True" at bounding box center [665, 376] width 11 height 9
radio input "true"
radio input "false"
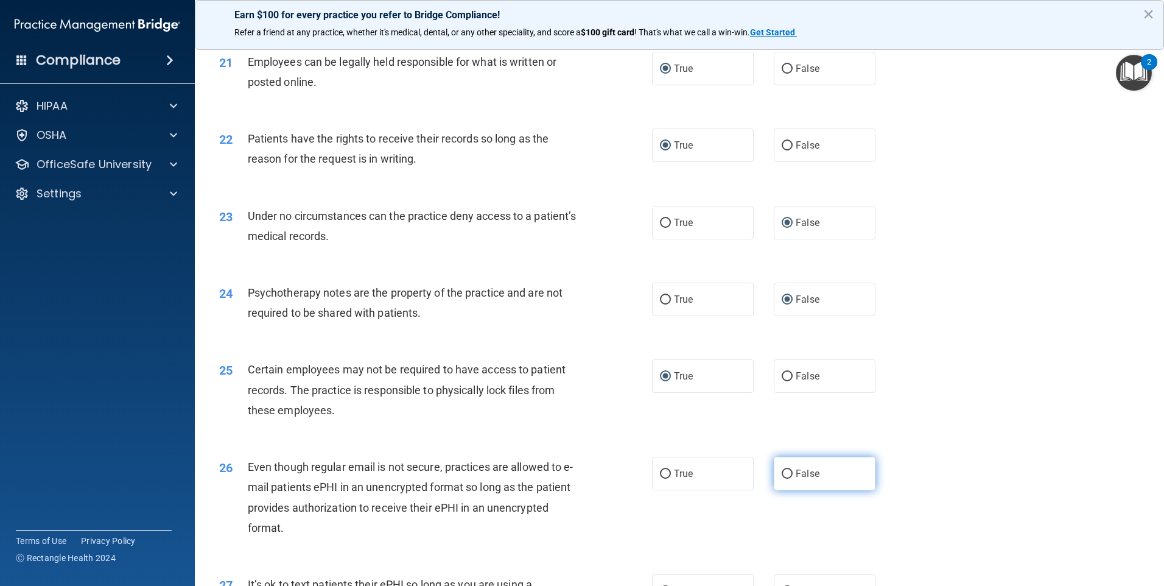
click at [782, 478] on input "False" at bounding box center [787, 473] width 11 height 9
radio input "true"
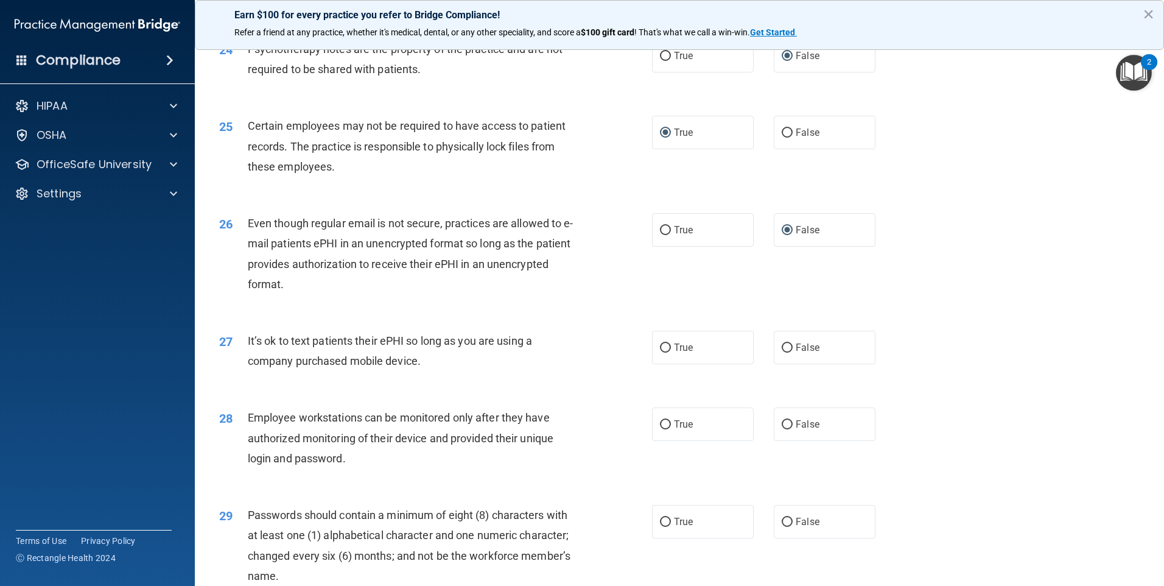
scroll to position [2313, 0]
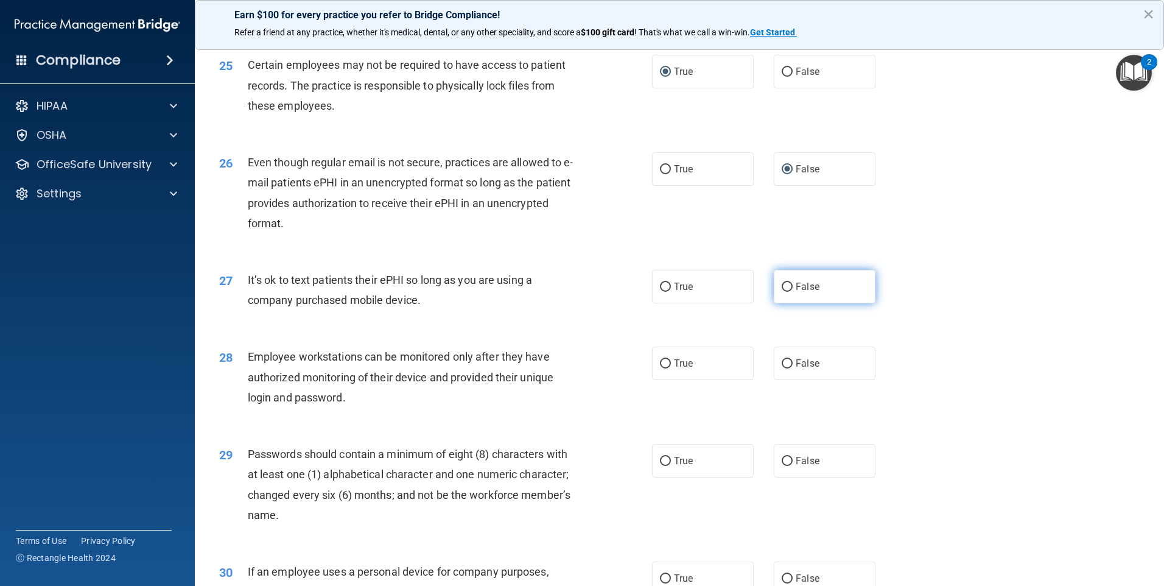
click at [785, 292] on input "False" at bounding box center [787, 286] width 11 height 9
radio input "true"
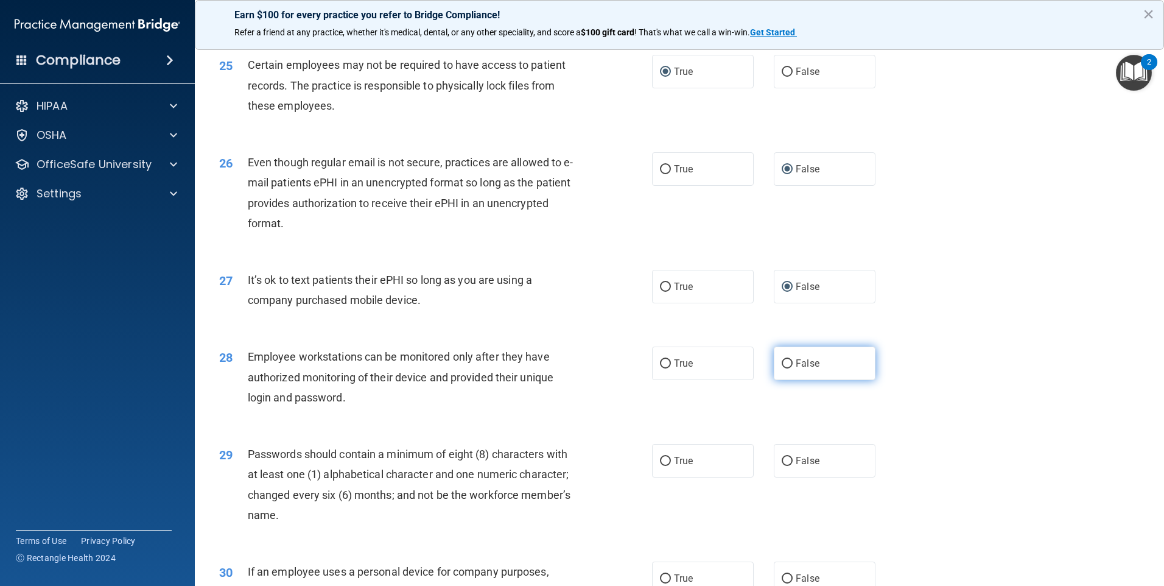
click at [788, 380] on label "False" at bounding box center [825, 362] width 102 height 33
click at [788, 368] on input "False" at bounding box center [787, 363] width 11 height 9
radio input "true"
click at [660, 466] on input "True" at bounding box center [665, 461] width 11 height 9
radio input "true"
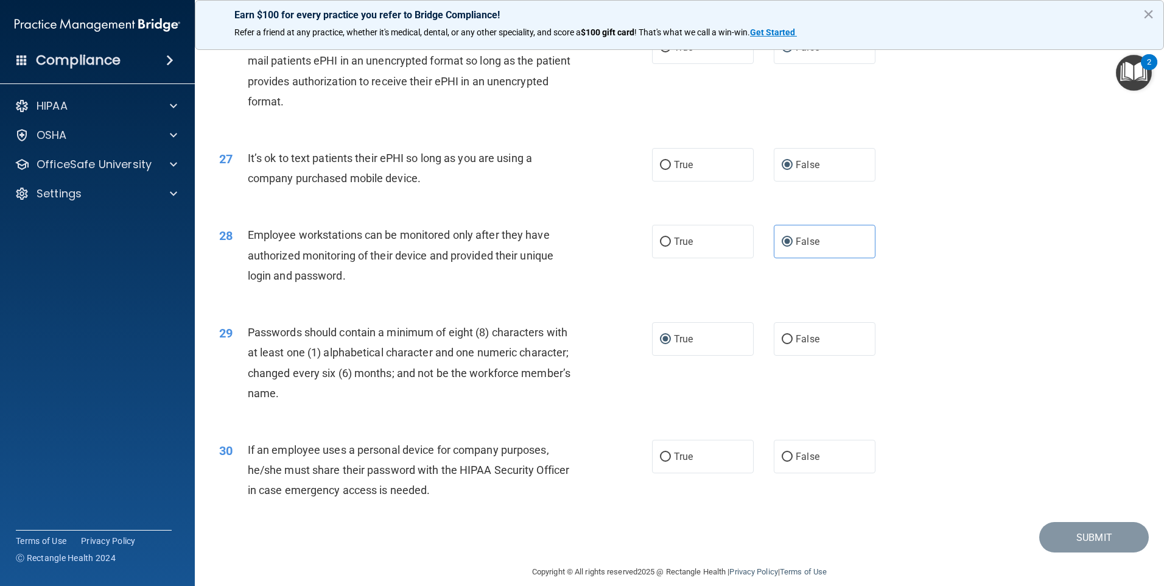
scroll to position [2470, 0]
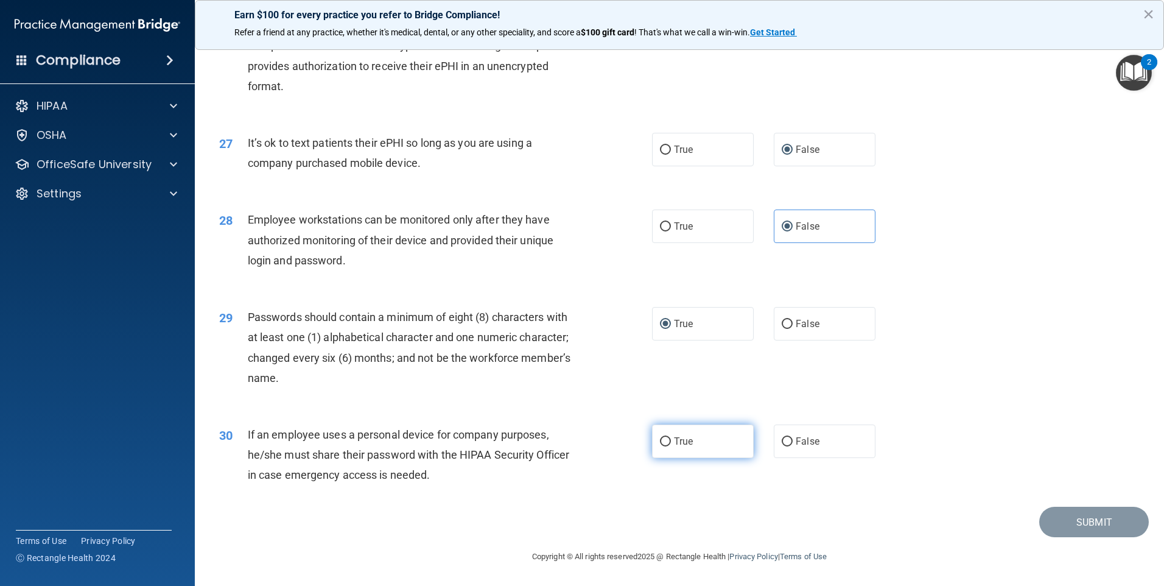
click at [660, 438] on input "True" at bounding box center [665, 441] width 11 height 9
radio input "true"
click at [1040, 524] on button "Submit" at bounding box center [1094, 521] width 110 height 31
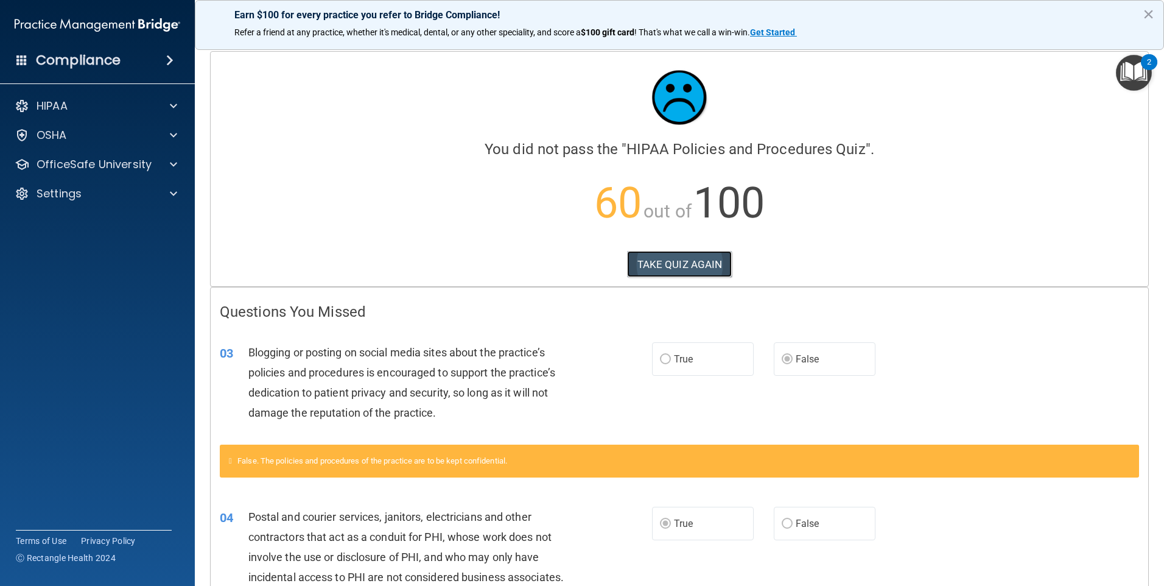
drag, startPoint x: 671, startPoint y: 271, endPoint x: 674, endPoint y: 276, distance: 6.3
click at [673, 275] on button "TAKE QUIZ AGAIN" at bounding box center [679, 264] width 105 height 27
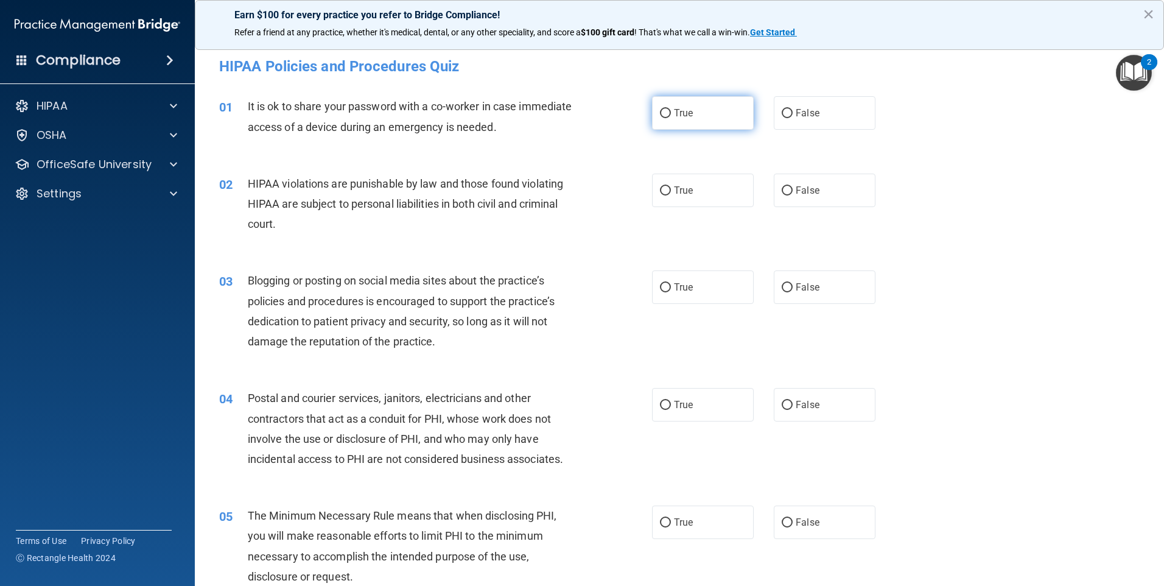
drag, startPoint x: 657, startPoint y: 115, endPoint x: 701, endPoint y: 128, distance: 45.8
click at [660, 114] on input "True" at bounding box center [665, 113] width 11 height 9
radio input "true"
drag, startPoint x: 660, startPoint y: 192, endPoint x: 659, endPoint y: 200, distance: 8.0
click at [660, 192] on input "True" at bounding box center [665, 190] width 11 height 9
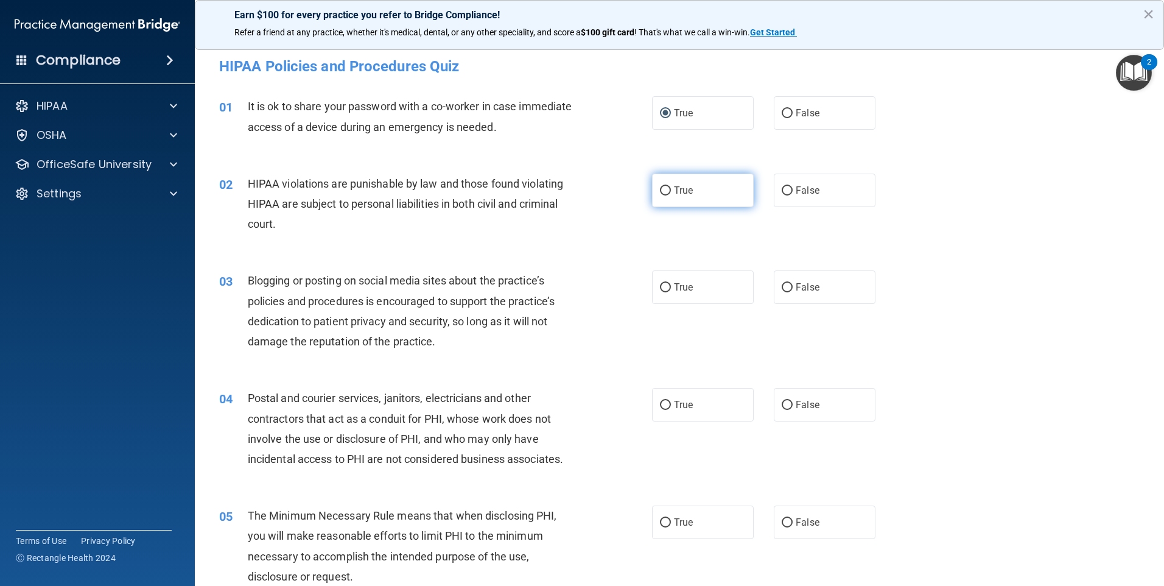
radio input "true"
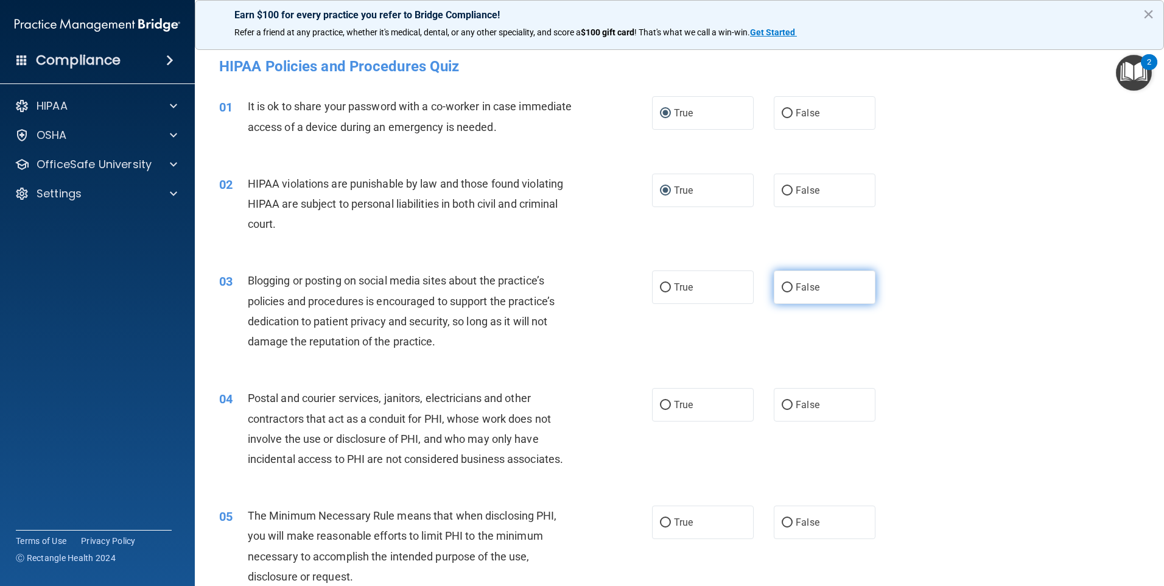
drag, startPoint x: 784, startPoint y: 285, endPoint x: 812, endPoint y: 294, distance: 29.3
click at [785, 285] on input "False" at bounding box center [787, 287] width 11 height 9
radio input "true"
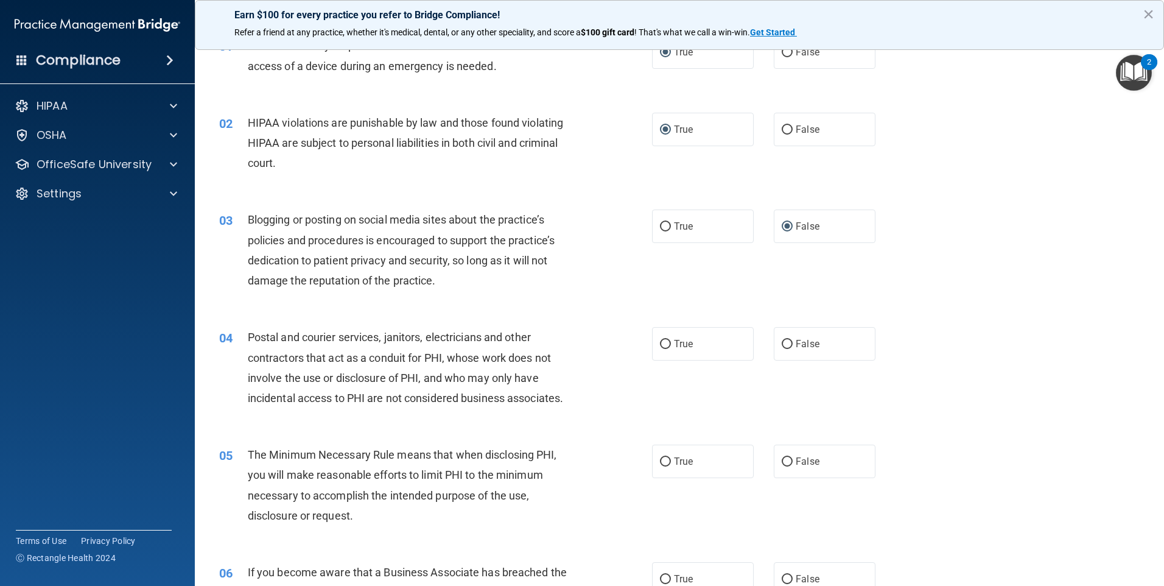
scroll to position [122, 0]
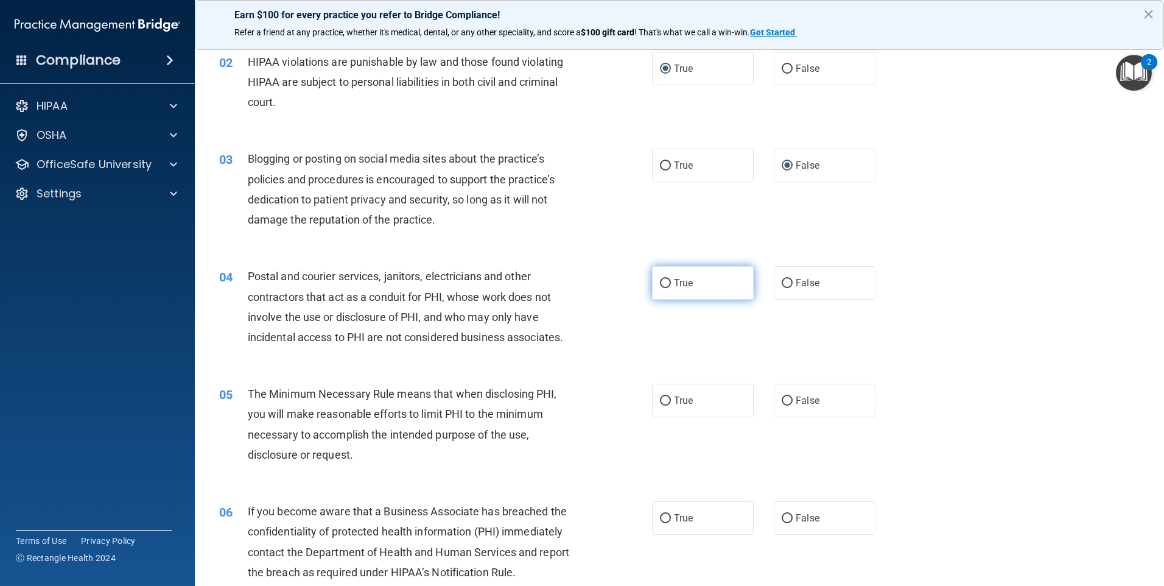
click at [665, 282] on input "True" at bounding box center [665, 283] width 11 height 9
radio input "true"
click at [664, 400] on input "True" at bounding box center [665, 400] width 11 height 9
radio input "true"
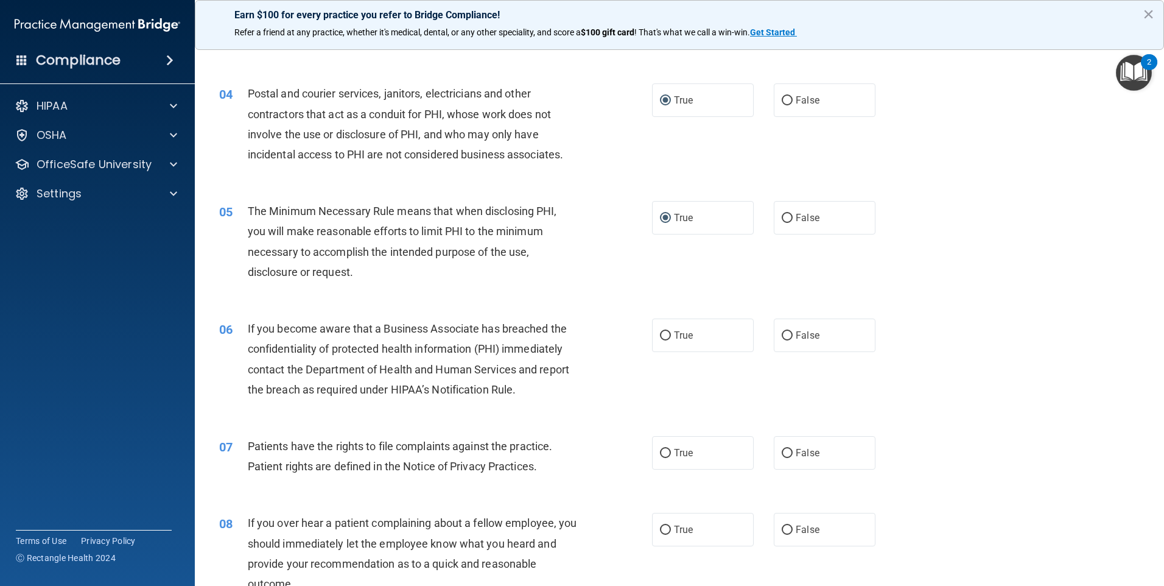
scroll to position [365, 0]
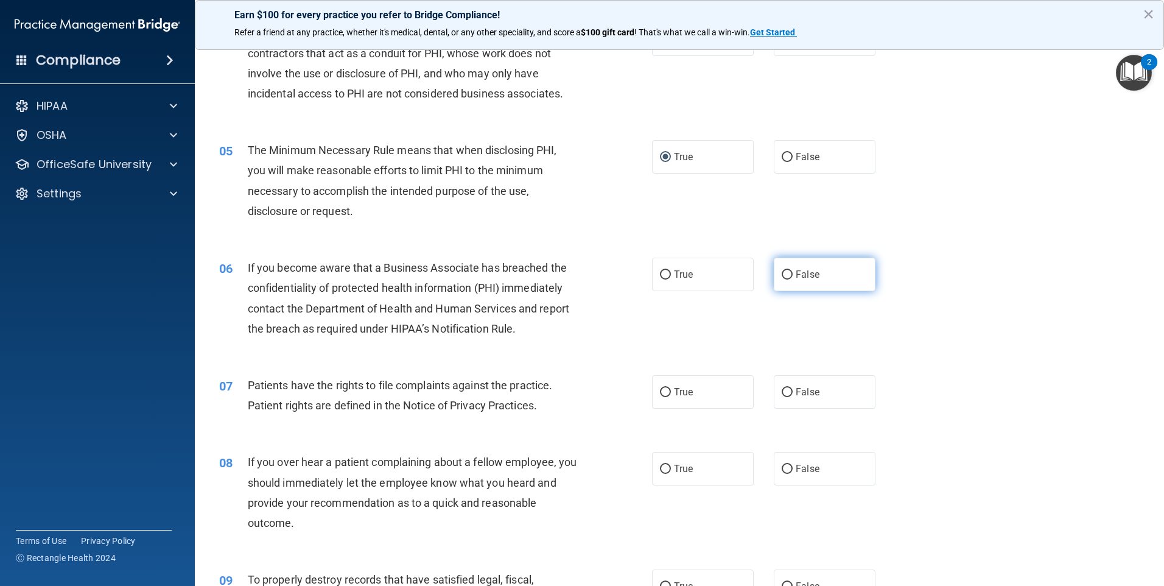
drag, startPoint x: 783, startPoint y: 271, endPoint x: 797, endPoint y: 276, distance: 14.2
click at [784, 271] on input "False" at bounding box center [787, 274] width 11 height 9
radio input "true"
drag, startPoint x: 665, startPoint y: 388, endPoint x: 672, endPoint y: 390, distance: 6.8
click at [667, 388] on label "True" at bounding box center [703, 391] width 102 height 33
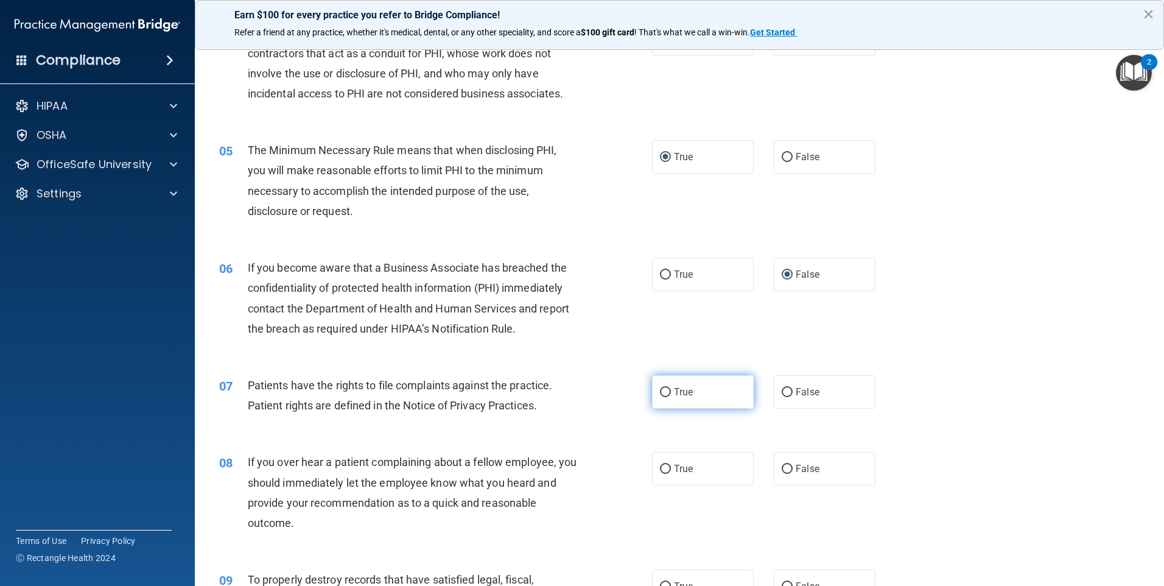
click at [667, 388] on input "True" at bounding box center [665, 392] width 11 height 9
radio input "true"
click at [782, 466] on input "False" at bounding box center [787, 468] width 11 height 9
radio input "true"
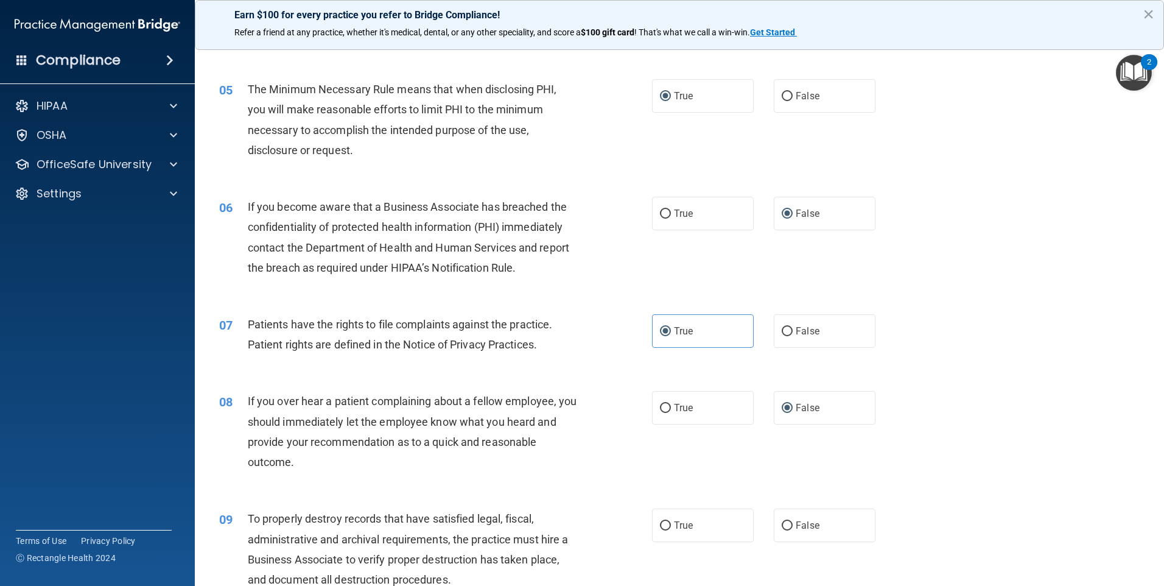
scroll to position [487, 0]
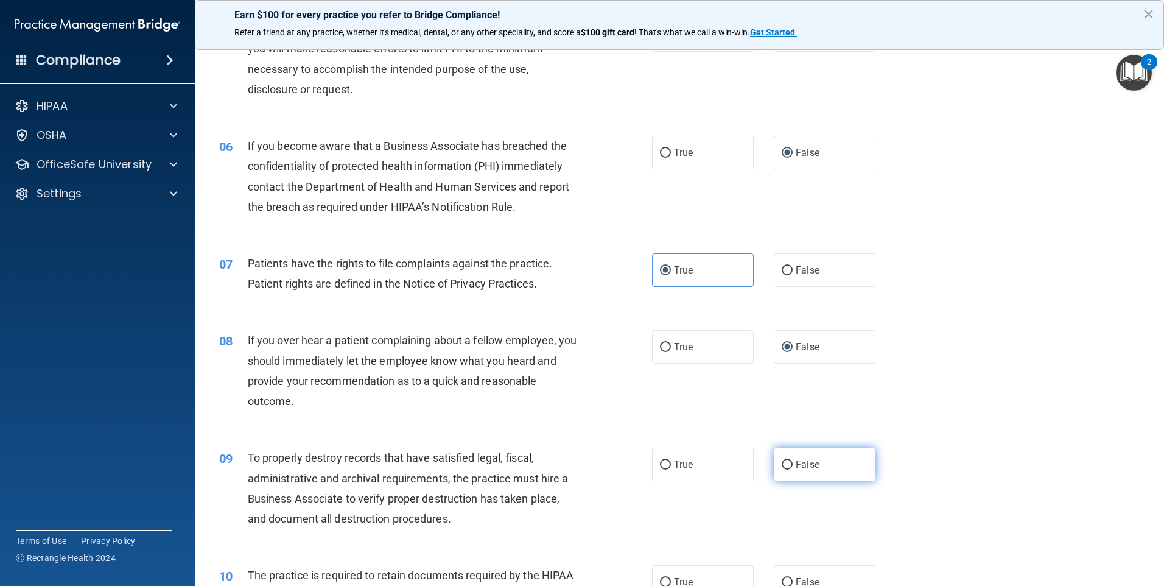
drag, startPoint x: 782, startPoint y: 463, endPoint x: 838, endPoint y: 461, distance: 56.0
click at [785, 461] on input "False" at bounding box center [787, 464] width 11 height 9
radio input "true"
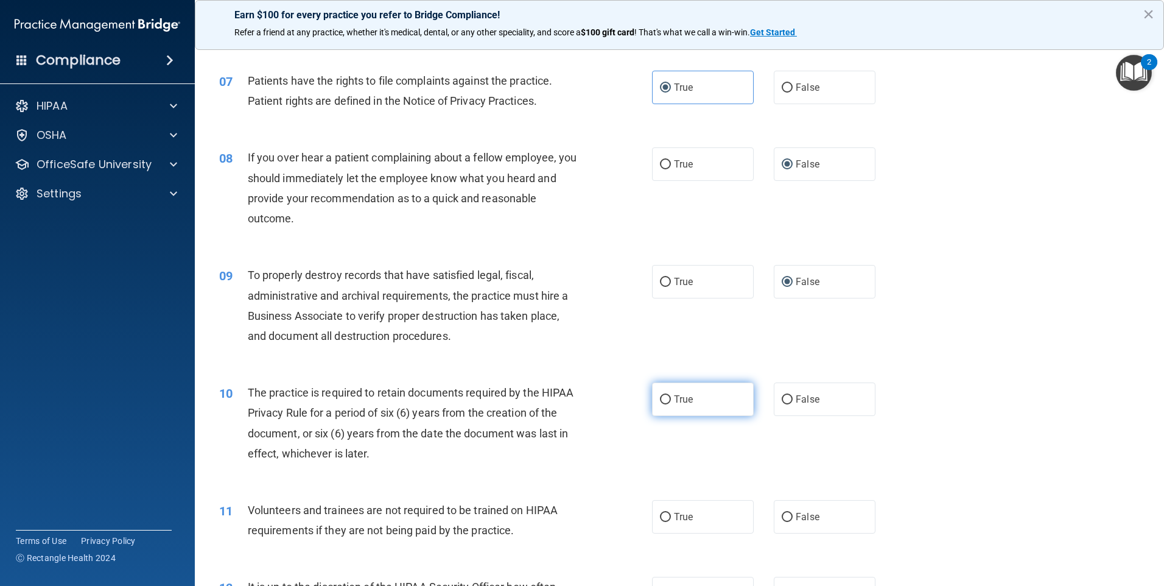
drag, startPoint x: 659, startPoint y: 397, endPoint x: 776, endPoint y: 396, distance: 116.3
click at [660, 397] on input "True" at bounding box center [665, 399] width 11 height 9
radio input "true"
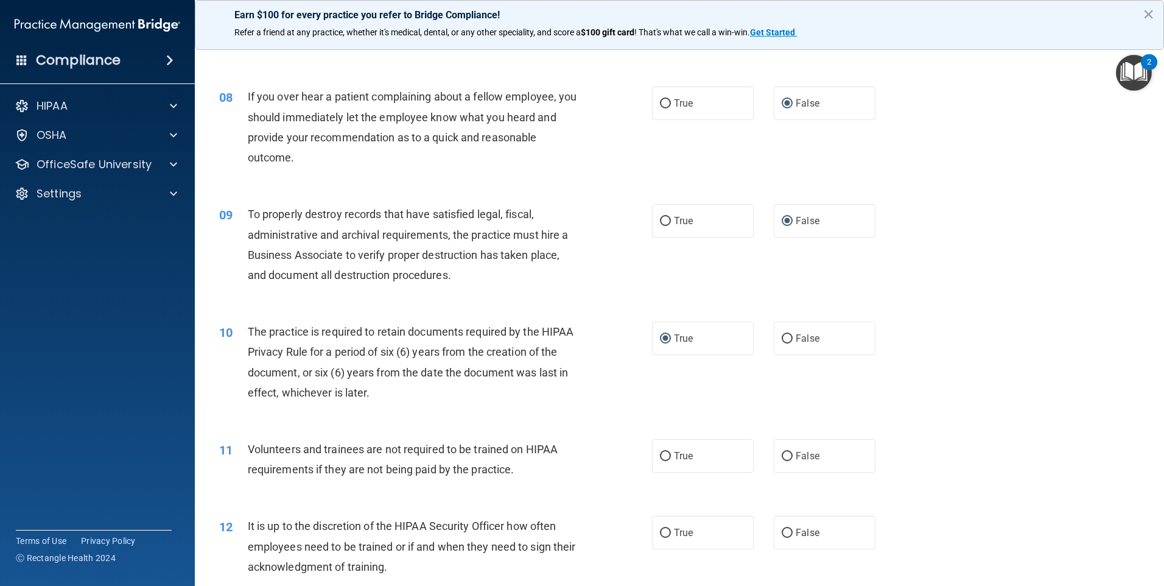
scroll to position [791, 0]
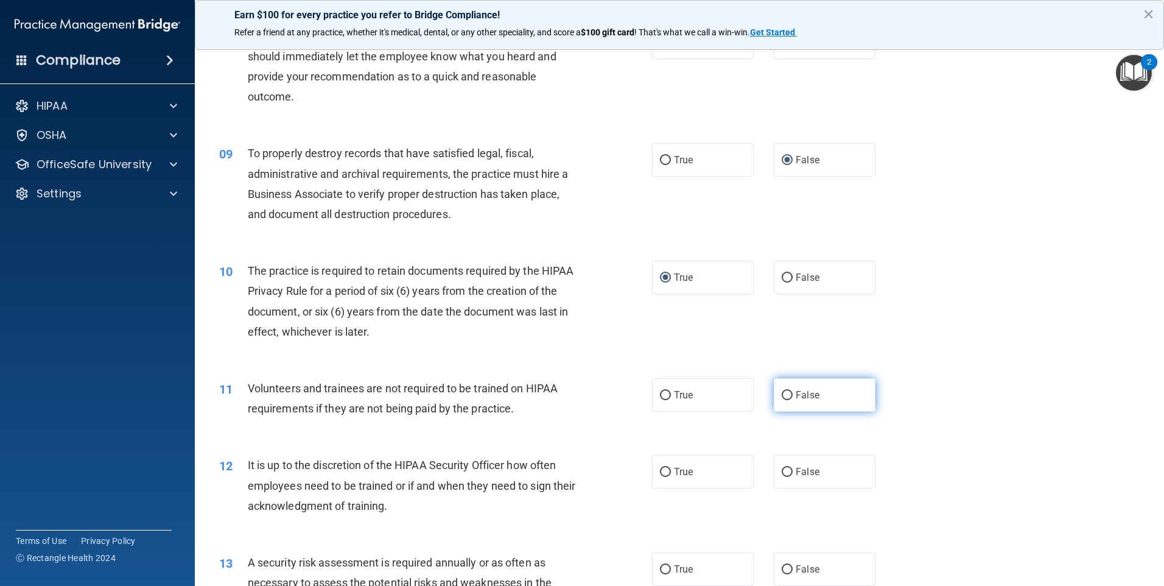
click at [784, 396] on input "False" at bounding box center [787, 395] width 11 height 9
radio input "true"
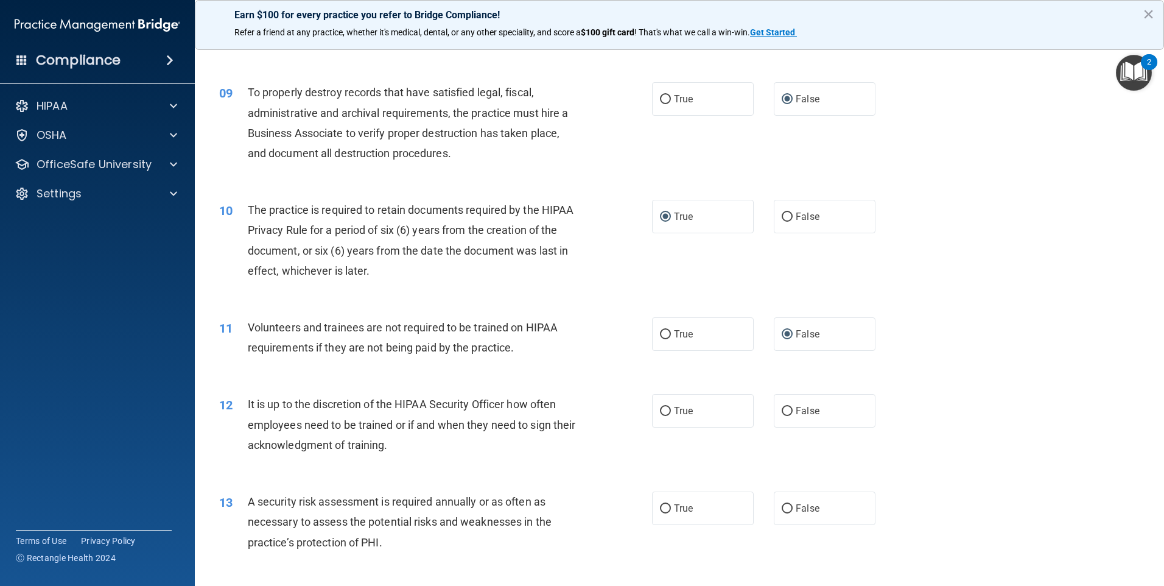
scroll to position [913, 0]
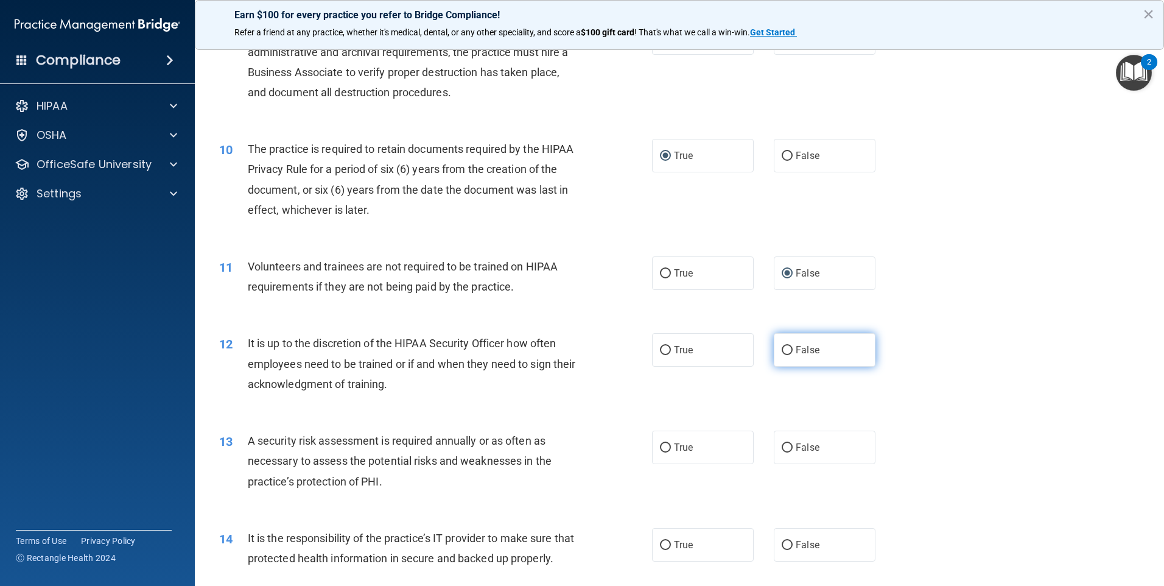
click at [782, 350] on input "False" at bounding box center [787, 350] width 11 height 9
radio input "true"
click at [663, 447] on input "True" at bounding box center [665, 447] width 11 height 9
radio input "true"
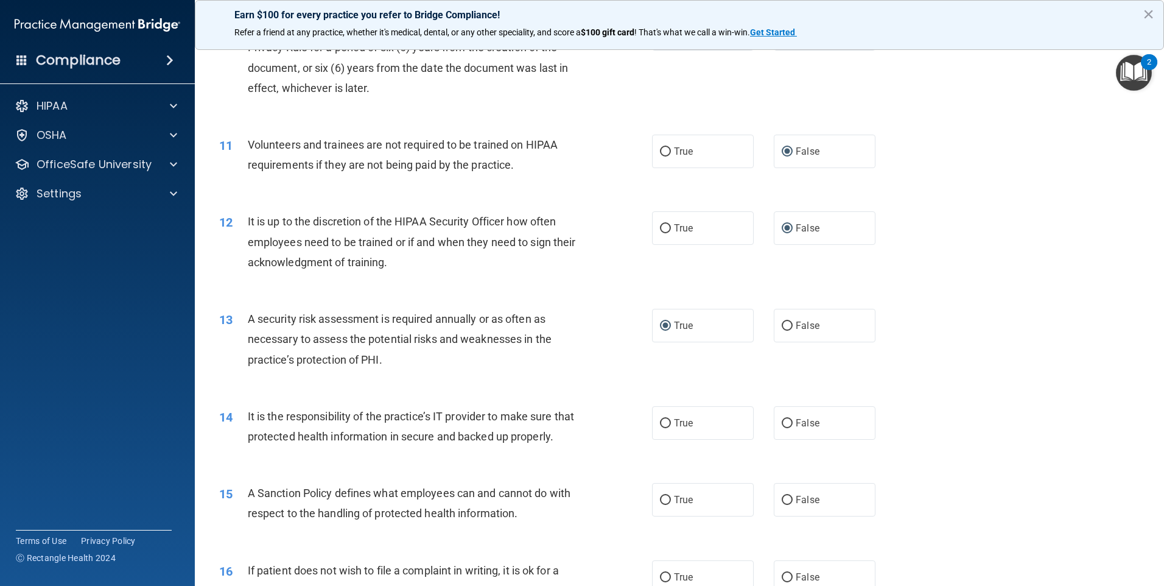
scroll to position [1096, 0]
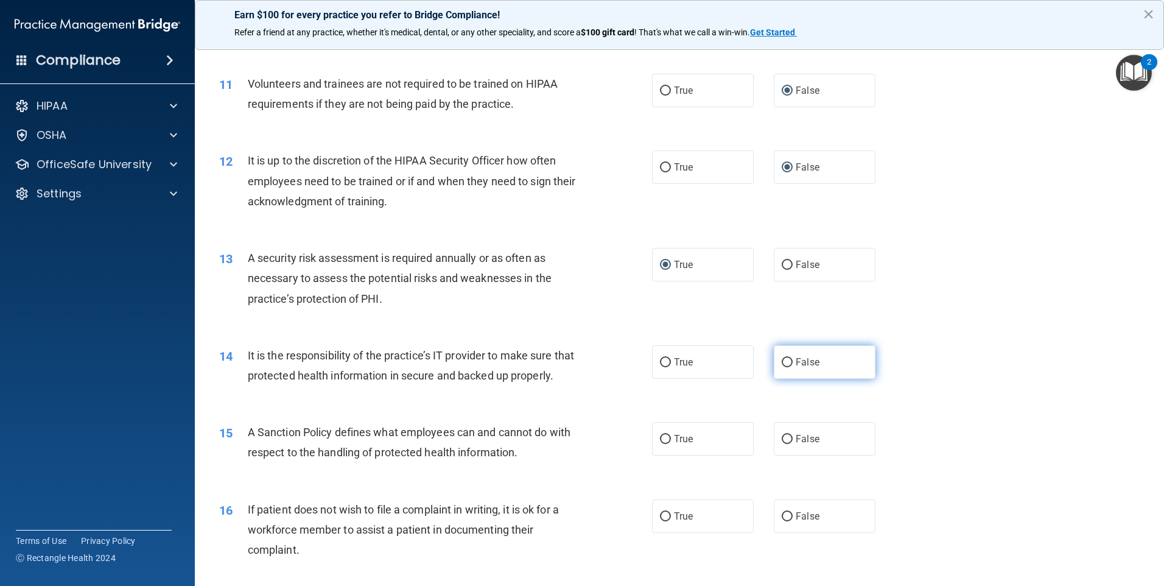
click at [782, 363] on input "False" at bounding box center [787, 362] width 11 height 9
radio input "true"
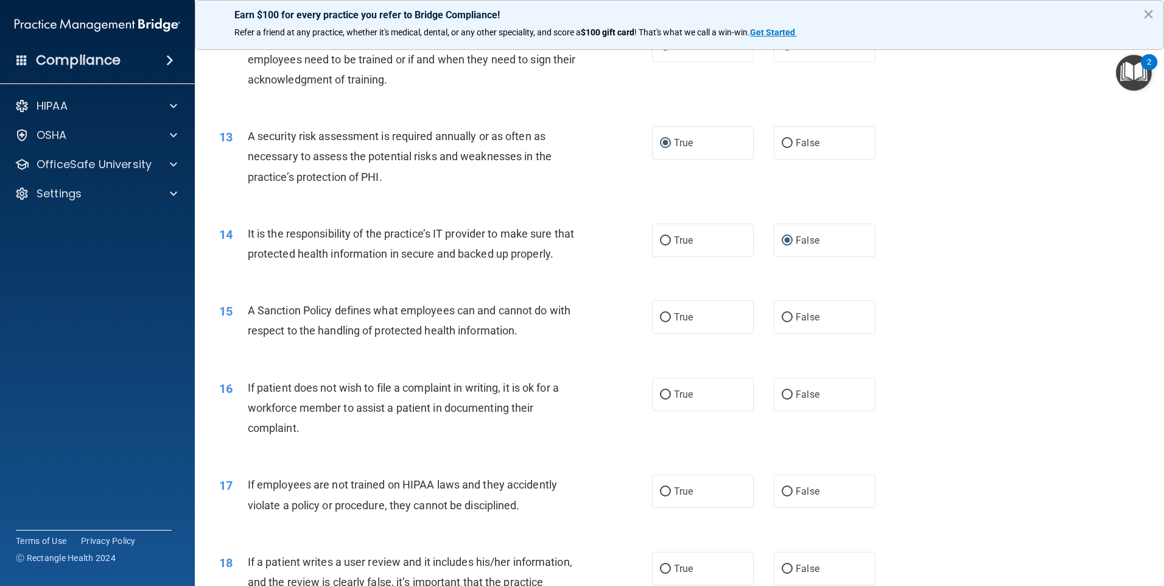
scroll to position [1278, 0]
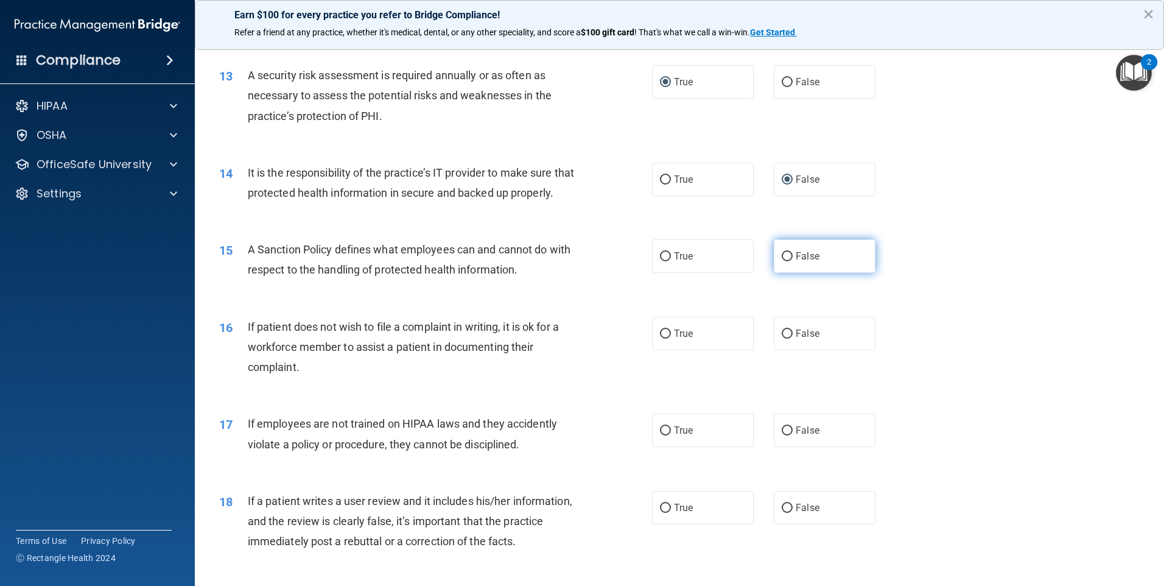
drag, startPoint x: 784, startPoint y: 279, endPoint x: 804, endPoint y: 284, distance: 20.8
click at [785, 261] on input "False" at bounding box center [787, 256] width 11 height 9
radio input "true"
click at [665, 338] on input "True" at bounding box center [665, 333] width 11 height 9
radio input "true"
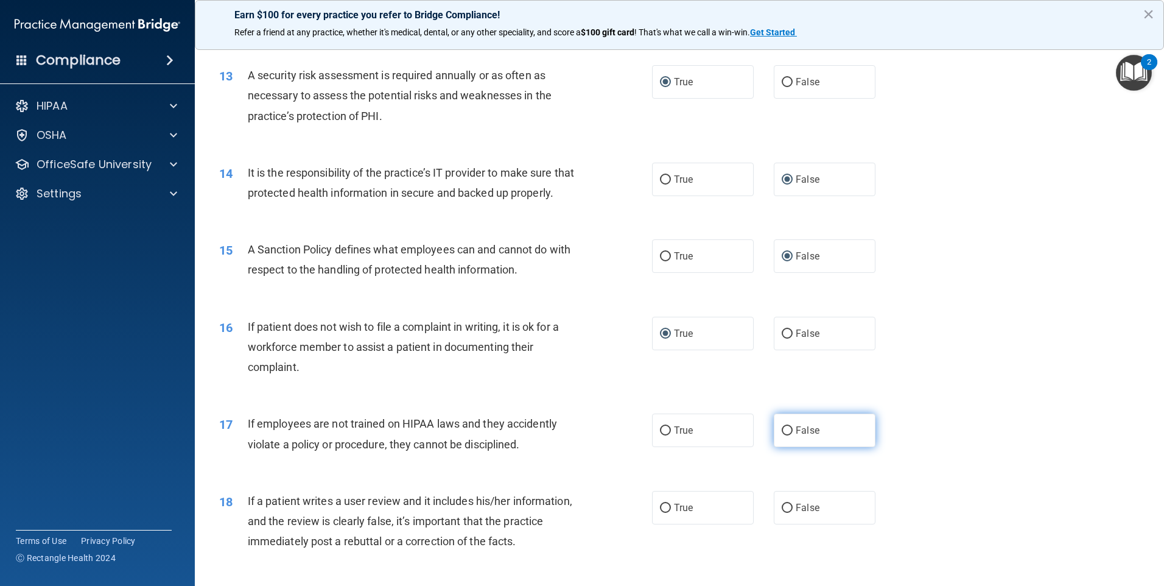
drag, startPoint x: 784, startPoint y: 449, endPoint x: 846, endPoint y: 450, distance: 61.5
click at [784, 435] on input "False" at bounding box center [787, 430] width 11 height 9
radio input "true"
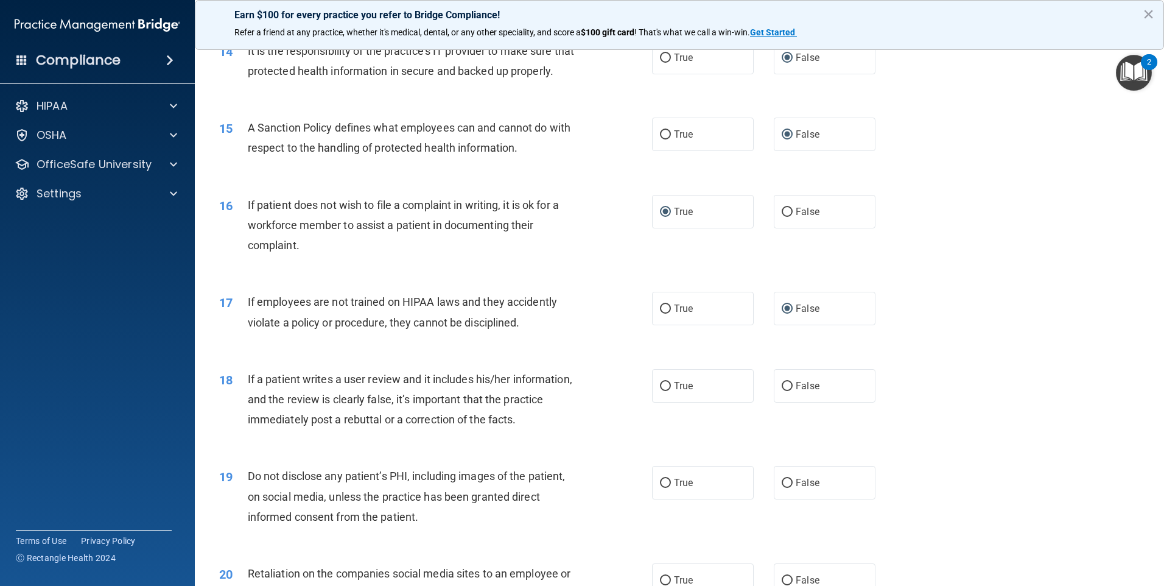
scroll to position [1522, 0]
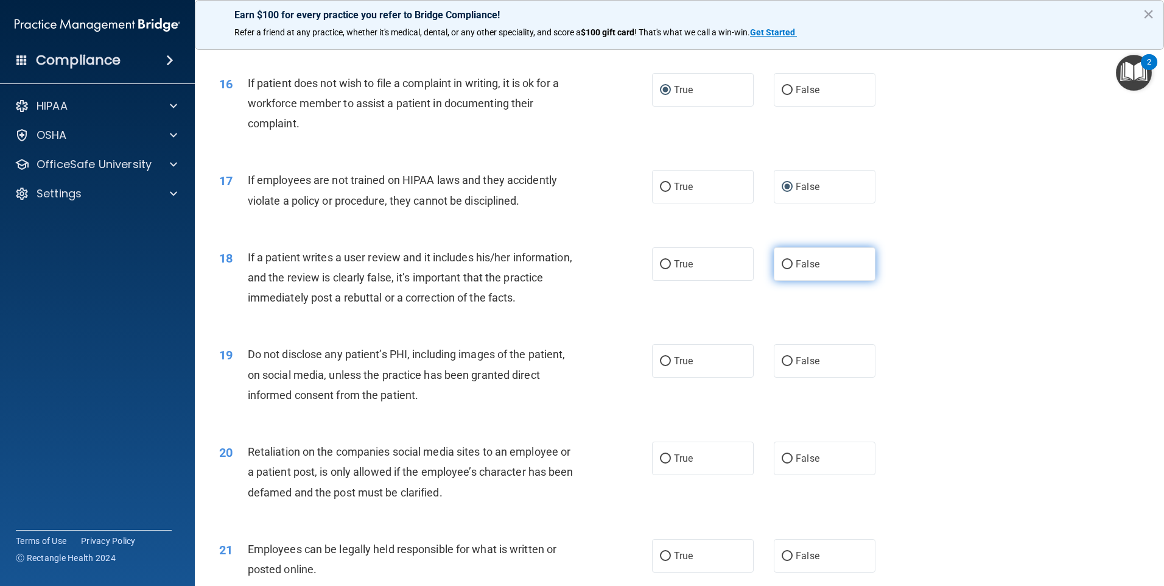
click at [783, 269] on input "False" at bounding box center [787, 264] width 11 height 9
radio input "true"
click at [662, 366] on input "True" at bounding box center [665, 361] width 11 height 9
radio input "true"
click at [784, 463] on input "False" at bounding box center [787, 458] width 11 height 9
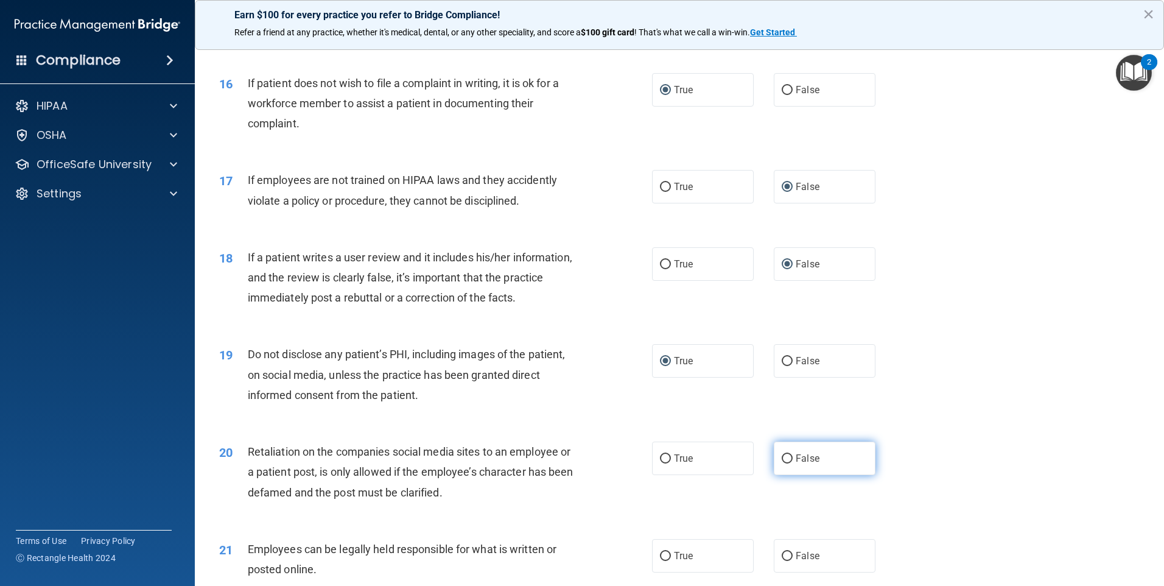
radio input "true"
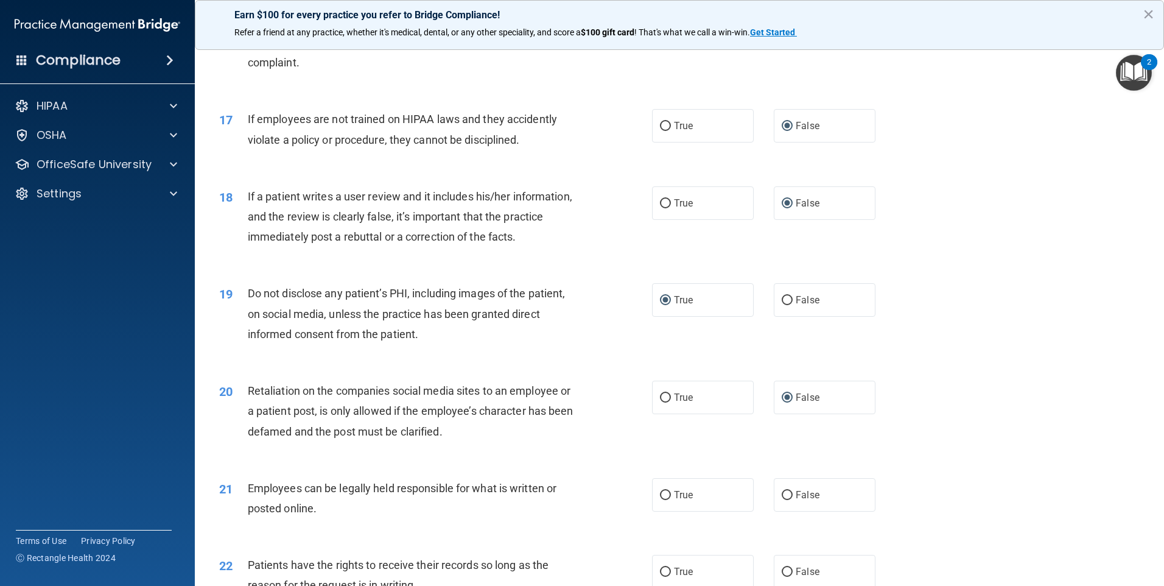
scroll to position [1704, 0]
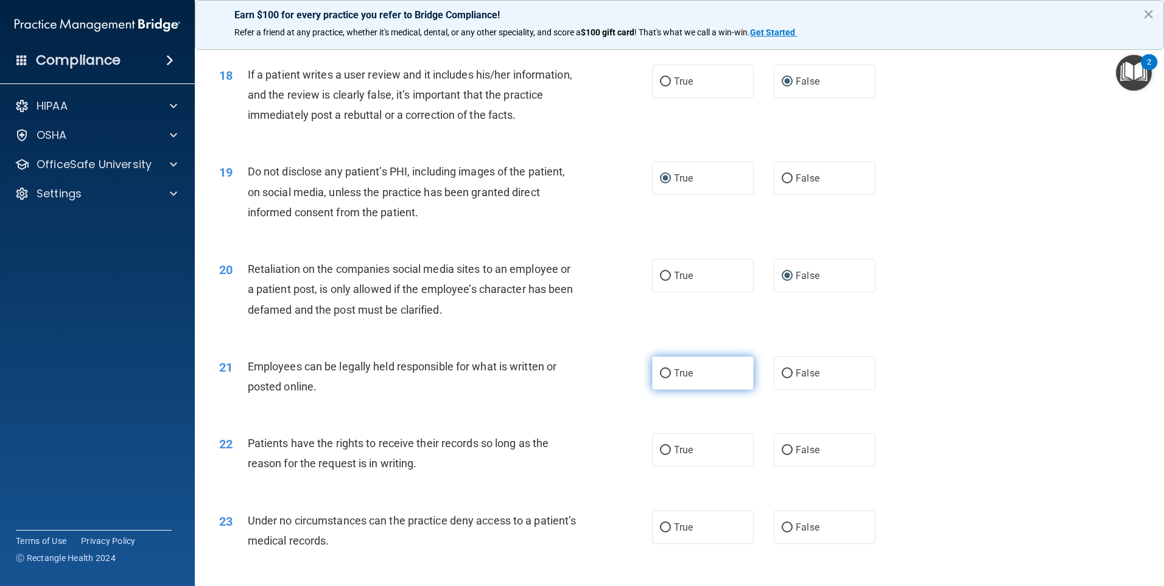
click at [665, 378] on input "True" at bounding box center [665, 373] width 11 height 9
radio input "true"
click at [784, 455] on input "False" at bounding box center [787, 450] width 11 height 9
radio input "true"
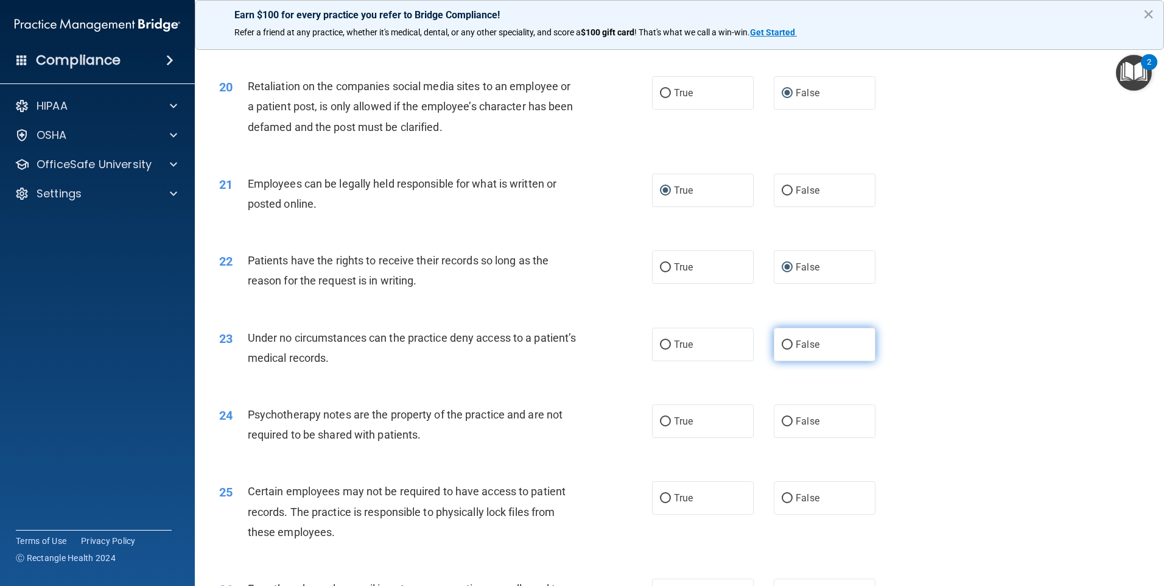
drag, startPoint x: 782, startPoint y: 363, endPoint x: 844, endPoint y: 365, distance: 62.1
click at [784, 349] on input "False" at bounding box center [787, 344] width 11 height 9
radio input "true"
drag, startPoint x: 662, startPoint y: 439, endPoint x: 723, endPoint y: 441, distance: 60.9
click at [662, 426] on input "True" at bounding box center [665, 421] width 11 height 9
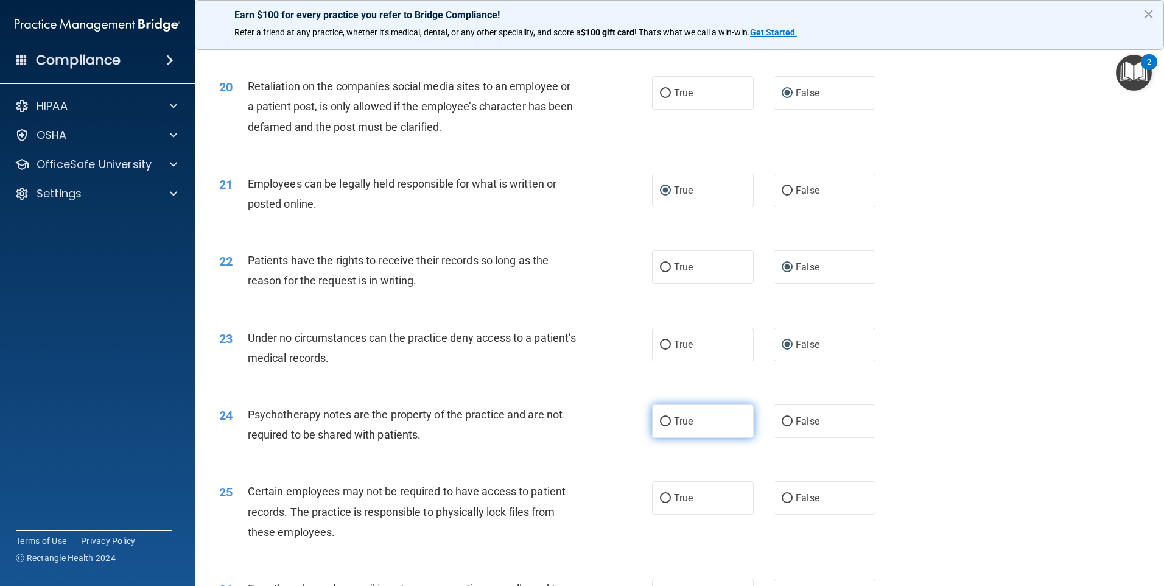
radio input "true"
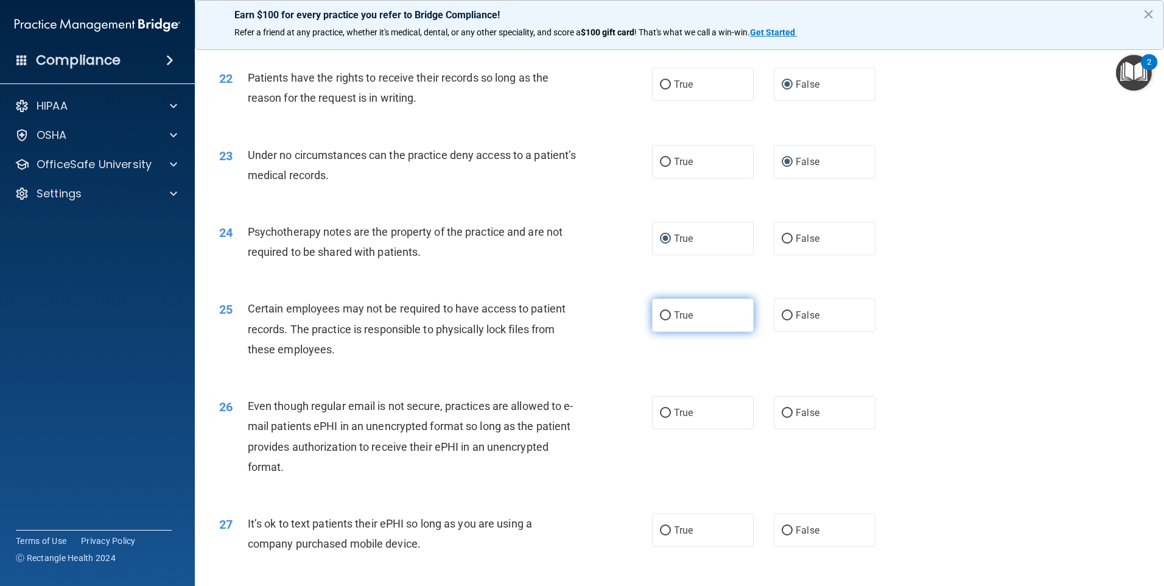
click at [663, 320] on input "True" at bounding box center [665, 315] width 11 height 9
radio input "true"
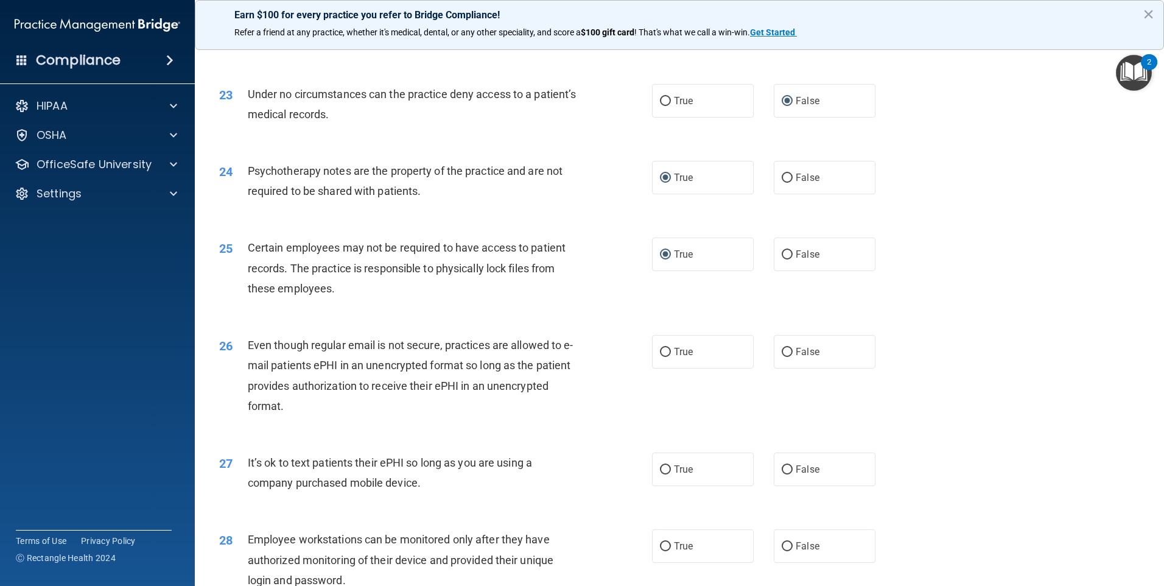
scroll to position [2191, 0]
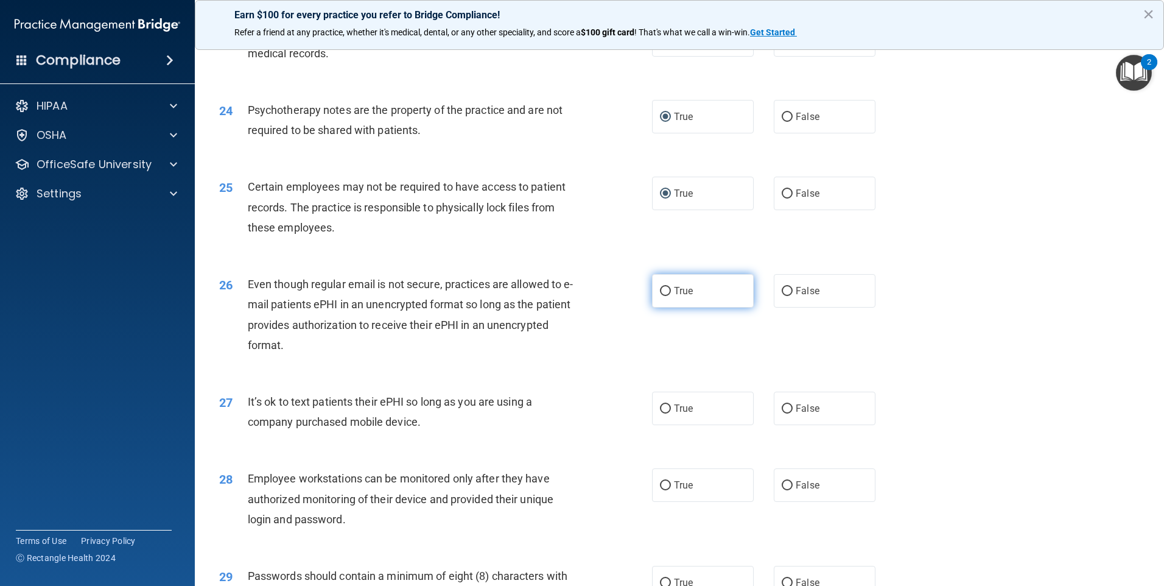
click at [667, 307] on label "True" at bounding box center [703, 290] width 102 height 33
click at [667, 296] on input "True" at bounding box center [665, 291] width 11 height 9
radio input "true"
drag, startPoint x: 780, startPoint y: 428, endPoint x: 937, endPoint y: 433, distance: 156.5
click at [805, 425] on label "False" at bounding box center [825, 407] width 102 height 33
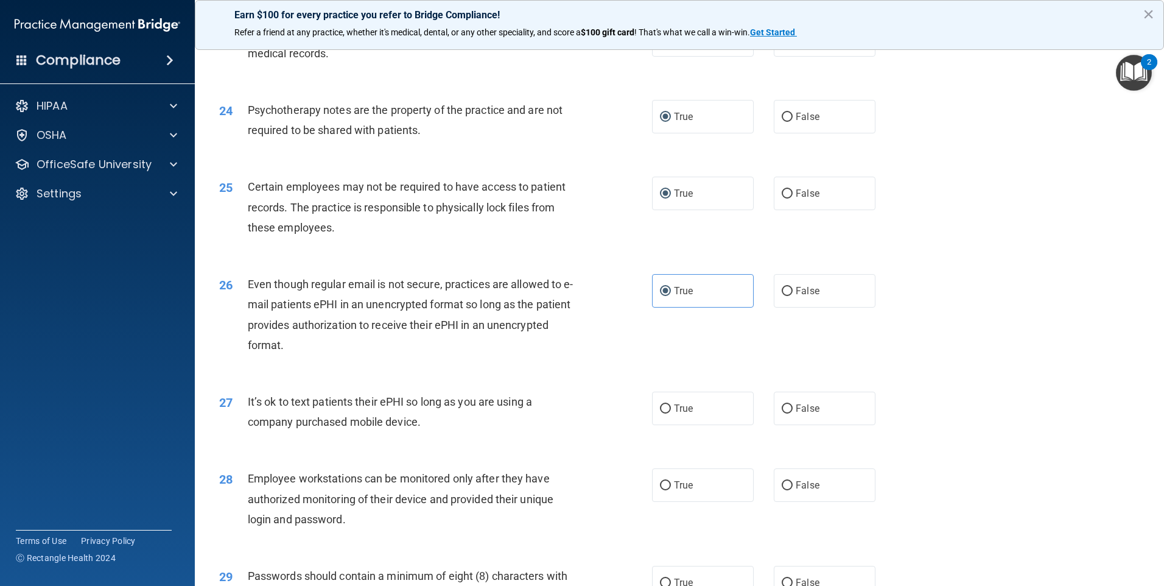
click at [793, 413] on input "False" at bounding box center [787, 408] width 11 height 9
radio input "true"
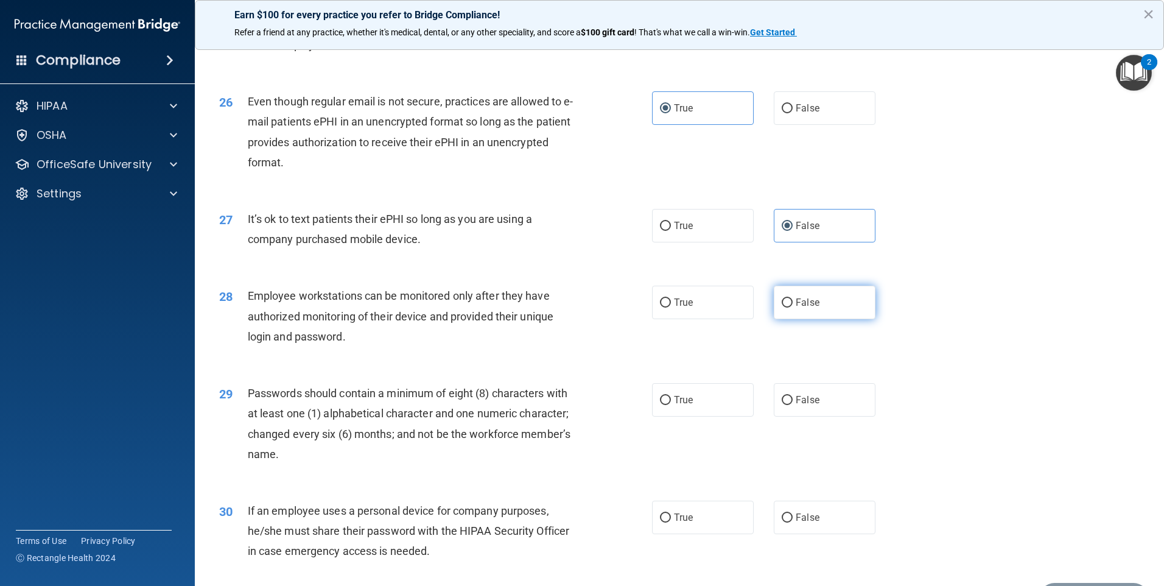
drag, startPoint x: 785, startPoint y: 321, endPoint x: 801, endPoint y: 332, distance: 19.4
click at [788, 319] on label "False" at bounding box center [825, 301] width 102 height 33
click at [788, 307] on input "False" at bounding box center [787, 302] width 11 height 9
radio input "true"
click at [660, 405] on input "True" at bounding box center [665, 400] width 11 height 9
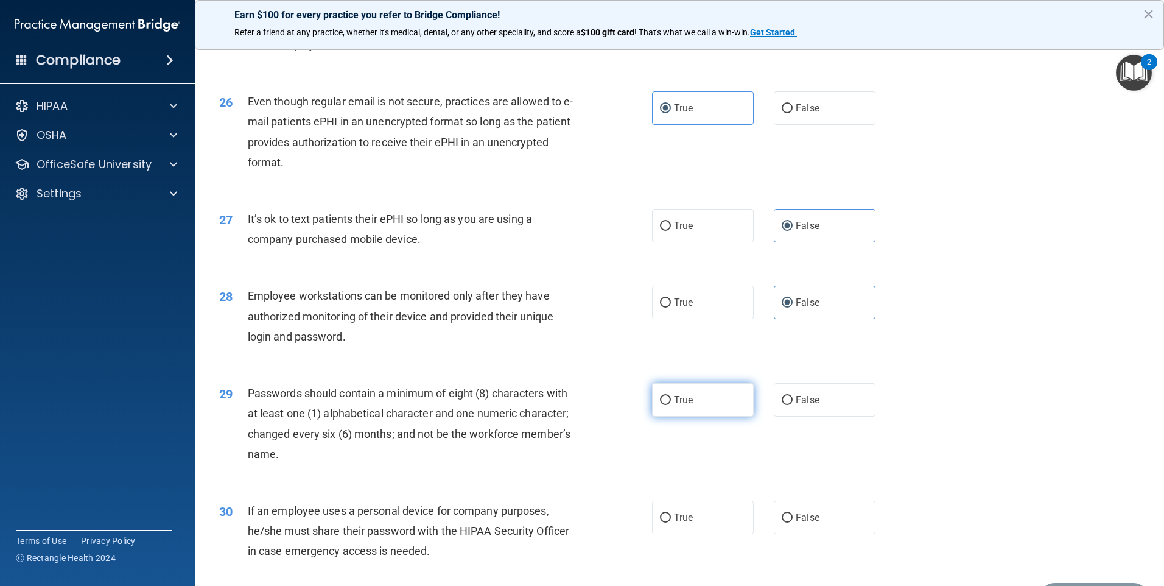
radio input "true"
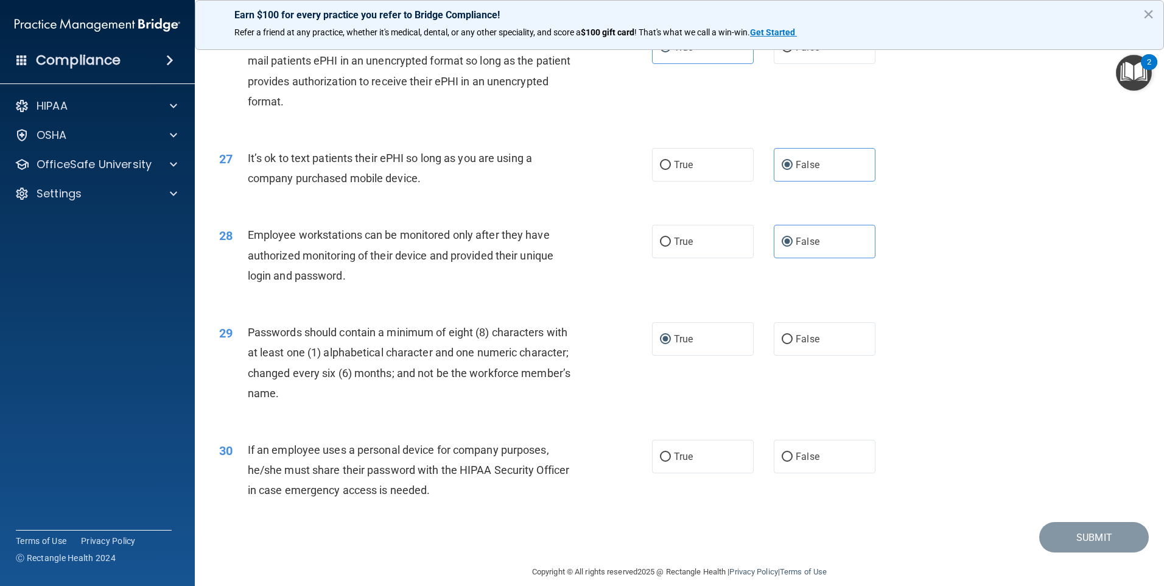
scroll to position [2470, 0]
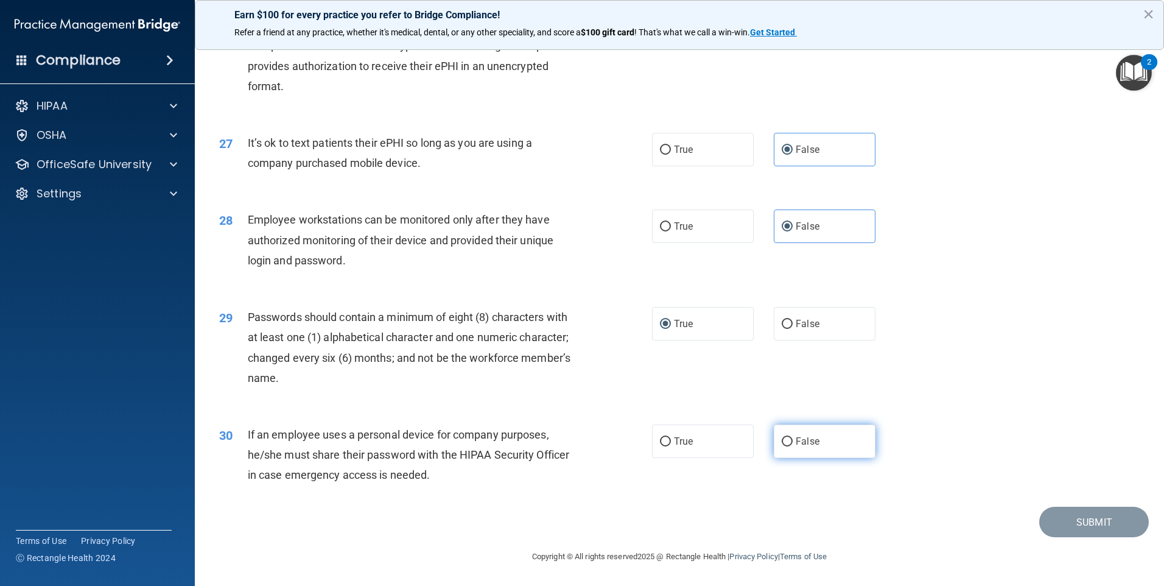
click at [786, 438] on input "False" at bounding box center [787, 441] width 11 height 9
radio input "true"
drag, startPoint x: 1054, startPoint y: 523, endPoint x: 1063, endPoint y: 533, distance: 13.8
click at [1060, 529] on button "Submit" at bounding box center [1094, 521] width 110 height 31
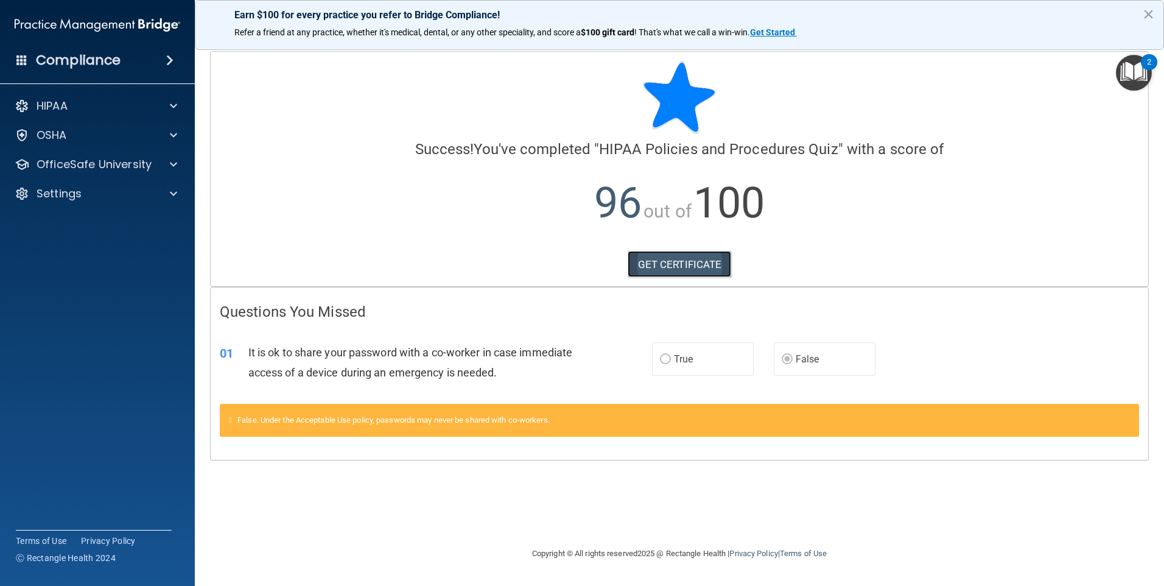
click at [667, 262] on link "GET CERTIFICATE" at bounding box center [680, 264] width 104 height 27
click at [109, 163] on p "OfficeSafe University" at bounding box center [94, 164] width 115 height 15
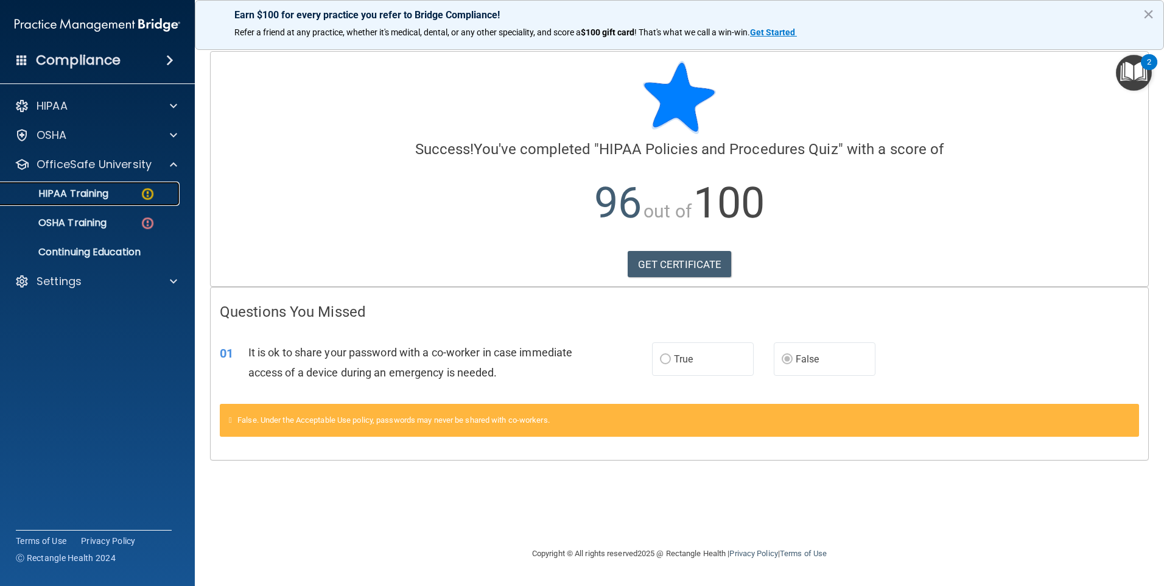
click at [128, 192] on div "HIPAA Training" at bounding box center [91, 193] width 166 height 12
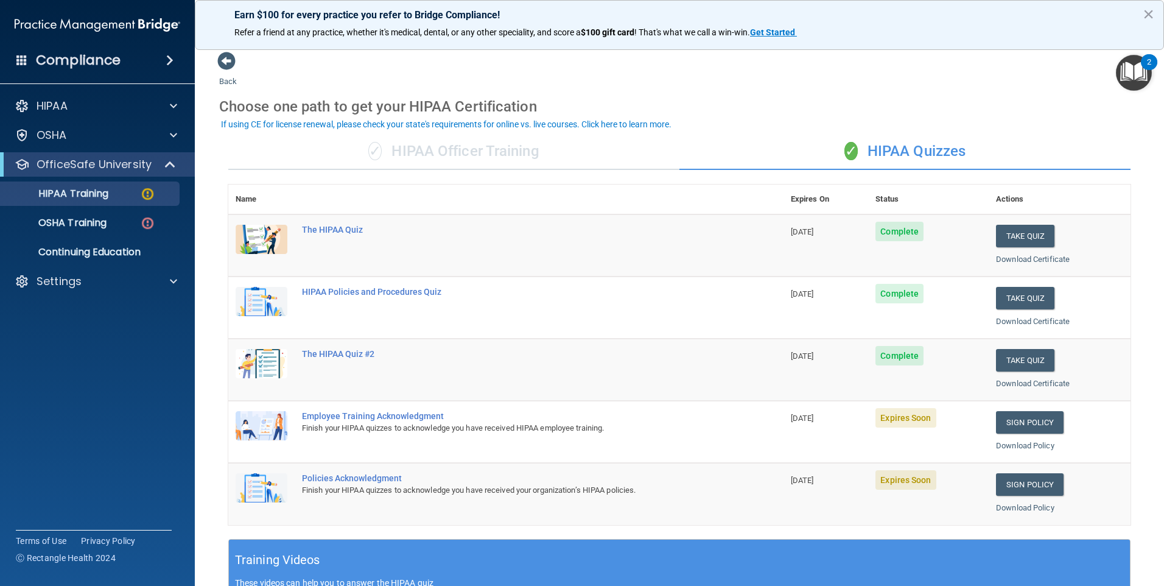
click at [255, 427] on img at bounding box center [262, 425] width 52 height 29
click at [1018, 419] on link "Sign Policy" at bounding box center [1030, 422] width 68 height 23
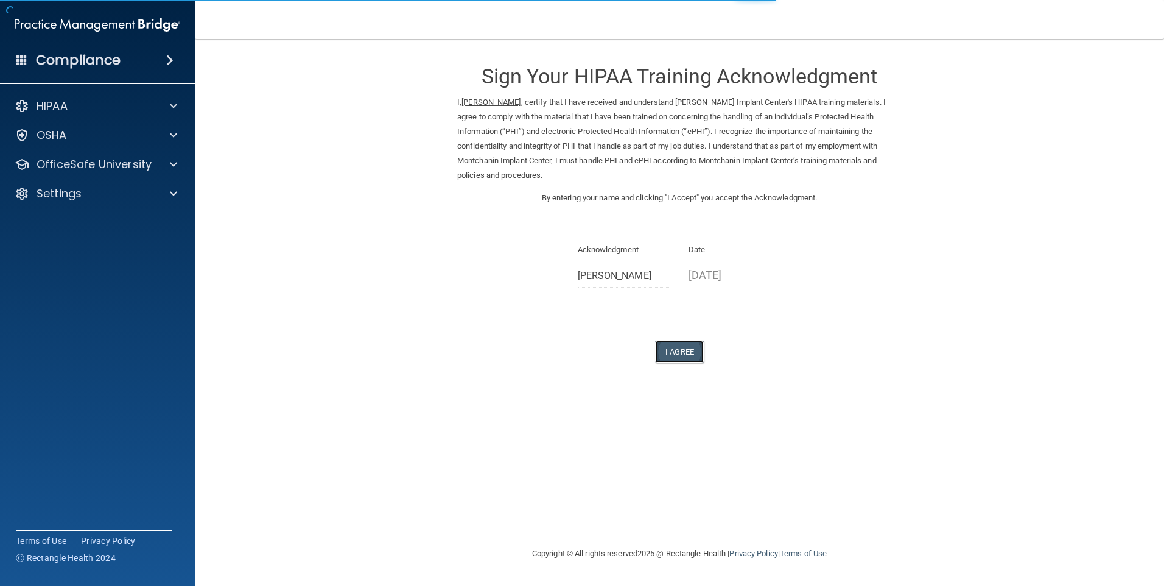
drag, startPoint x: 676, startPoint y: 357, endPoint x: 693, endPoint y: 355, distance: 17.1
click at [679, 358] on button "I Agree" at bounding box center [679, 351] width 49 height 23
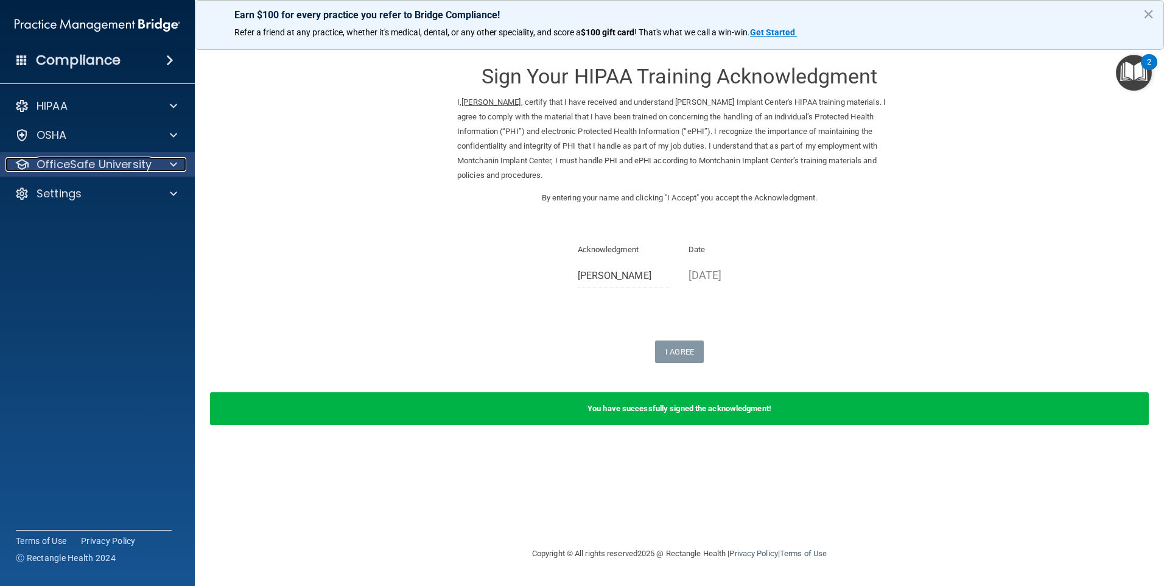
click at [171, 162] on div at bounding box center [171, 164] width 30 height 15
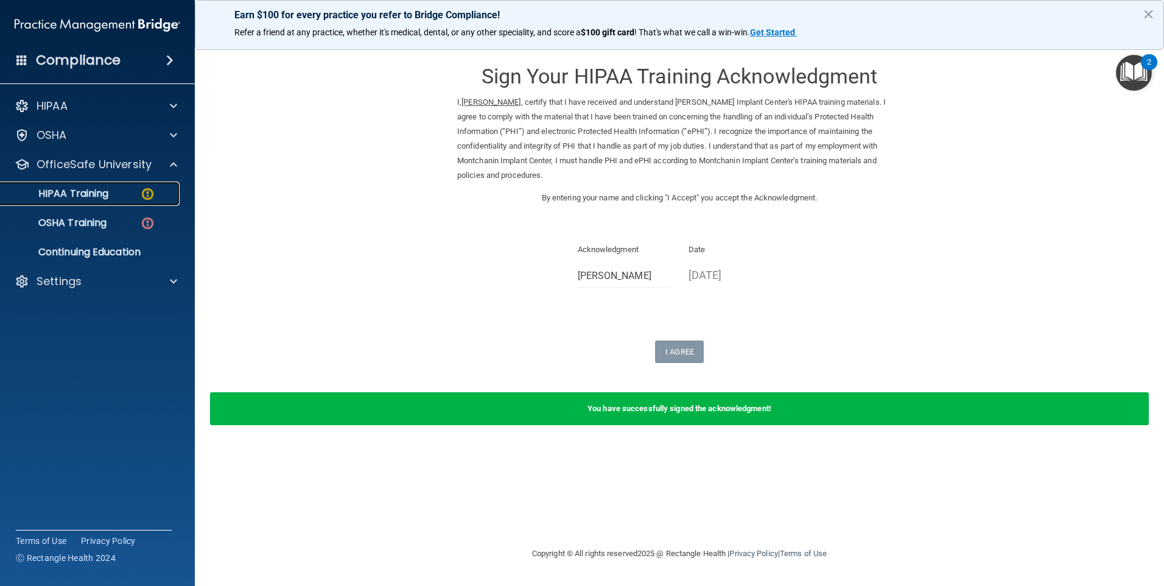
click at [149, 189] on img at bounding box center [147, 193] width 15 height 15
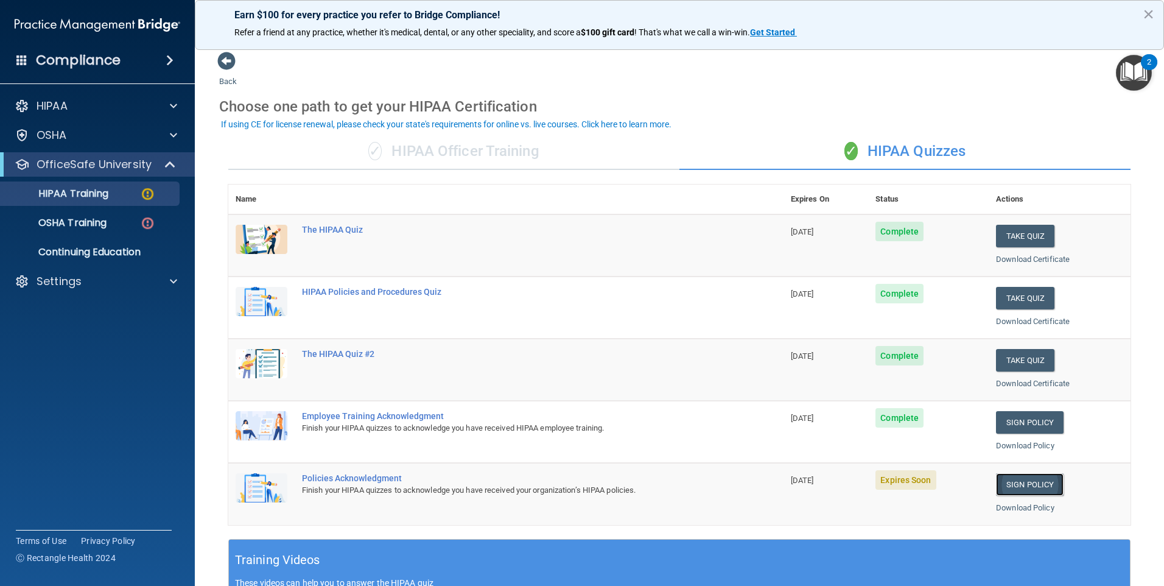
click at [1022, 485] on link "Sign Policy" at bounding box center [1030, 484] width 68 height 23
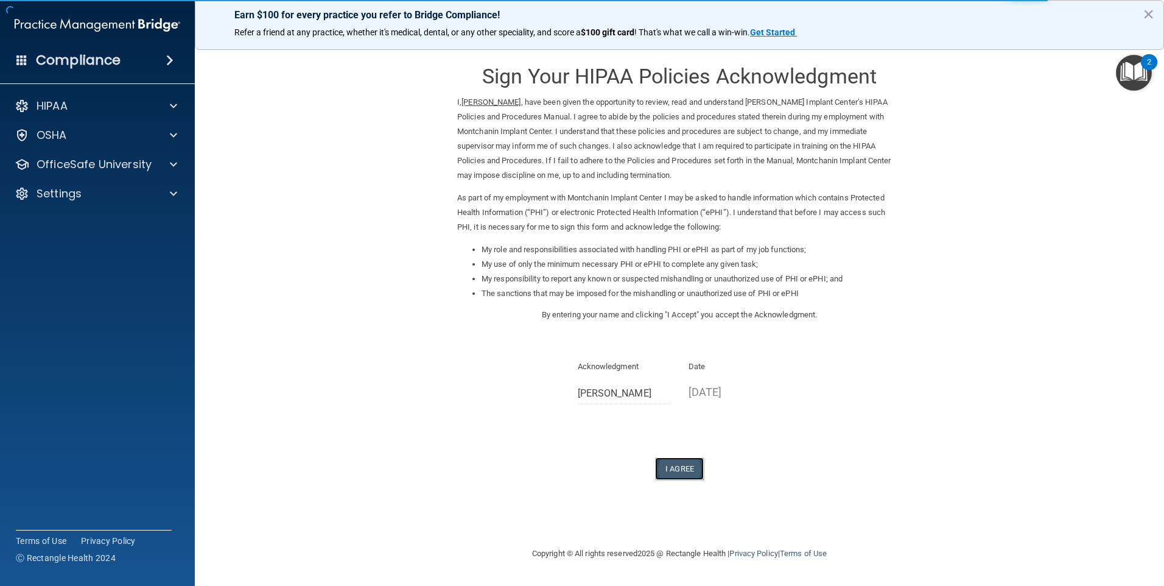
click at [682, 466] on button "I Agree" at bounding box center [679, 468] width 49 height 23
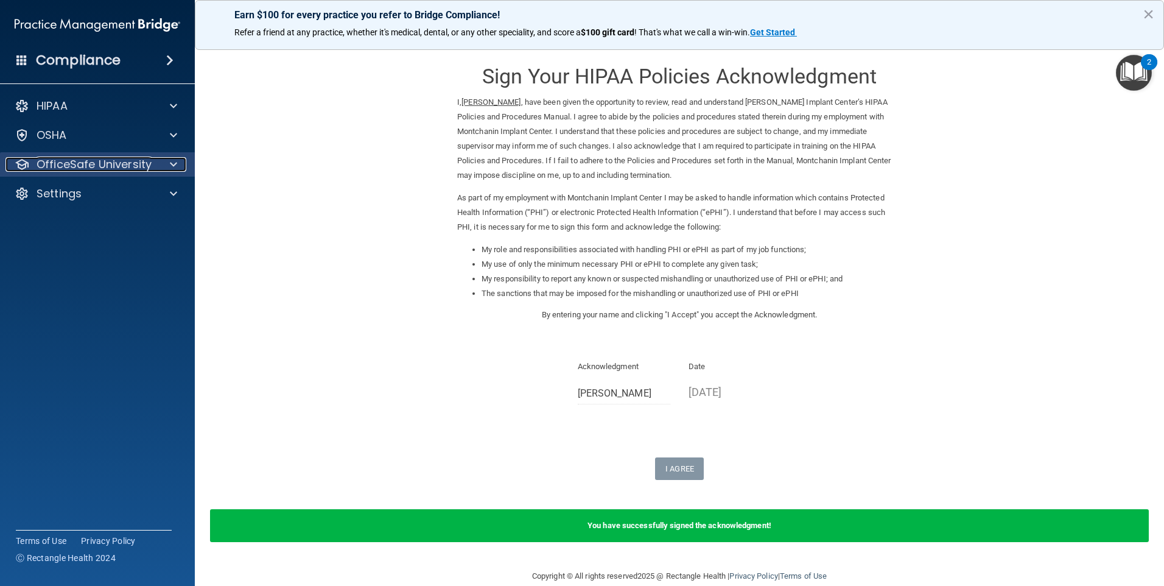
click at [178, 165] on div at bounding box center [171, 164] width 30 height 15
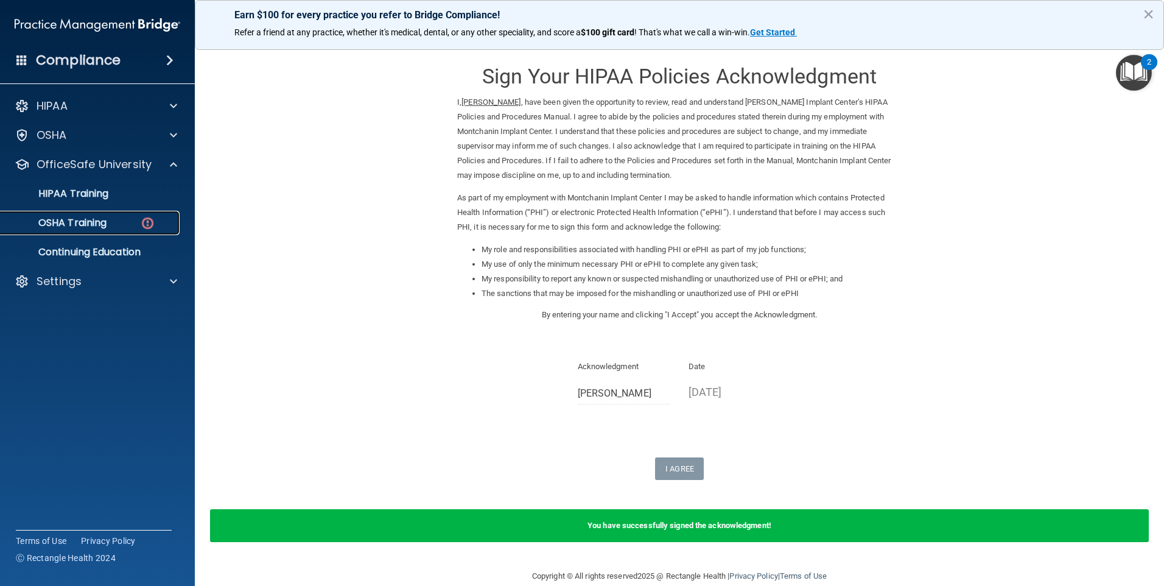
click at [131, 224] on div "OSHA Training" at bounding box center [91, 223] width 166 height 12
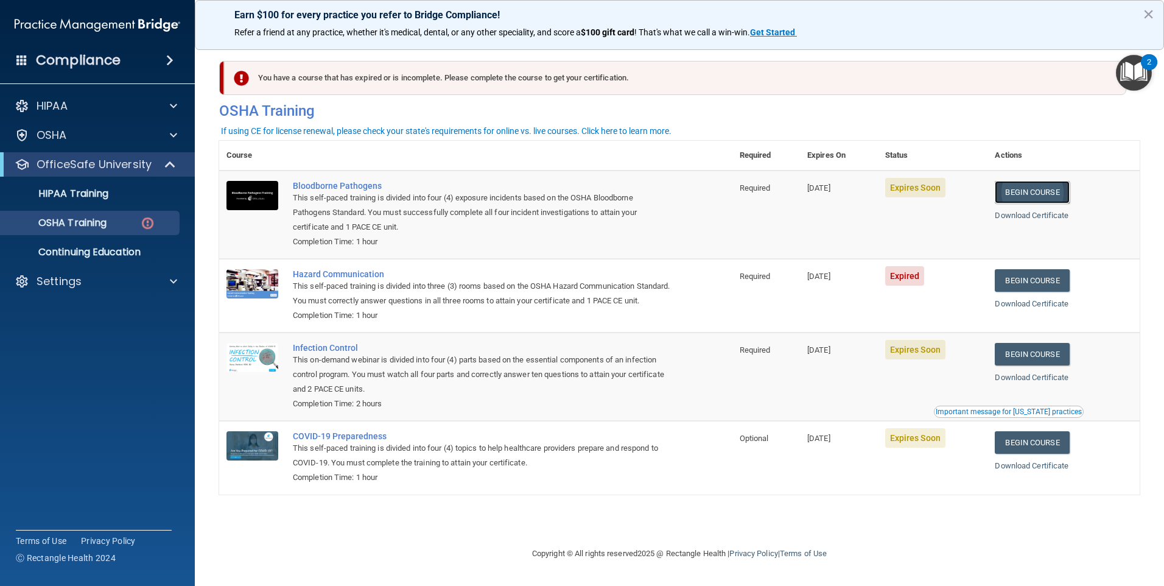
click at [1040, 192] on link "Begin Course" at bounding box center [1032, 192] width 74 height 23
click at [1040, 278] on link "Begin Course" at bounding box center [1032, 280] width 74 height 23
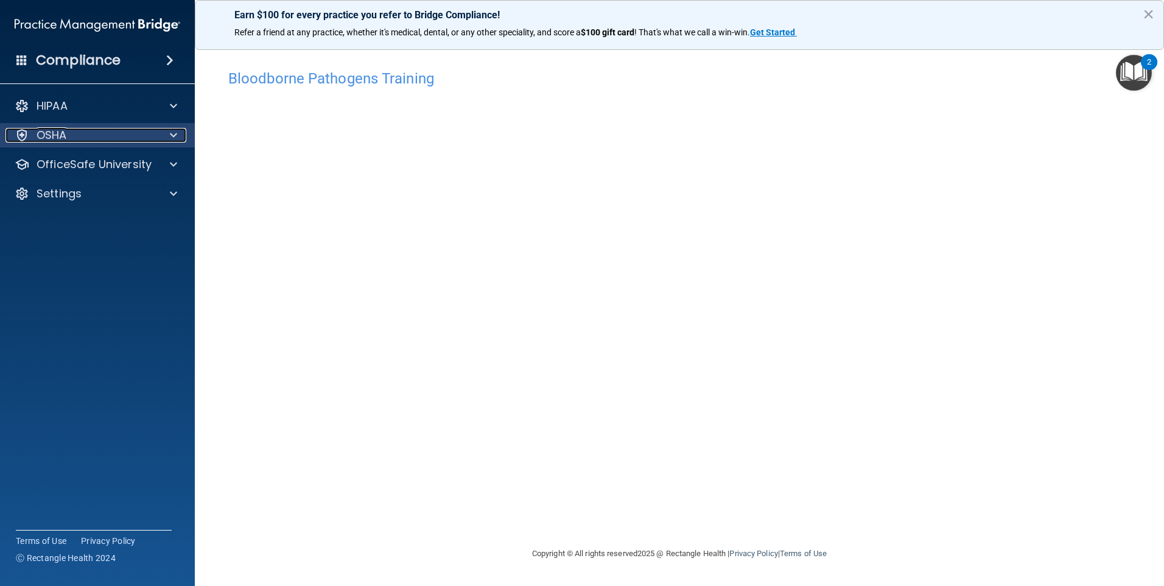
click at [173, 138] on span at bounding box center [173, 135] width 7 height 15
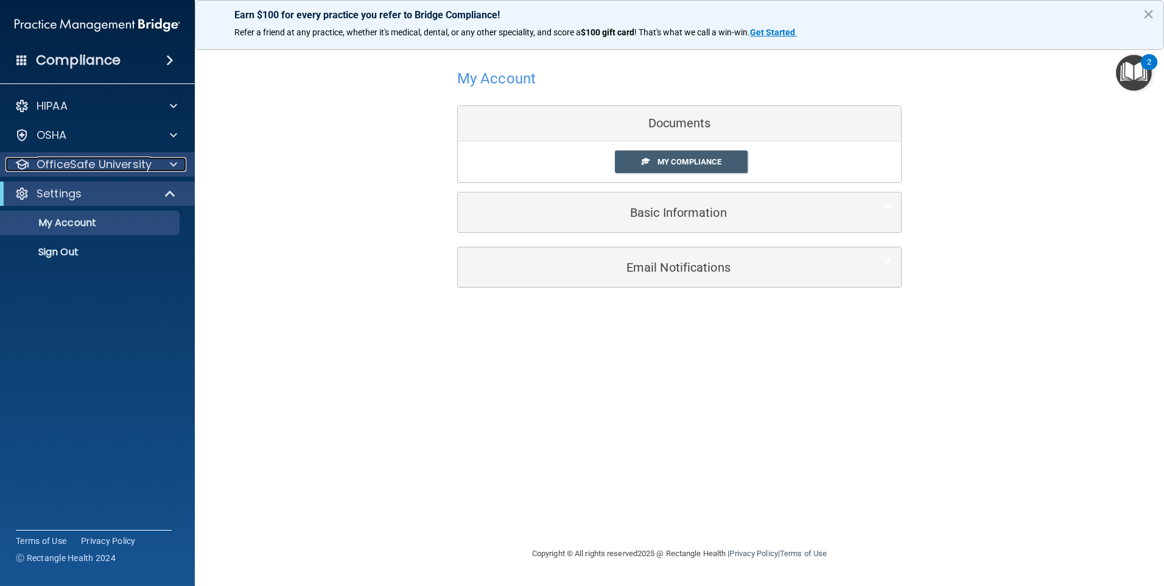
click at [177, 167] on div at bounding box center [171, 164] width 30 height 15
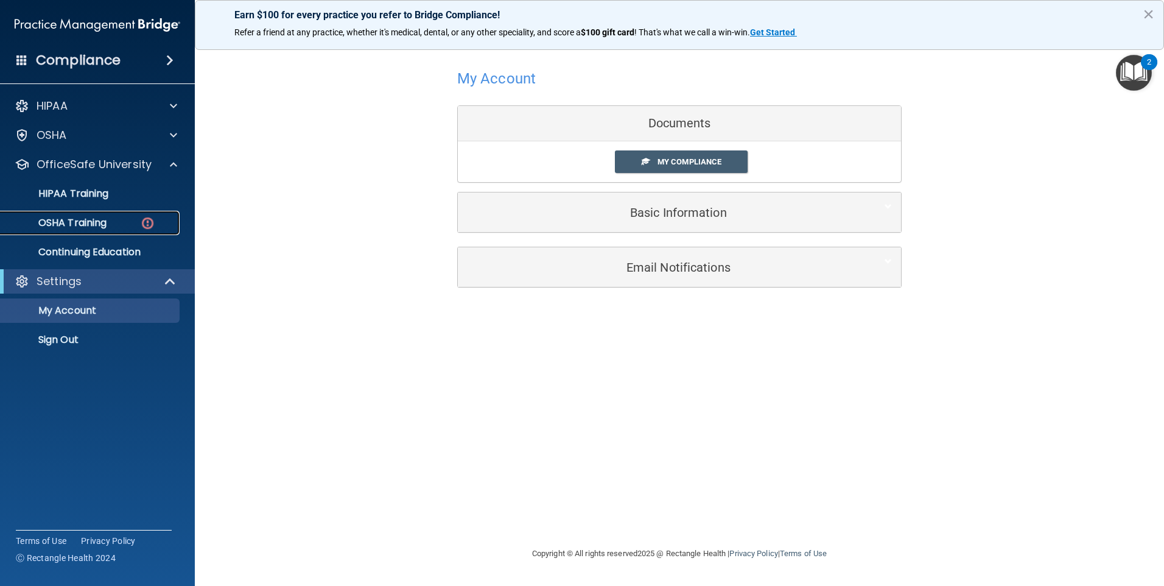
click at [140, 221] on div "OSHA Training" at bounding box center [91, 223] width 166 height 12
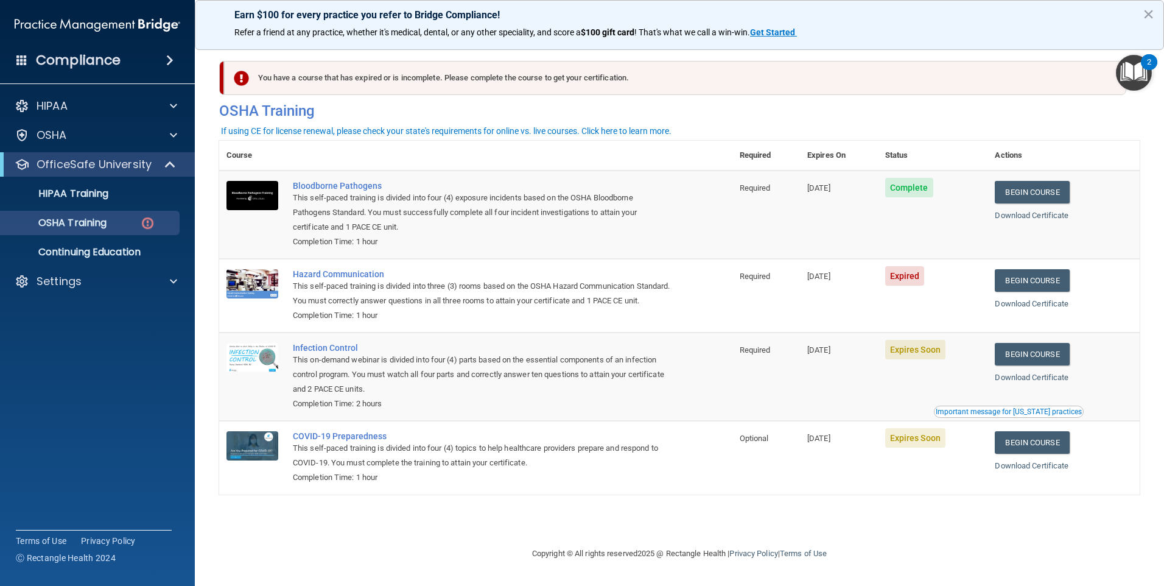
click at [911, 273] on span "Expired" at bounding box center [905, 275] width 40 height 19
click at [1024, 284] on link "Begin Course" at bounding box center [1032, 280] width 74 height 23
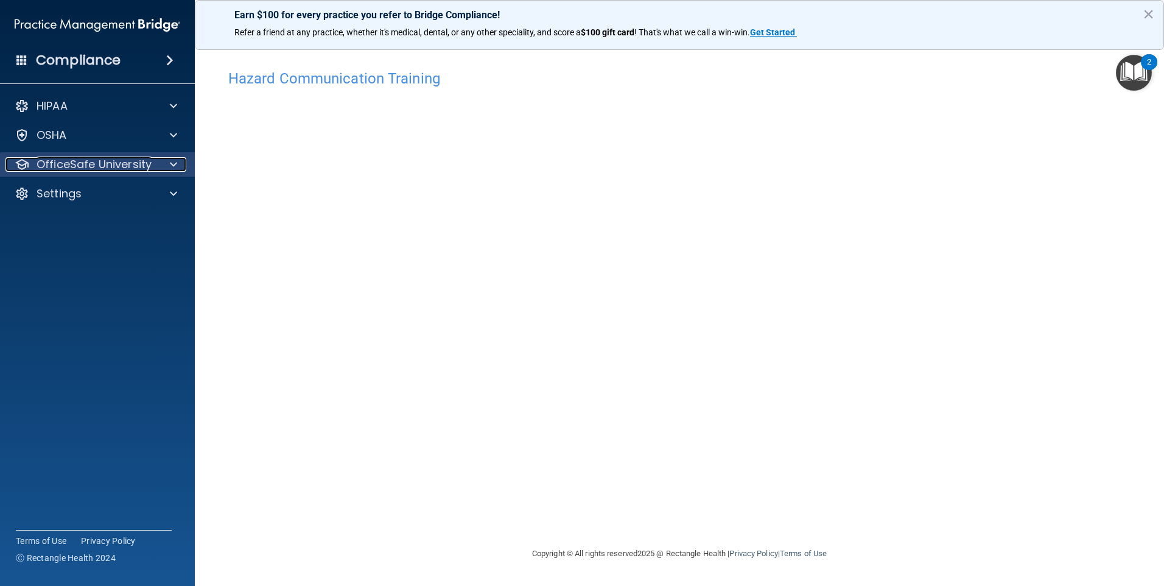
click at [173, 164] on span at bounding box center [173, 164] width 7 height 15
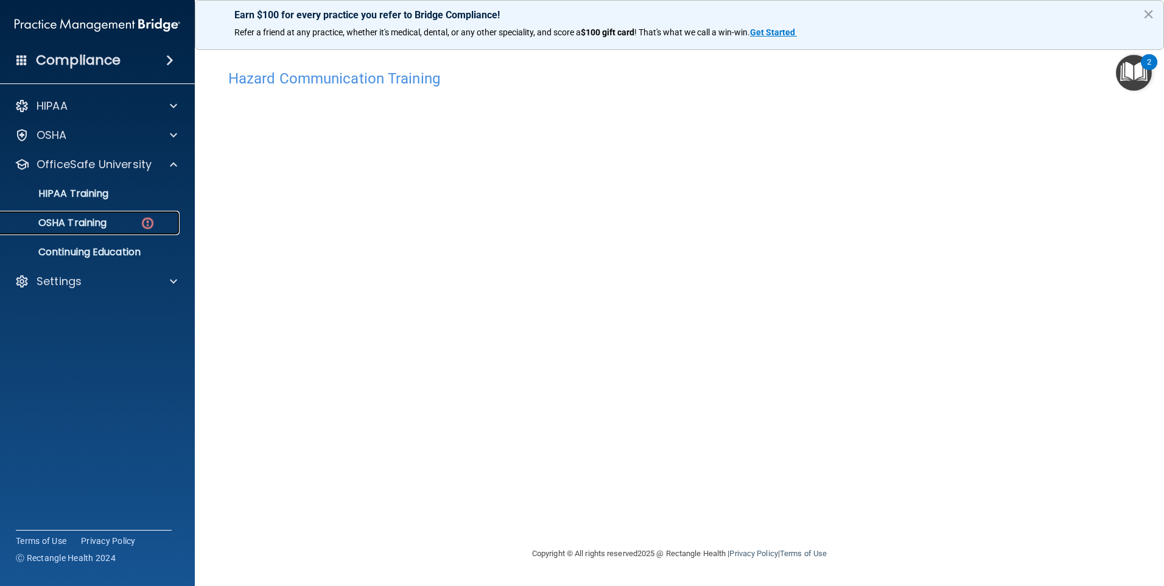
click at [148, 222] on img at bounding box center [147, 222] width 15 height 15
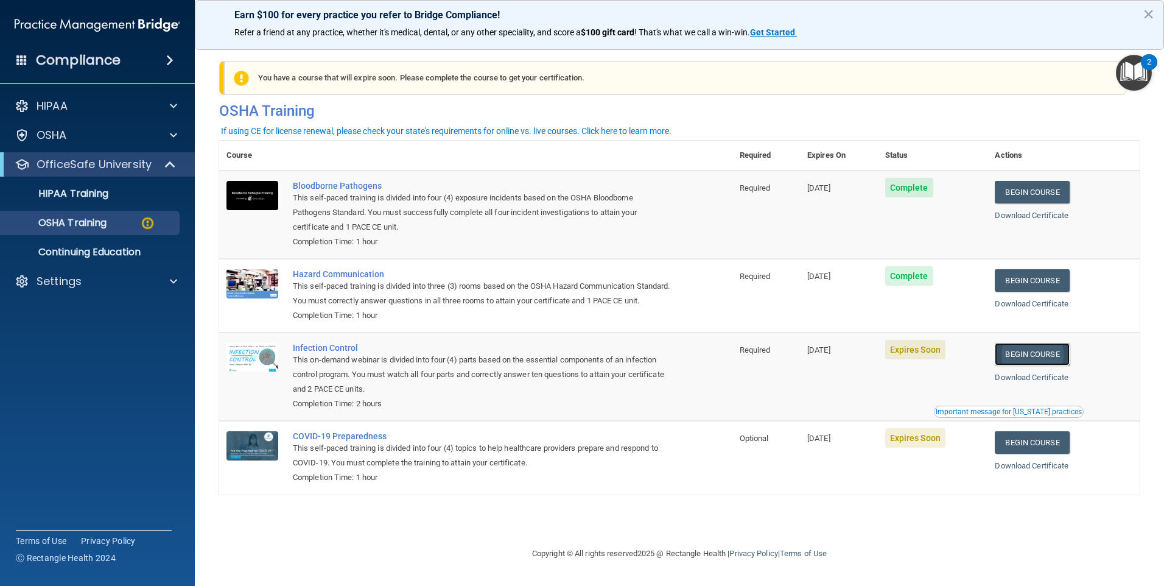
click at [1022, 365] on link "Begin Course" at bounding box center [1032, 354] width 74 height 23
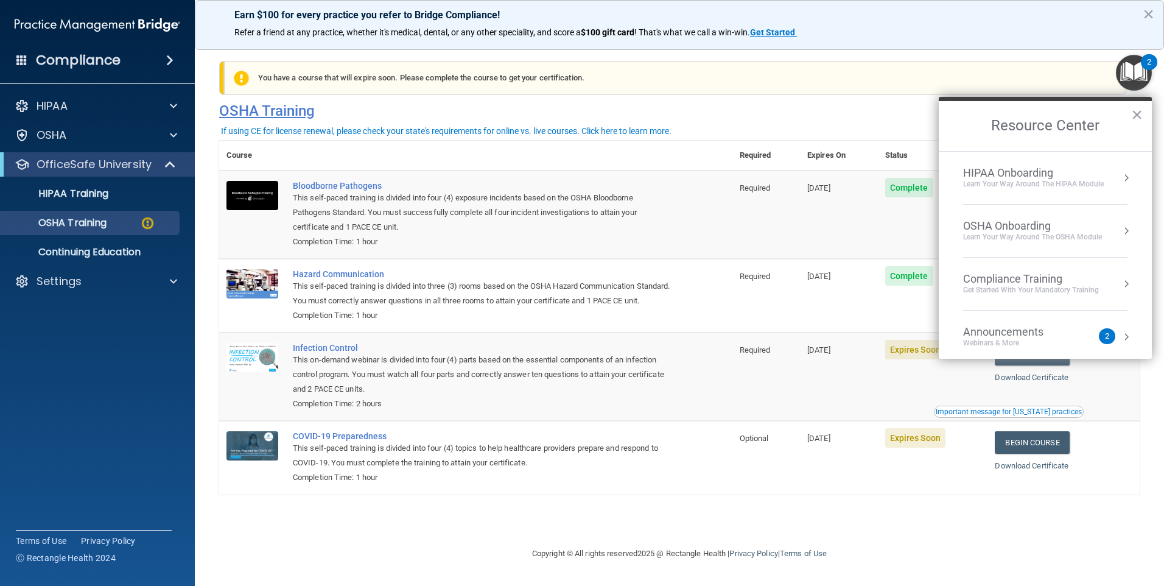
drag, startPoint x: 1134, startPoint y: 108, endPoint x: 1132, endPoint y: 102, distance: 6.4
click at [1136, 111] on button "×" at bounding box center [1137, 114] width 12 height 19
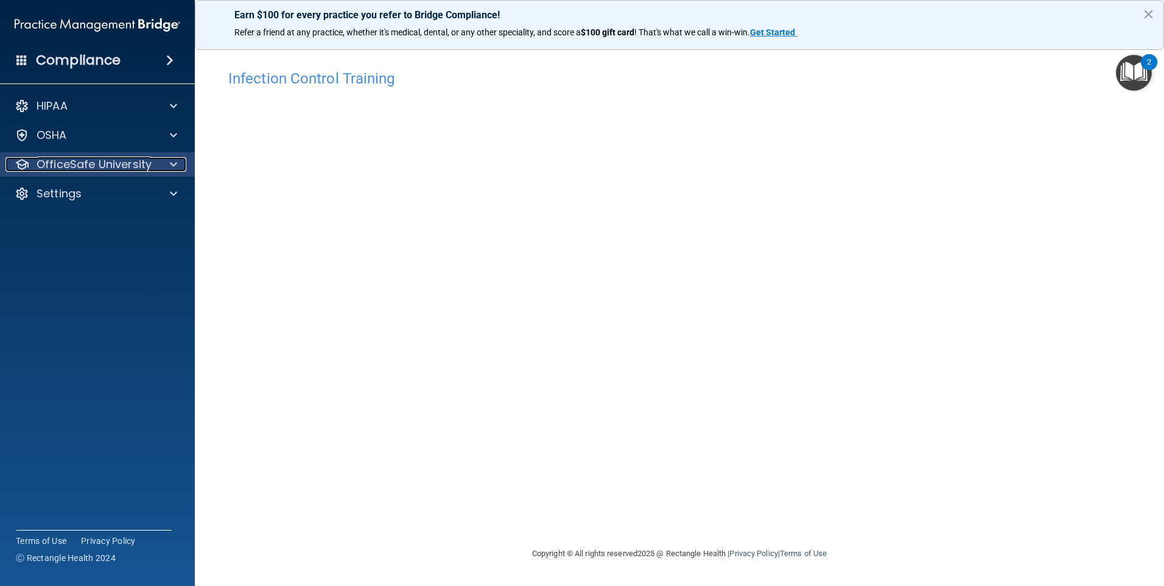
click at [184, 161] on div at bounding box center [171, 164] width 30 height 15
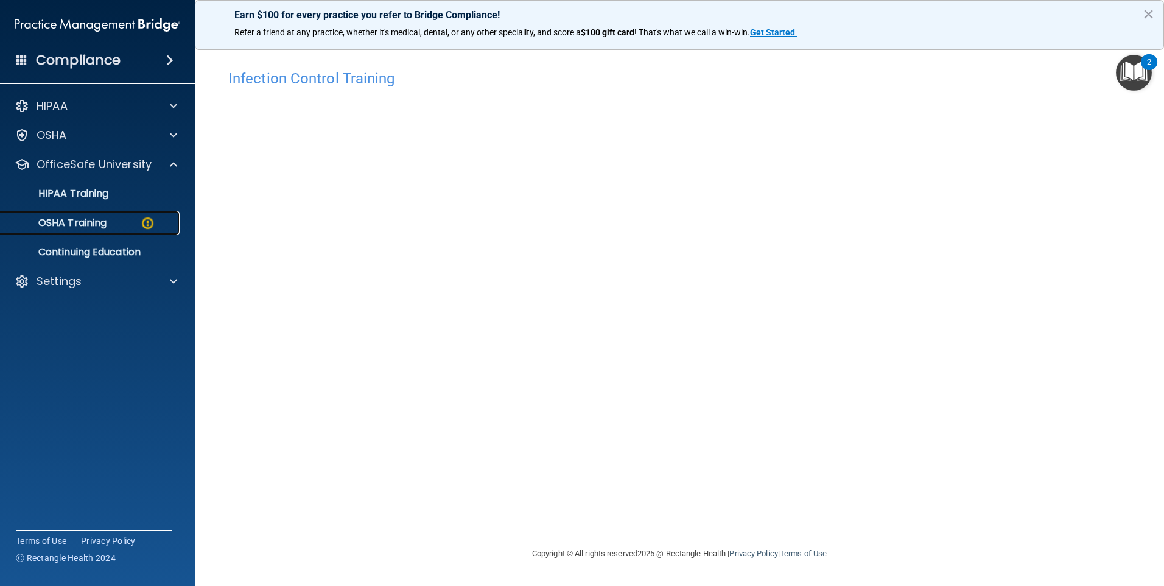
click at [131, 220] on div "OSHA Training" at bounding box center [91, 223] width 166 height 12
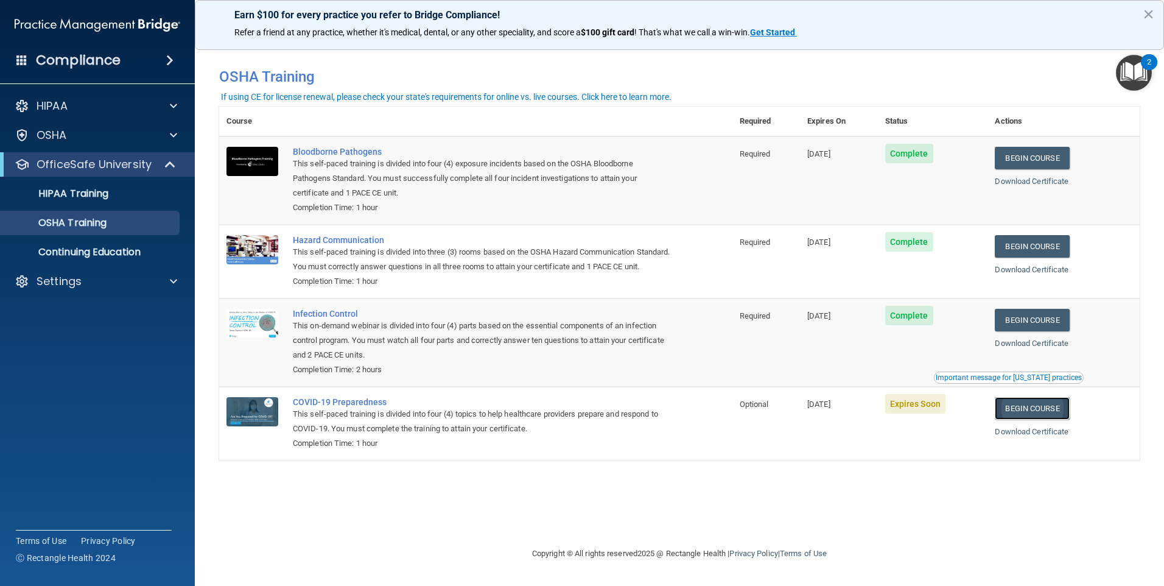
click at [1037, 419] on link "Begin Course" at bounding box center [1032, 408] width 74 height 23
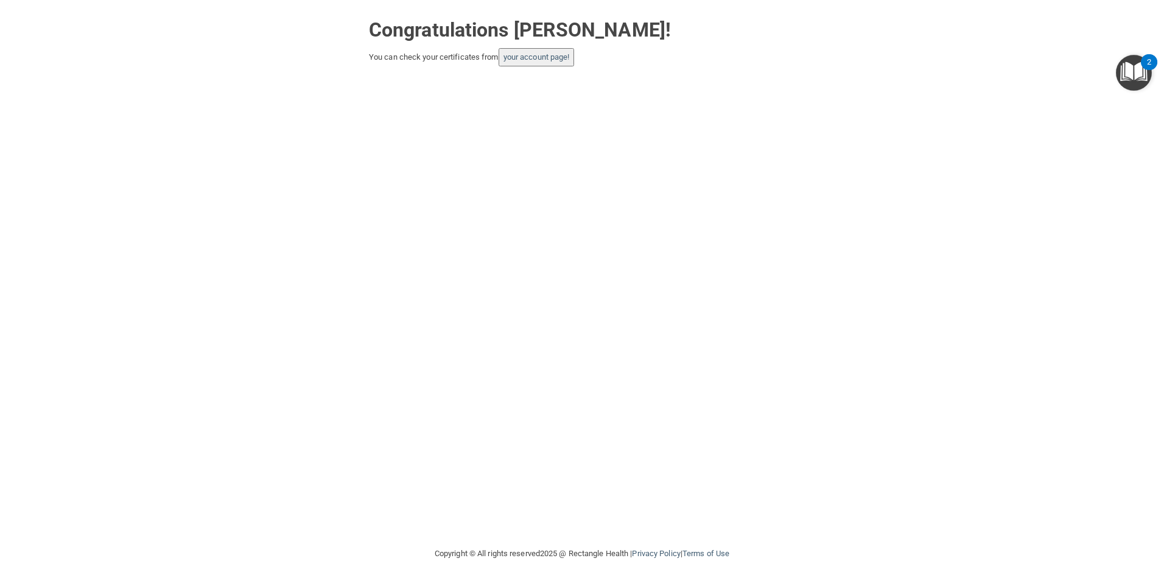
click at [218, 169] on div "Congratulations [PERSON_NAME]! You can check your certificates from your accoun…" at bounding box center [581, 273] width 1115 height 522
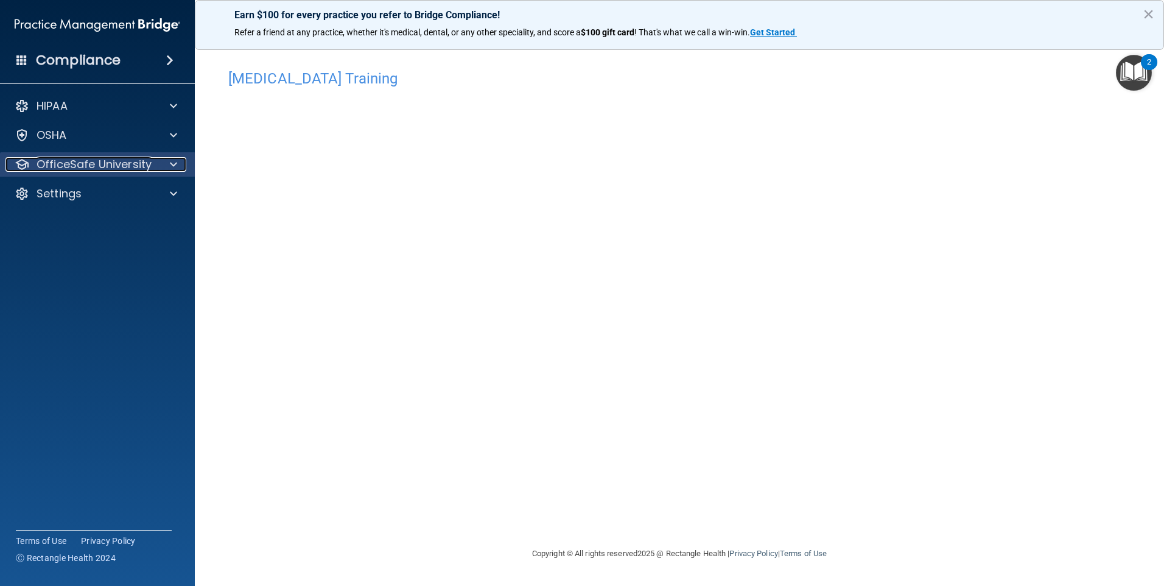
click at [178, 162] on div at bounding box center [171, 164] width 30 height 15
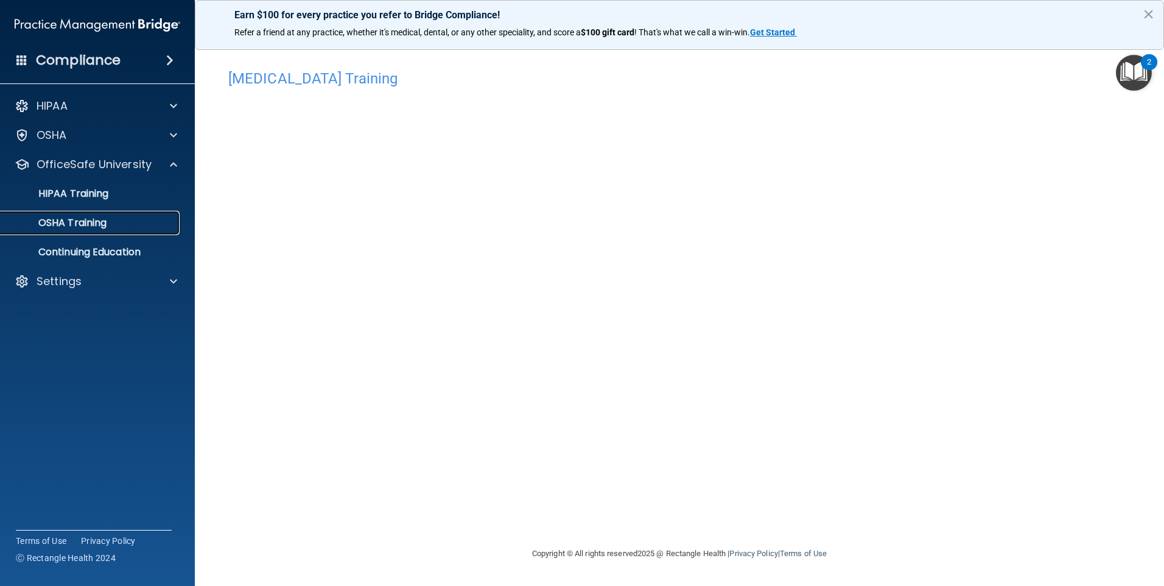
click at [140, 223] on div "OSHA Training" at bounding box center [91, 223] width 166 height 12
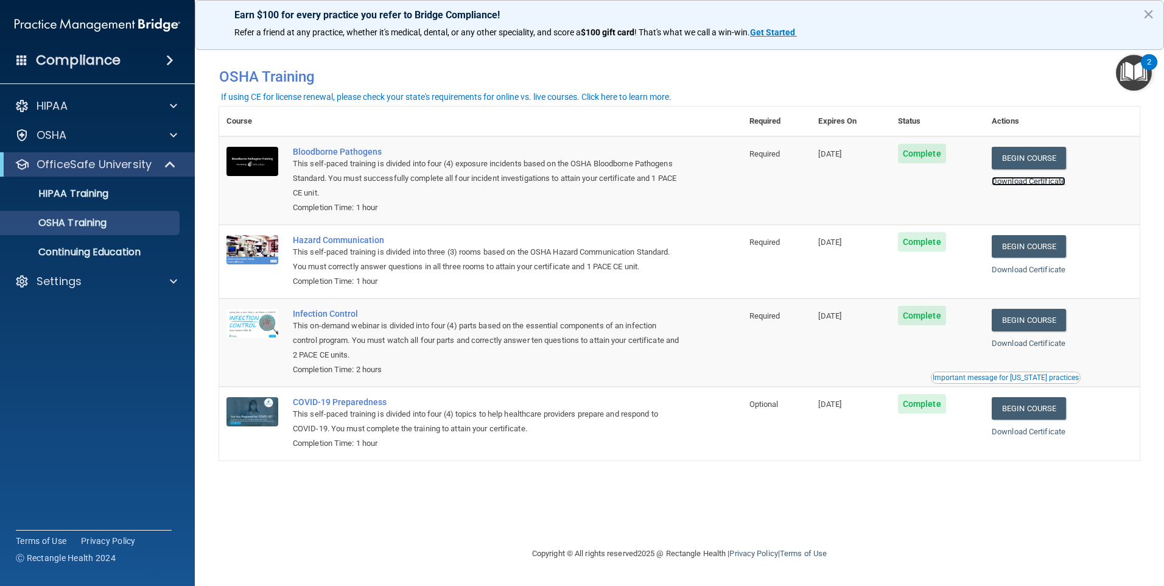
click at [1056, 182] on link "Download Certificate" at bounding box center [1029, 181] width 74 height 9
click at [1024, 270] on link "Download Certificate" at bounding box center [1029, 269] width 74 height 9
click at [1044, 346] on link "Download Certificate" at bounding box center [1029, 342] width 74 height 9
click at [1014, 432] on link "Download Certificate" at bounding box center [1029, 431] width 74 height 9
click at [988, 379] on div "Important message for [US_STATE] practices" at bounding box center [1006, 377] width 146 height 7
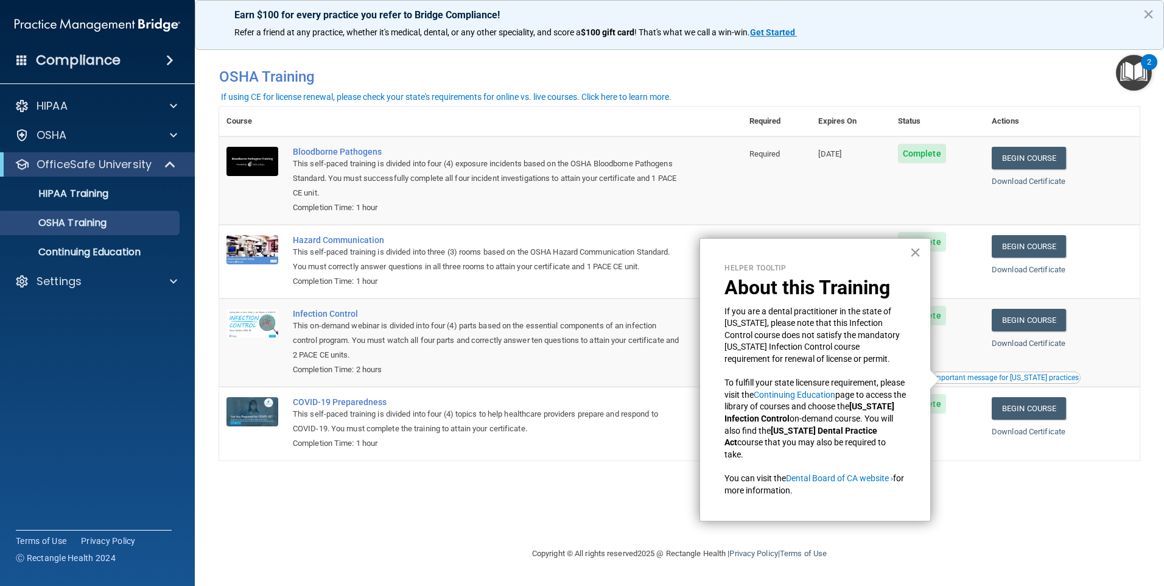
click at [912, 253] on button "×" at bounding box center [915, 251] width 12 height 19
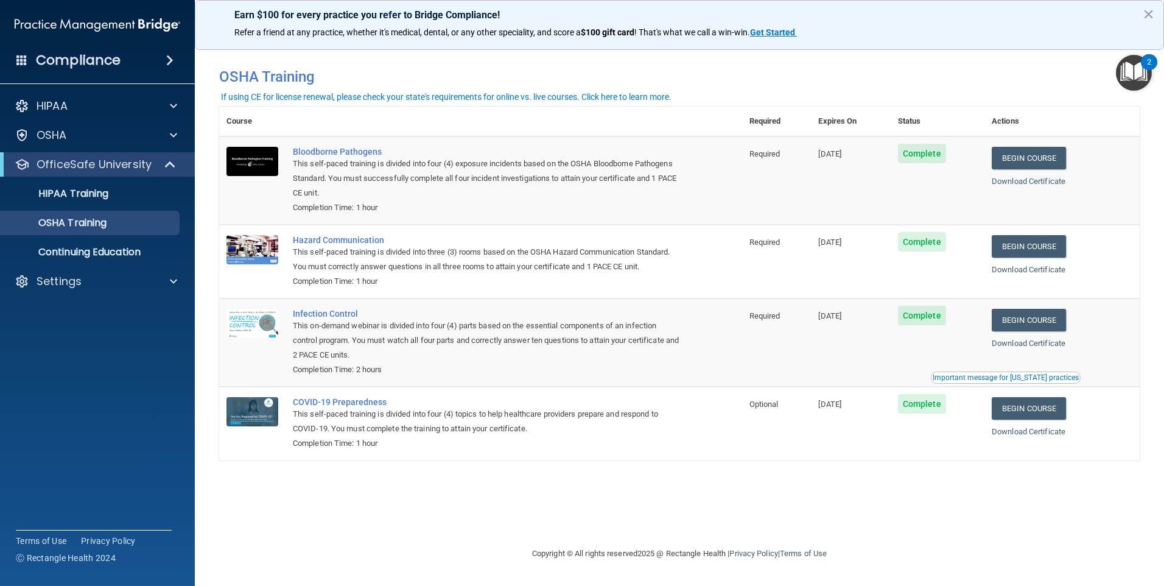
click at [1138, 75] on img "Open Resource Center, 2 new notifications" at bounding box center [1134, 73] width 36 height 36
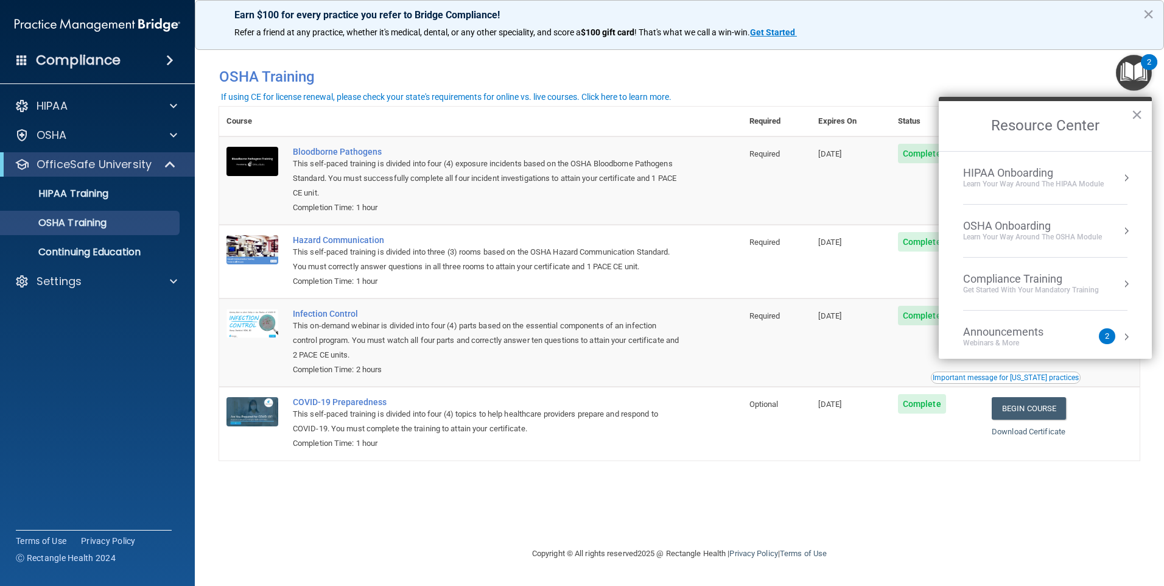
click at [879, 575] on main "You have a course that has expired or is incomplete. Please complete the course…" at bounding box center [679, 312] width 969 height 547
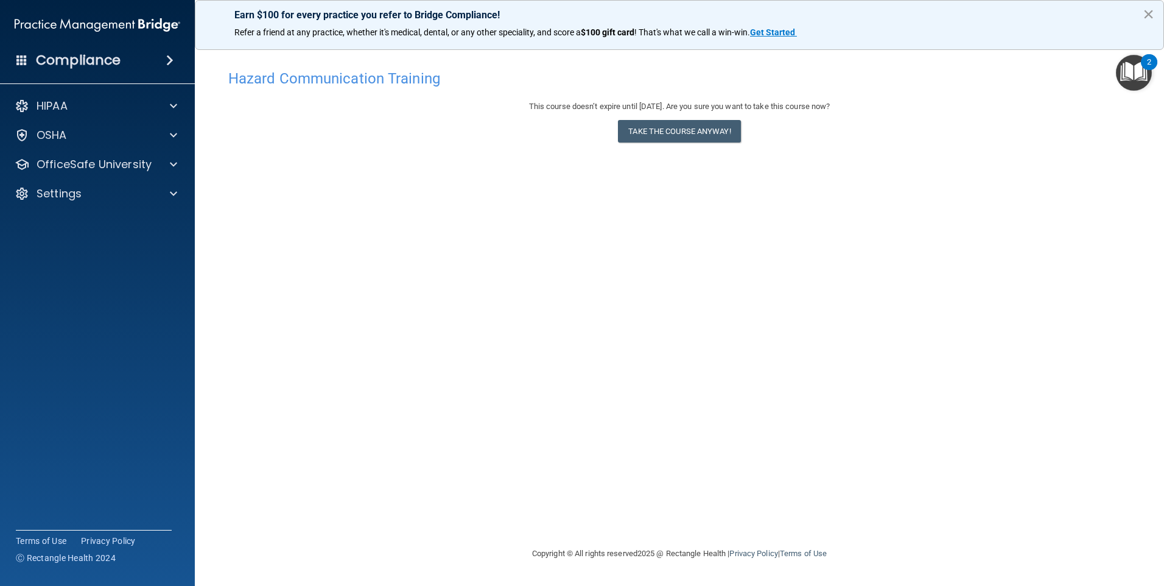
click at [1150, 15] on button "×" at bounding box center [1149, 13] width 12 height 19
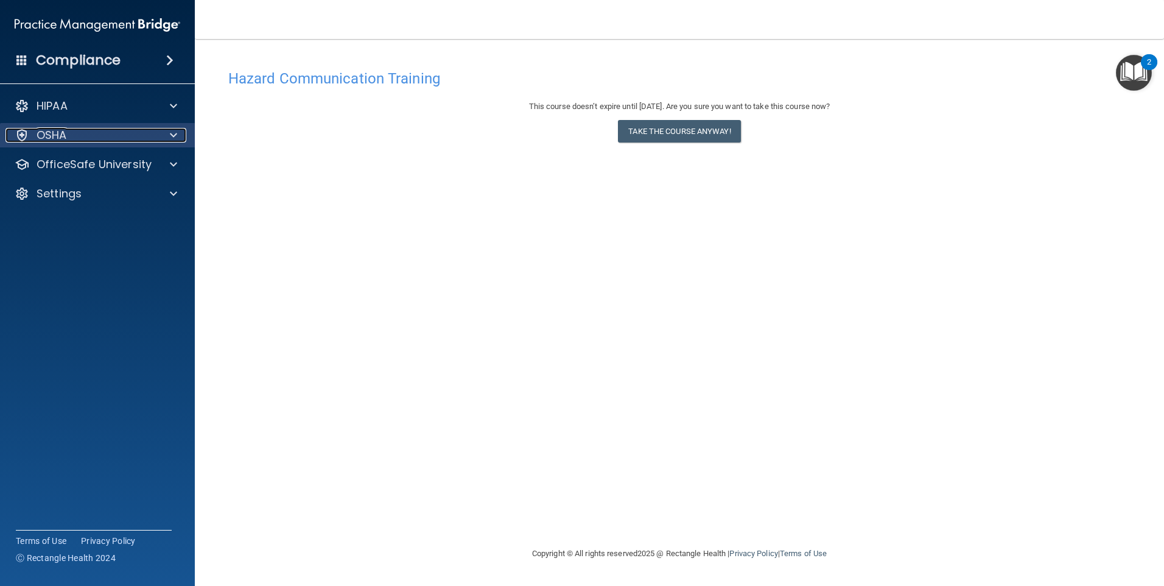
click at [60, 136] on p "OSHA" at bounding box center [52, 135] width 30 height 15
click at [171, 136] on span at bounding box center [173, 135] width 7 height 15
click at [173, 135] on span at bounding box center [173, 135] width 7 height 15
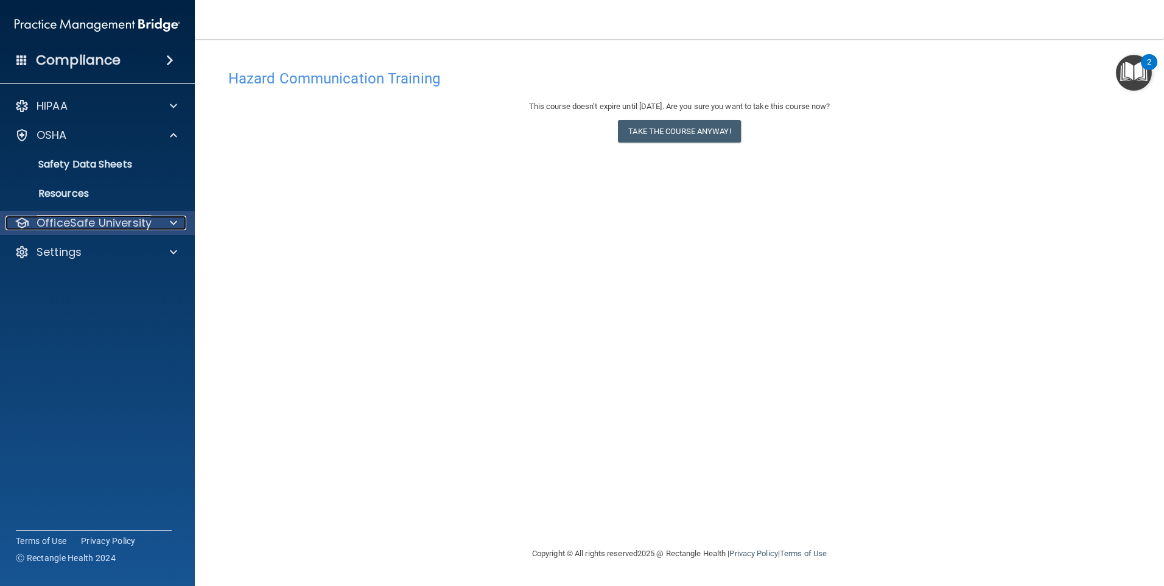
click at [122, 223] on p "OfficeSafe University" at bounding box center [94, 222] width 115 height 15
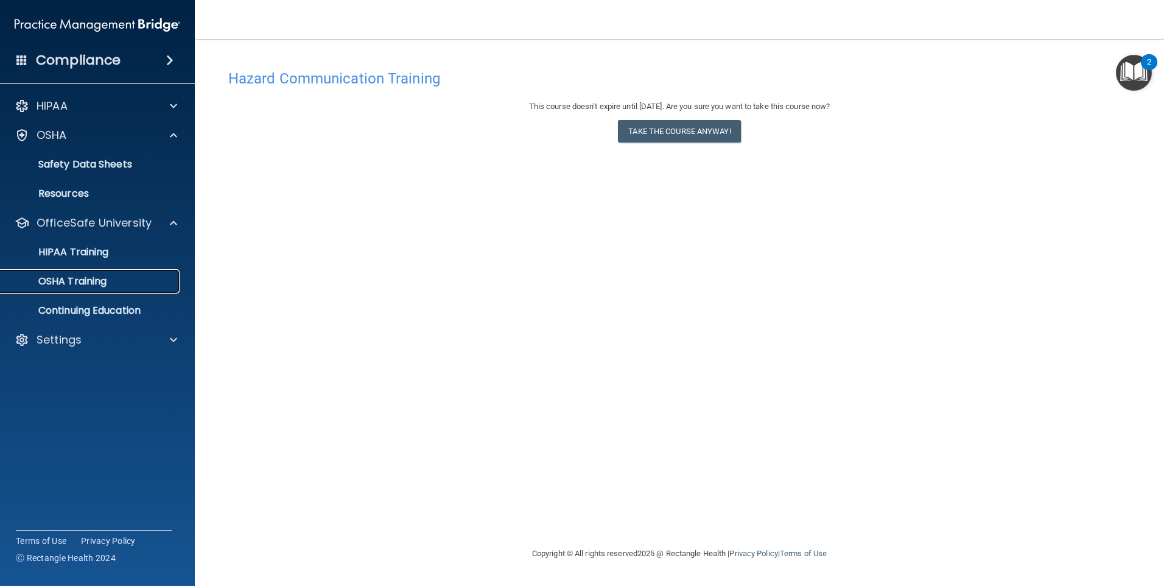
click at [102, 278] on p "OSHA Training" at bounding box center [57, 281] width 99 height 12
